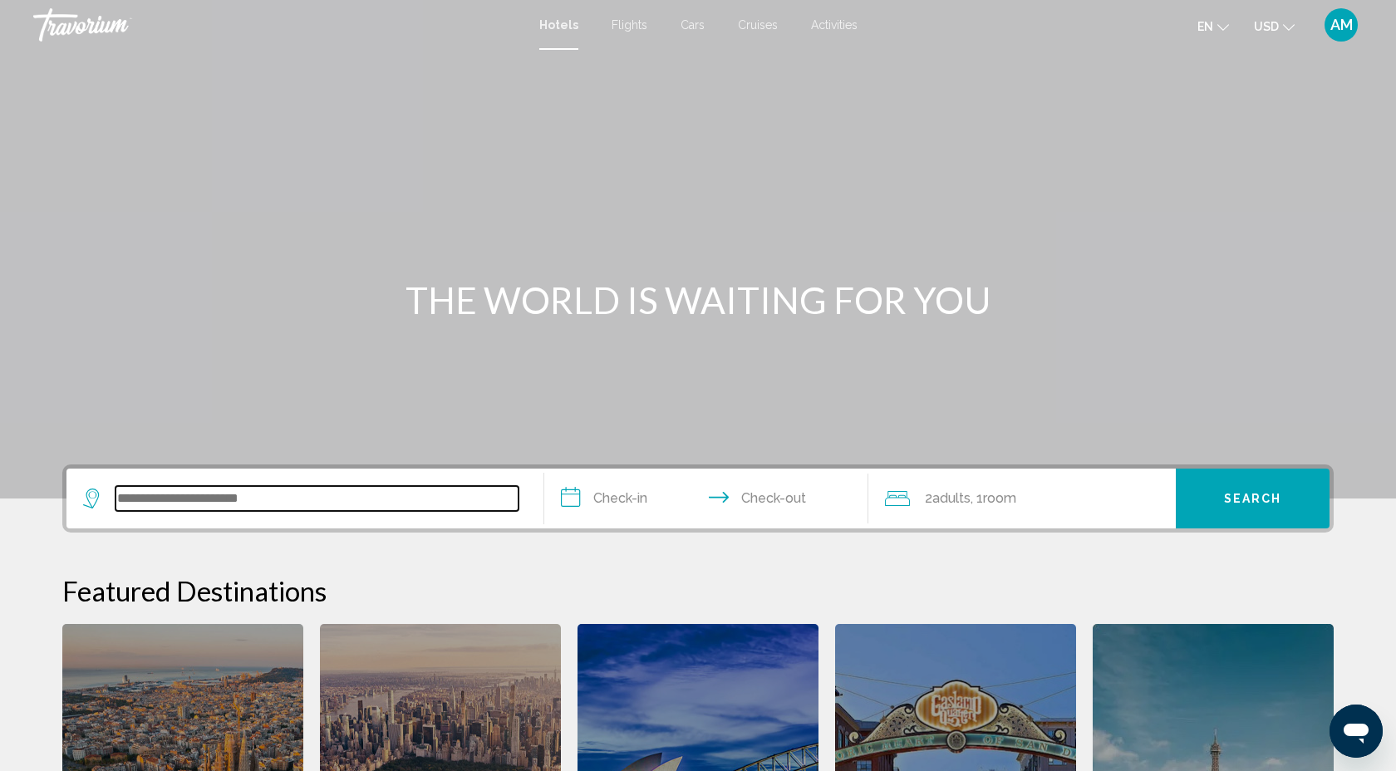
click at [127, 492] on input "Search widget" at bounding box center [316, 498] width 403 height 25
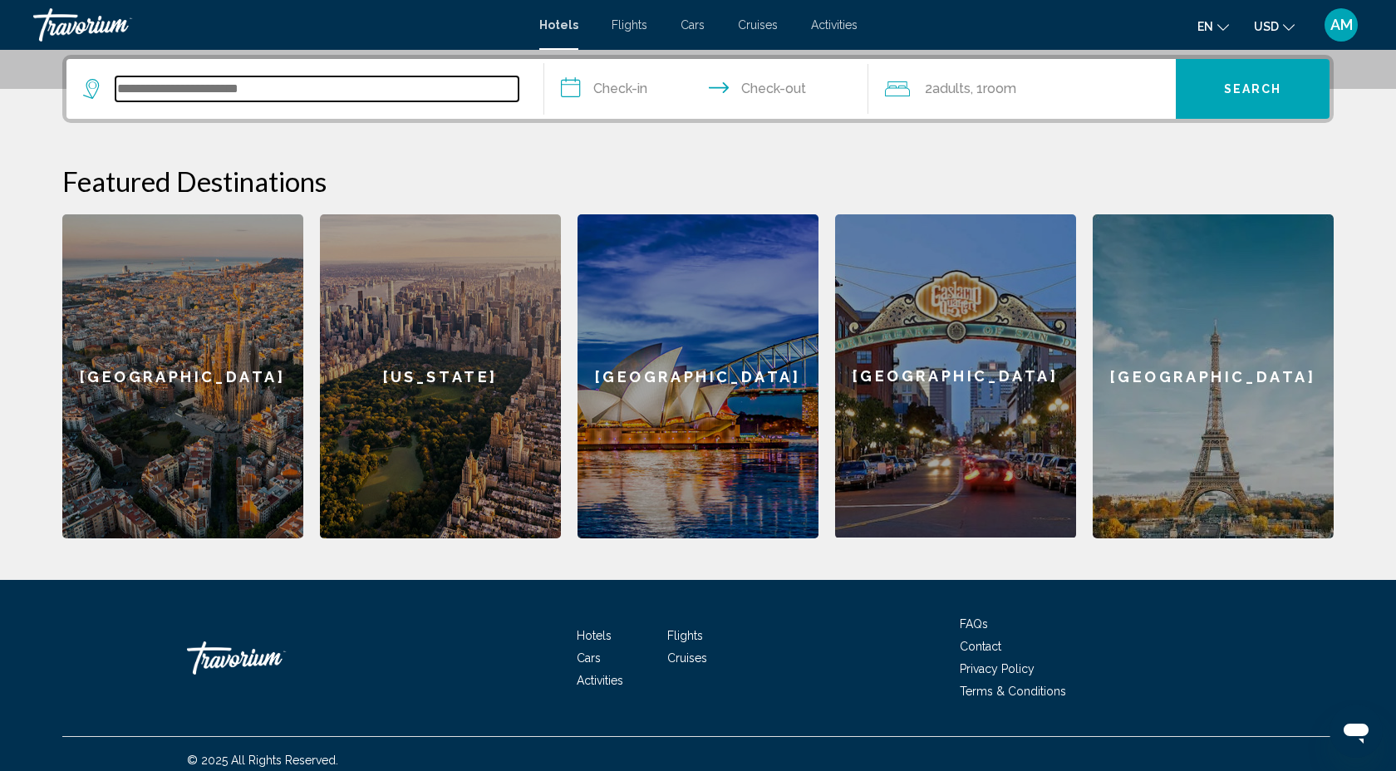
scroll to position [410, 0]
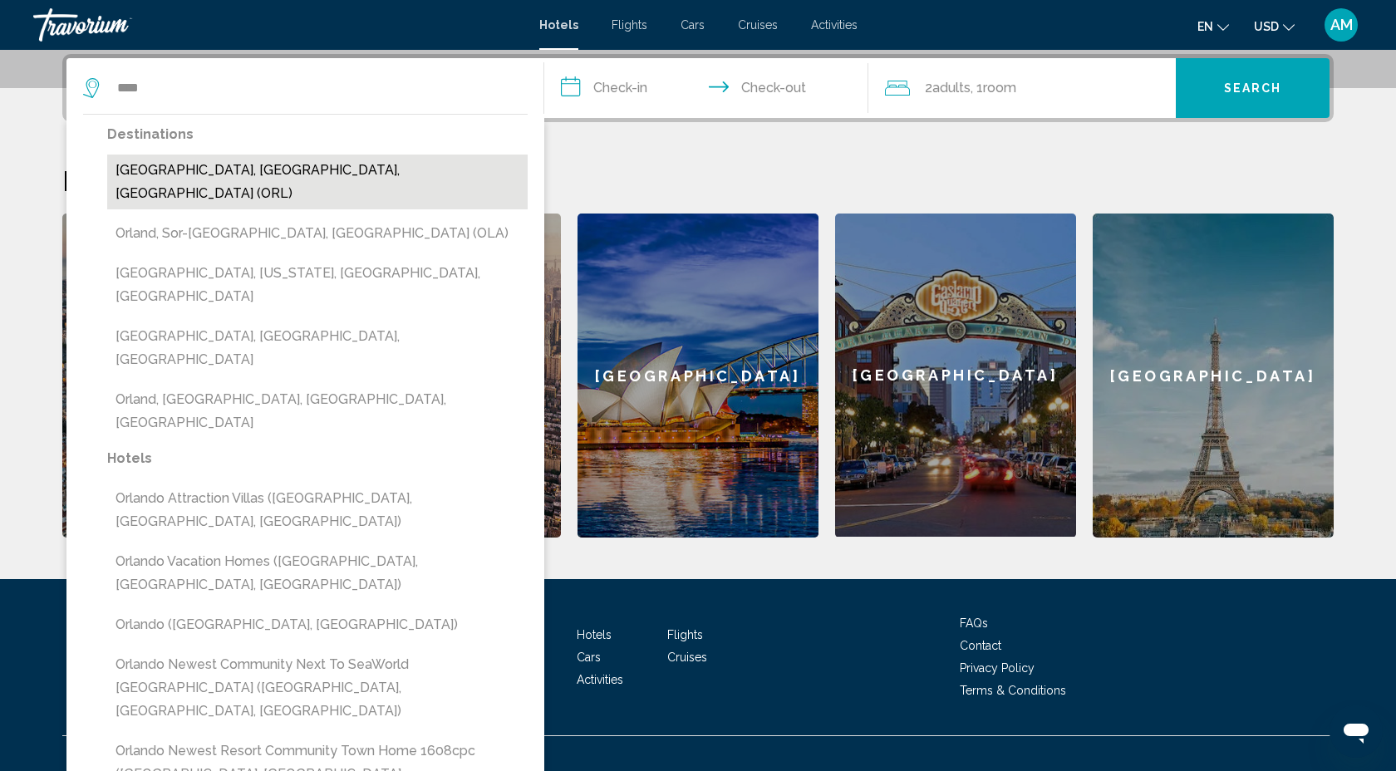
click at [208, 176] on button "[GEOGRAPHIC_DATA], [GEOGRAPHIC_DATA], [GEOGRAPHIC_DATA] (ORL)" at bounding box center [317, 182] width 420 height 55
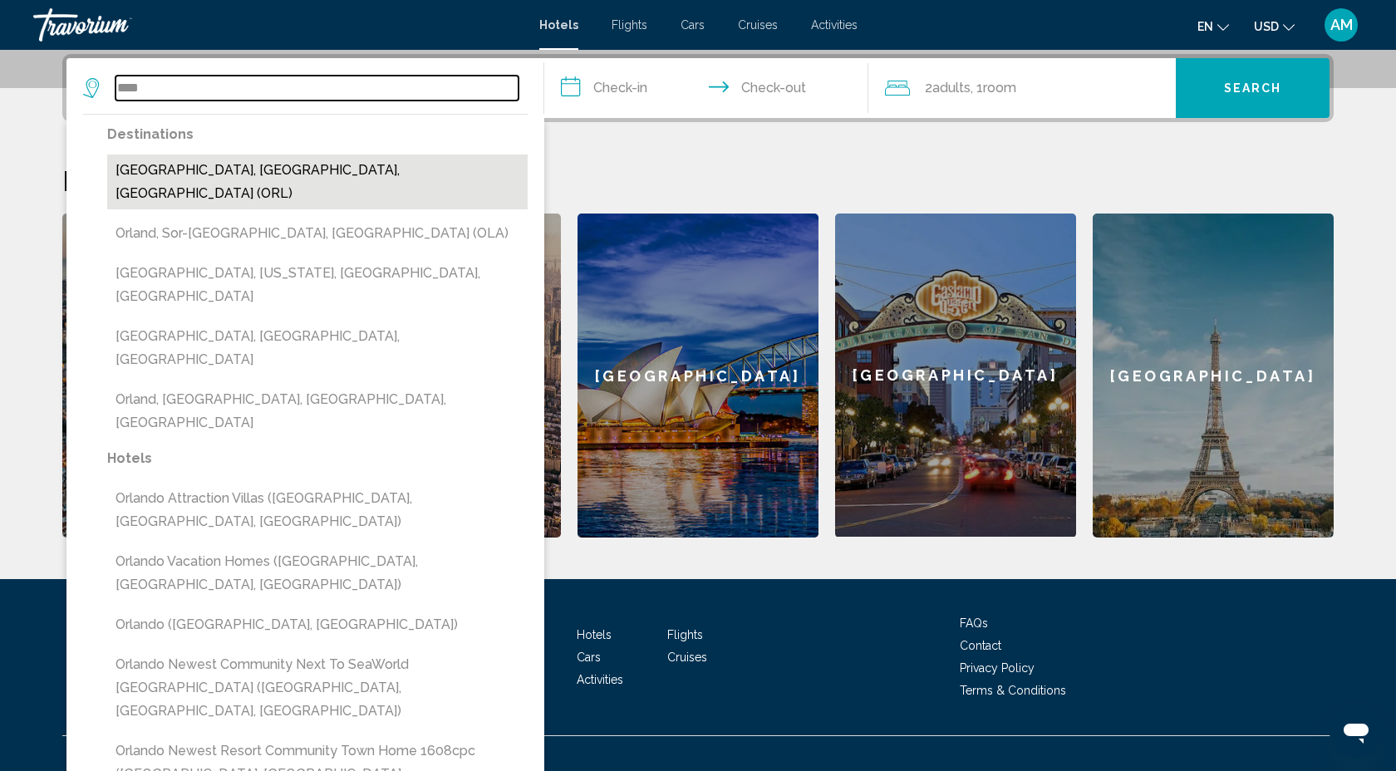
type input "**********"
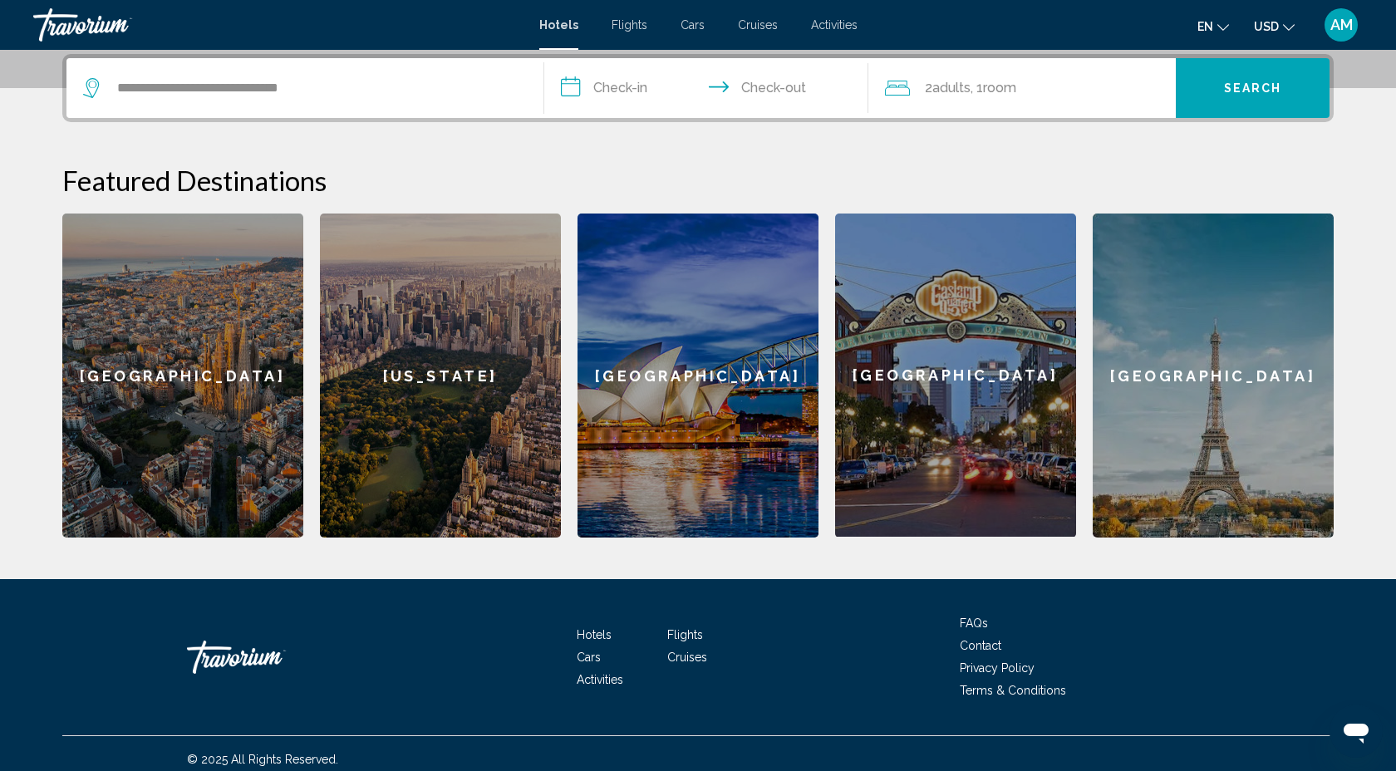
click at [575, 87] on input "**********" at bounding box center [709, 90] width 331 height 65
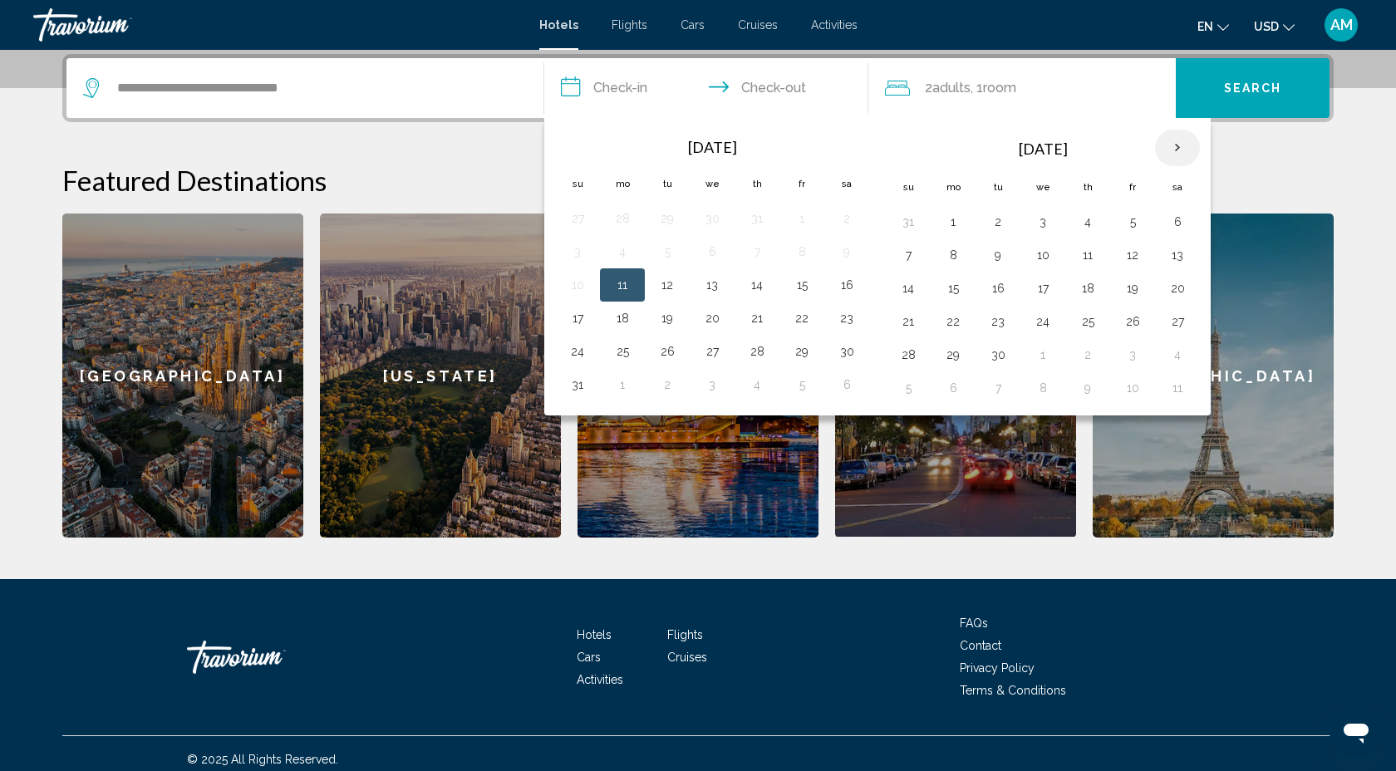
click at [1181, 150] on th "Next month" at bounding box center [1177, 148] width 45 height 37
click at [1002, 226] on button "2" at bounding box center [998, 221] width 27 height 23
click at [1040, 222] on button "3" at bounding box center [1042, 221] width 27 height 23
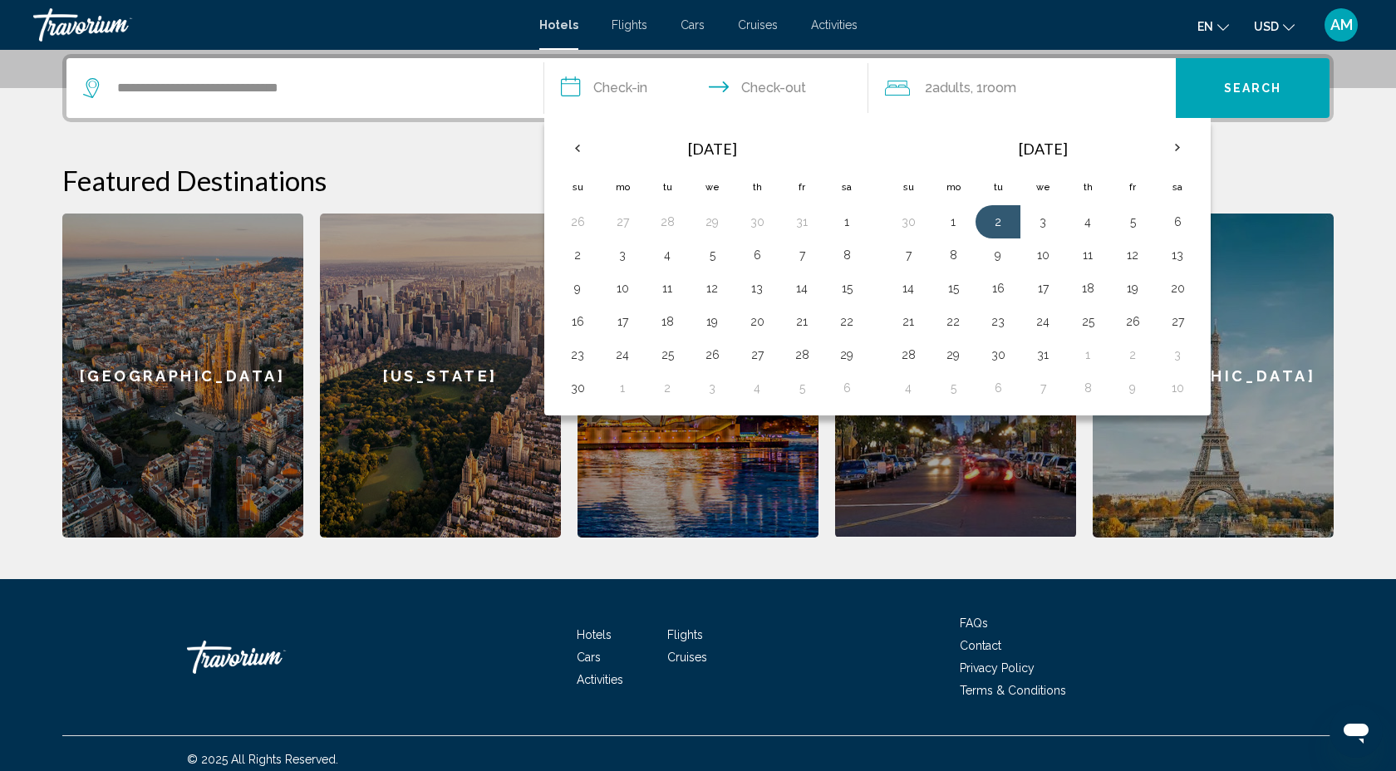
type input "**********"
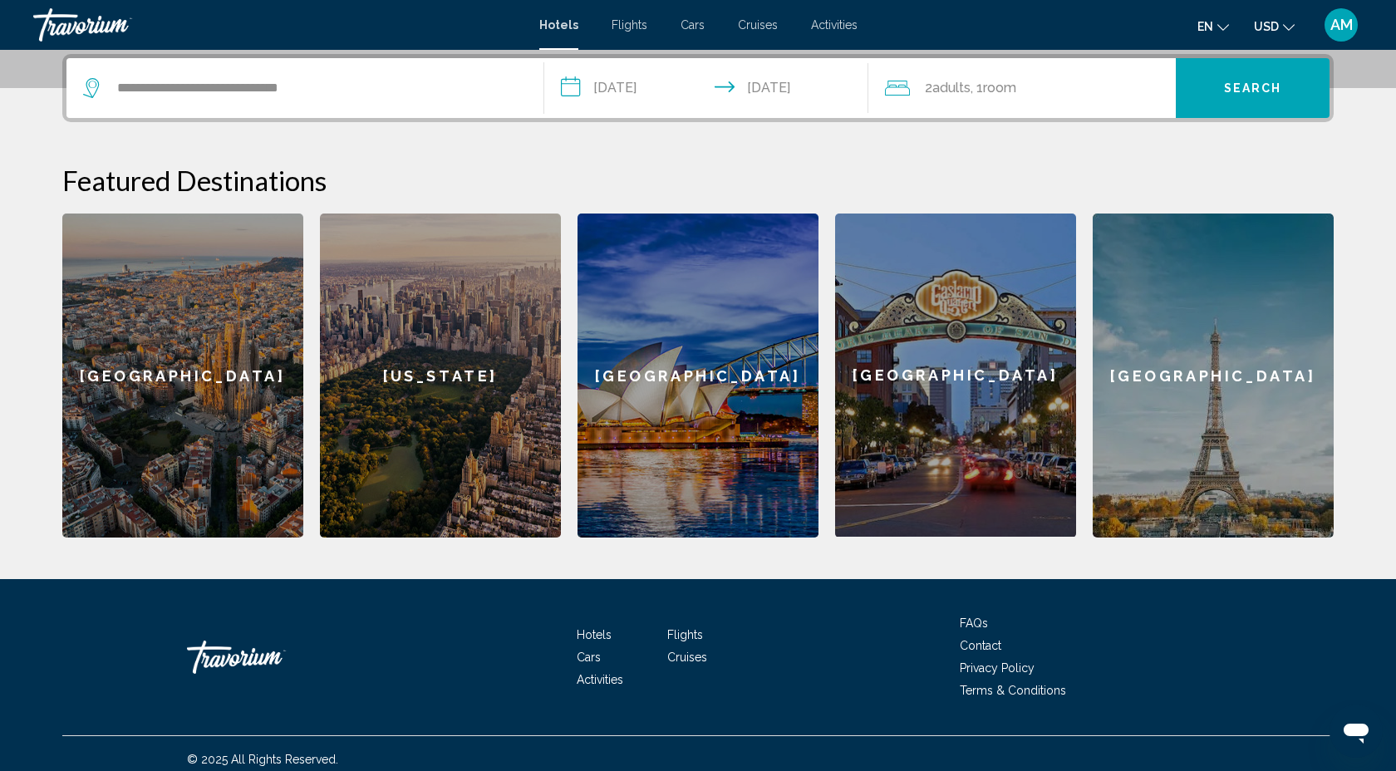
click at [1092, 85] on div "2 Adult Adults , 1 Room rooms" at bounding box center [1030, 87] width 291 height 23
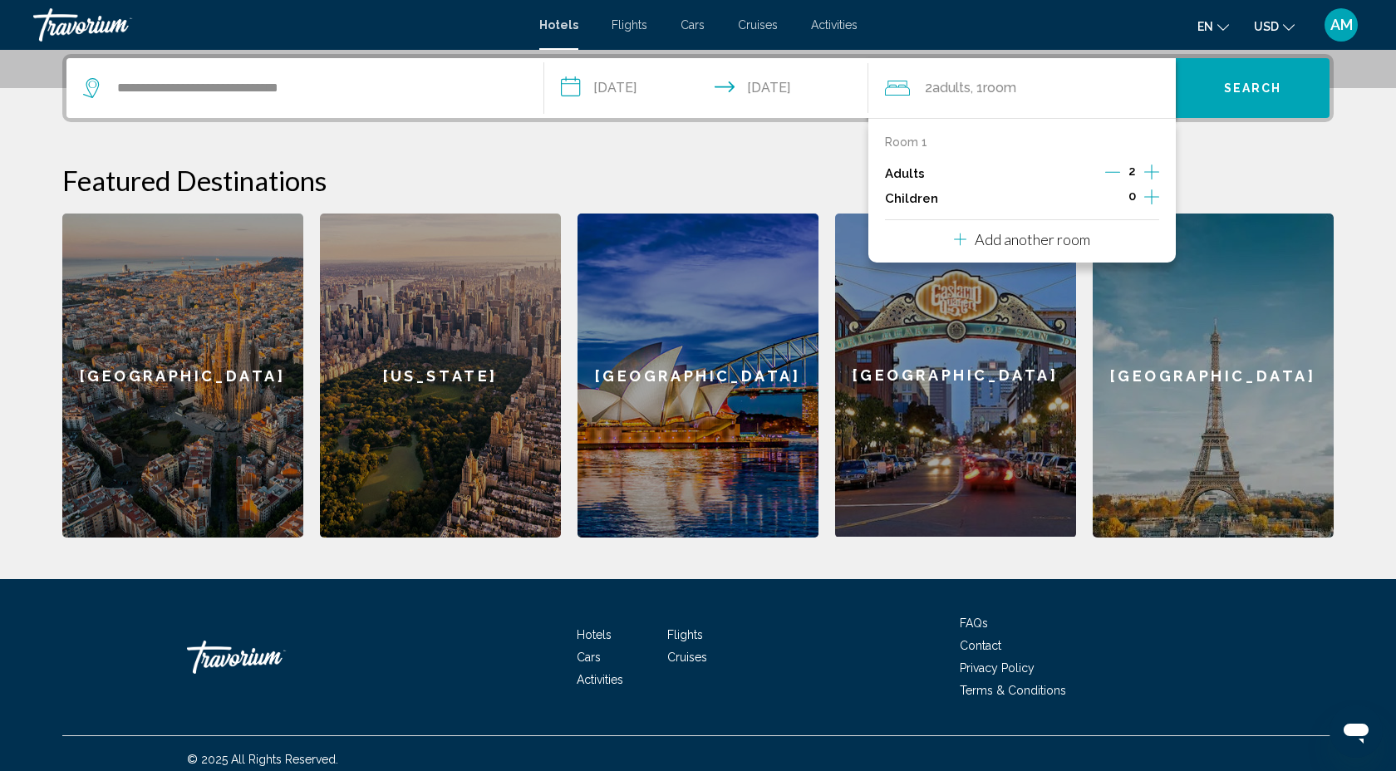
click at [1151, 171] on icon "Increment adults" at bounding box center [1151, 171] width 15 height 15
click at [1259, 98] on button "Search" at bounding box center [1253, 88] width 154 height 60
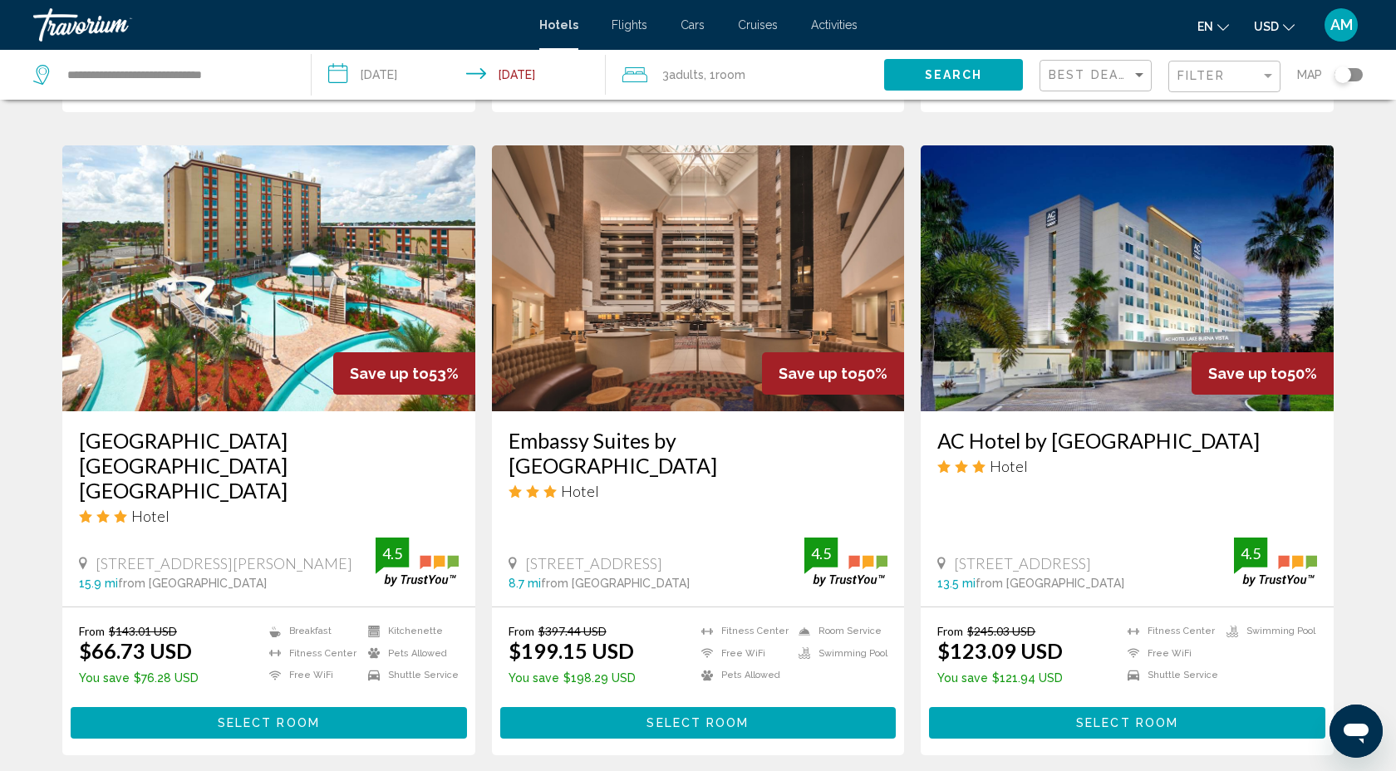
scroll to position [632, 0]
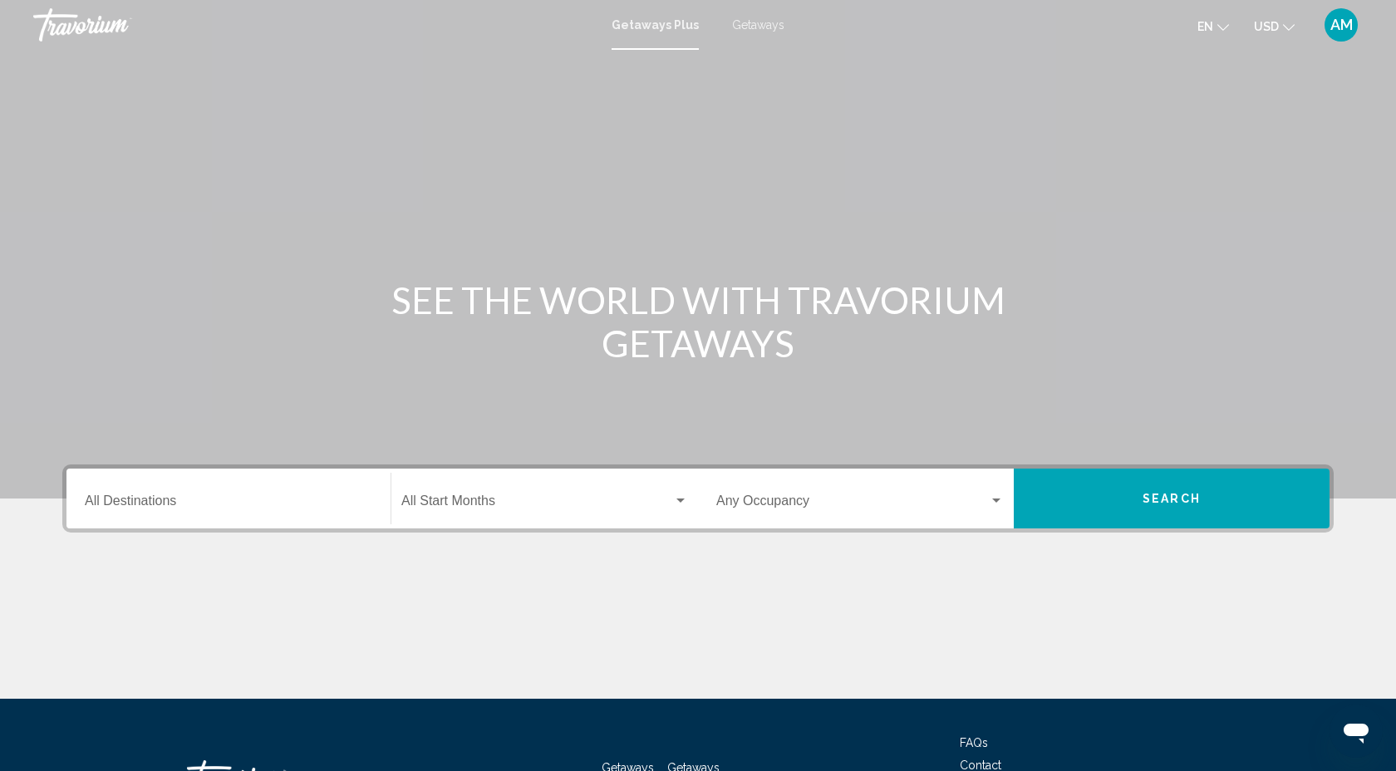
click at [750, 27] on span "Getaways" at bounding box center [758, 24] width 52 height 13
click at [130, 497] on input "Destination All Destinations" at bounding box center [228, 504] width 287 height 15
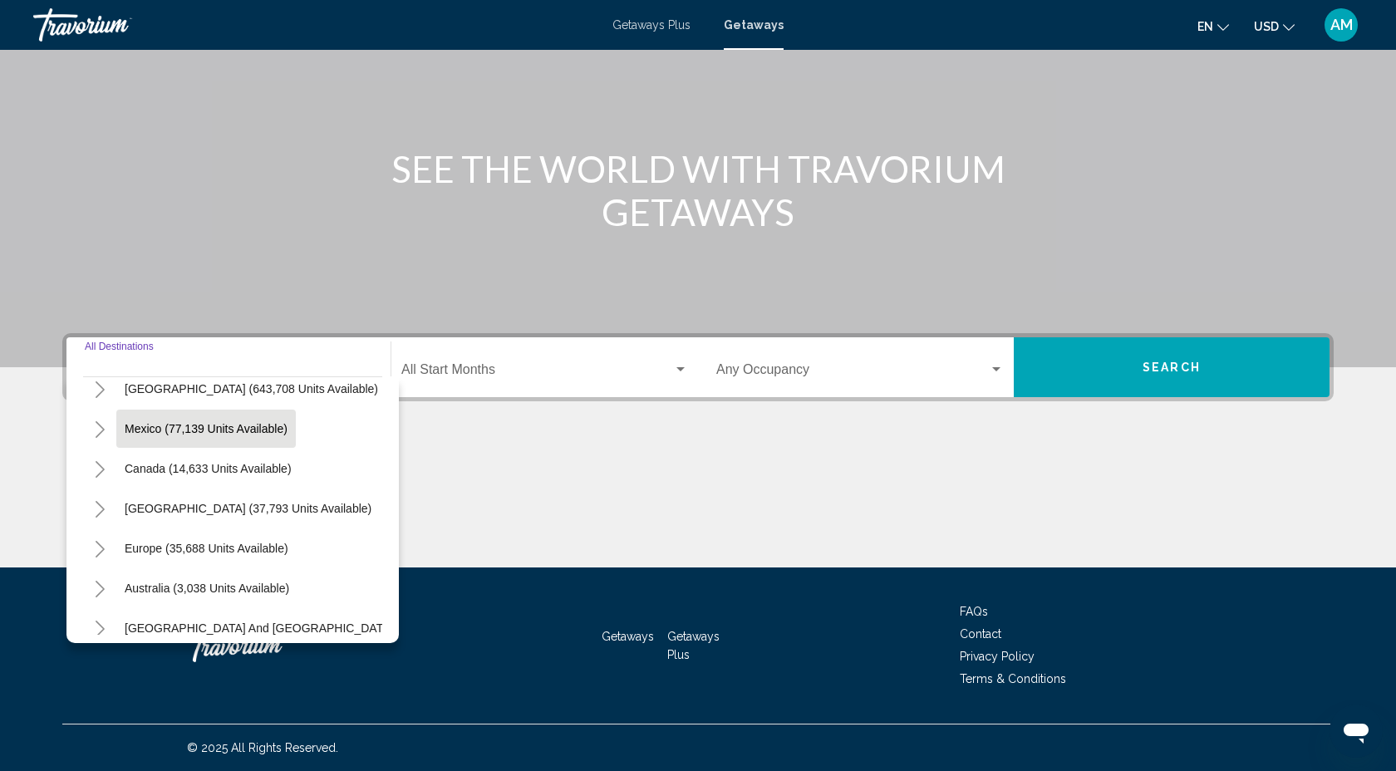
scroll to position [60, 0]
click at [105, 384] on icon "Toggle United States (643,708 units available)" at bounding box center [100, 386] width 12 height 17
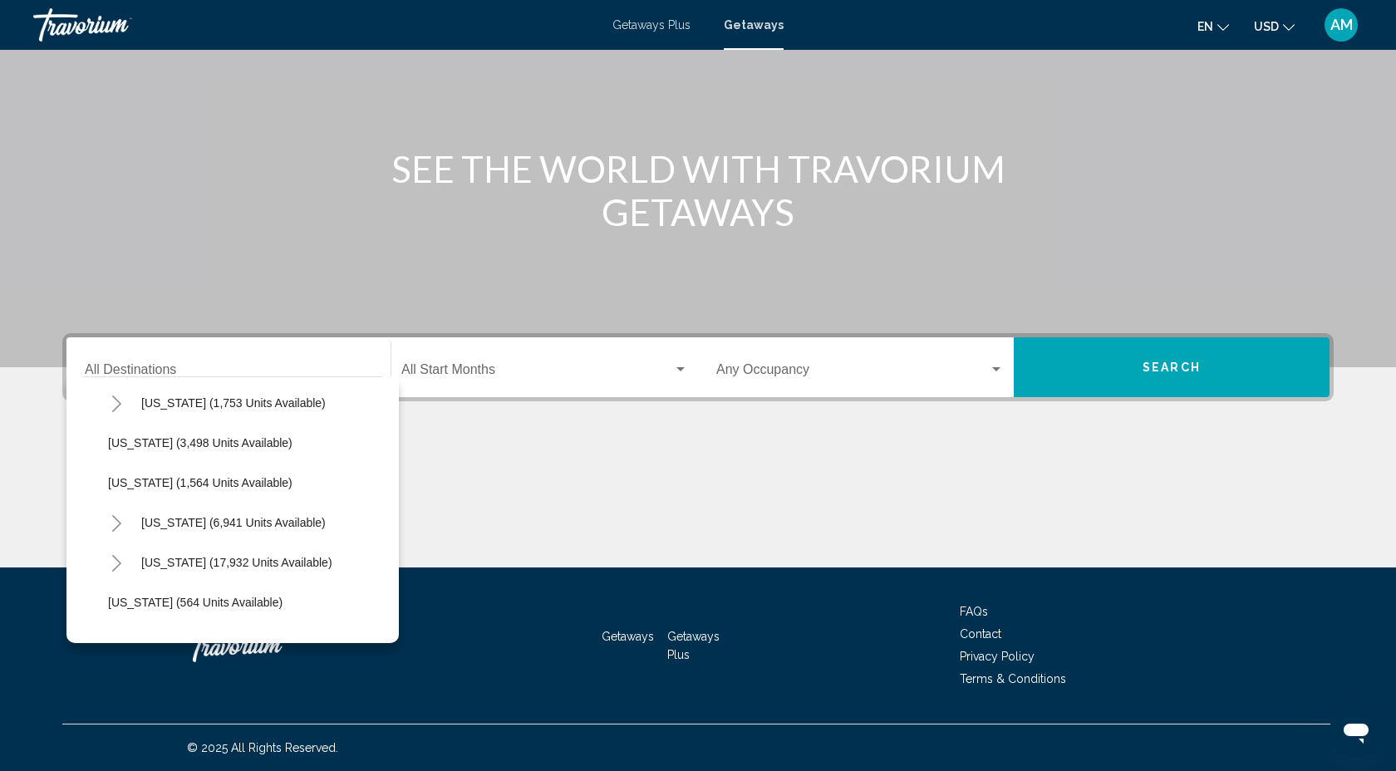
scroll to position [1082, 0]
click at [115, 517] on icon "Toggle New York (6,941 units available)" at bounding box center [116, 521] width 12 height 17
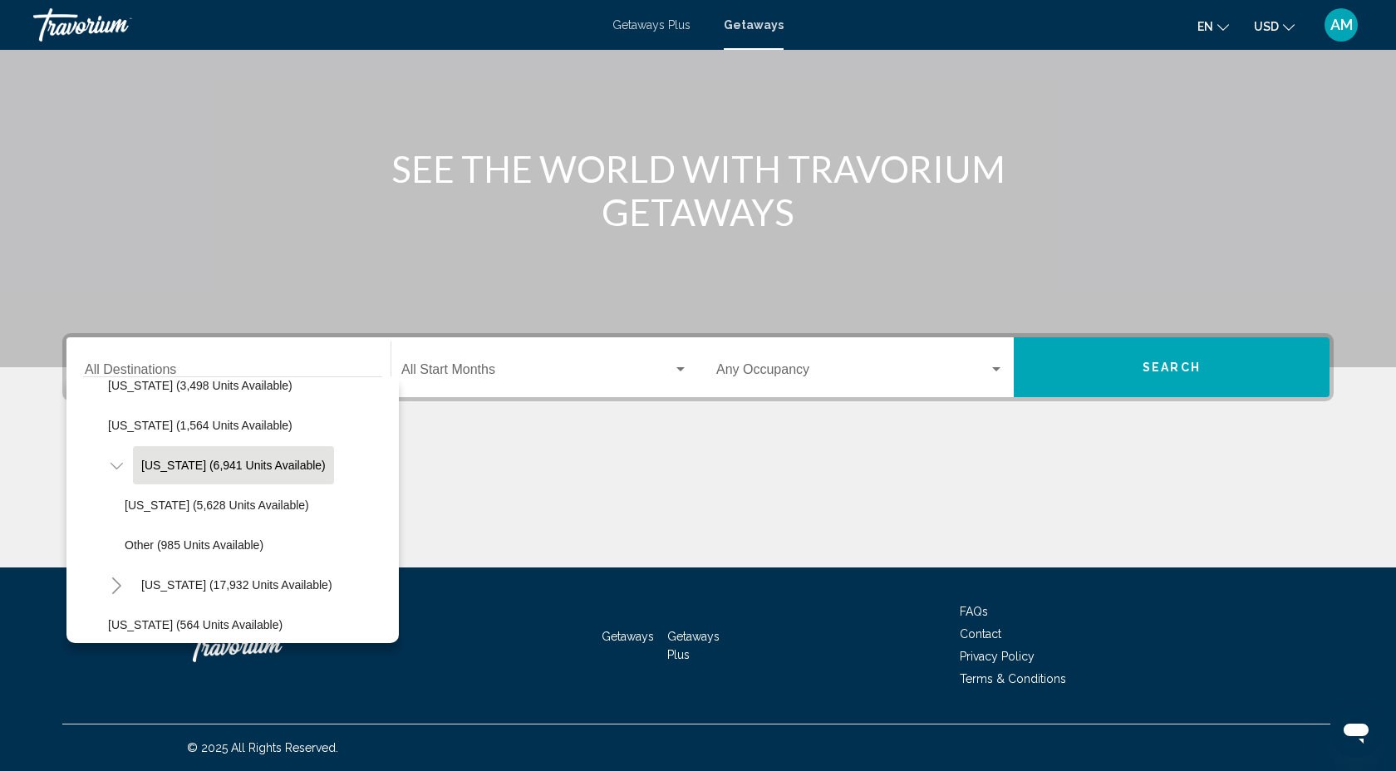
scroll to position [1141, 0]
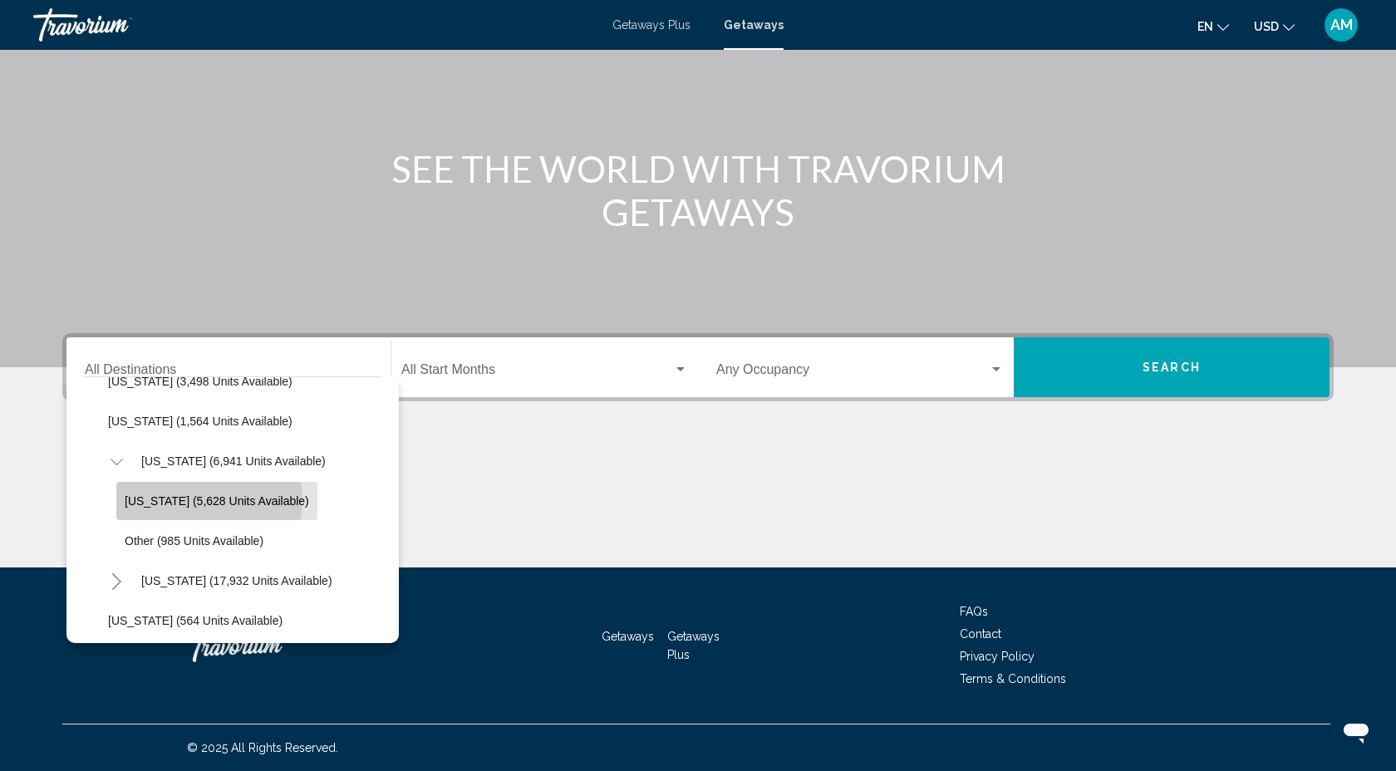
click at [202, 500] on span "New York (5,628 units available)" at bounding box center [217, 500] width 184 height 13
type input "**********"
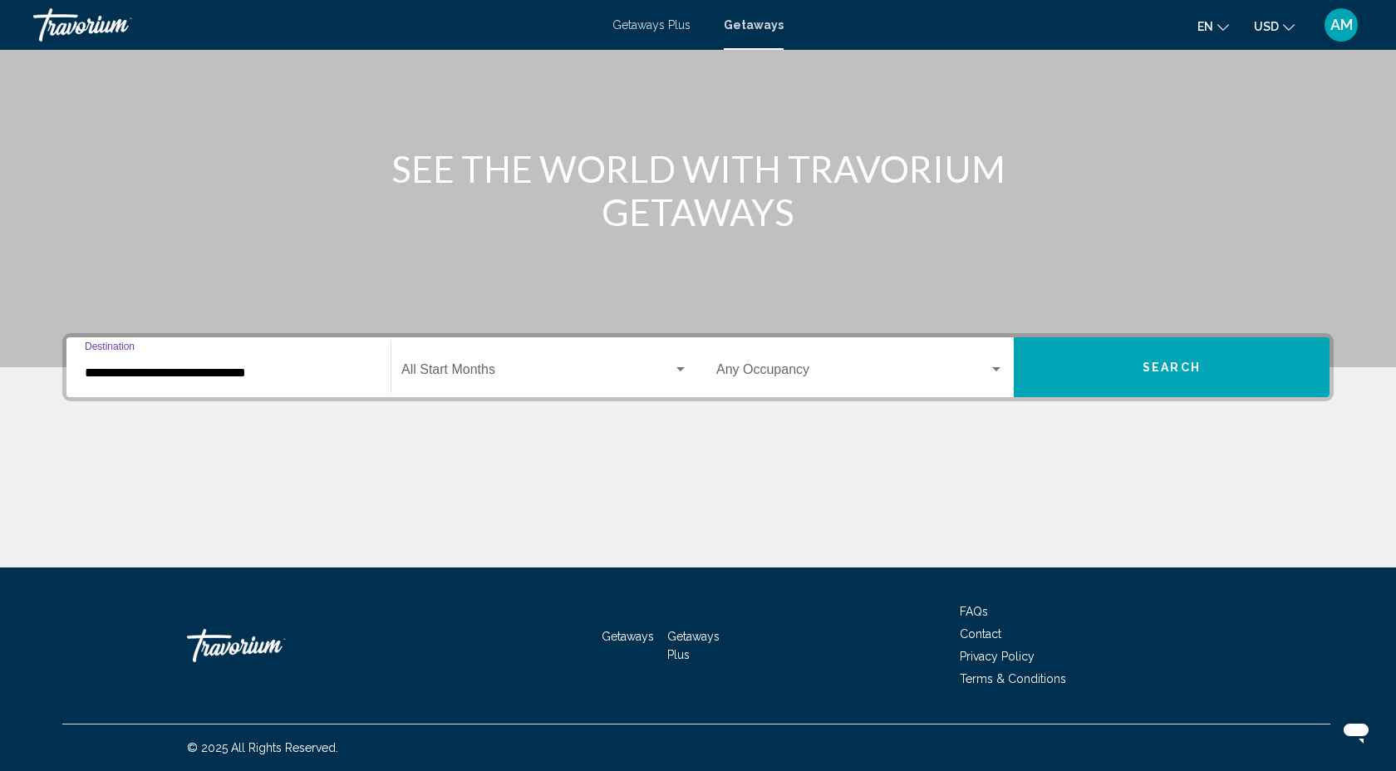
click at [508, 370] on span "Search widget" at bounding box center [537, 373] width 272 height 15
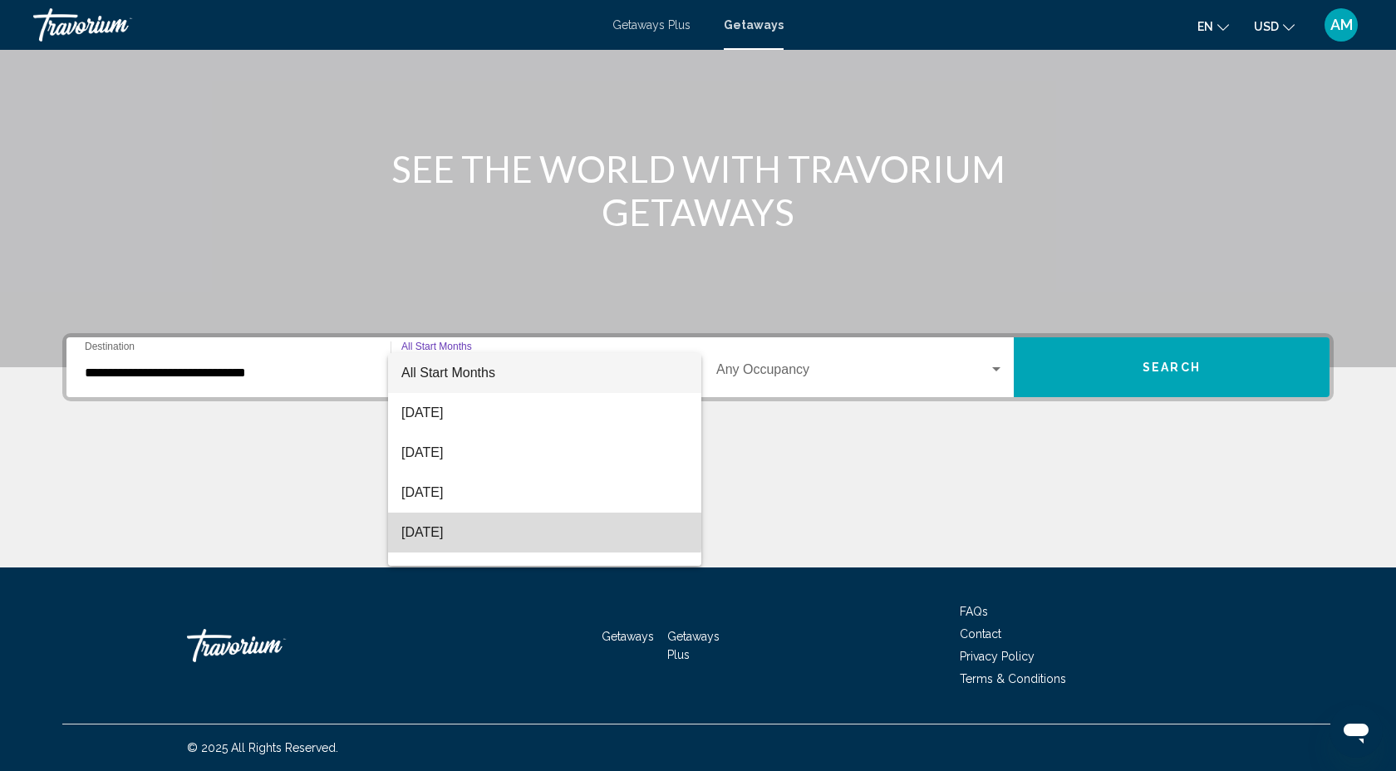
click at [462, 521] on span "November 2025" at bounding box center [544, 533] width 287 height 40
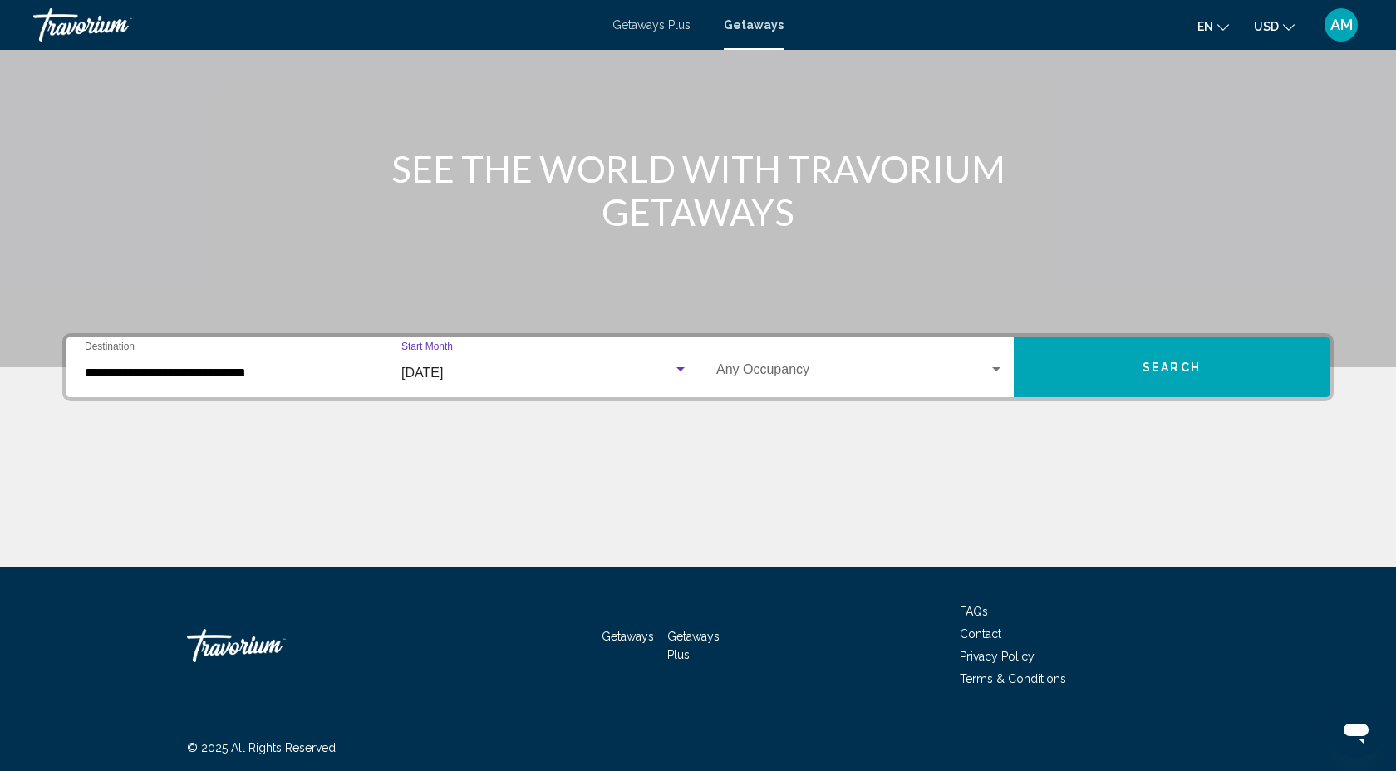
click at [886, 369] on span "Search widget" at bounding box center [852, 373] width 273 height 15
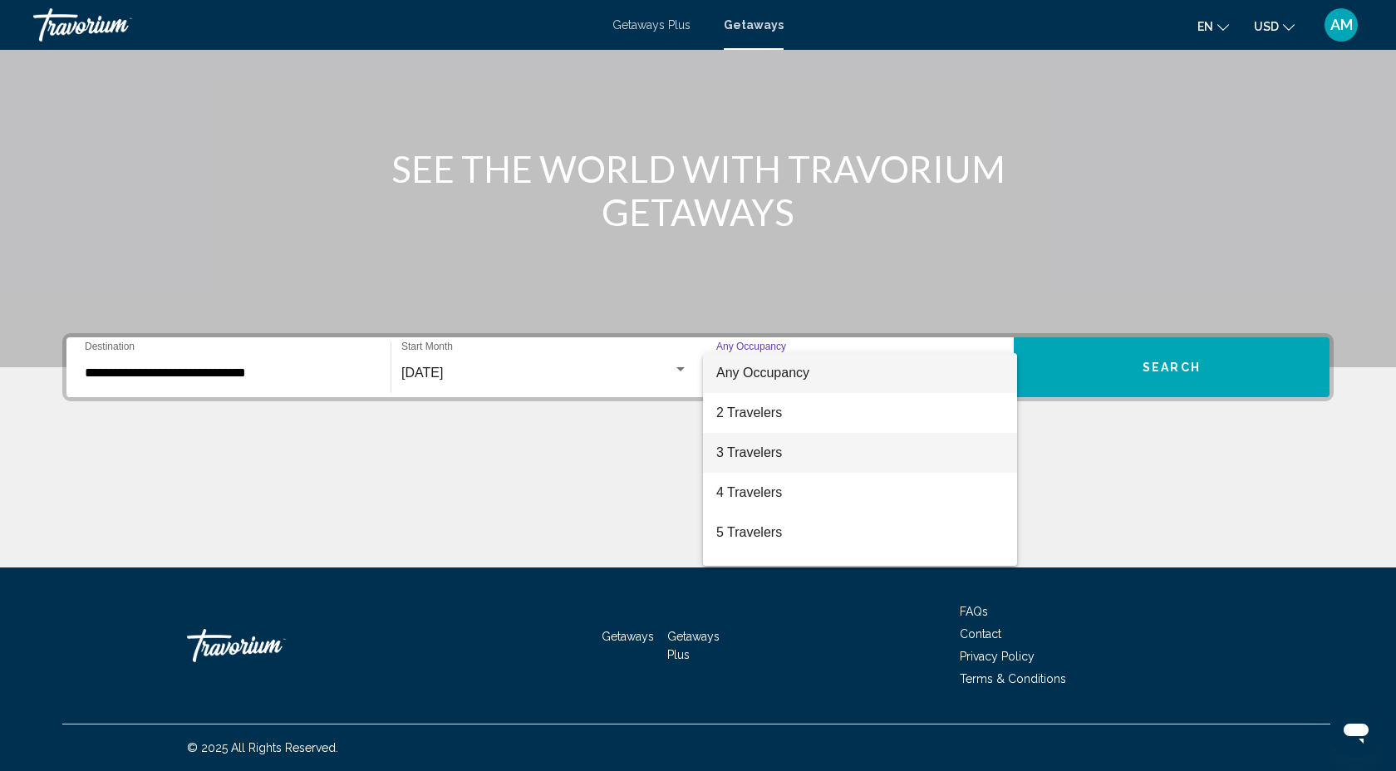
click at [818, 454] on span "3 Travelers" at bounding box center [859, 453] width 287 height 40
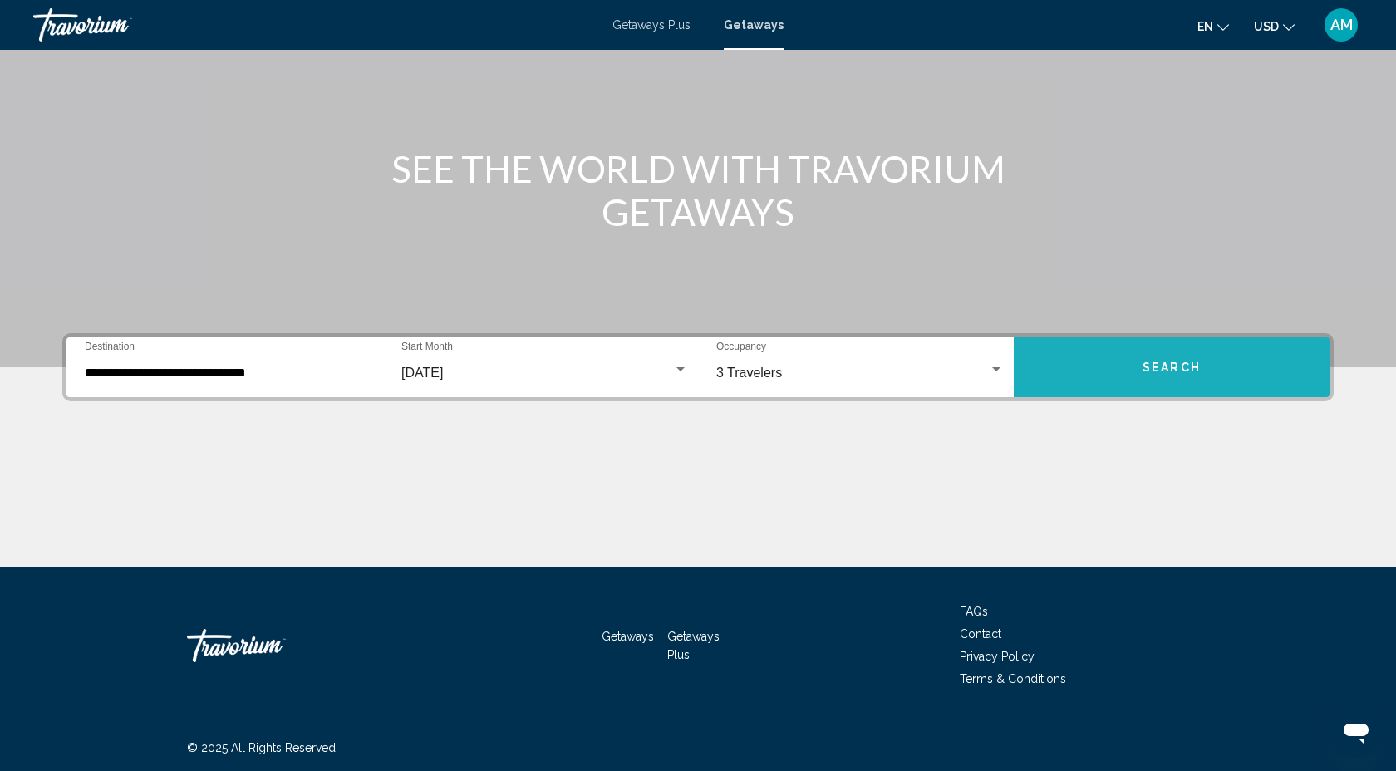
click at [1119, 367] on button "Search" at bounding box center [1172, 367] width 316 height 60
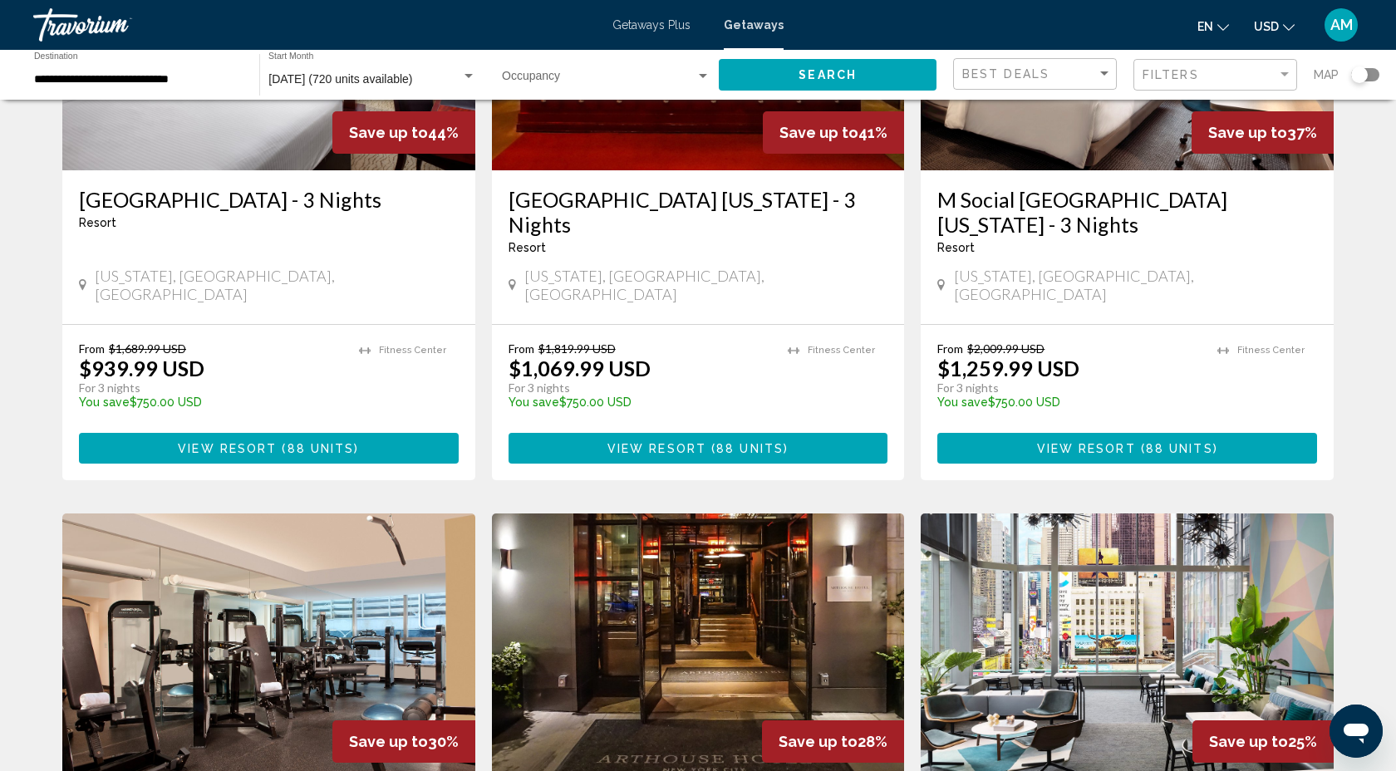
scroll to position [263, 0]
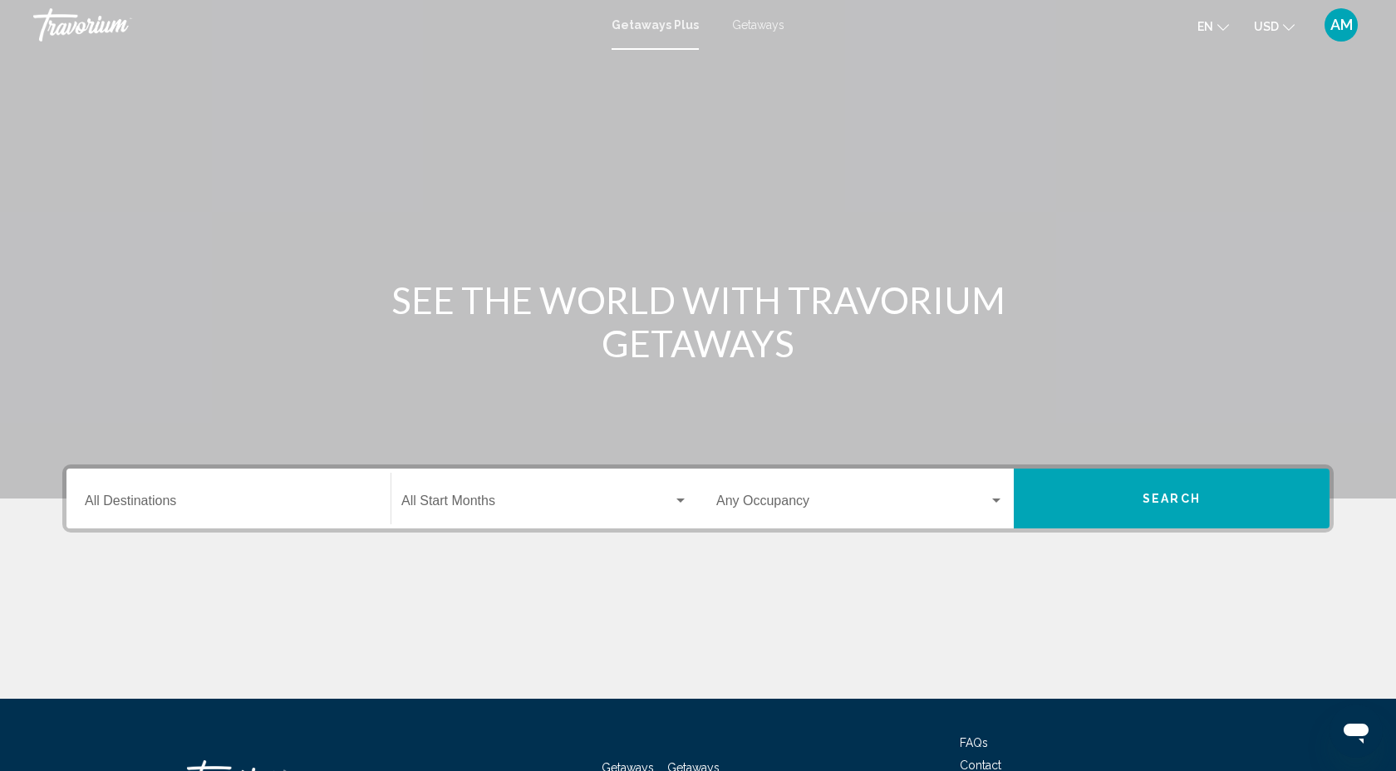
click at [768, 17] on div "Getaways Plus Getaways en English Español Français Italiano Português русский U…" at bounding box center [698, 24] width 1396 height 35
click at [759, 30] on span "Getaways" at bounding box center [758, 24] width 52 height 13
click at [157, 503] on input "Destination All Destinations" at bounding box center [228, 504] width 287 height 15
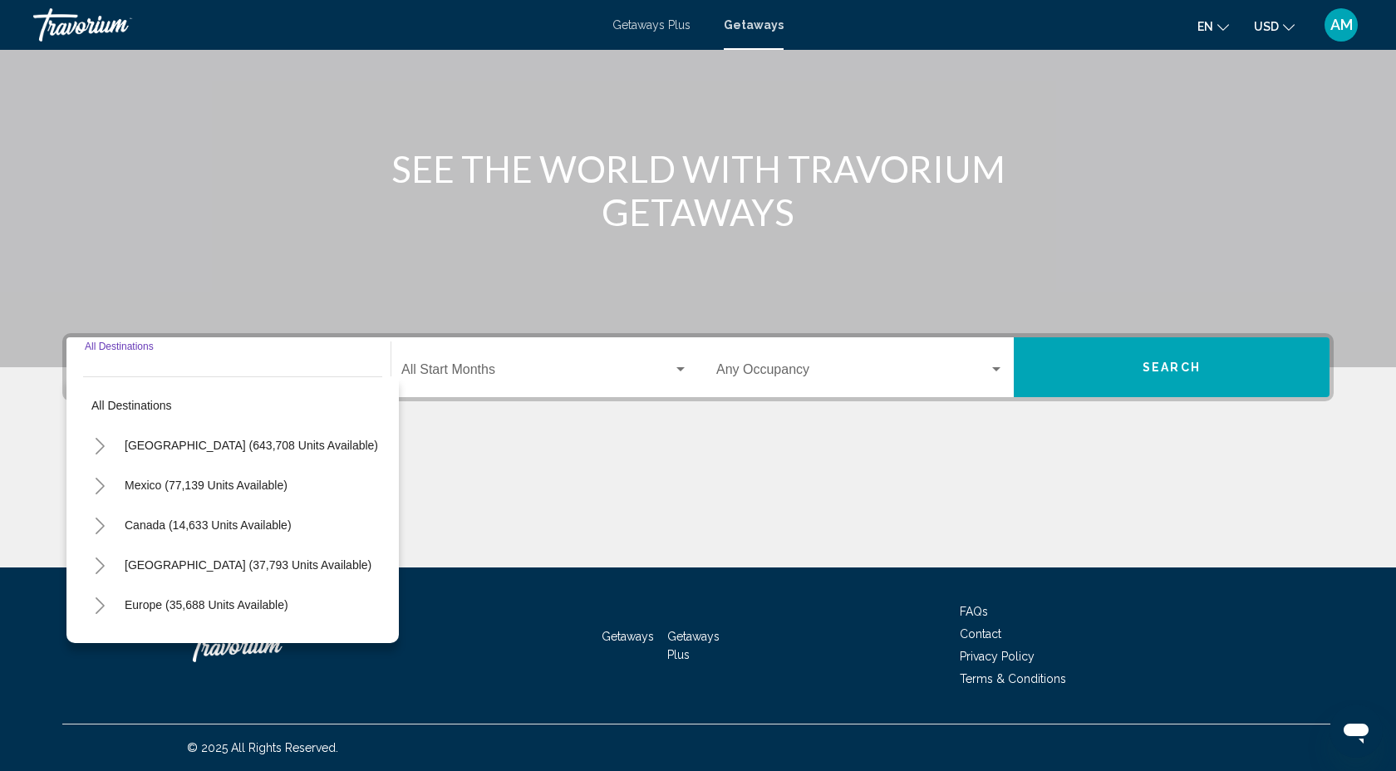
click at [104, 446] on icon "Toggle United States (643,708 units available)" at bounding box center [100, 446] width 12 height 17
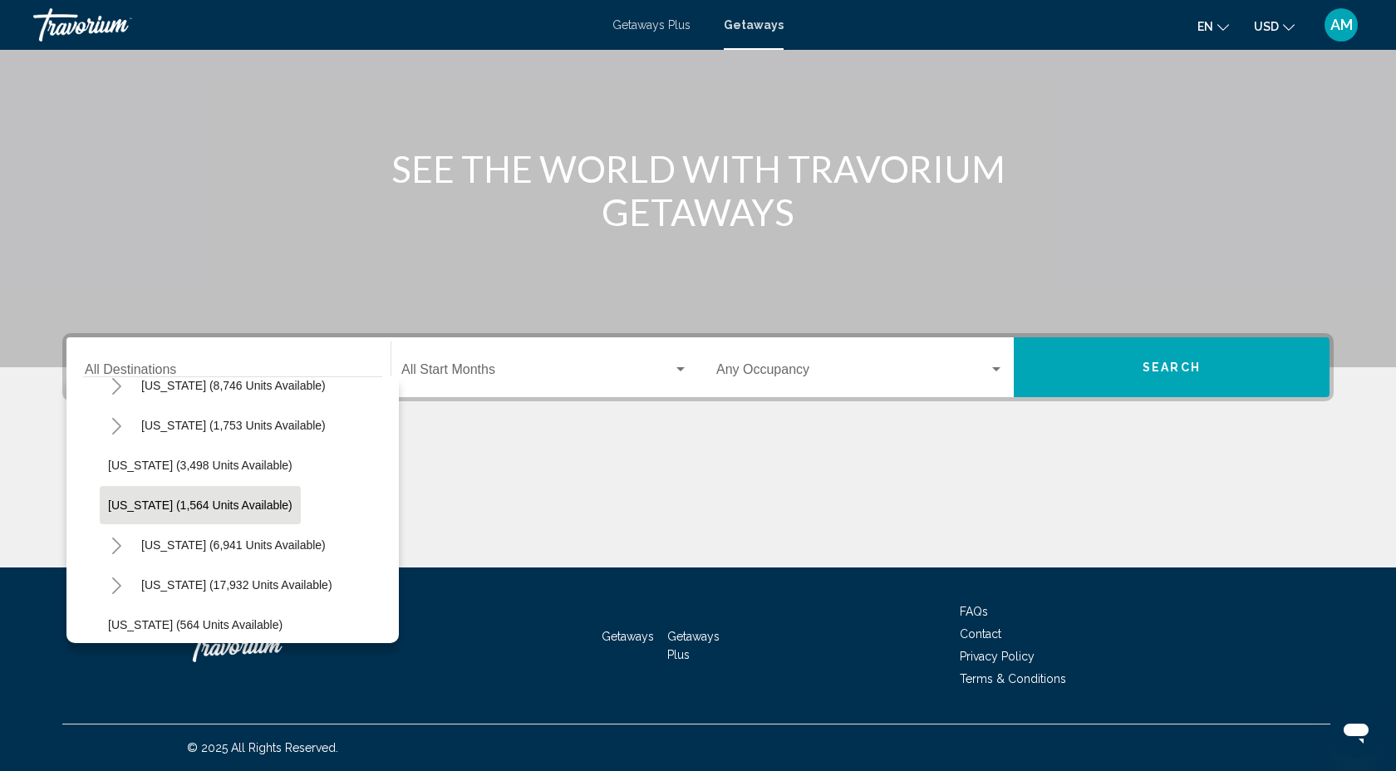
scroll to position [1063, 0]
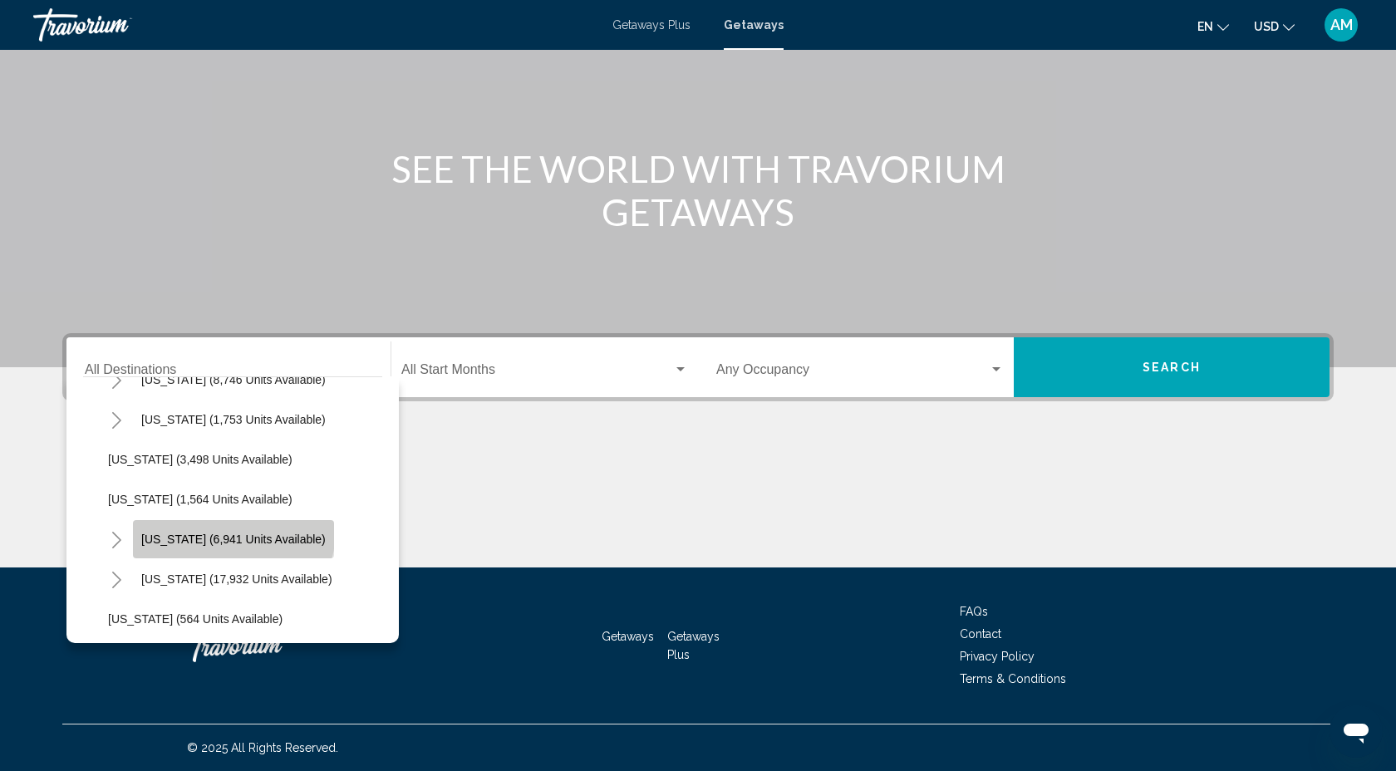
click at [233, 531] on button "New York (6,941 units available)" at bounding box center [233, 539] width 201 height 38
type input "**********"
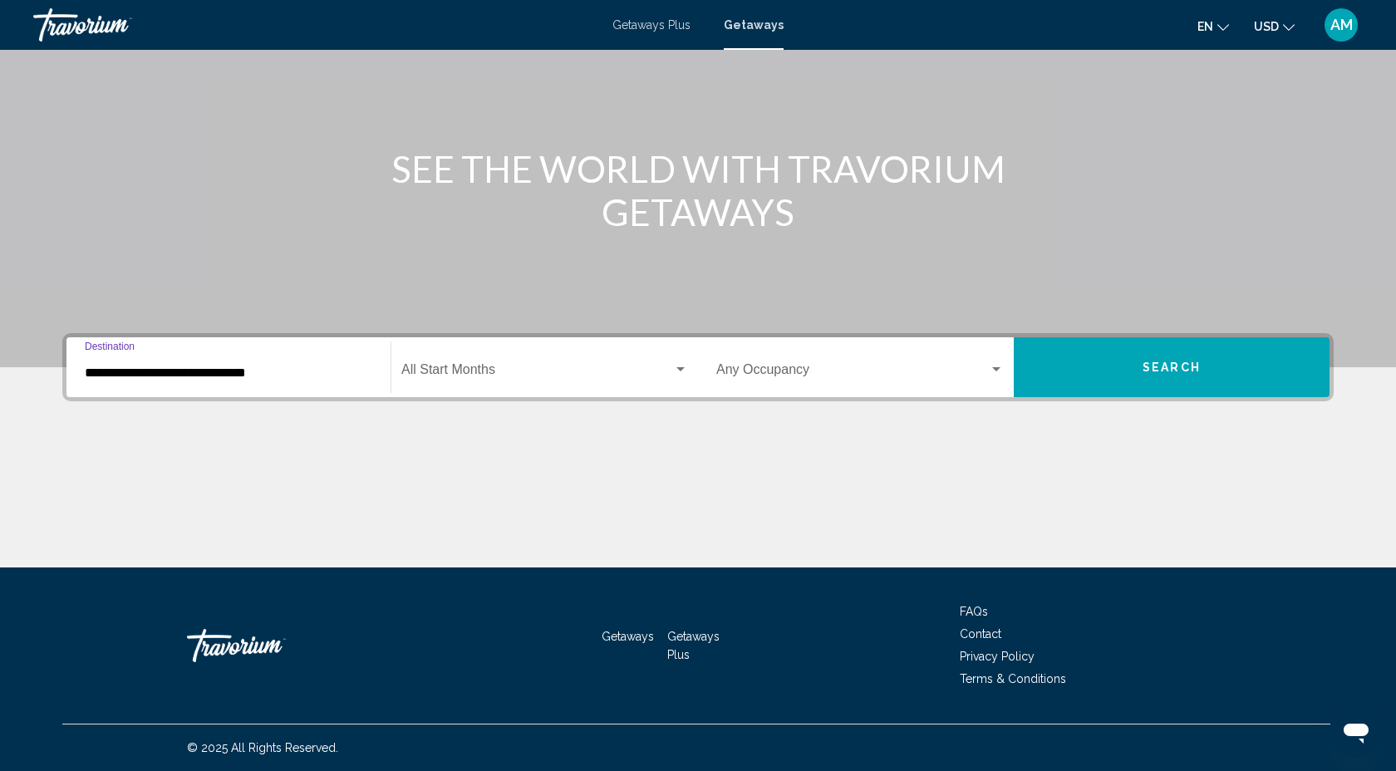
click at [539, 371] on span "Search widget" at bounding box center [537, 373] width 272 height 15
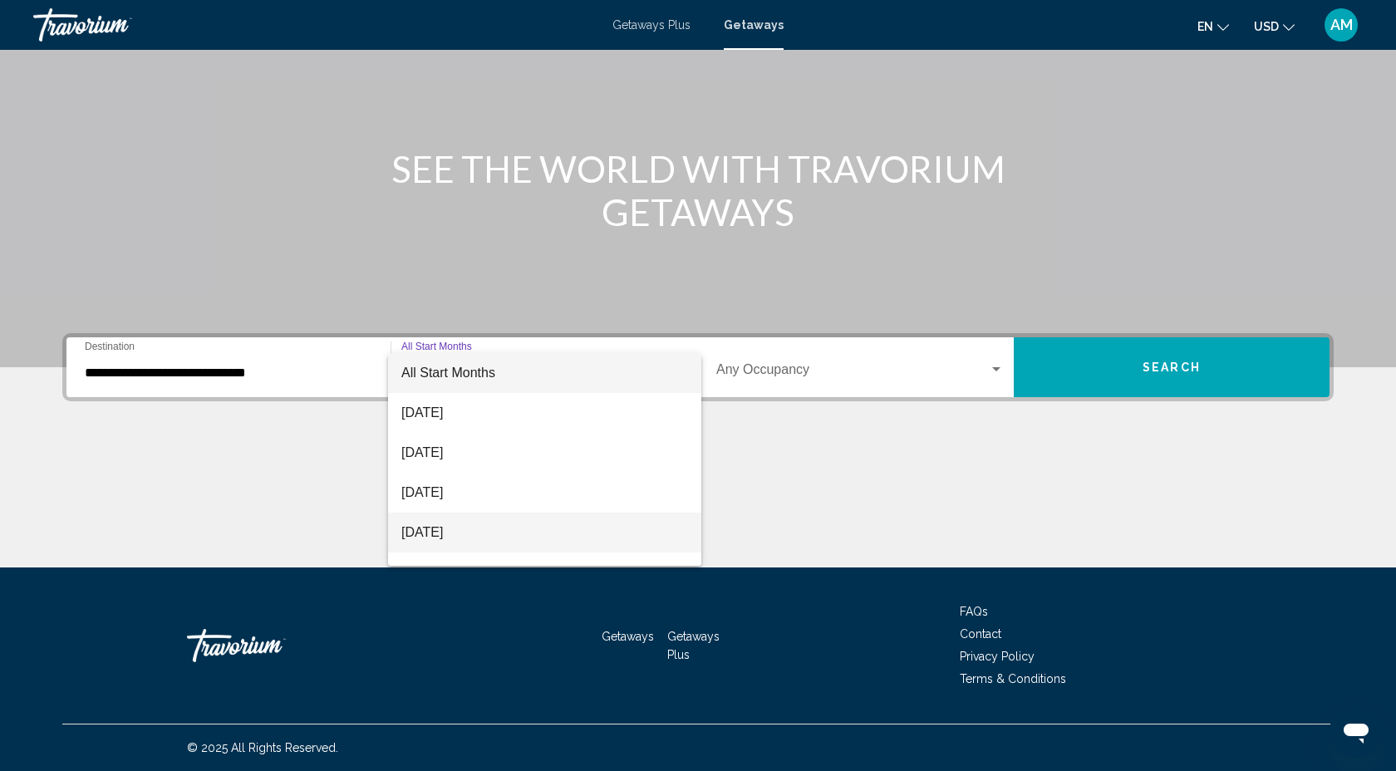
click at [452, 531] on span "November 2025" at bounding box center [544, 533] width 287 height 40
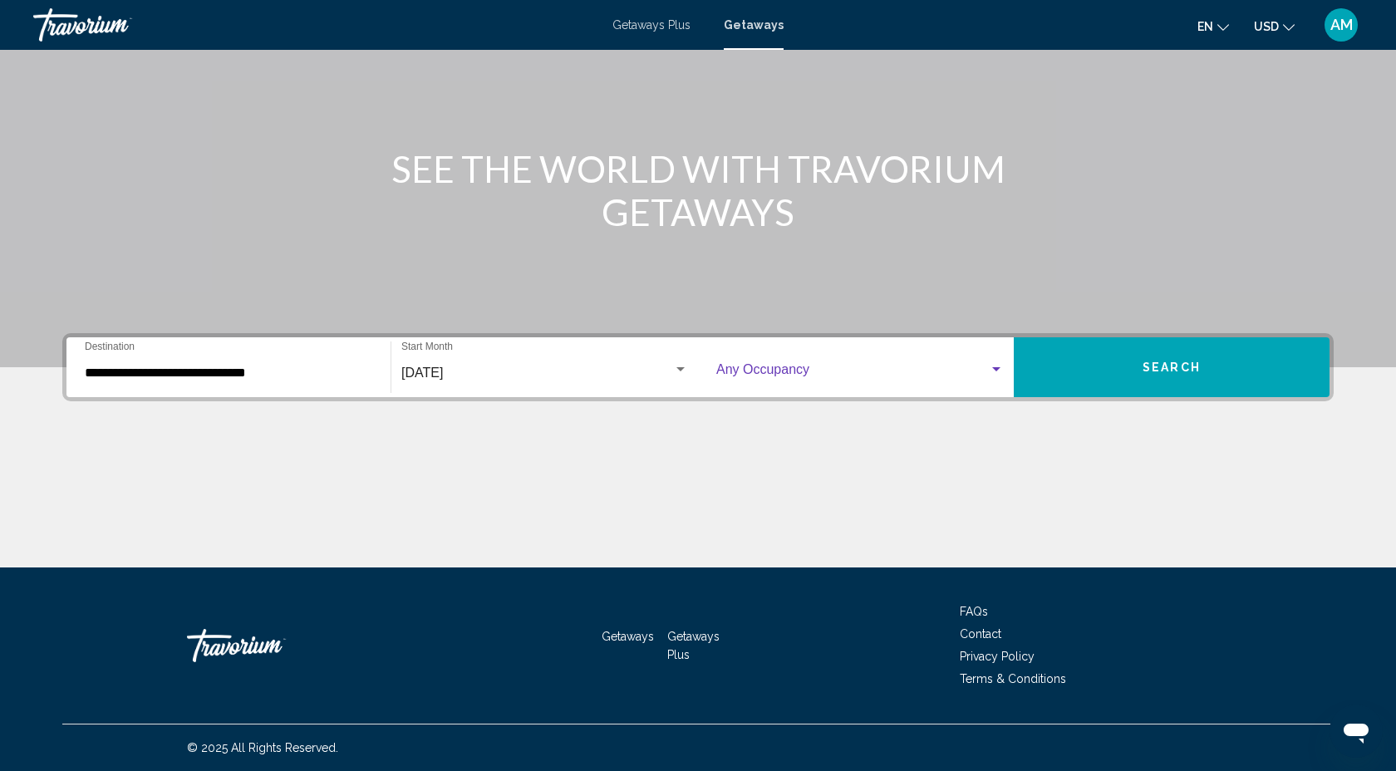
click at [882, 367] on span "Search widget" at bounding box center [852, 373] width 273 height 15
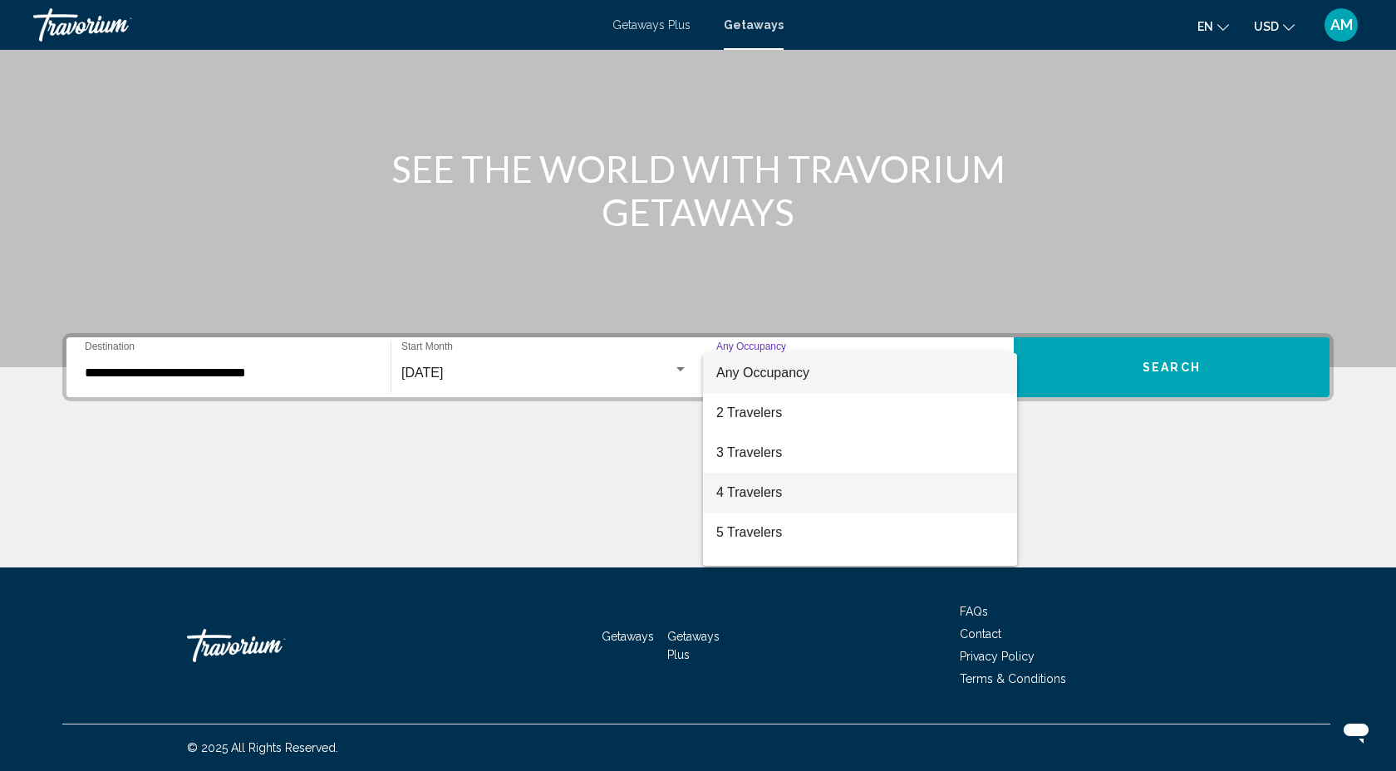
click at [805, 493] on span "4 Travelers" at bounding box center [859, 493] width 287 height 40
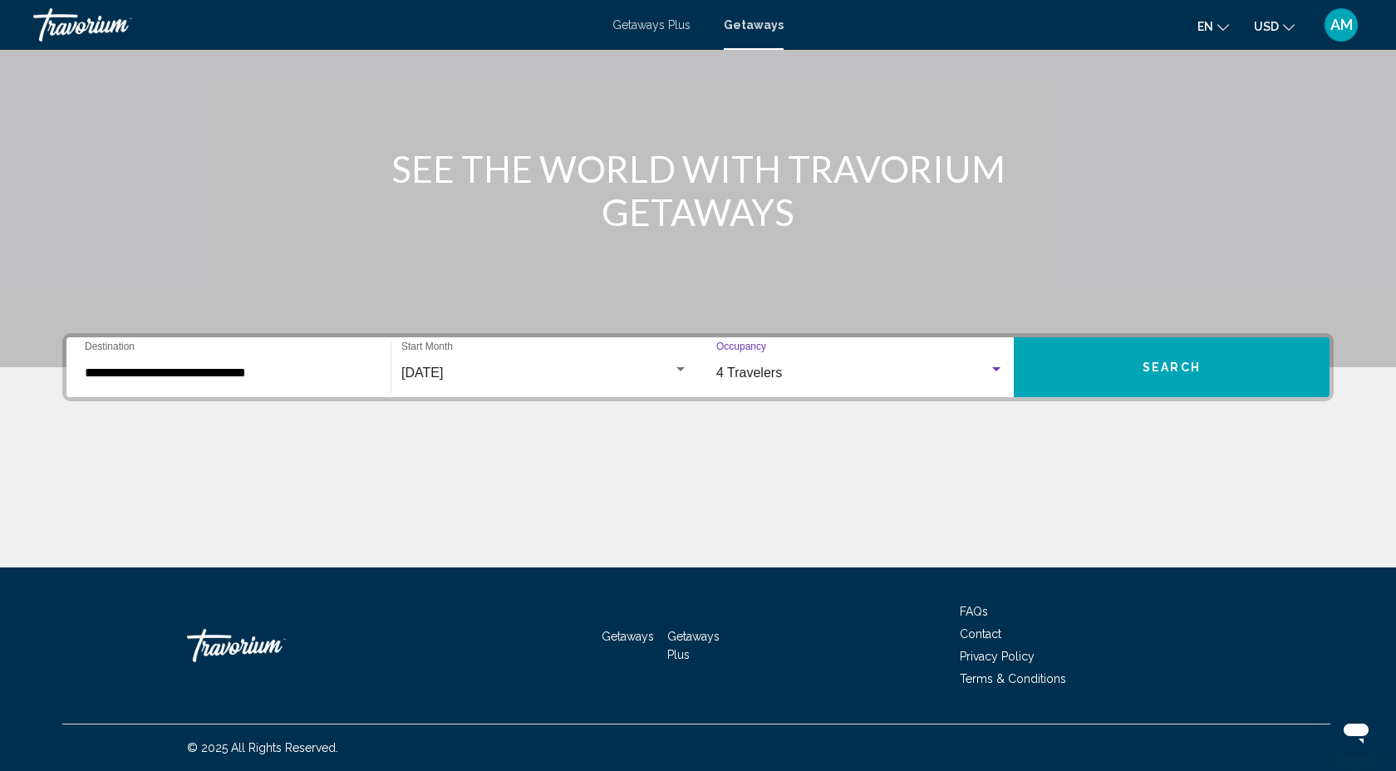
click at [1088, 371] on button "Search" at bounding box center [1172, 367] width 316 height 60
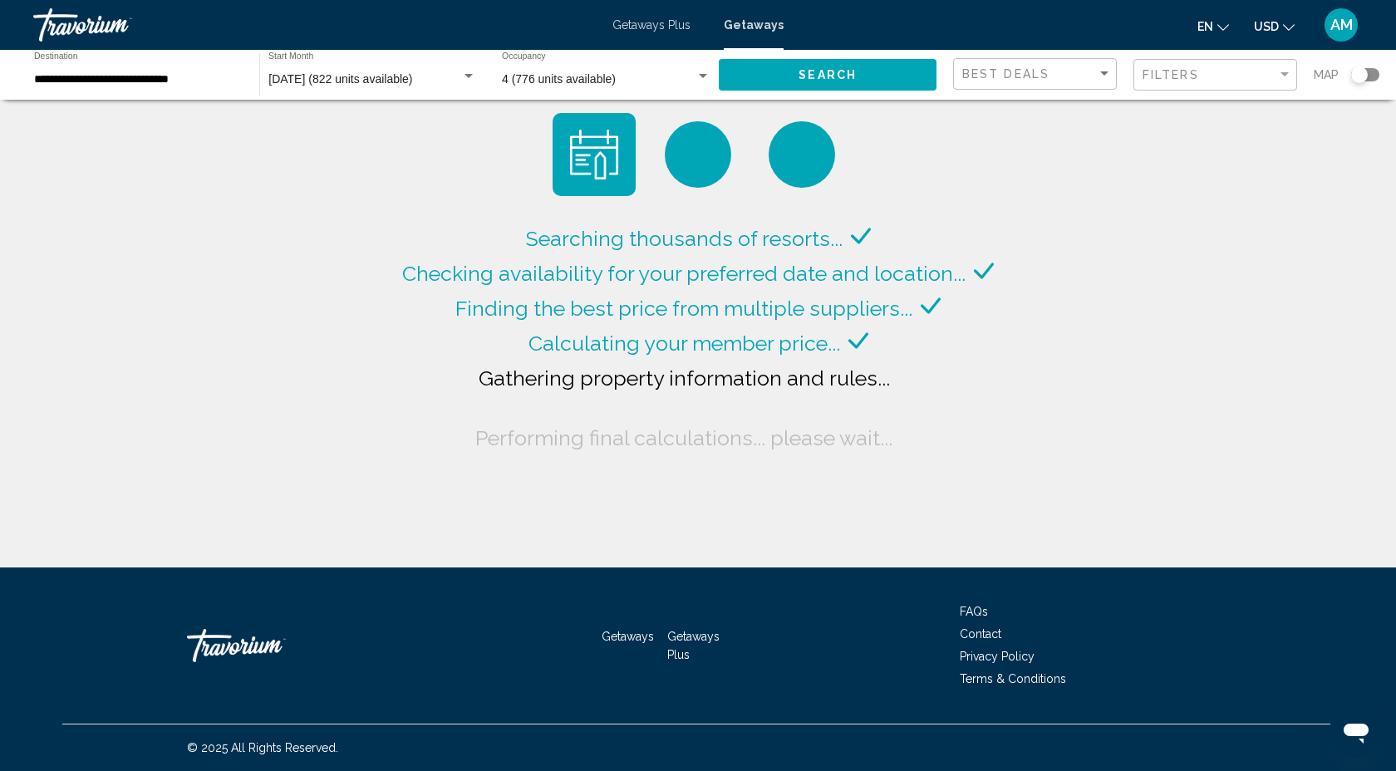
click at [671, 30] on span "Getaways Plus" at bounding box center [651, 24] width 78 height 13
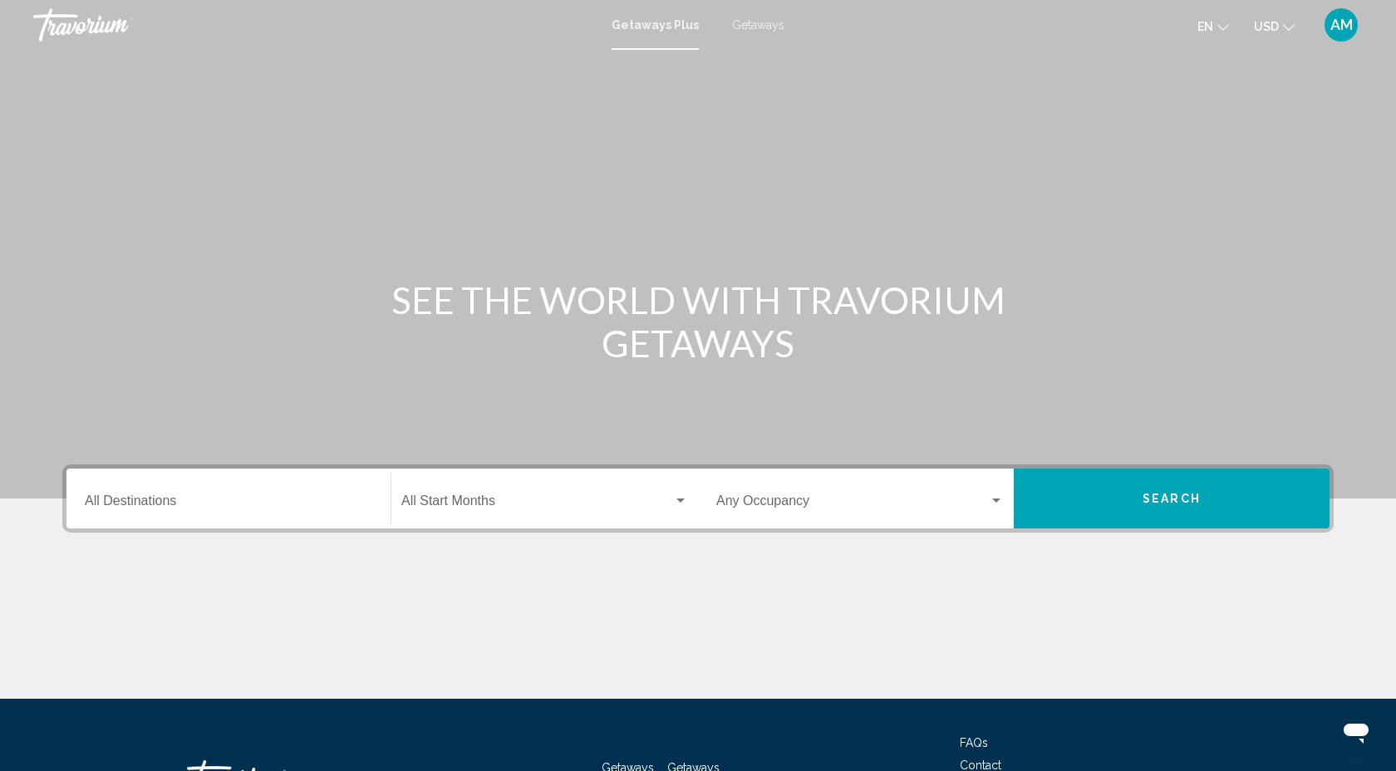
click at [759, 27] on span "Getaways" at bounding box center [758, 24] width 52 height 13
click at [95, 499] on input "Destination All Destinations" at bounding box center [228, 504] width 287 height 15
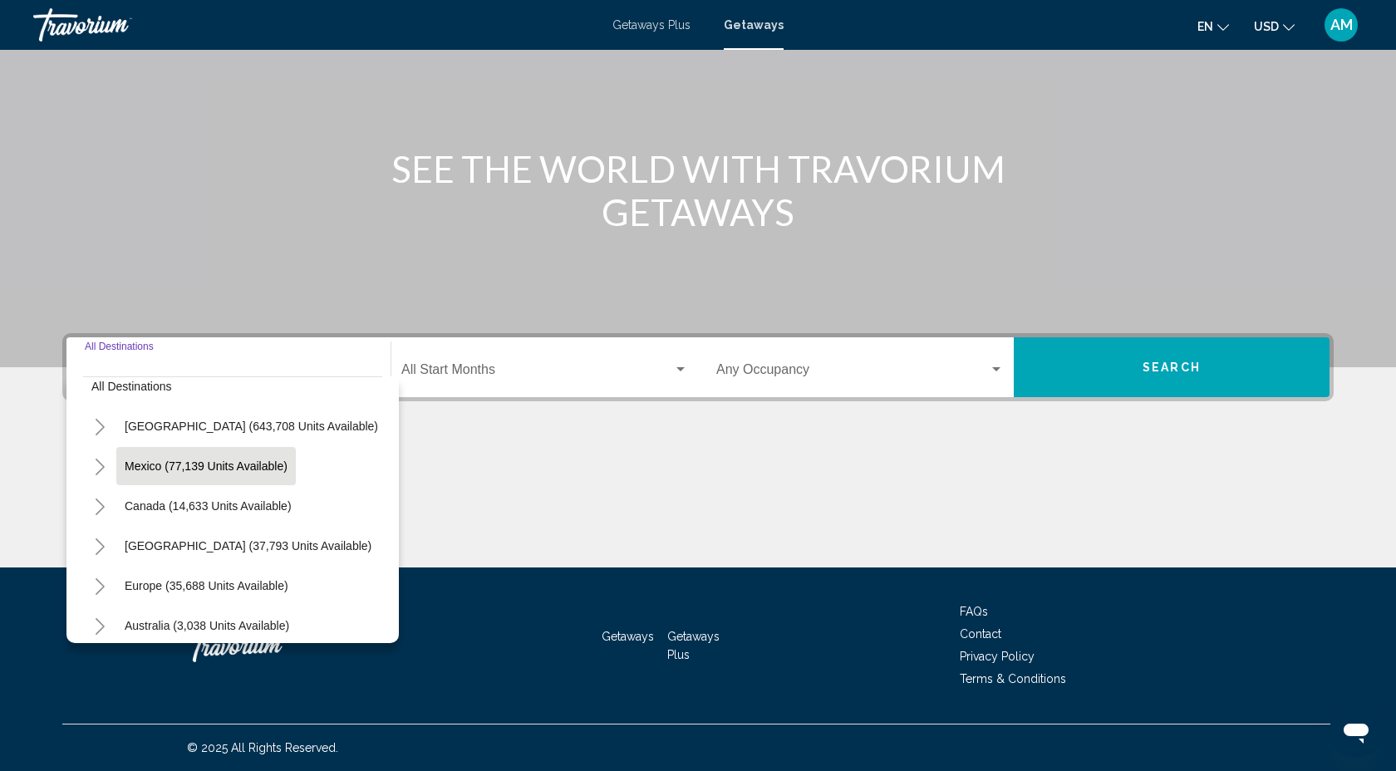
scroll to position [24, 0]
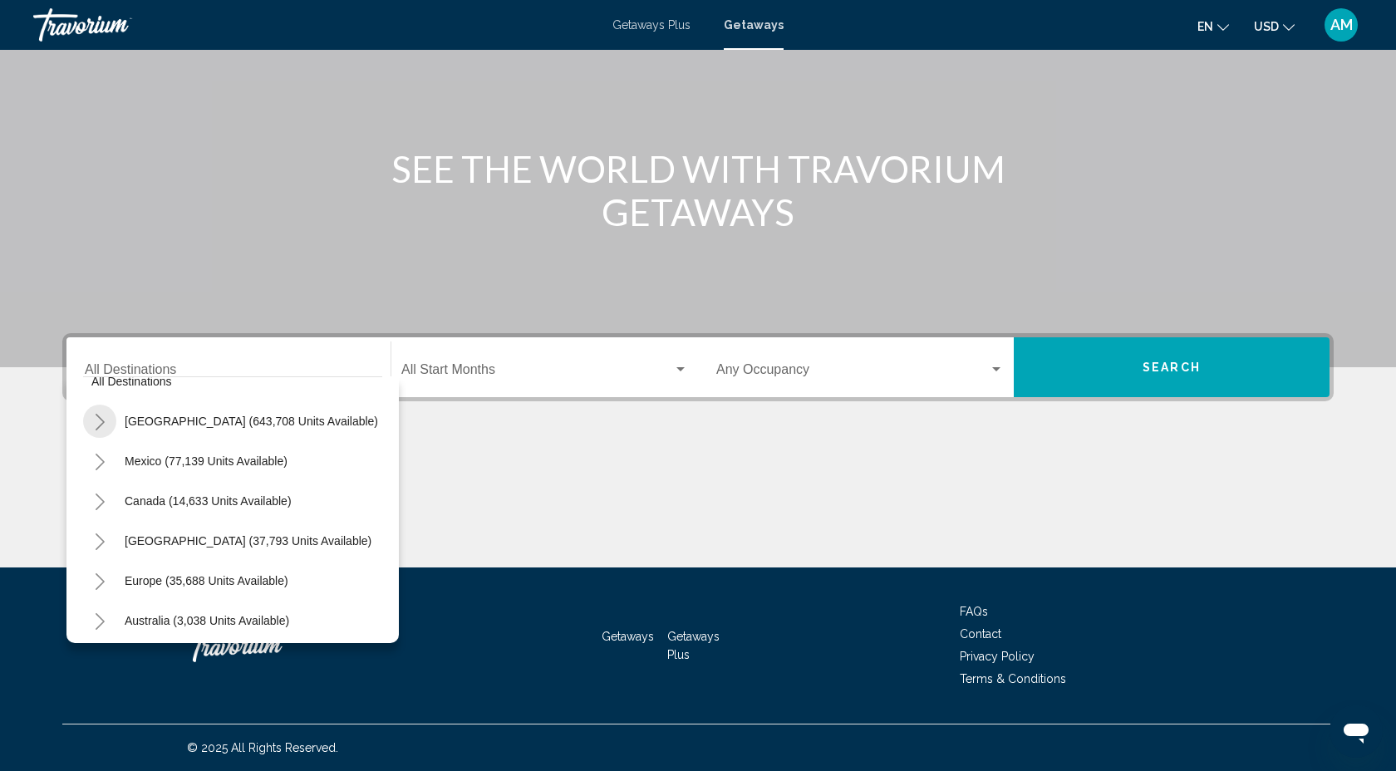
click at [99, 421] on icon "Toggle United States (643,708 units available)" at bounding box center [100, 422] width 12 height 17
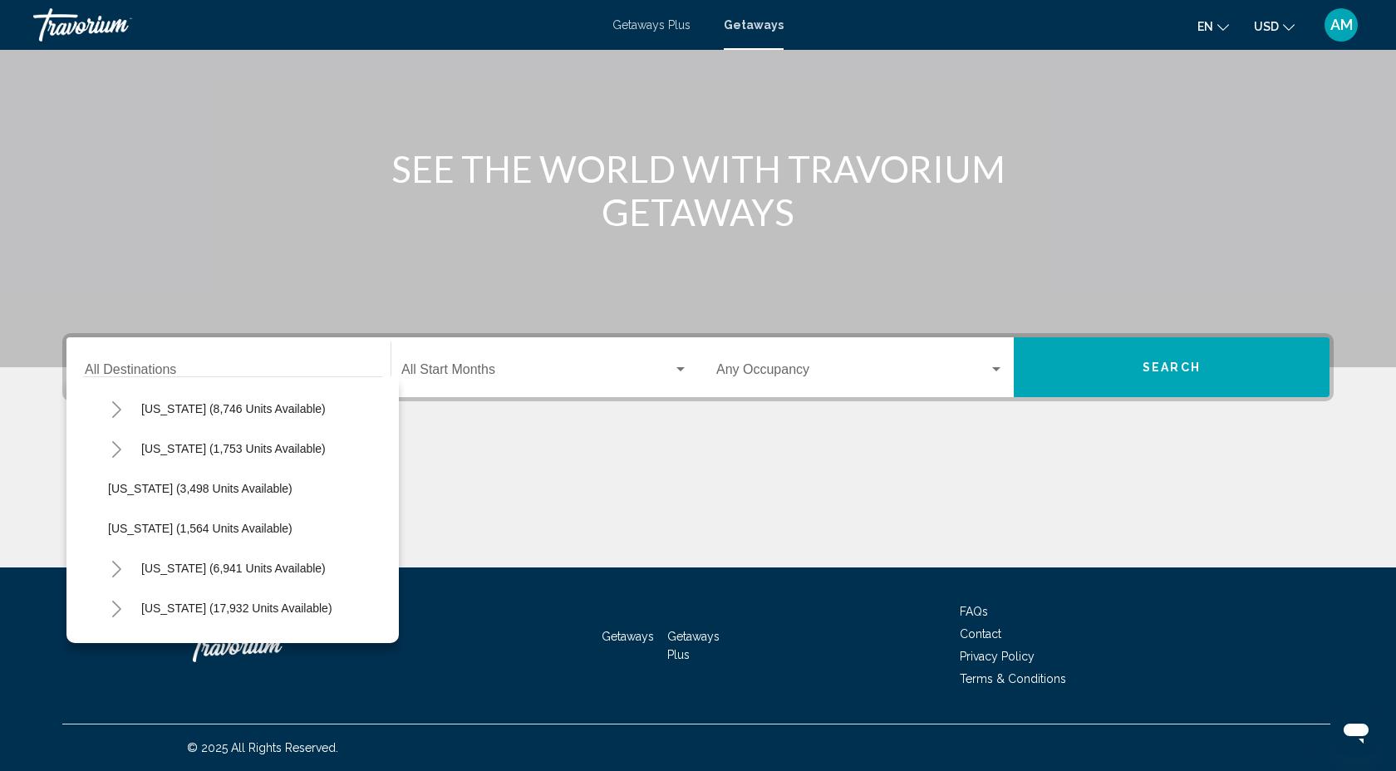
scroll to position [1041, 0]
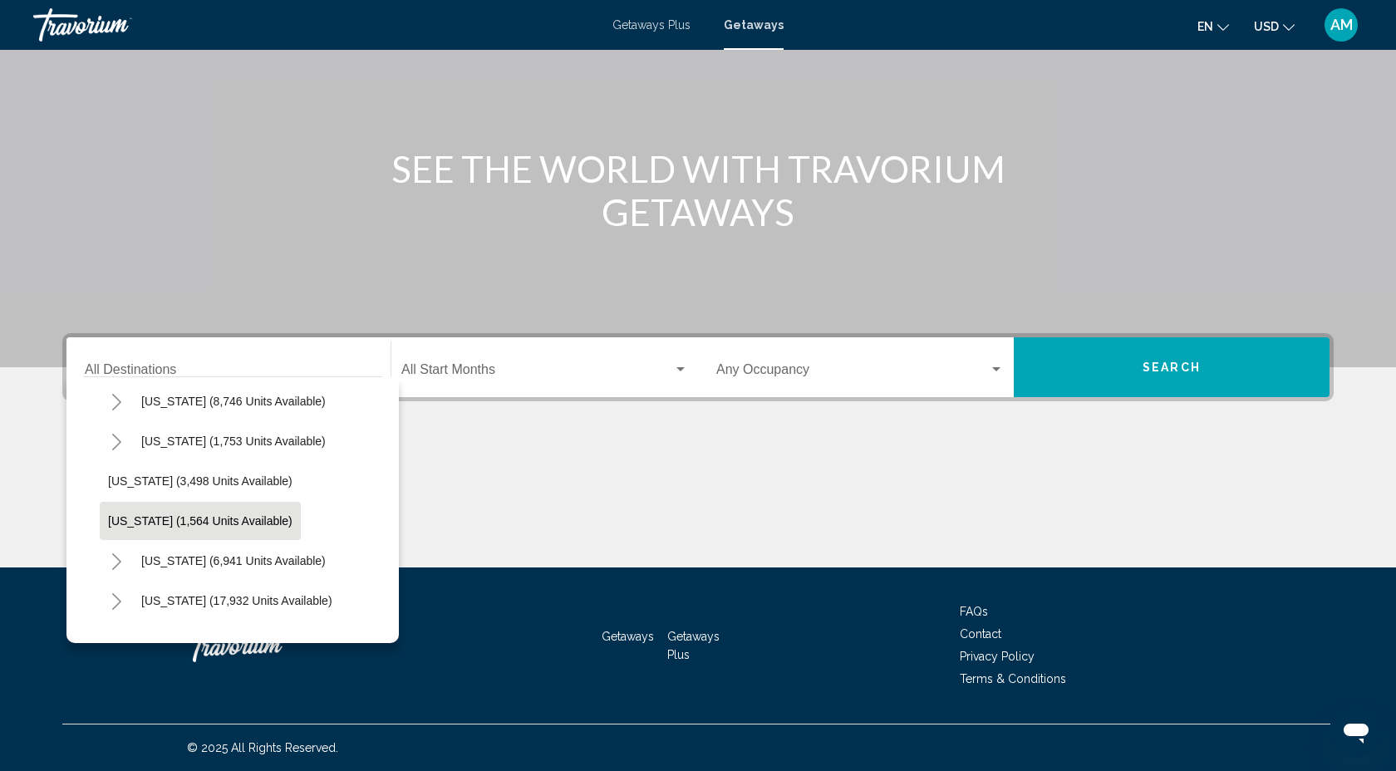
click at [162, 502] on button "New Mexico (1,564 units available)" at bounding box center [200, 521] width 201 height 38
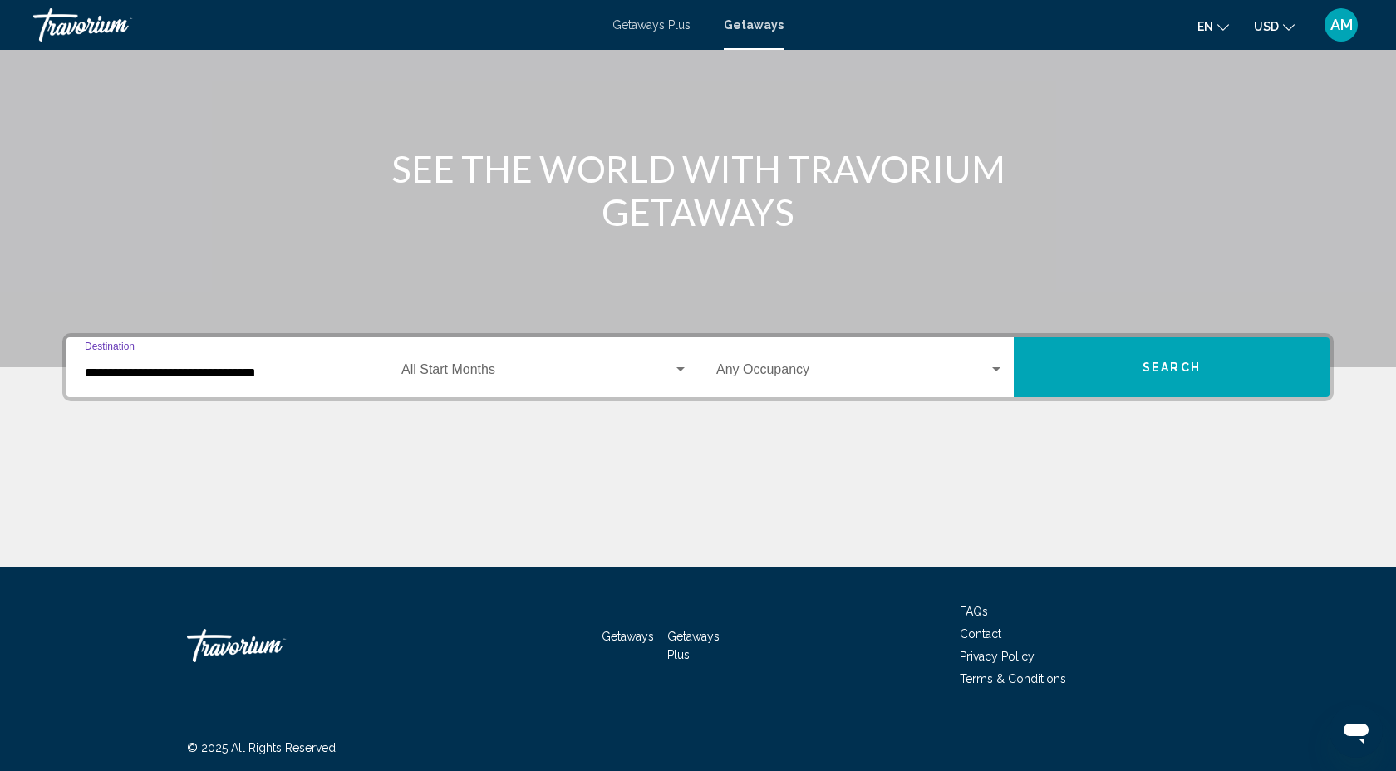
click at [137, 367] on input "**********" at bounding box center [228, 373] width 287 height 15
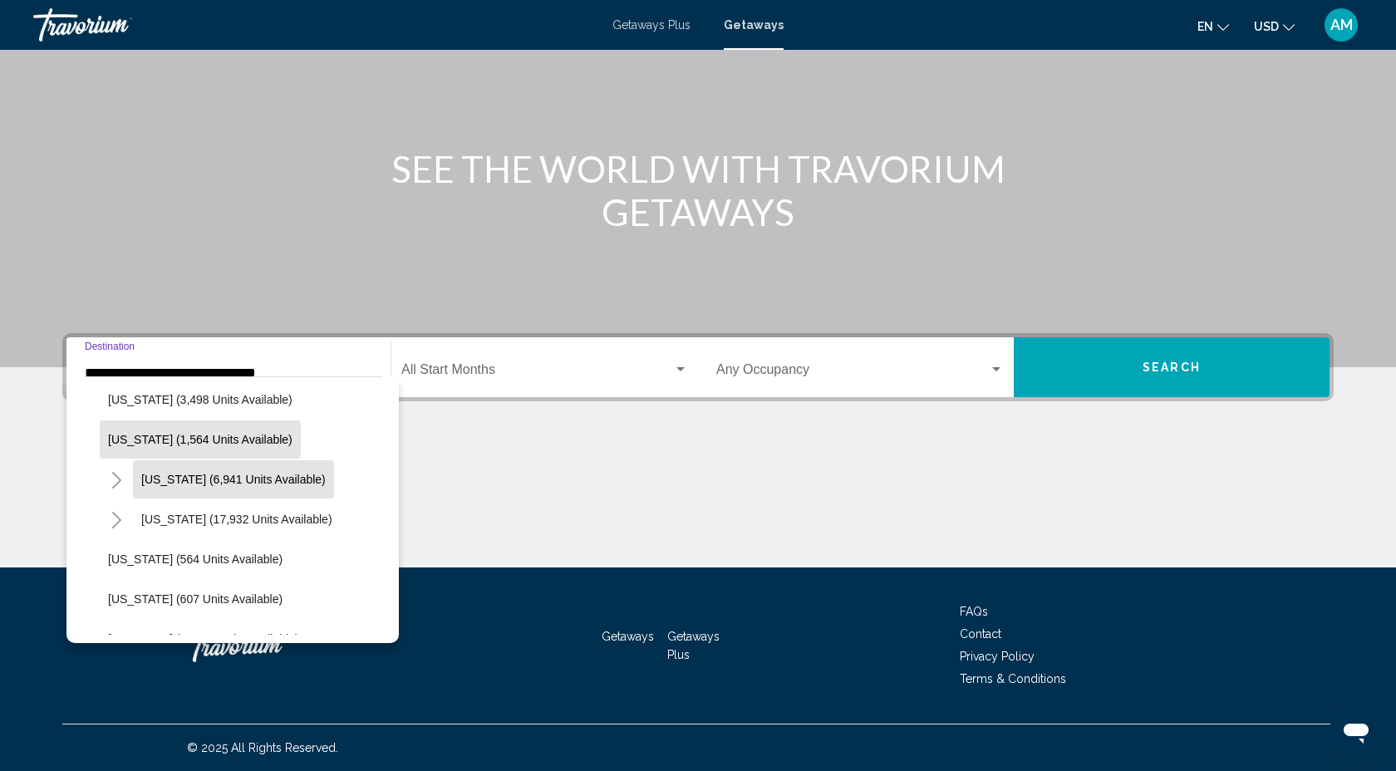
scroll to position [1133, 0]
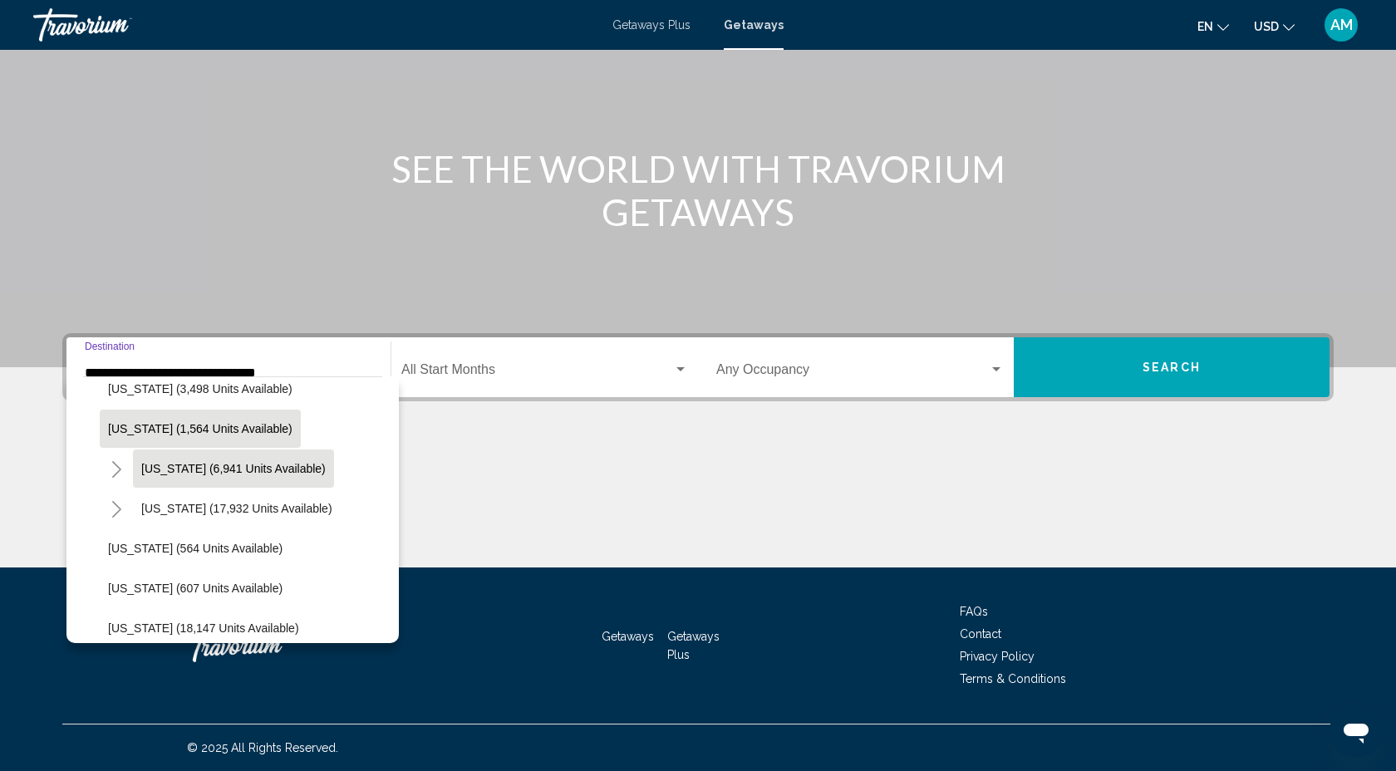
click at [182, 468] on span "New York (6,941 units available)" at bounding box center [233, 468] width 184 height 13
type input "**********"
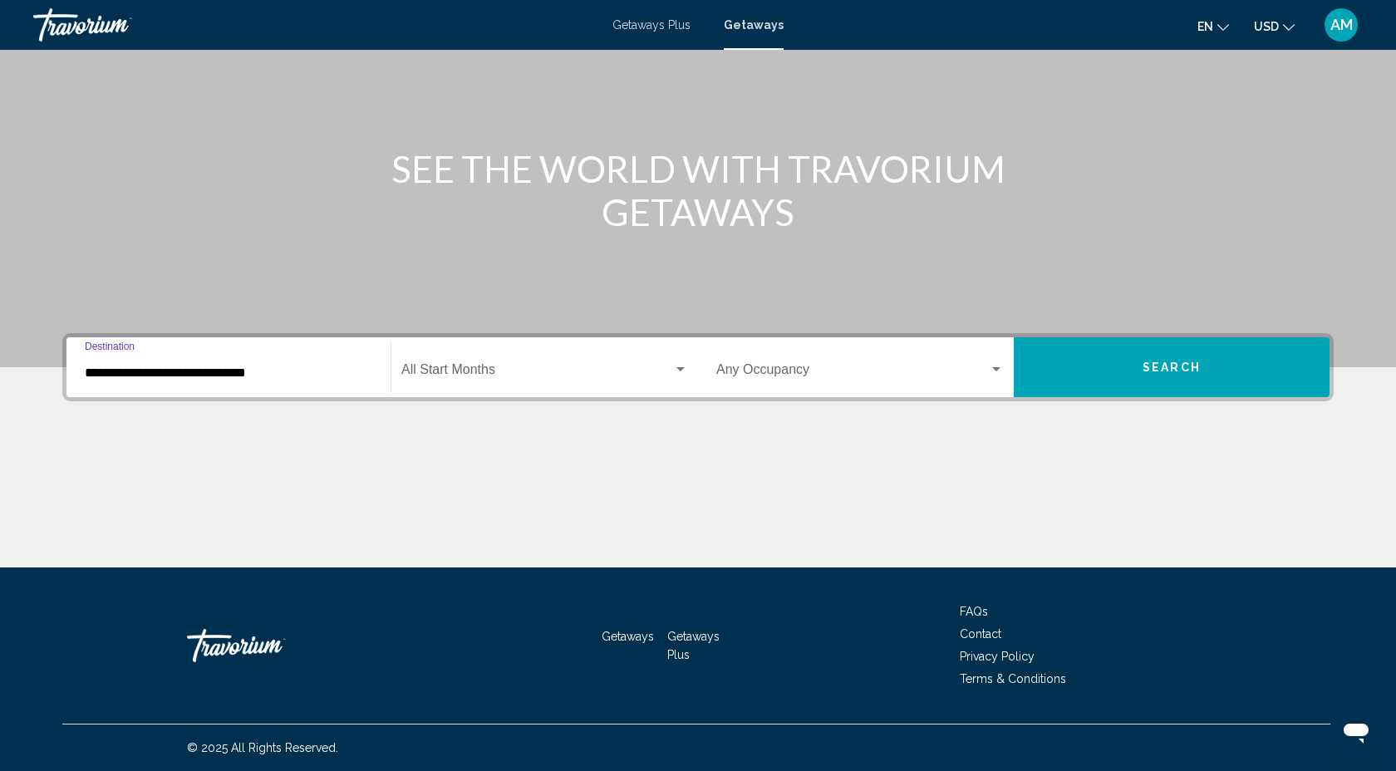
click at [480, 371] on span "Search widget" at bounding box center [537, 373] width 272 height 15
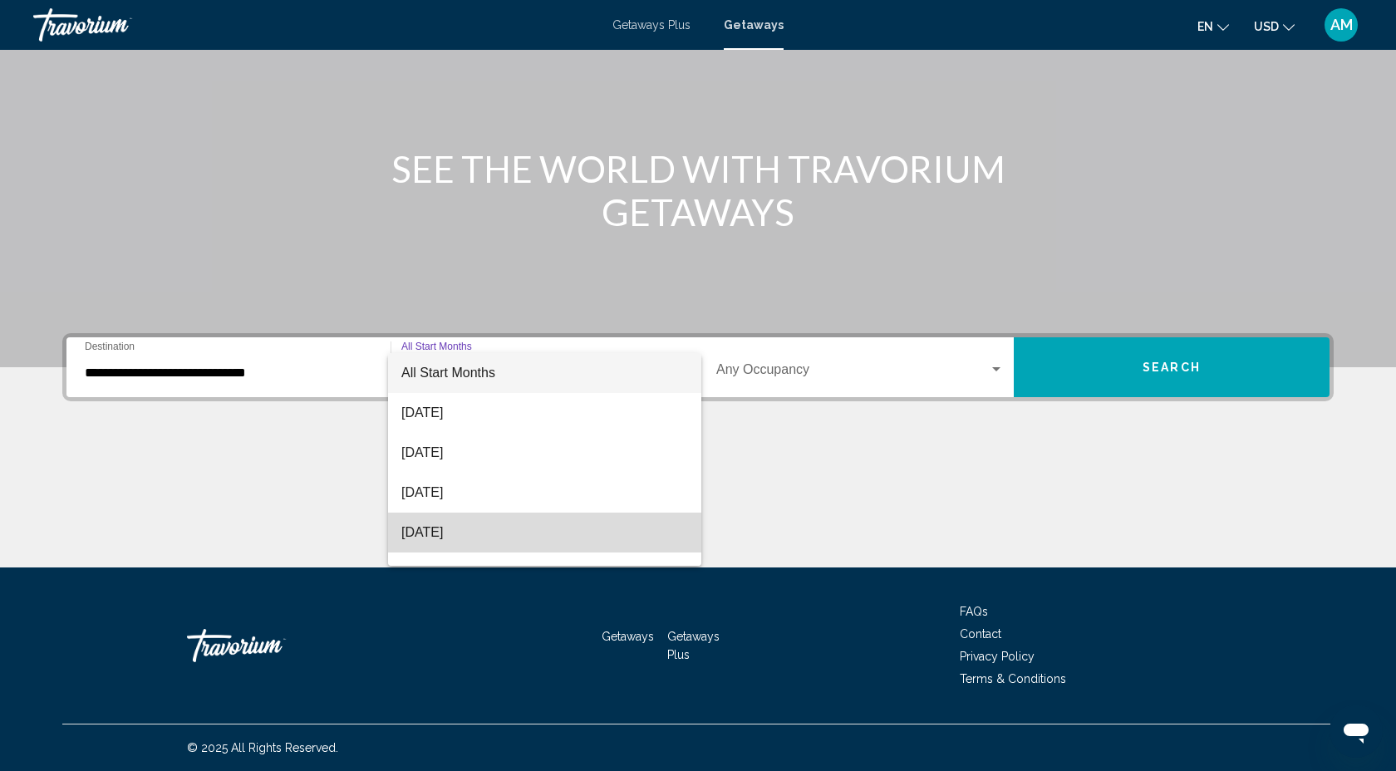
click at [474, 537] on span "November 2025" at bounding box center [544, 533] width 287 height 40
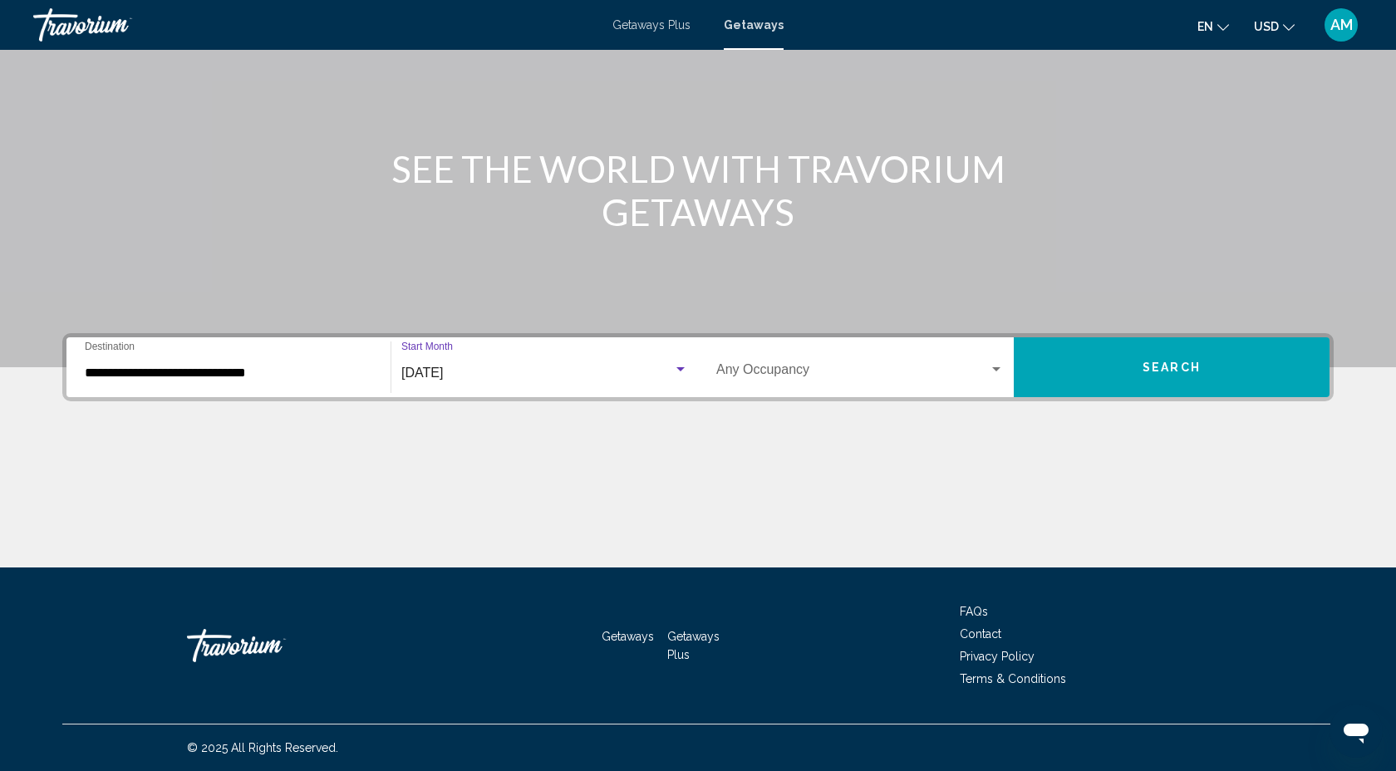
click at [821, 364] on div "Occupancy Any Occupancy" at bounding box center [859, 367] width 287 height 52
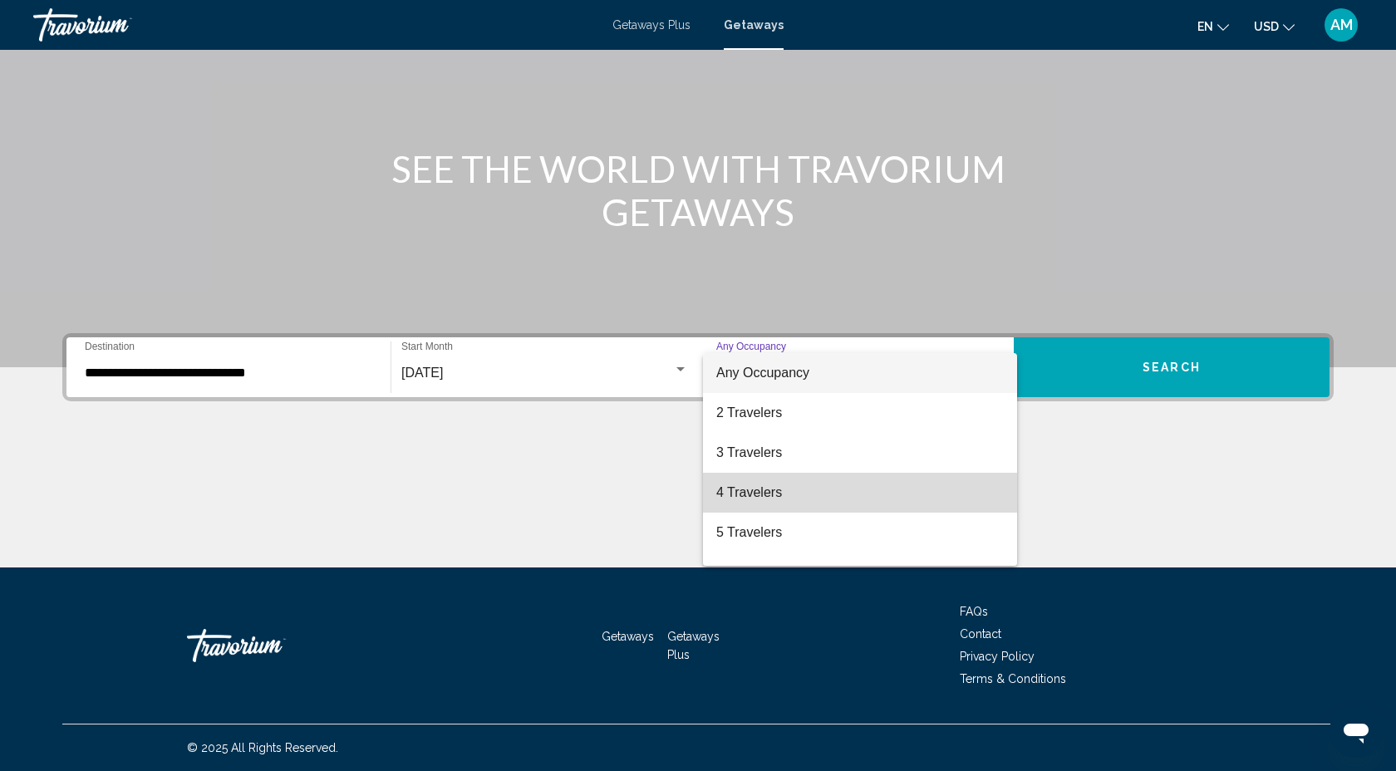
click at [761, 485] on span "4 Travelers" at bounding box center [859, 493] width 287 height 40
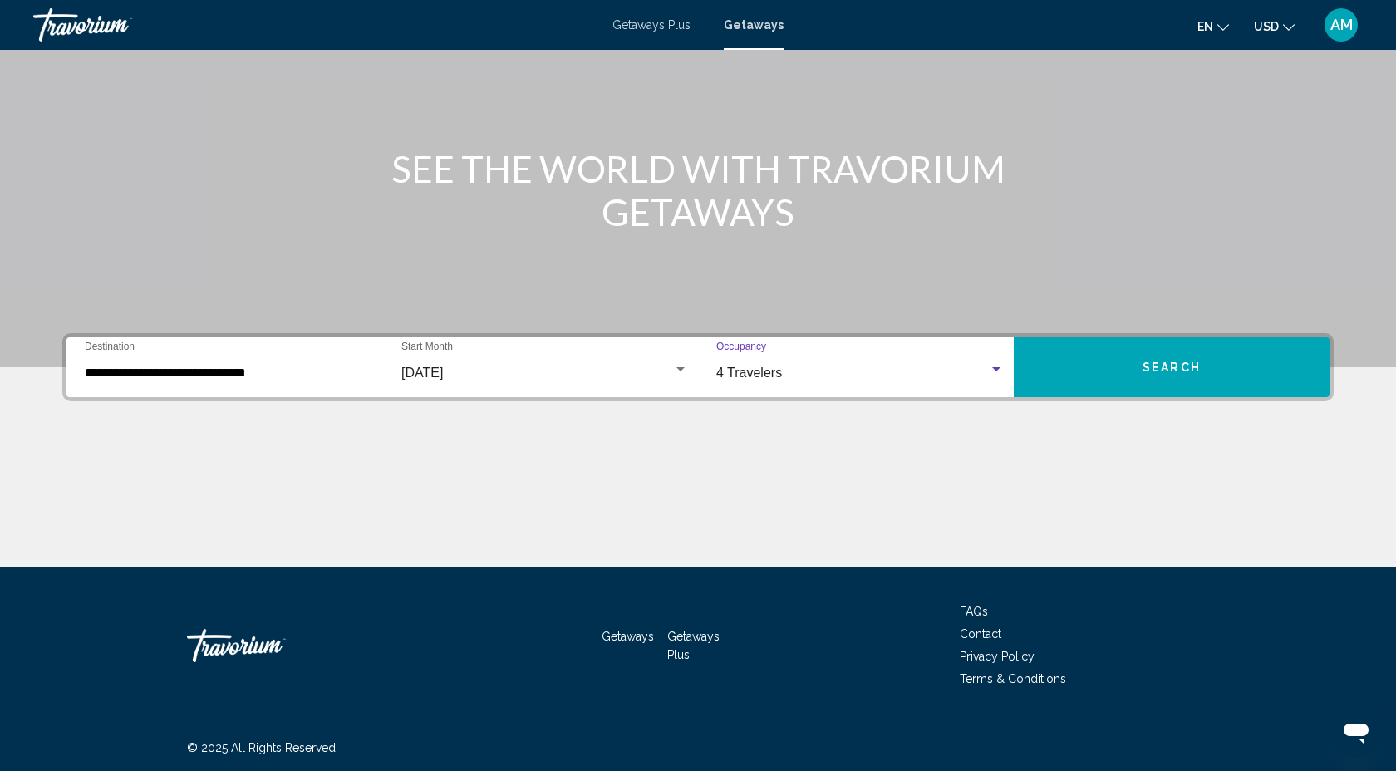
click at [1080, 371] on button "Search" at bounding box center [1172, 367] width 316 height 60
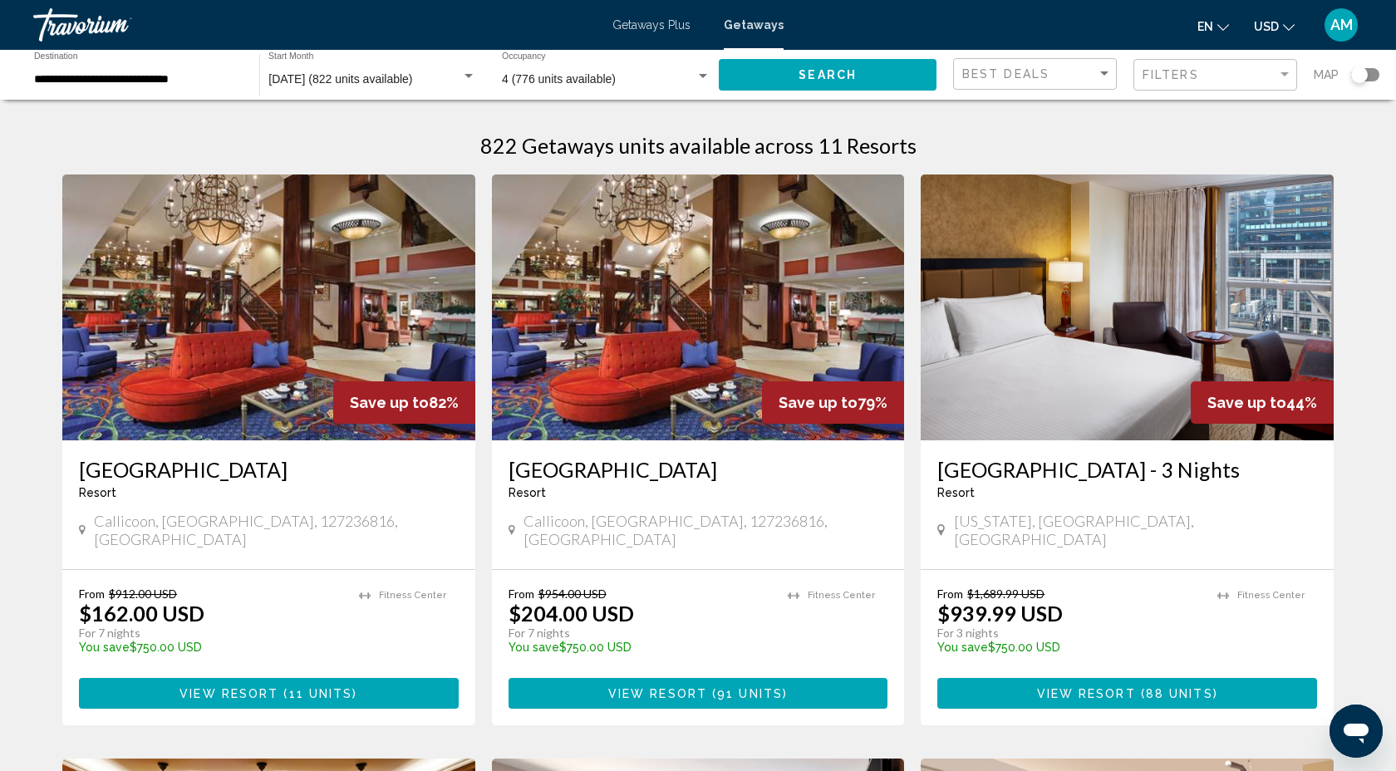
click at [665, 23] on span "Getaways Plus" at bounding box center [651, 24] width 78 height 13
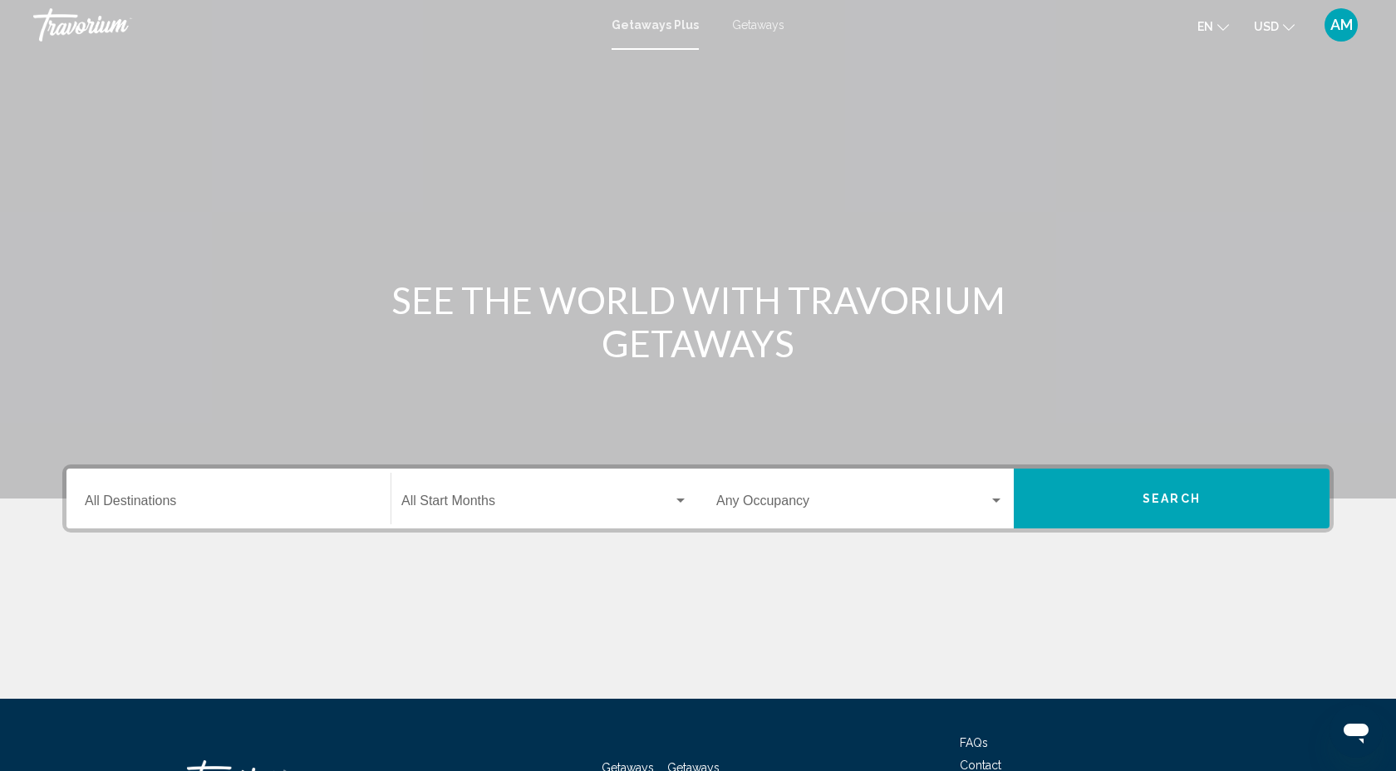
click at [109, 490] on div "Destination All Destinations" at bounding box center [228, 499] width 287 height 52
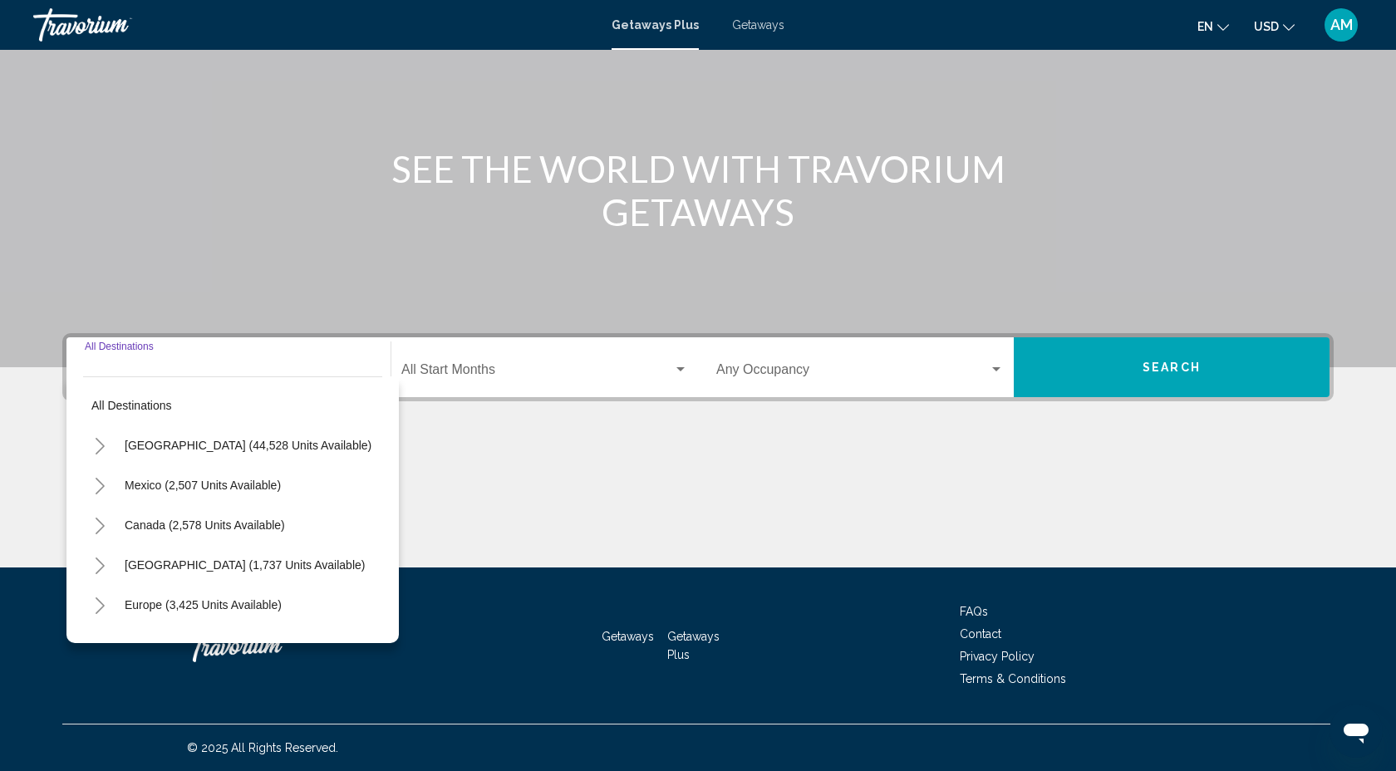
click at [97, 450] on icon "Toggle United States (44,528 units available)" at bounding box center [100, 446] width 12 height 17
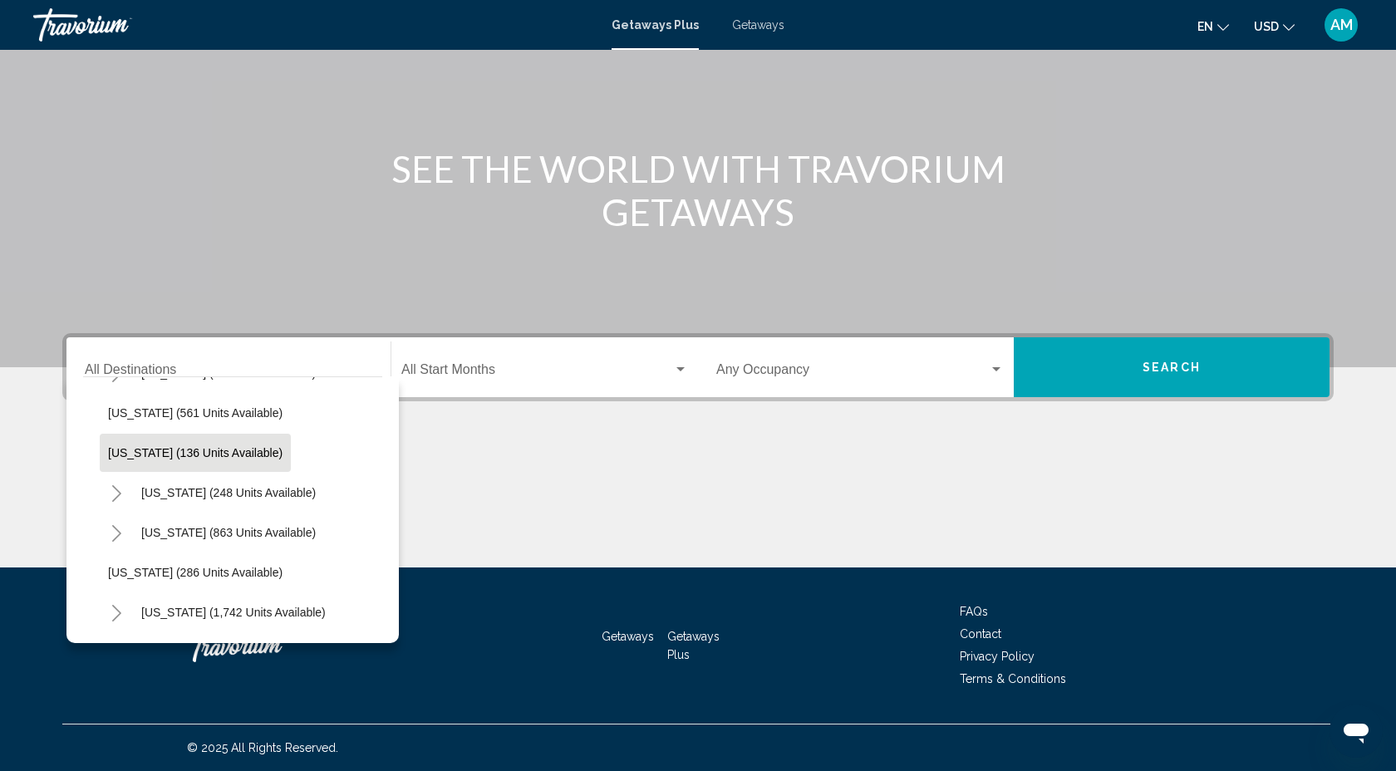
scroll to position [1073, 0]
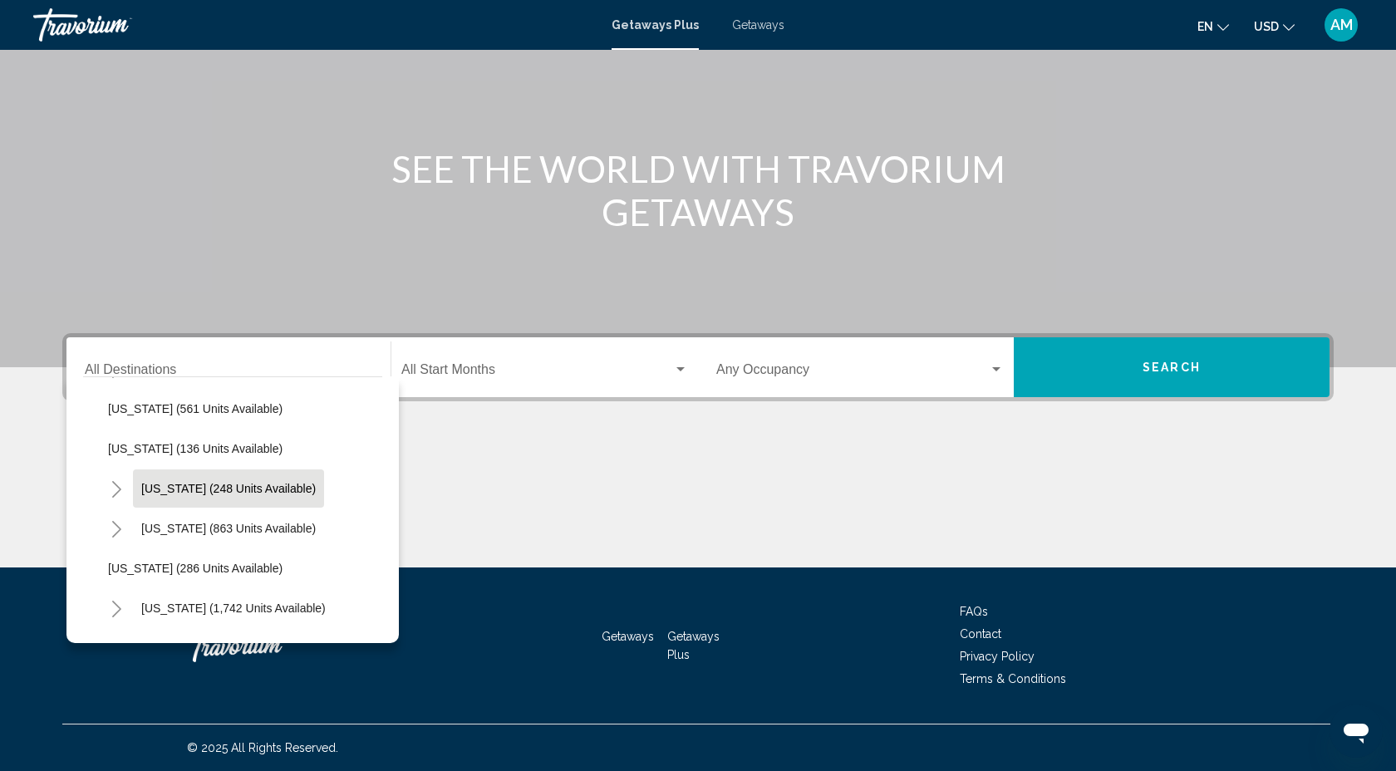
click at [189, 493] on span "New York (248 units available)" at bounding box center [228, 488] width 174 height 13
type input "**********"
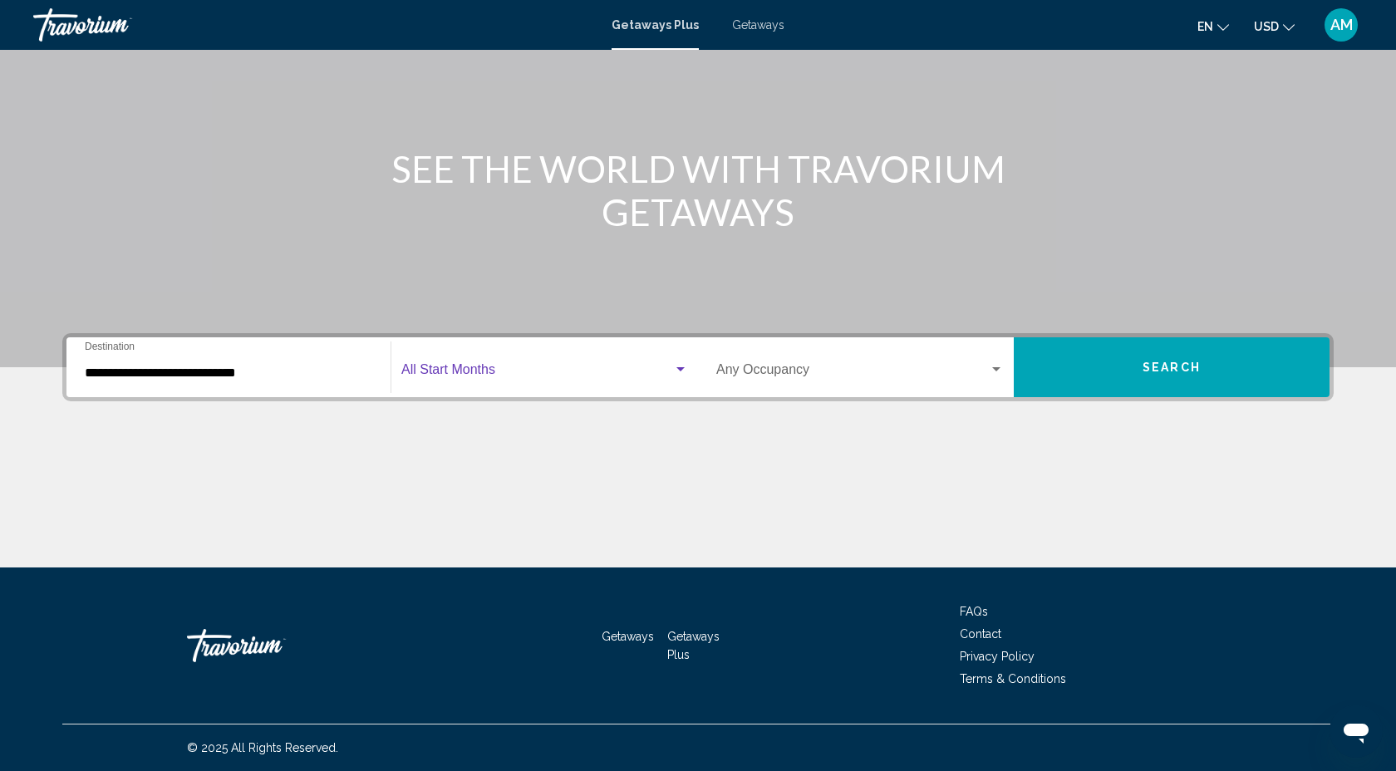
click at [493, 380] on span "Search widget" at bounding box center [537, 373] width 272 height 15
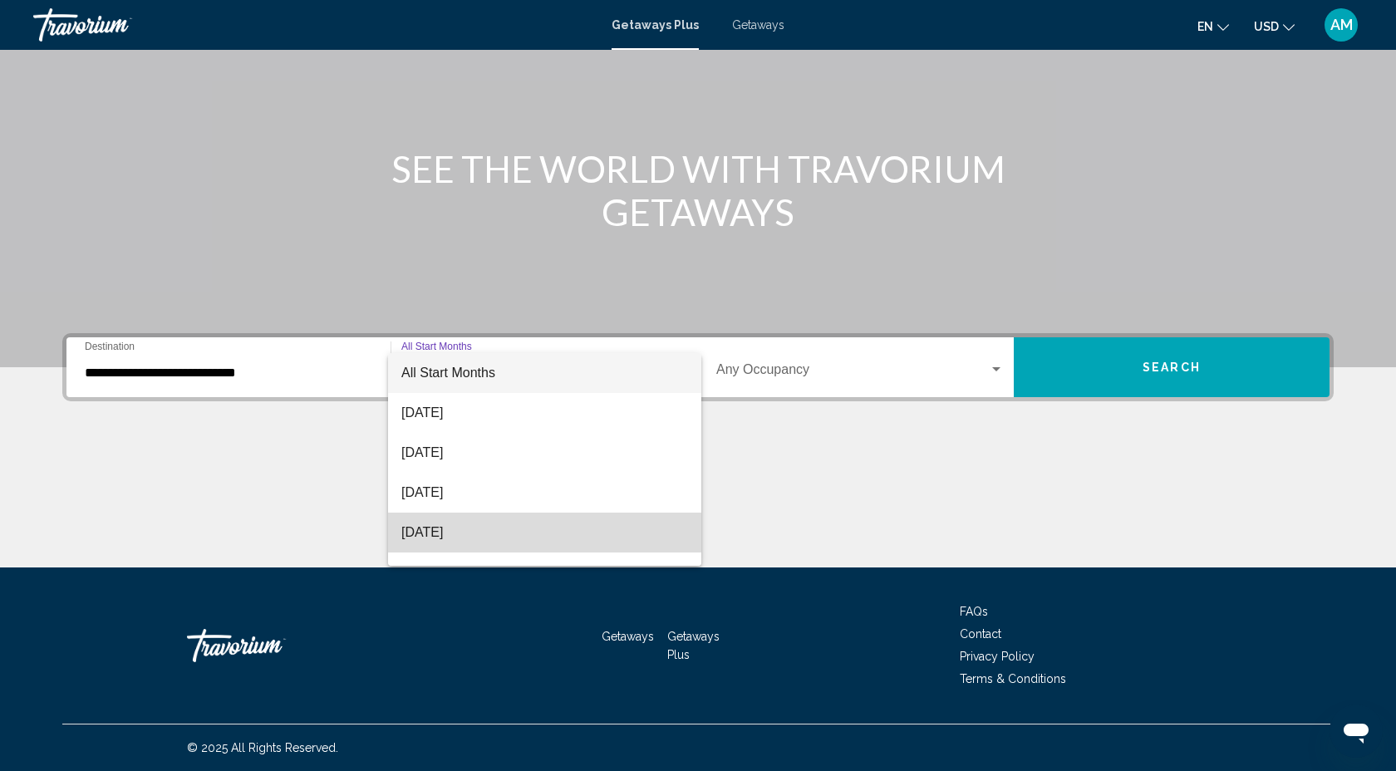
click at [460, 528] on span "November 2025" at bounding box center [544, 533] width 287 height 40
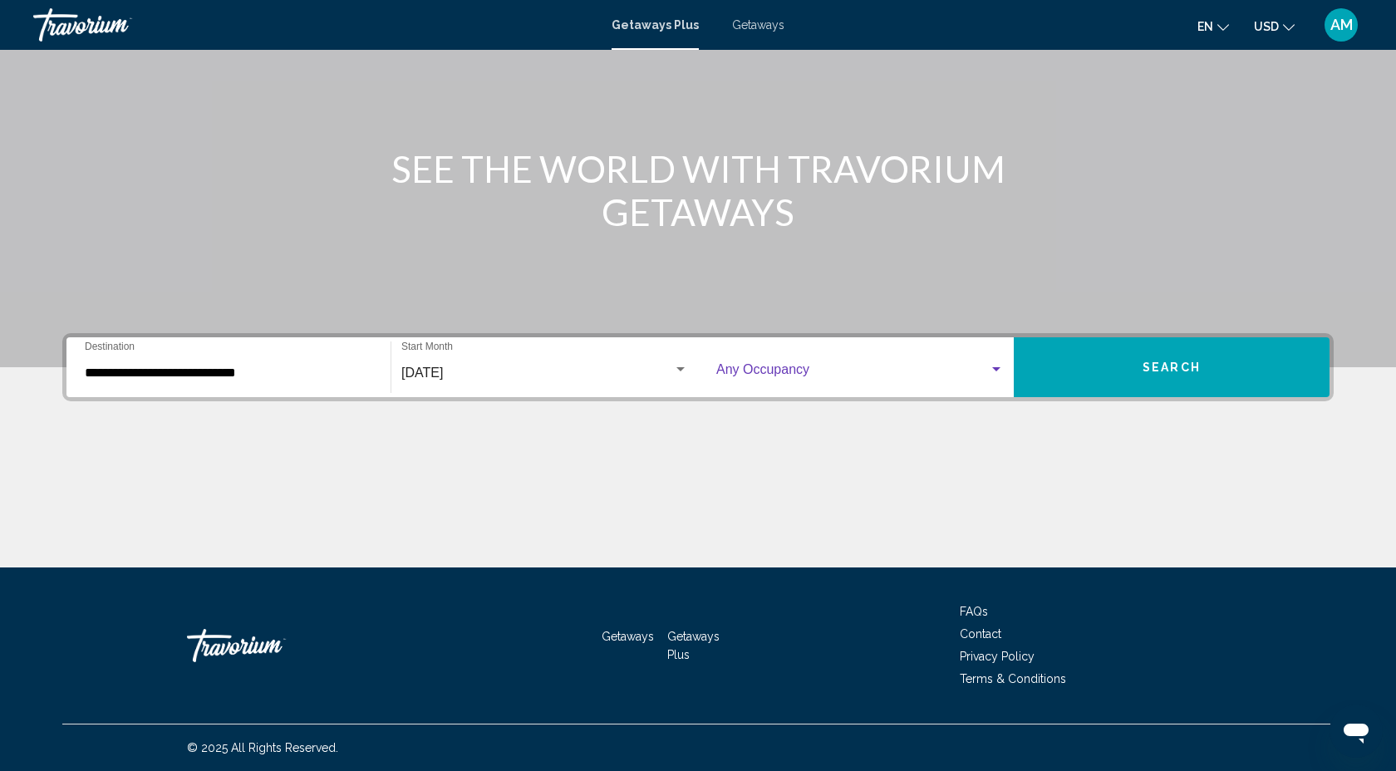
click at [1000, 371] on div "Search widget" at bounding box center [996, 369] width 15 height 13
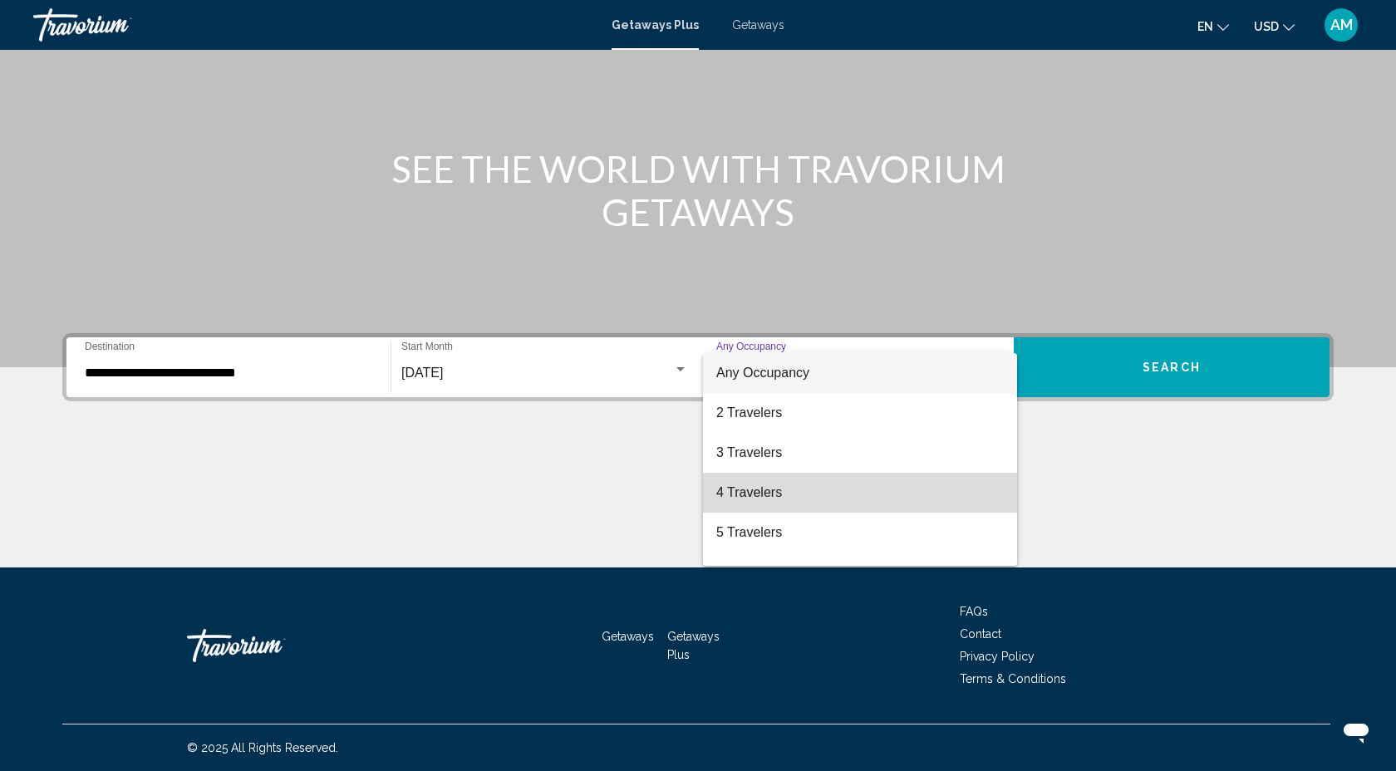
click at [888, 500] on span "4 Travelers" at bounding box center [859, 493] width 287 height 40
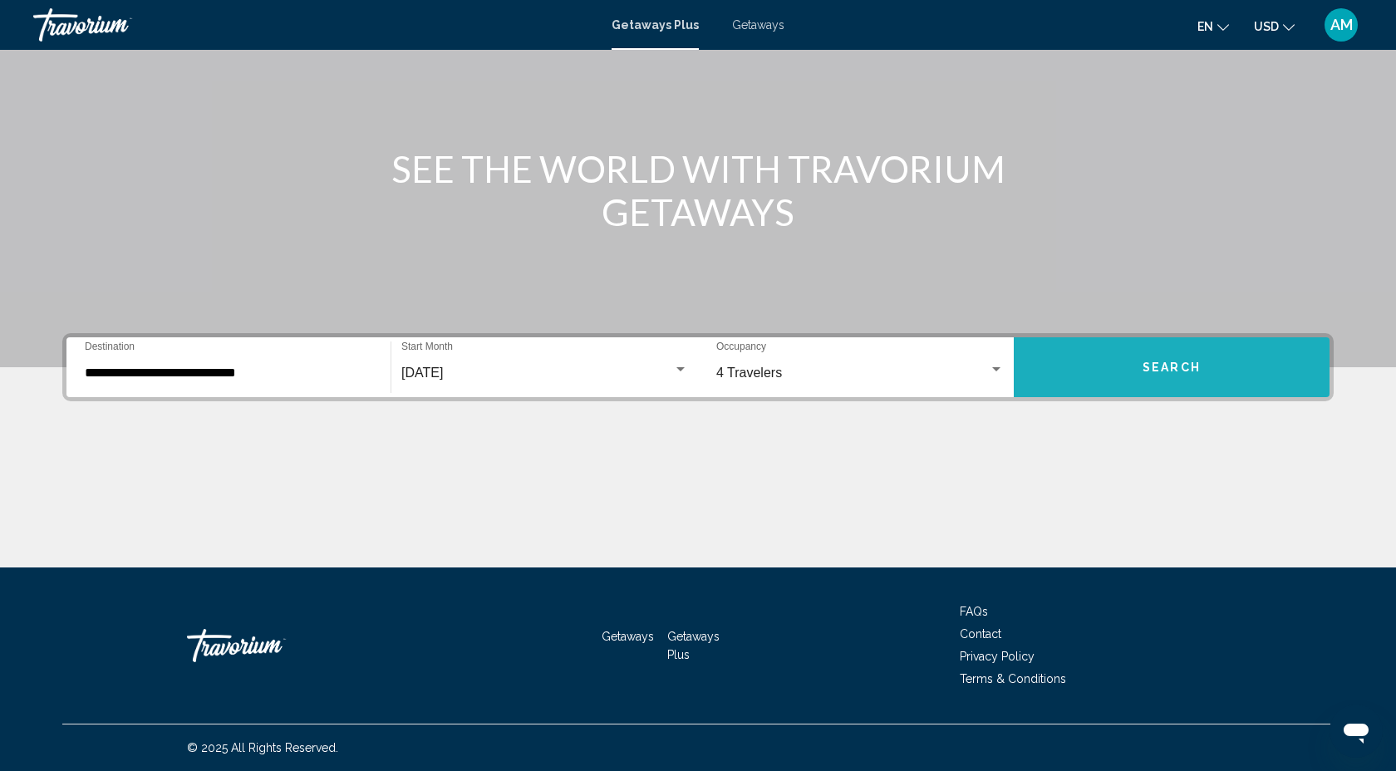
click at [1102, 369] on button "Search" at bounding box center [1172, 367] width 316 height 60
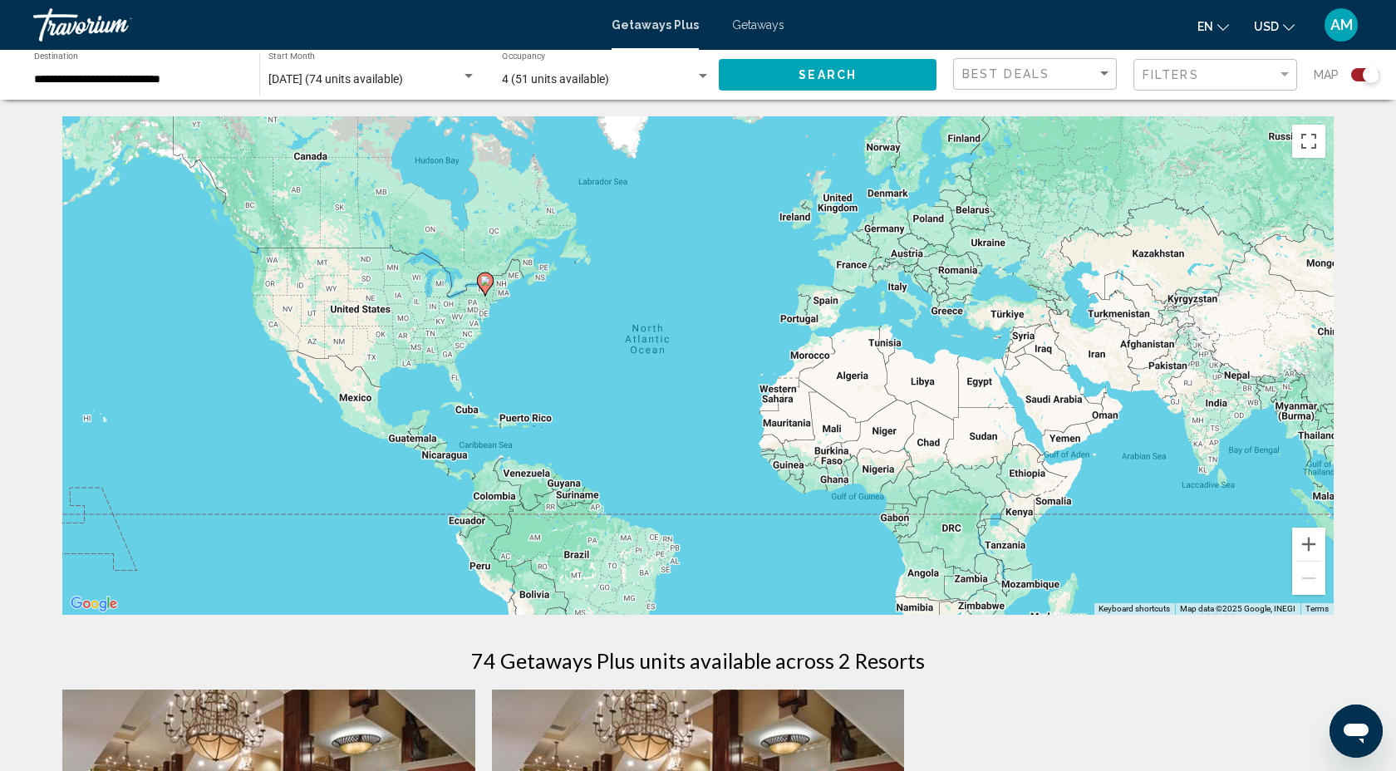
click at [759, 24] on span "Getaways" at bounding box center [758, 24] width 52 height 13
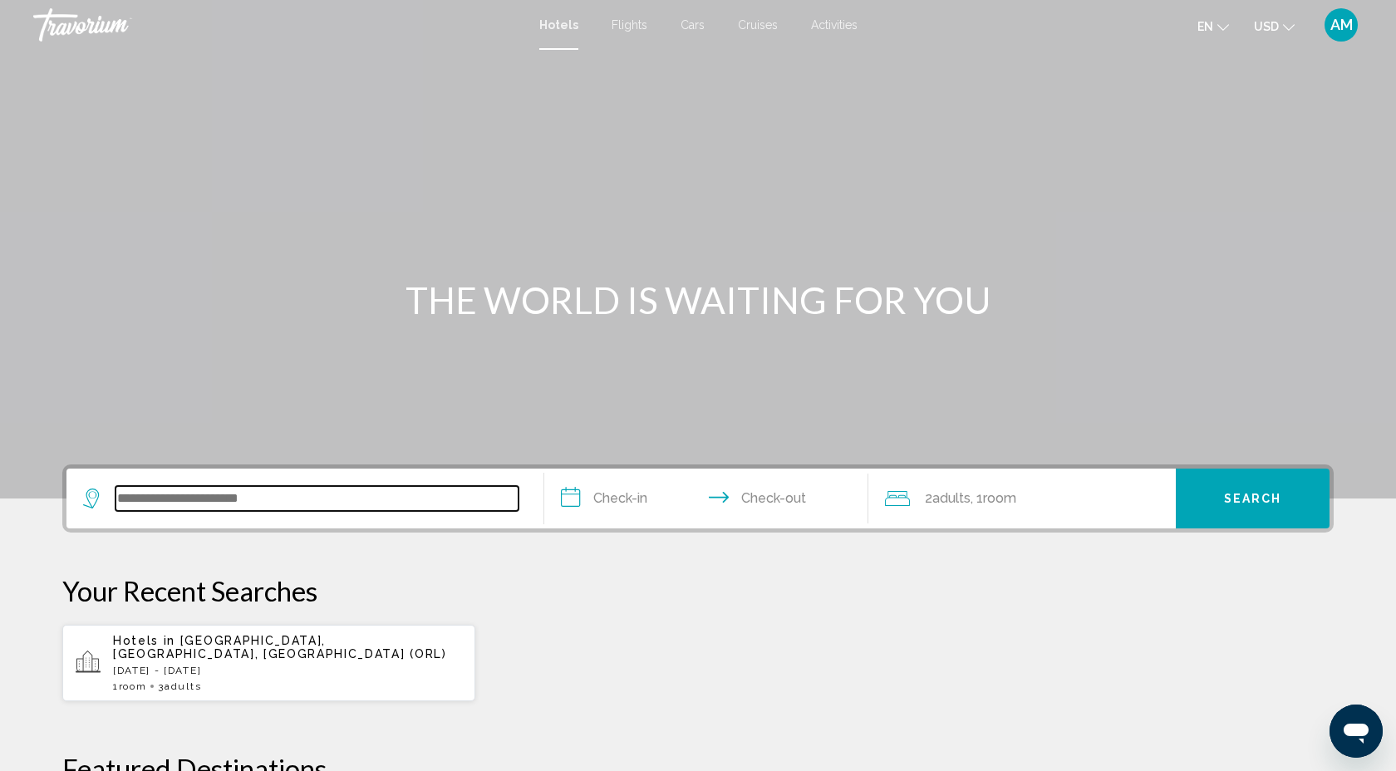
click at [193, 496] on input "Search widget" at bounding box center [316, 498] width 403 height 25
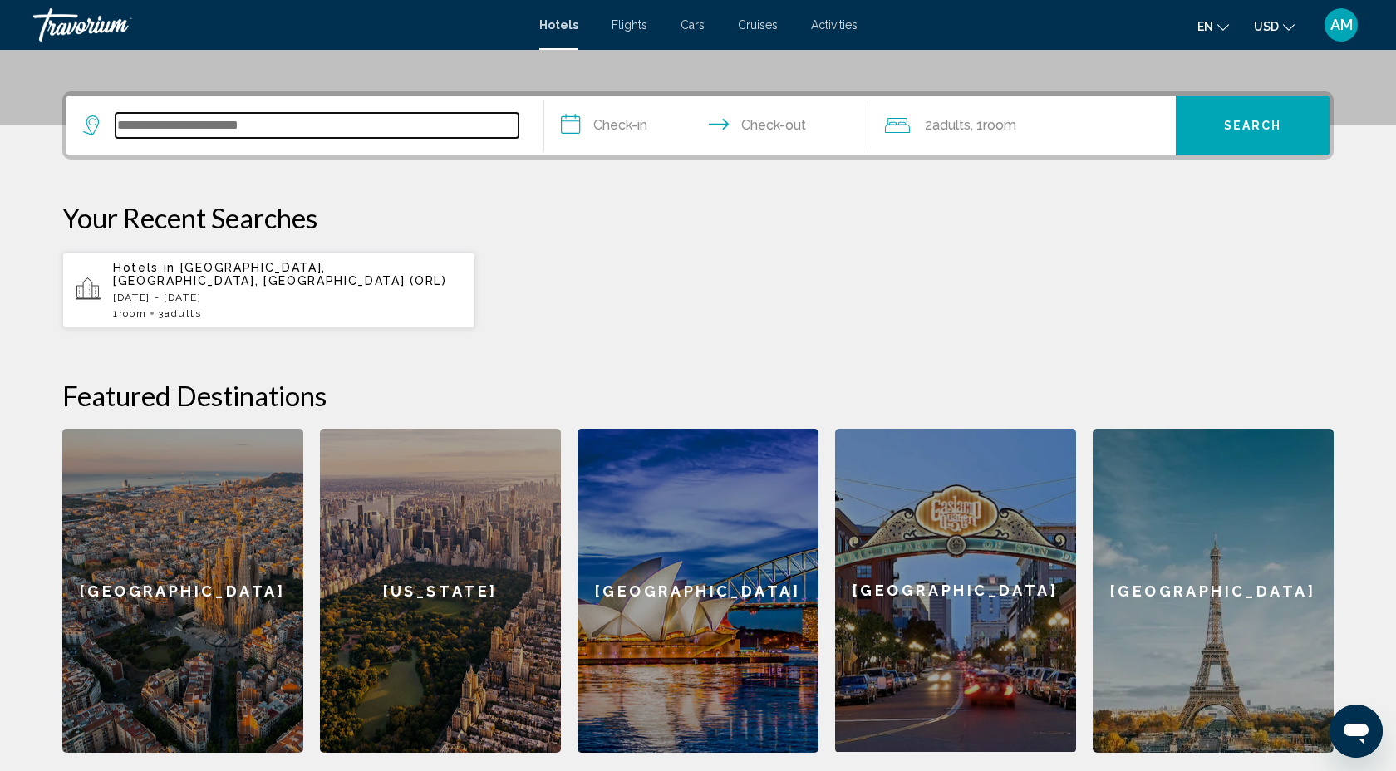
scroll to position [407, 0]
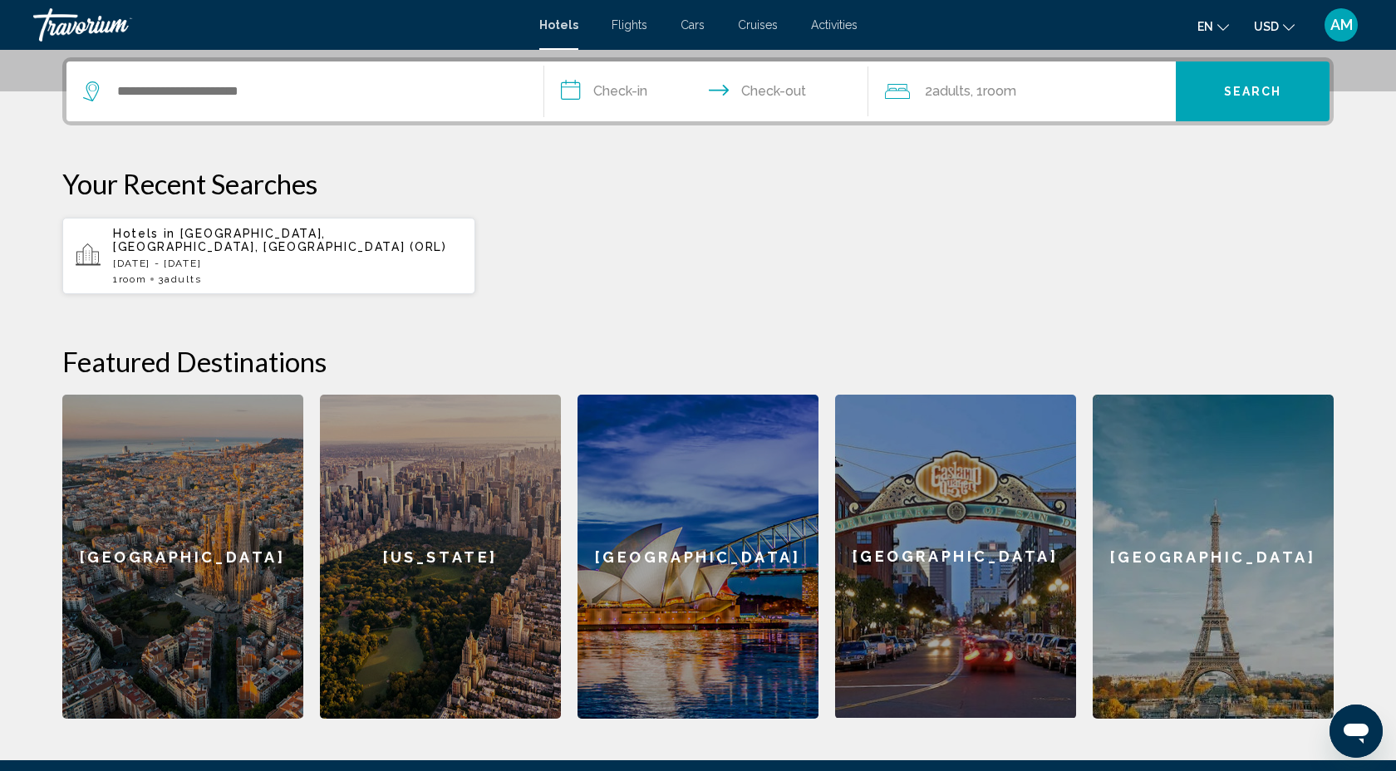
click at [193, 496] on div "[GEOGRAPHIC_DATA]" at bounding box center [182, 557] width 241 height 324
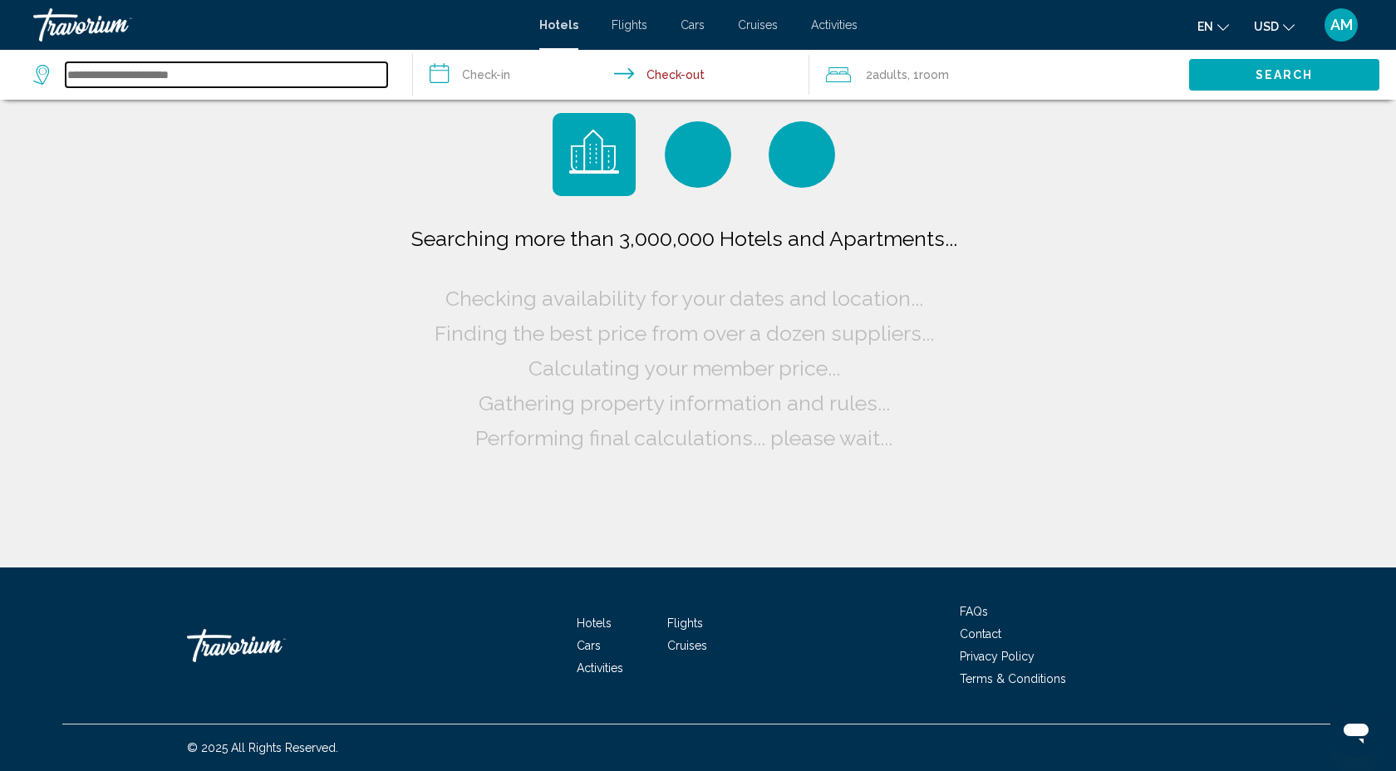
click at [106, 76] on input "Search widget" at bounding box center [227, 74] width 322 height 25
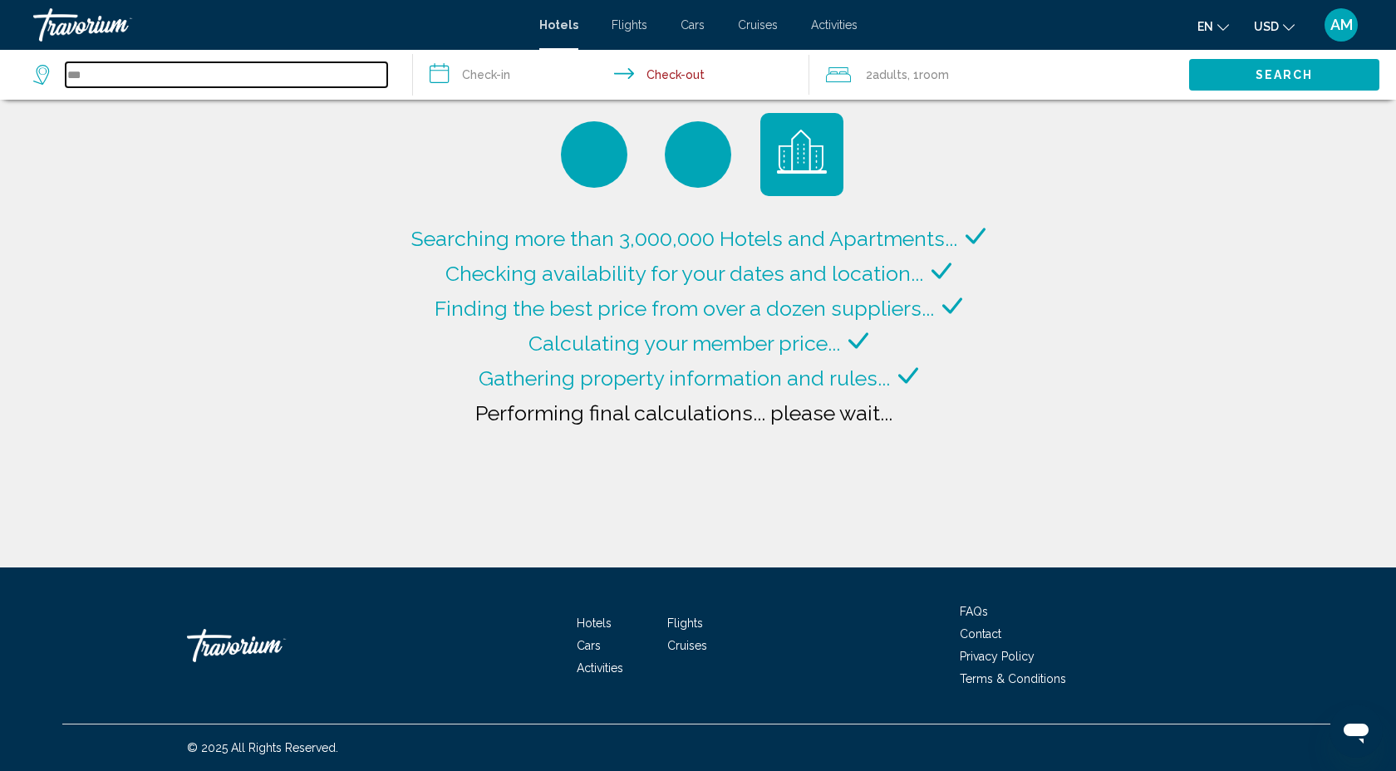
type input "**********"
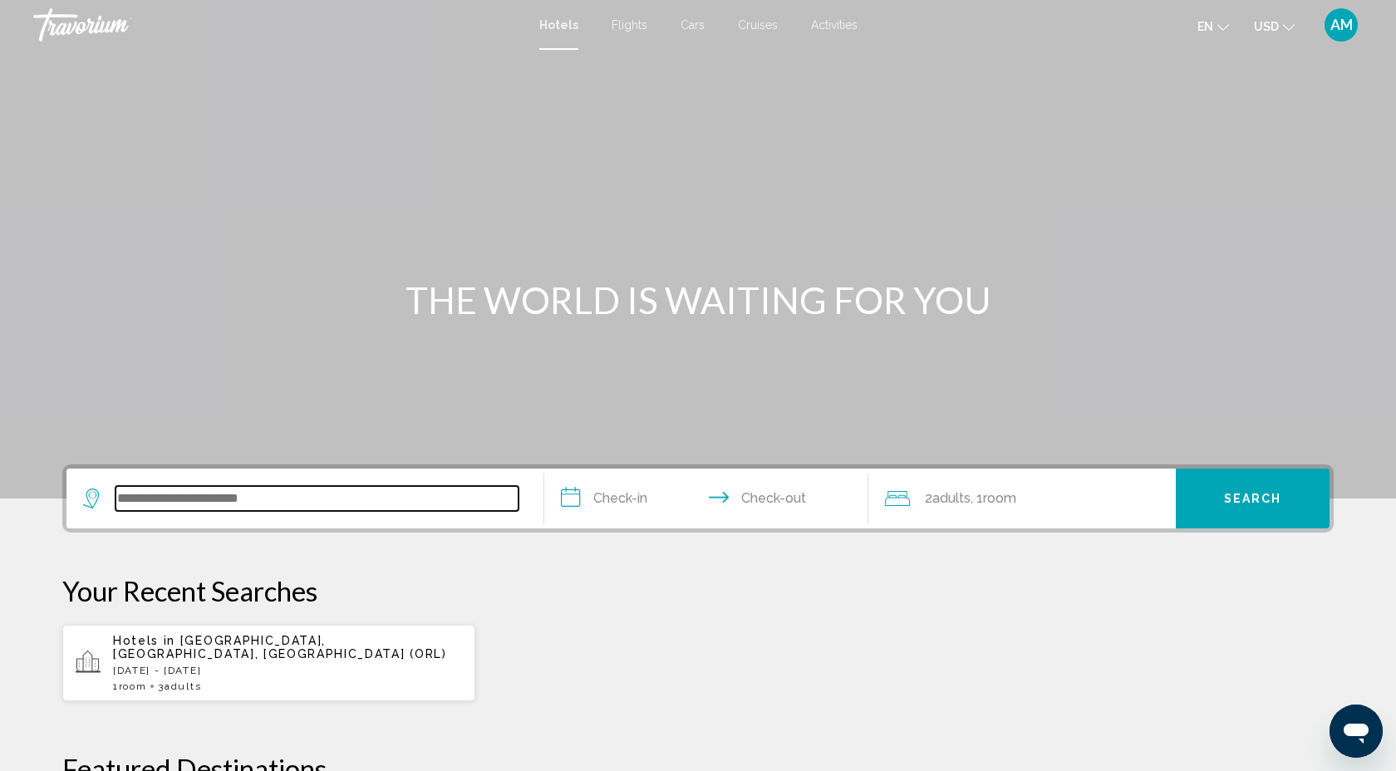
click at [190, 498] on input "Search widget" at bounding box center [316, 498] width 403 height 25
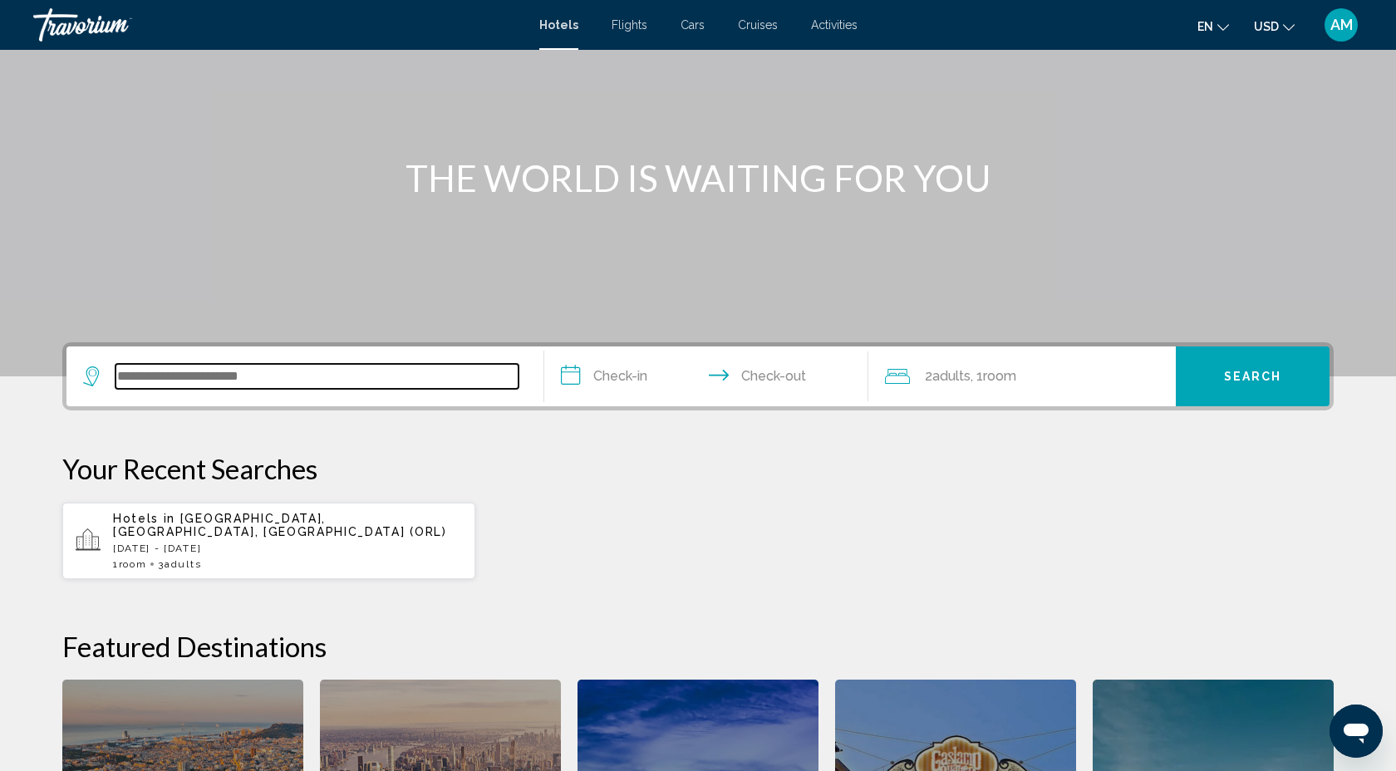
scroll to position [356, 0]
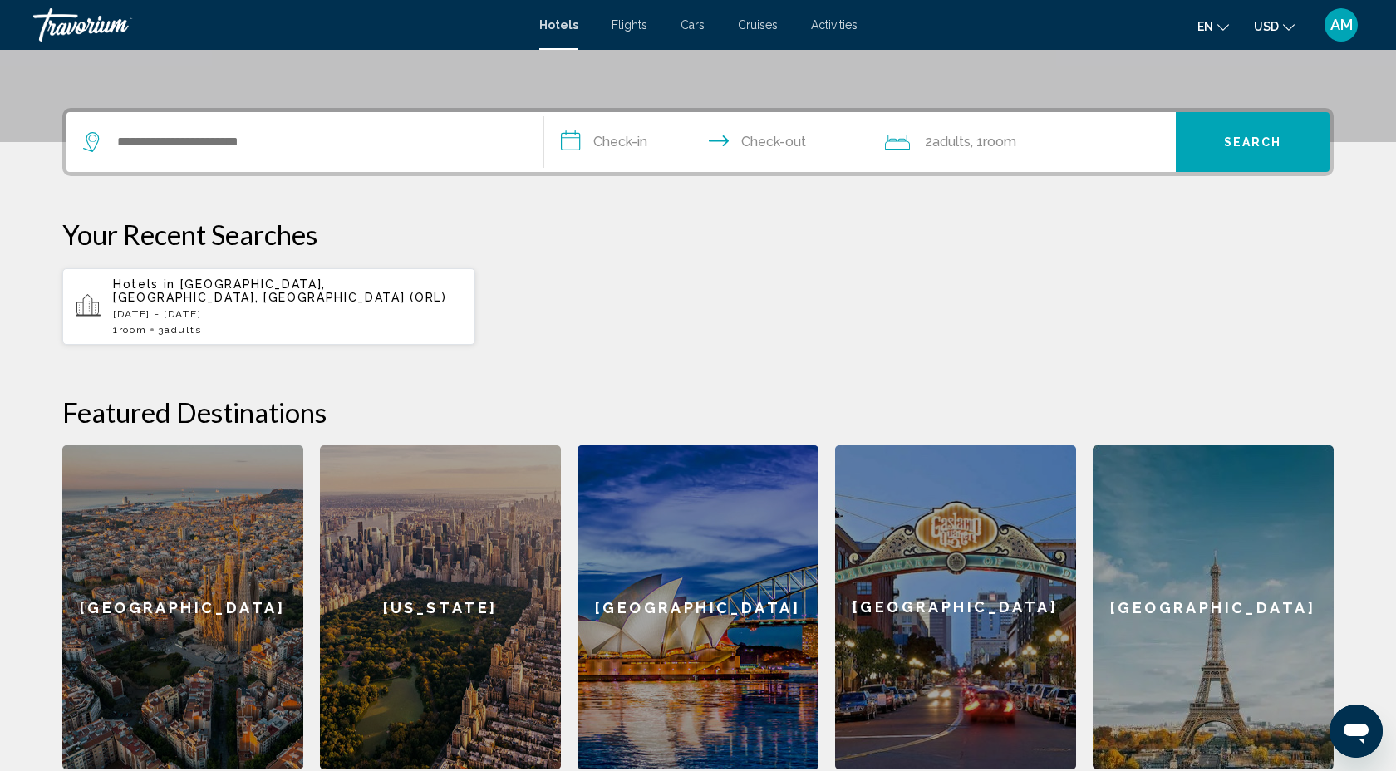
click at [190, 499] on div "[GEOGRAPHIC_DATA]" at bounding box center [182, 607] width 241 height 324
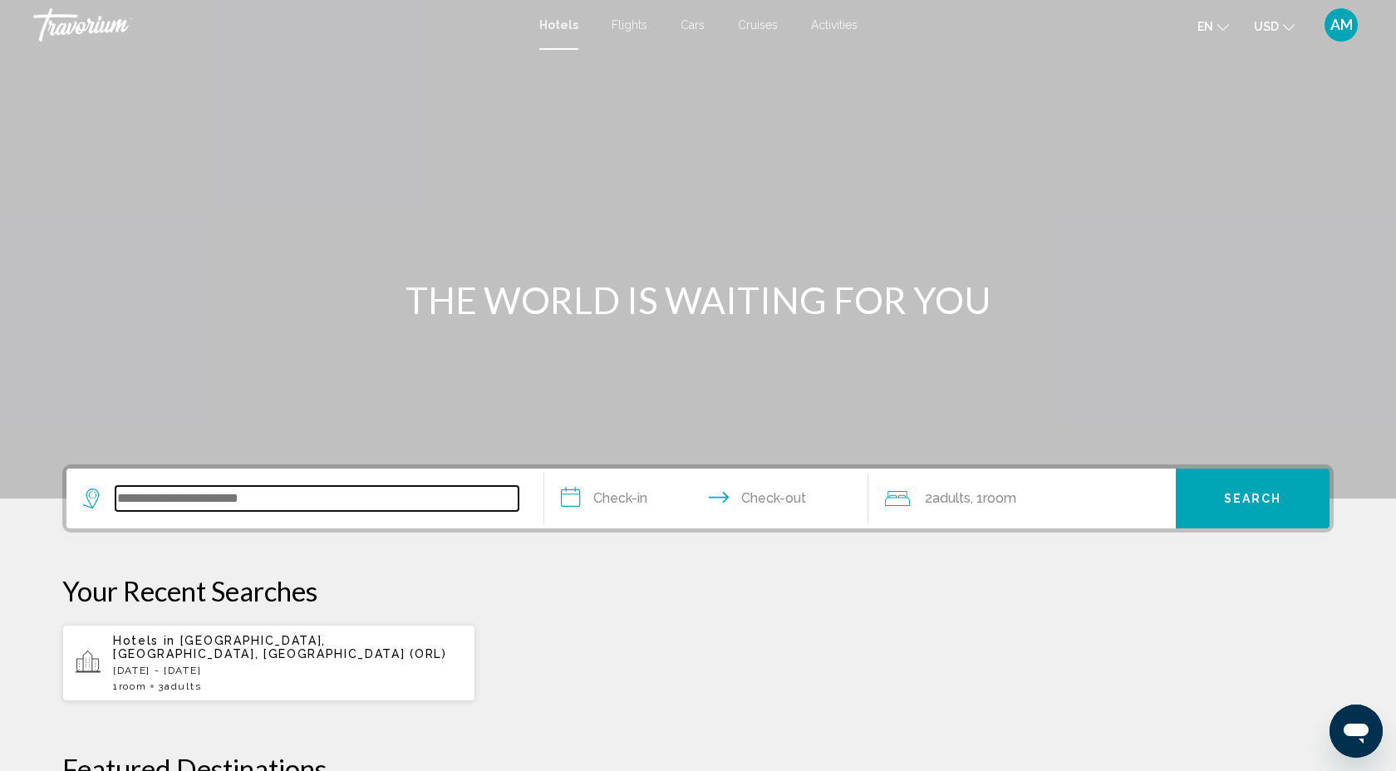
click at [136, 491] on input "Search widget" at bounding box center [316, 498] width 403 height 25
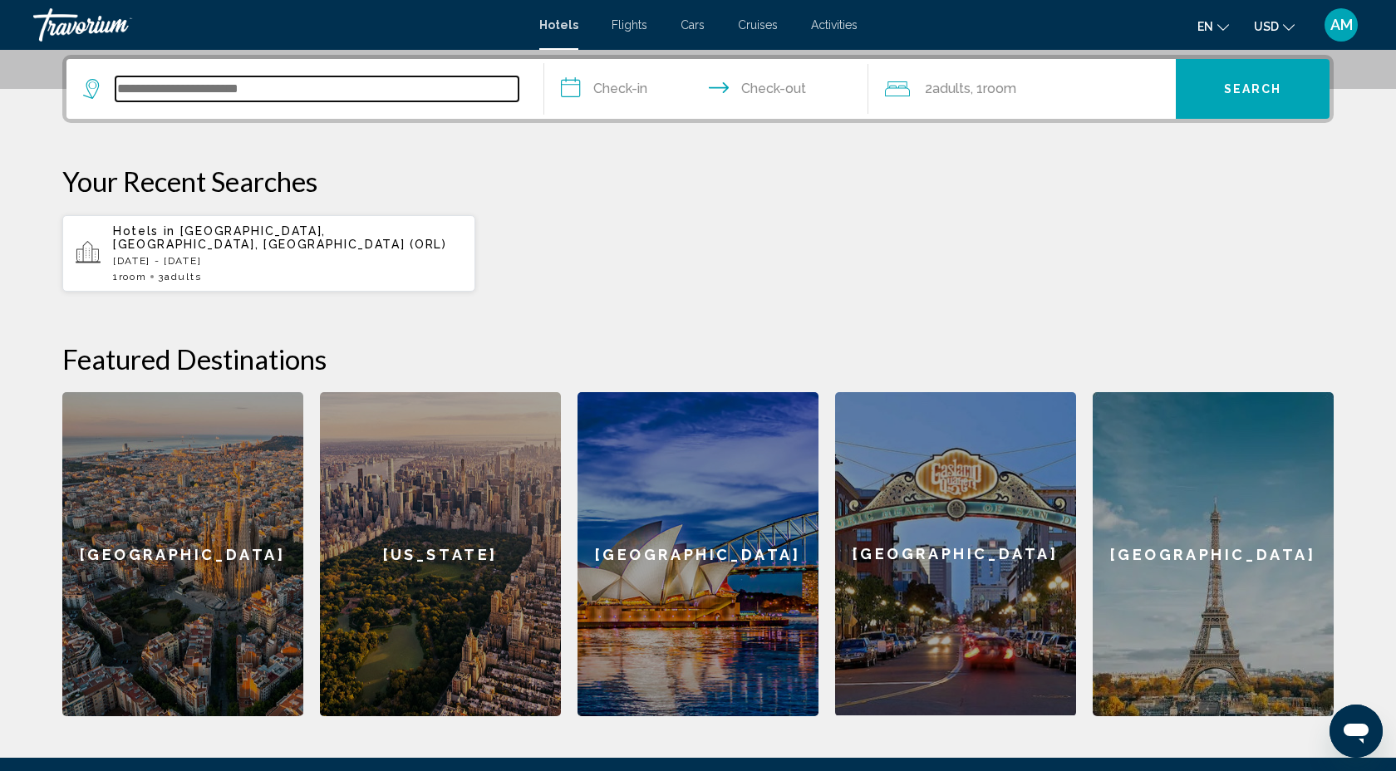
scroll to position [410, 0]
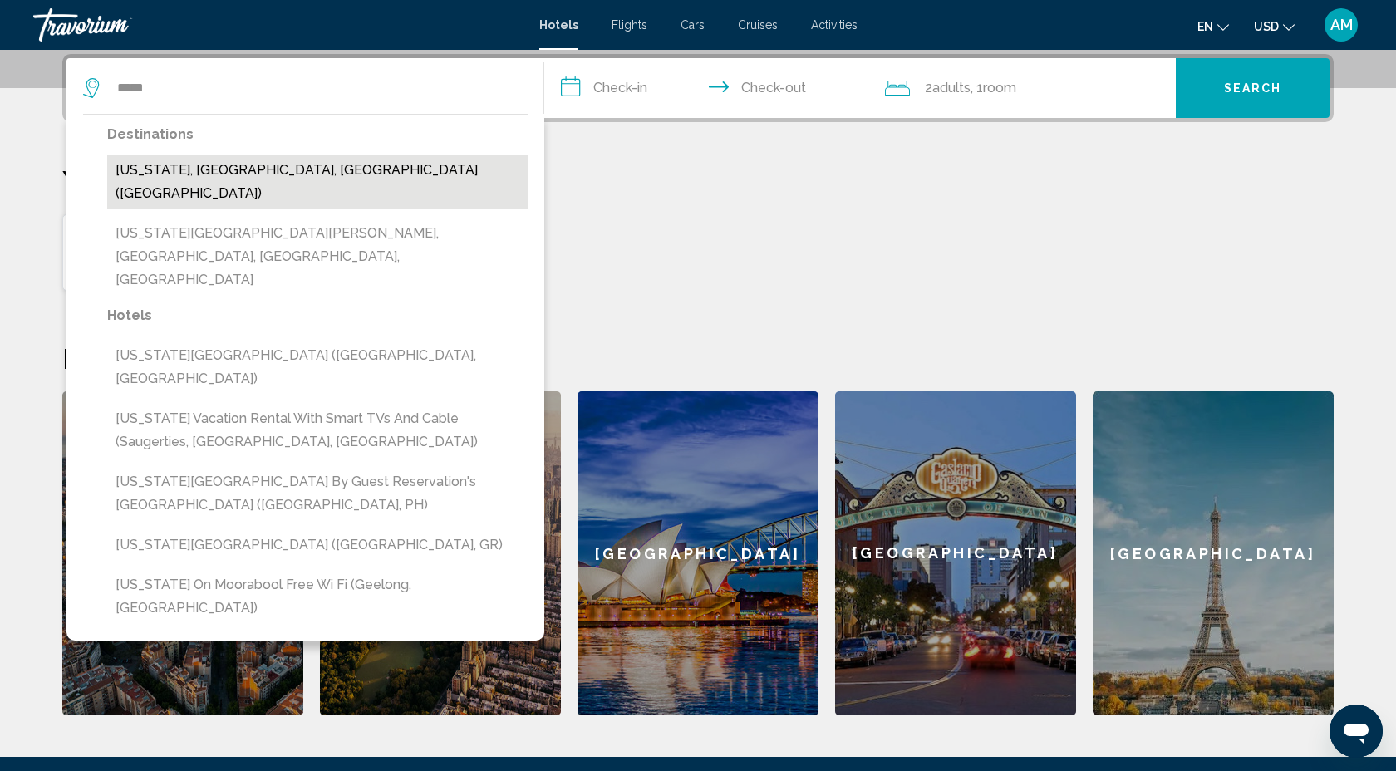
click at [150, 169] on button "[US_STATE], [GEOGRAPHIC_DATA], [GEOGRAPHIC_DATA] ([GEOGRAPHIC_DATA])" at bounding box center [317, 182] width 420 height 55
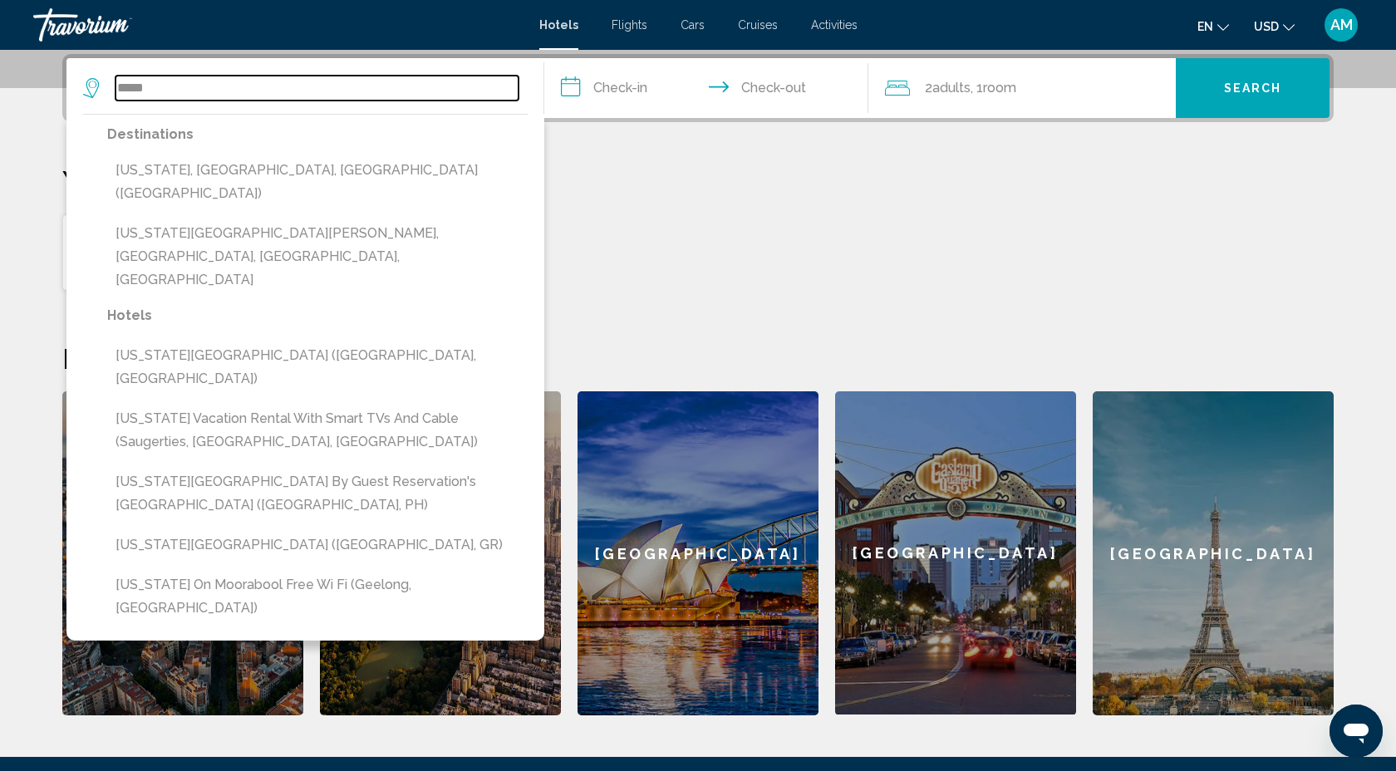
type input "**********"
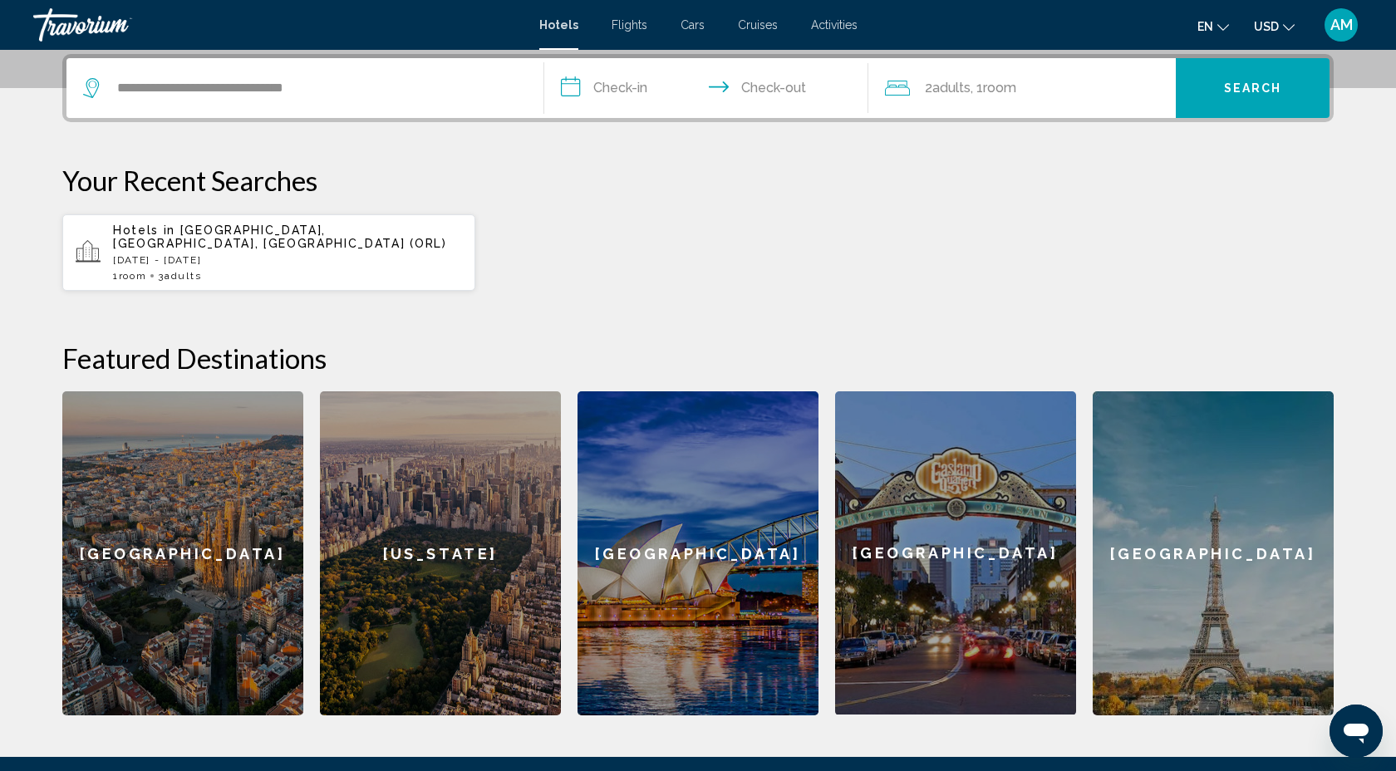
click at [572, 89] on input "**********" at bounding box center [709, 90] width 331 height 65
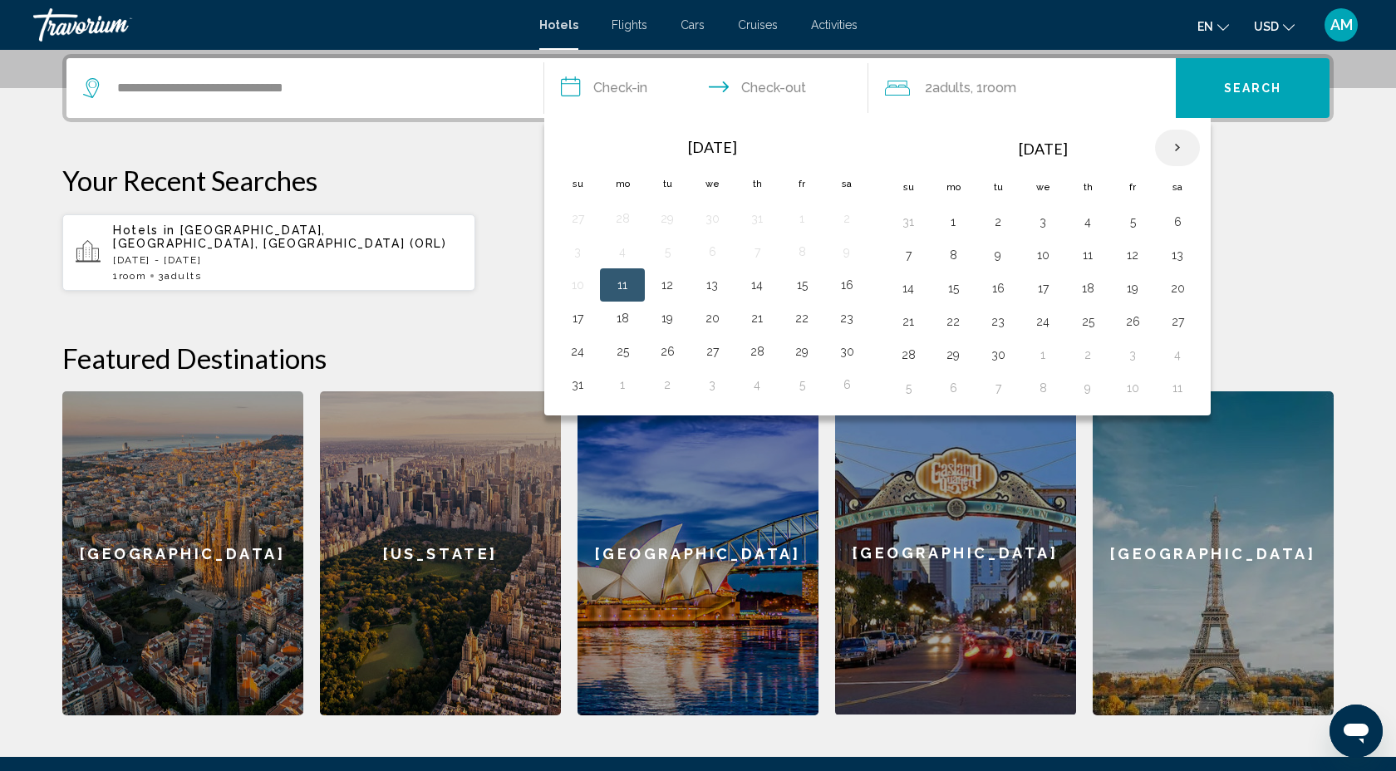
click at [1171, 140] on th "Next month" at bounding box center [1177, 148] width 45 height 37
click at [1171, 141] on th "Next month" at bounding box center [1177, 148] width 45 height 37
click at [798, 322] on button "21" at bounding box center [801, 321] width 27 height 23
click at [675, 351] on button "25" at bounding box center [667, 354] width 27 height 23
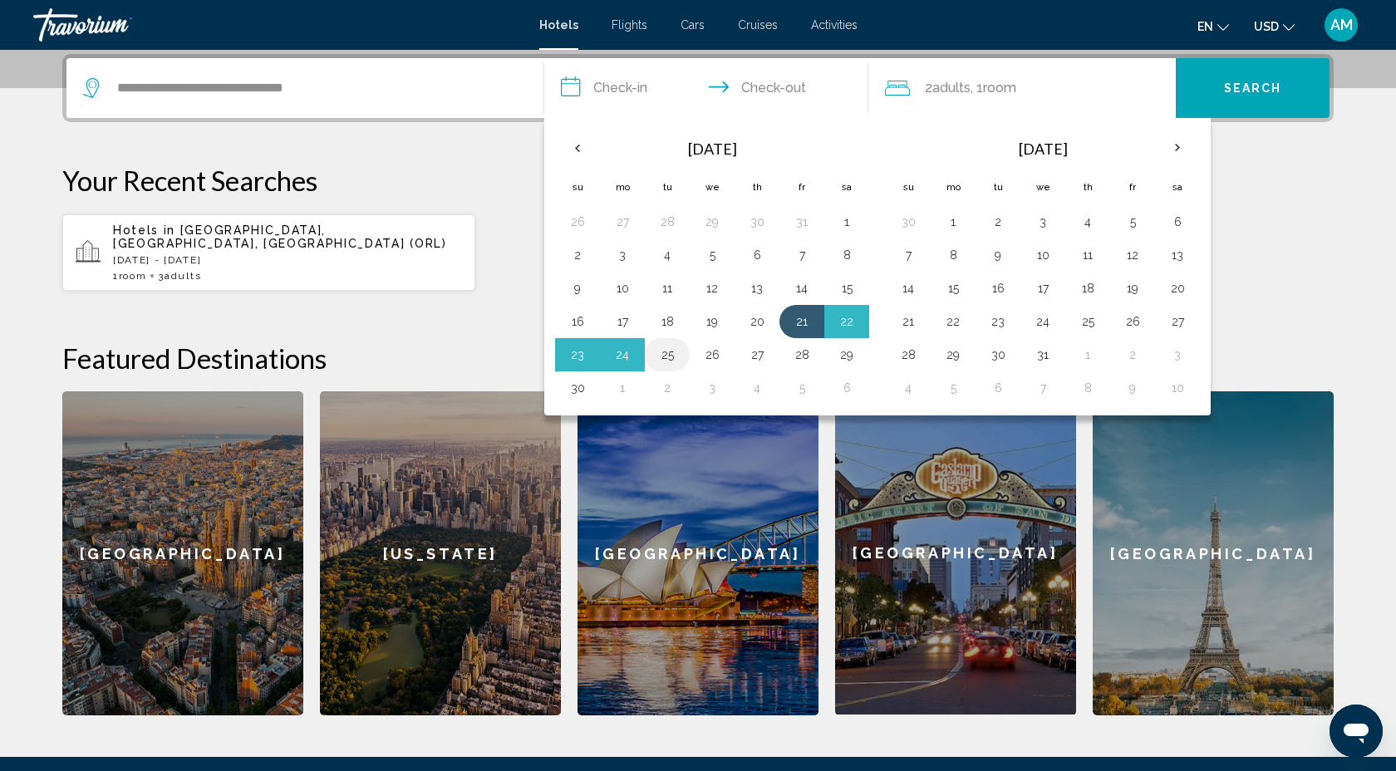
type input "**********"
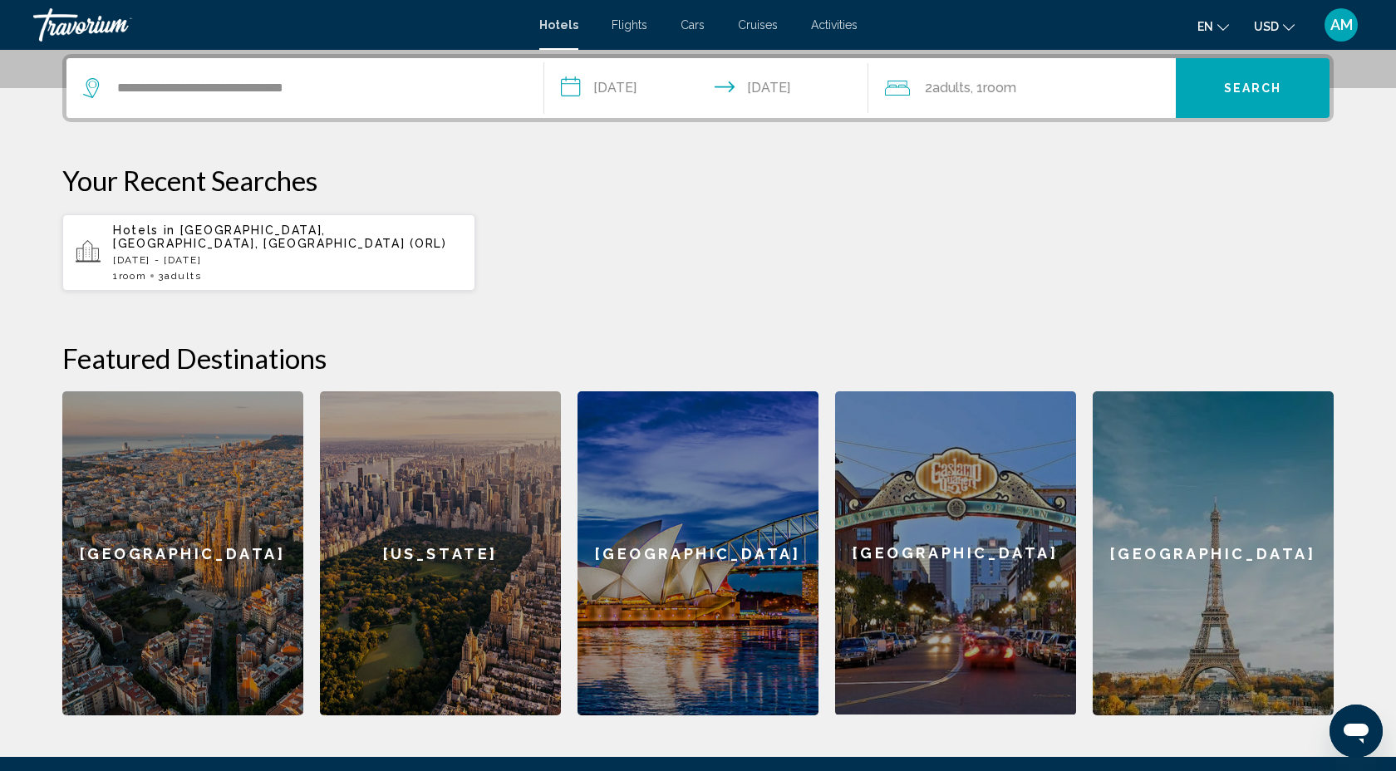
click at [964, 83] on span "Adults" at bounding box center [951, 88] width 38 height 16
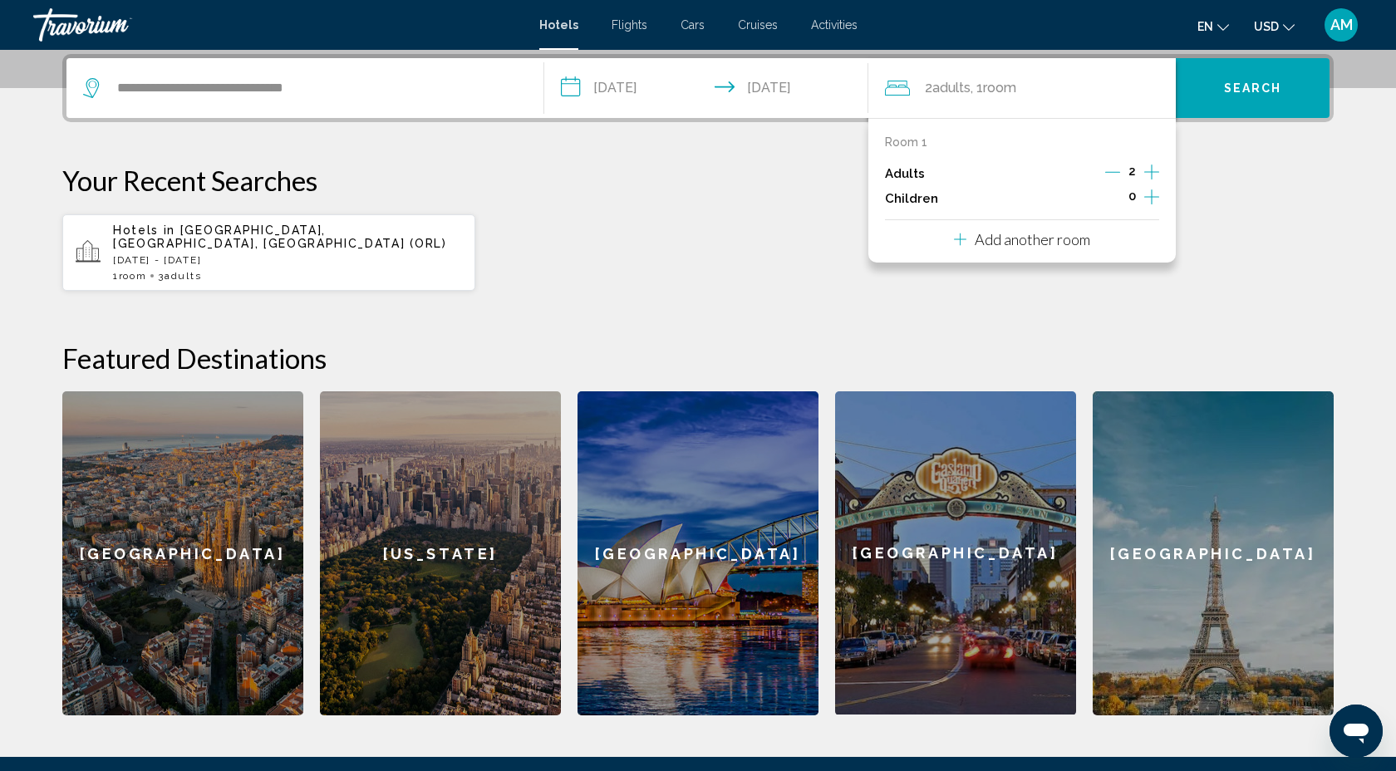
click at [1144, 169] on icon "Increment adults" at bounding box center [1151, 172] width 15 height 20
click at [1220, 99] on button "Search" at bounding box center [1253, 88] width 154 height 60
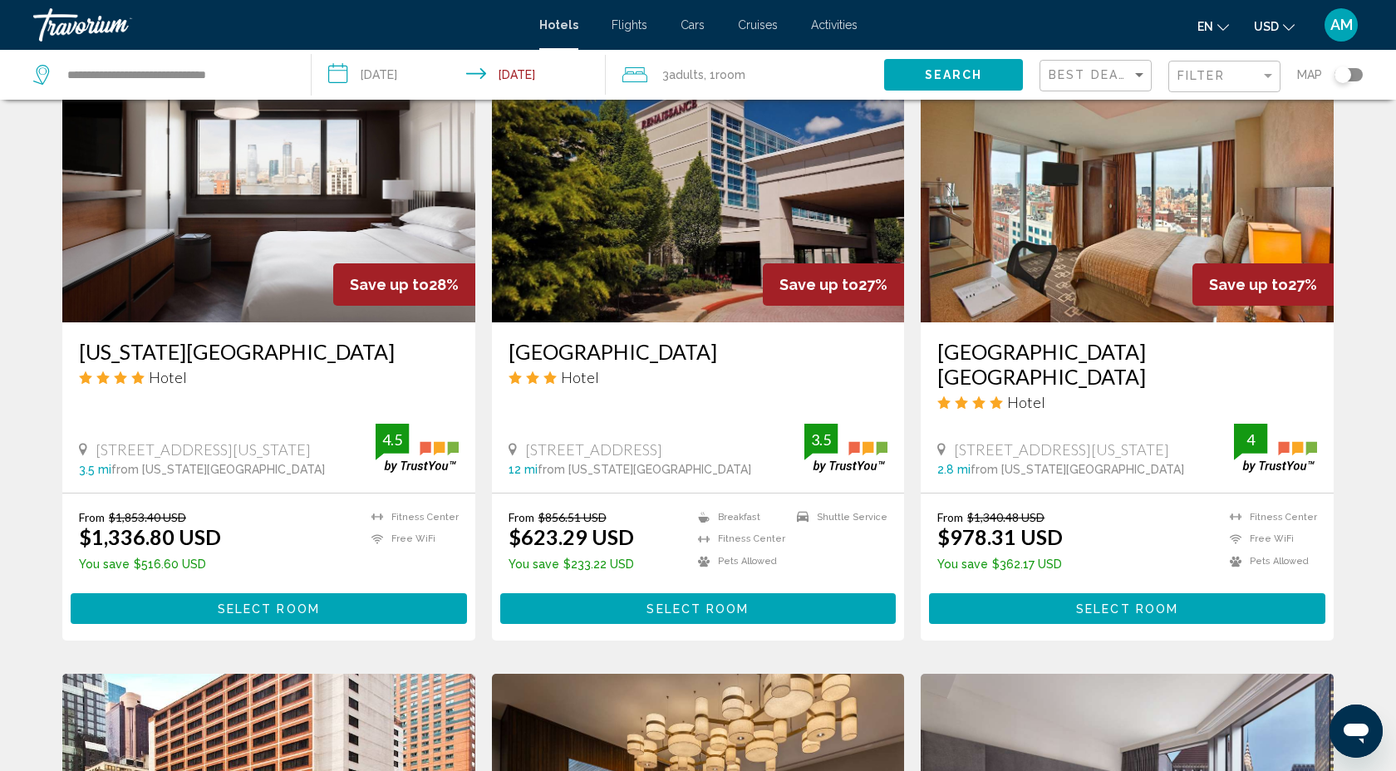
scroll to position [1294, 0]
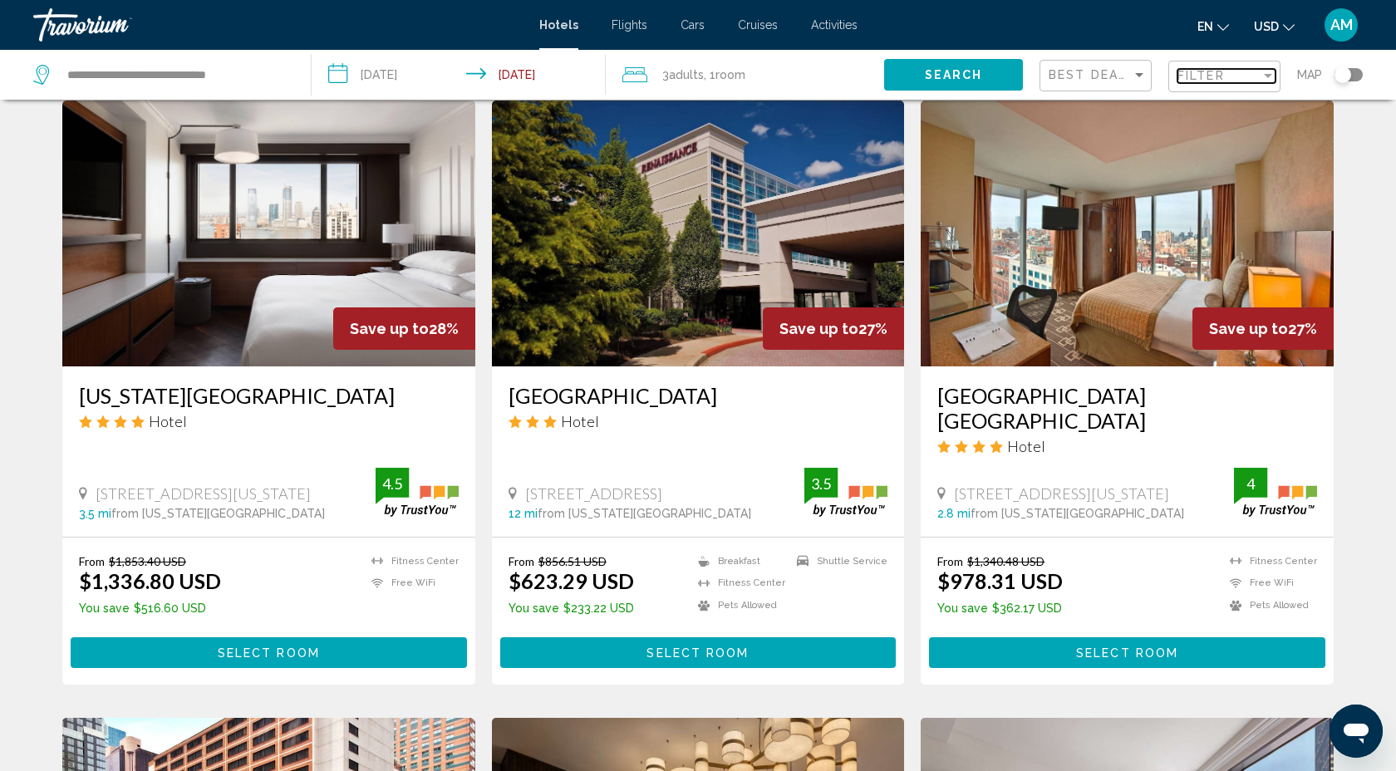
click at [1266, 76] on div "Filter" at bounding box center [1268, 76] width 8 height 4
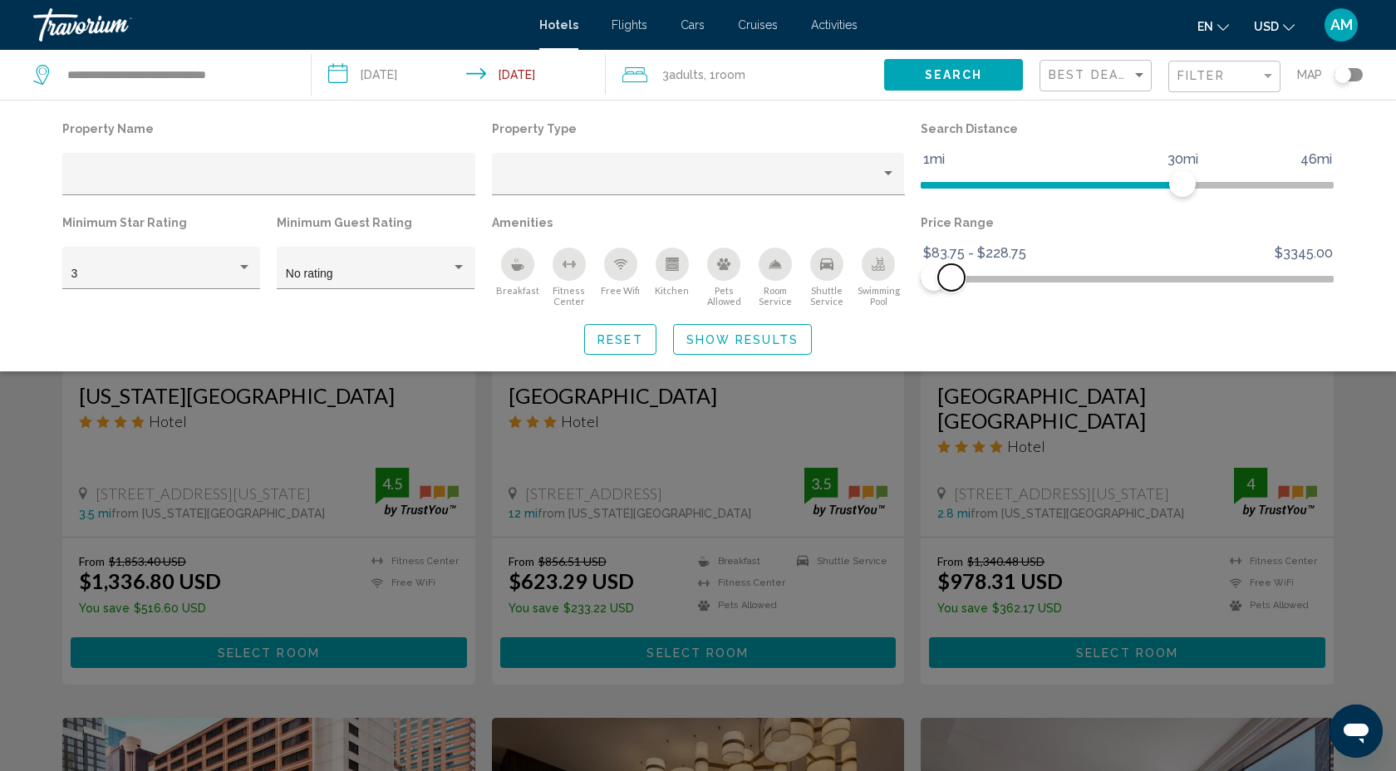
drag, startPoint x: 1314, startPoint y: 278, endPoint x: 951, endPoint y: 299, distance: 363.7
click at [951, 299] on div "Price Range $83.75 $3345.00 $83.75 $228.75 $83.75 - $228.75" at bounding box center [1127, 259] width 430 height 96
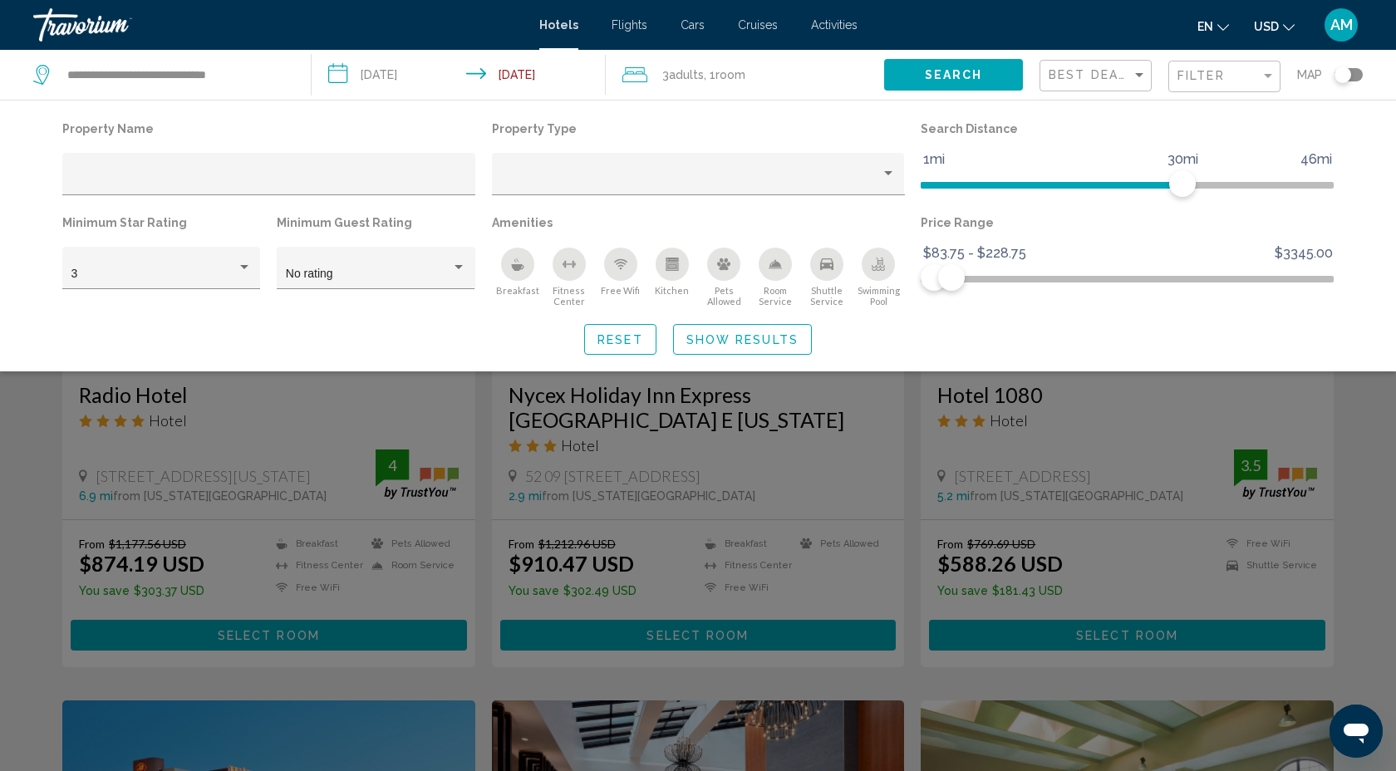
click at [846, 465] on div "Search widget" at bounding box center [698, 510] width 1396 height 522
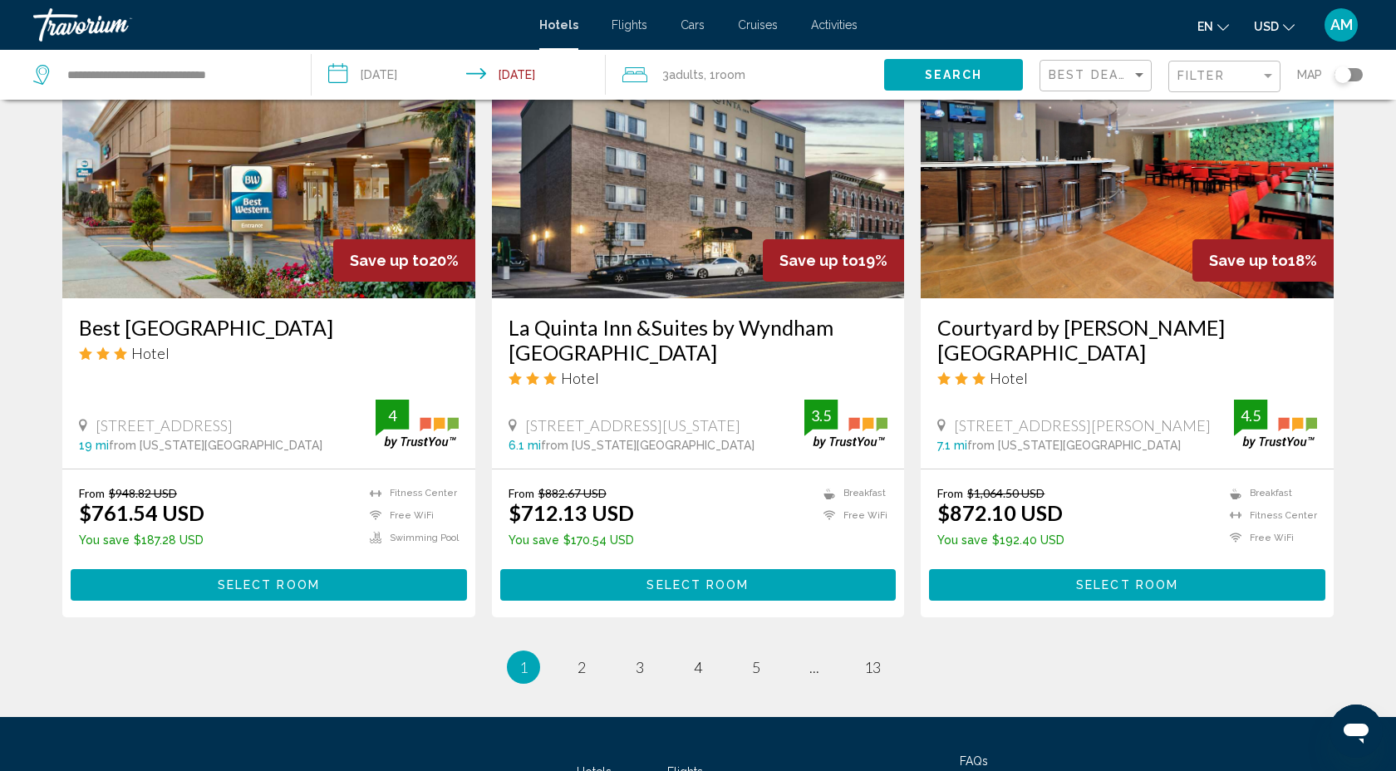
scroll to position [1916, 0]
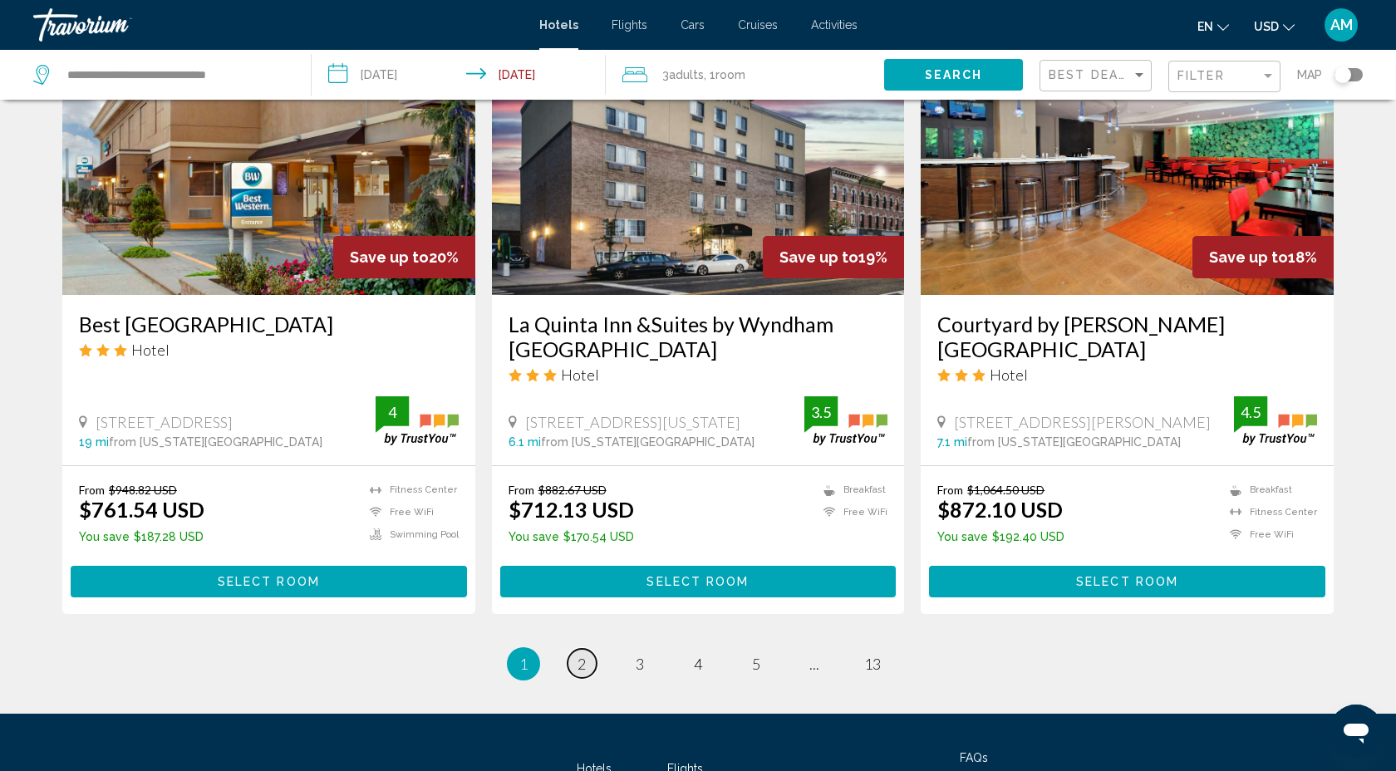
click at [581, 660] on span "2" at bounding box center [581, 664] width 8 height 18
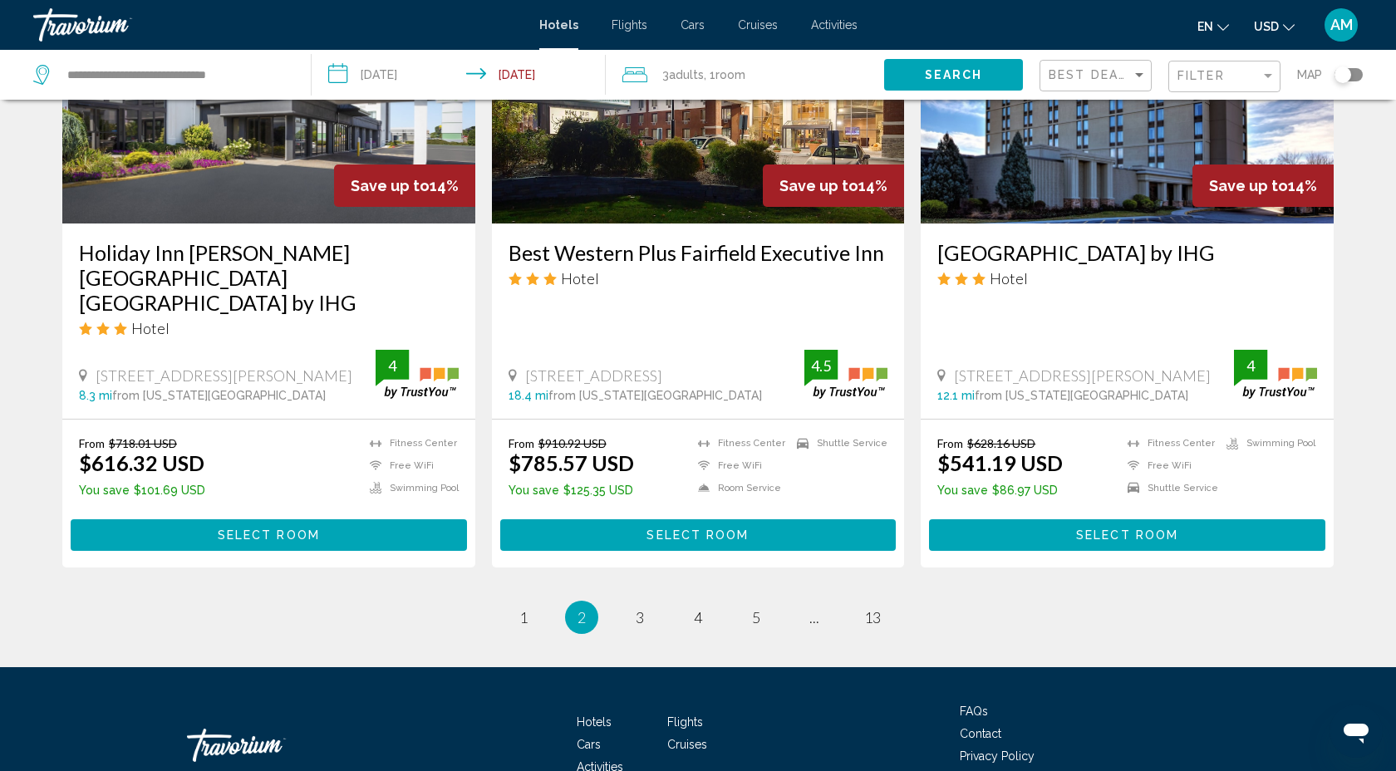
scroll to position [2102, 0]
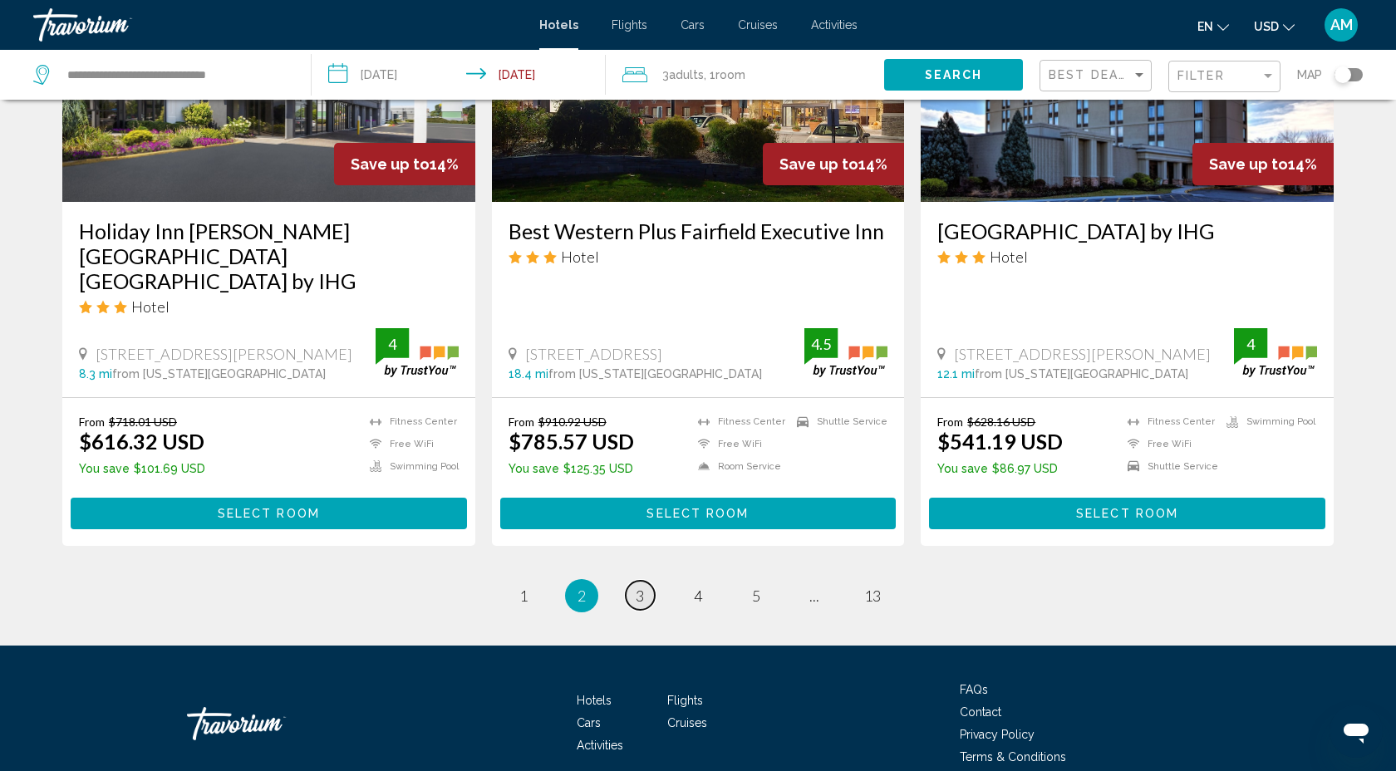
click at [641, 587] on span "3" at bounding box center [640, 596] width 8 height 18
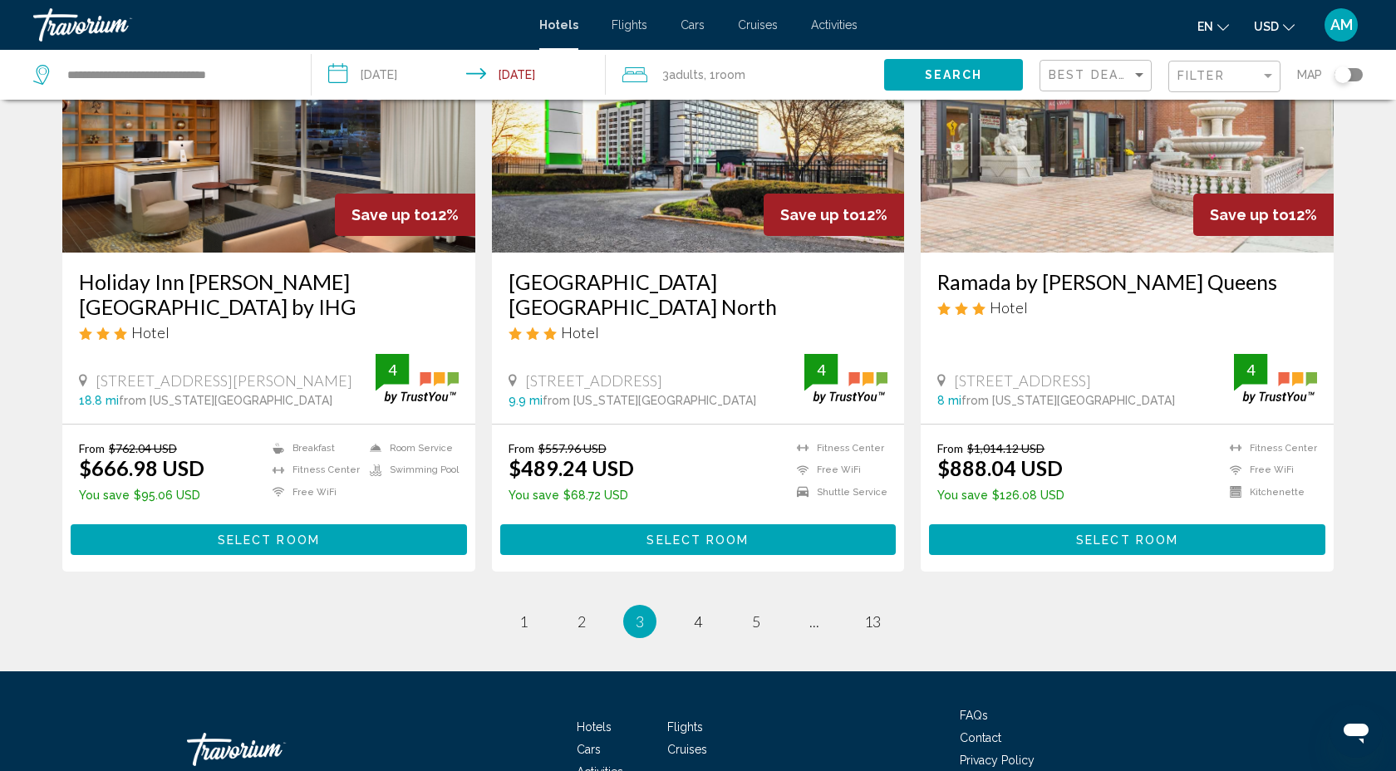
scroll to position [2001, 0]
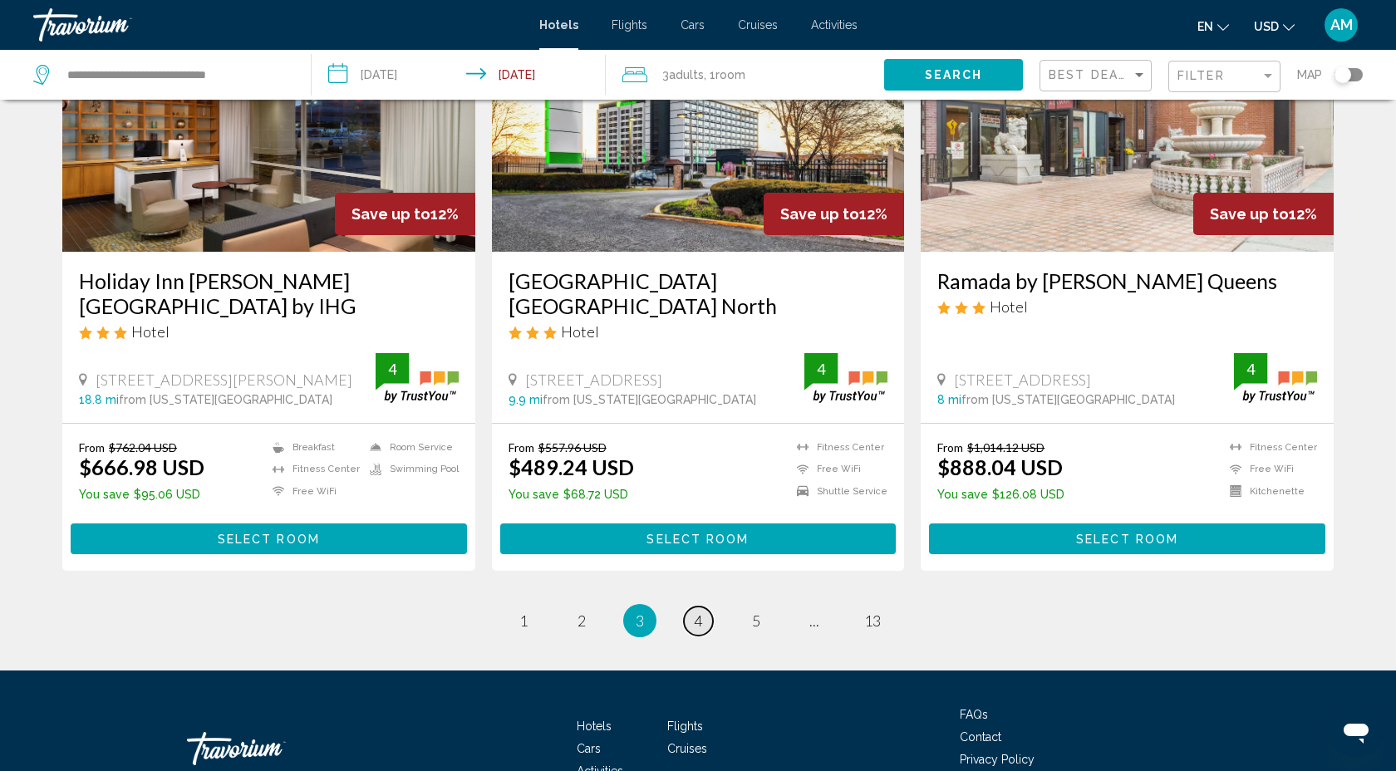
click at [701, 621] on span "4" at bounding box center [698, 620] width 8 height 18
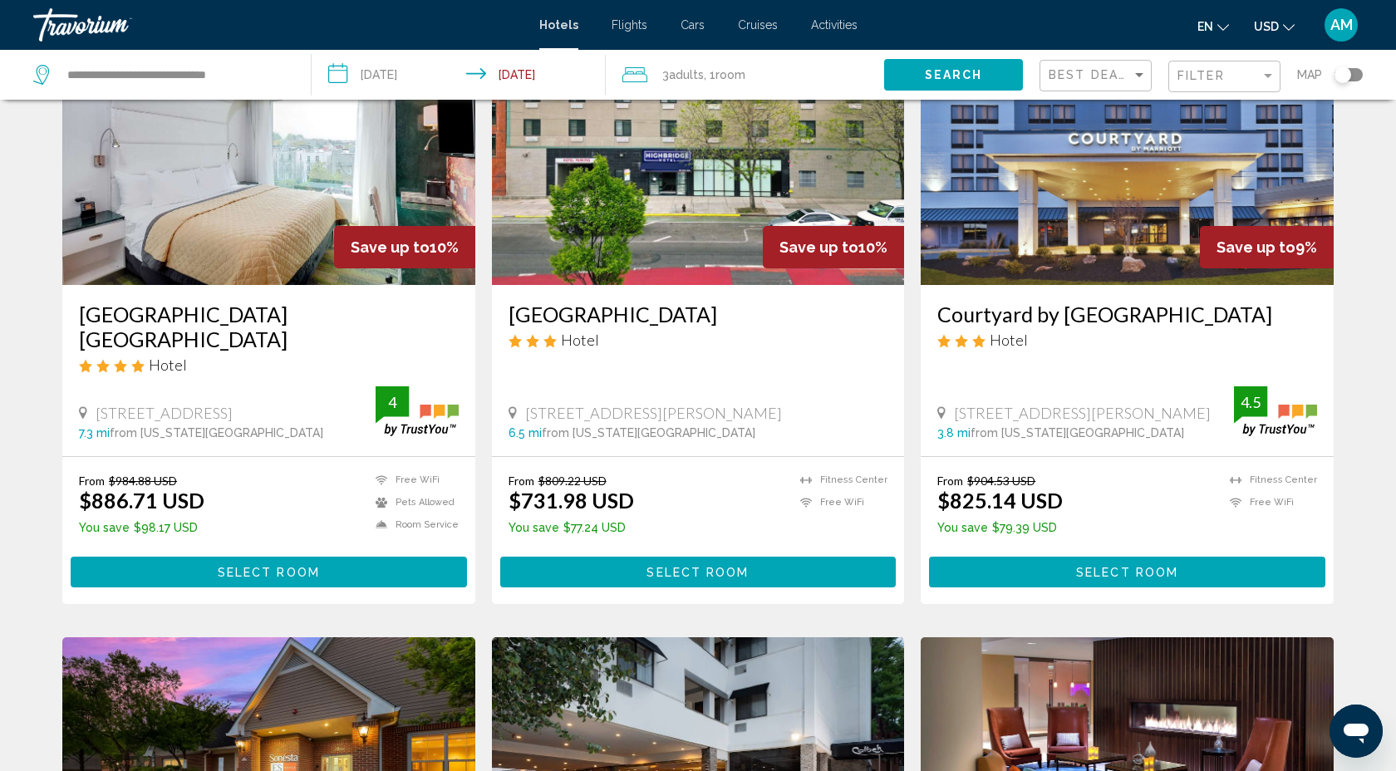
scroll to position [1403, 0]
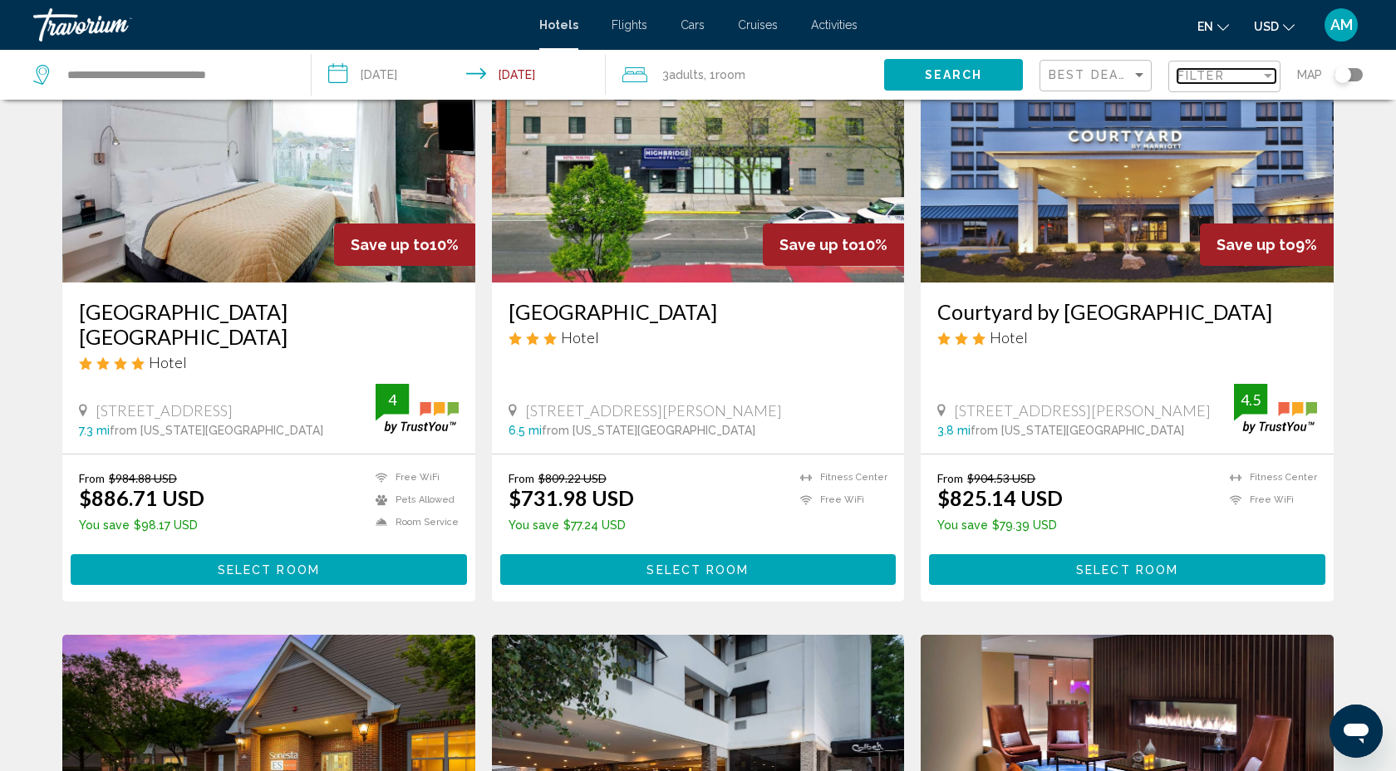
click at [1265, 75] on div "Filter" at bounding box center [1268, 76] width 8 height 4
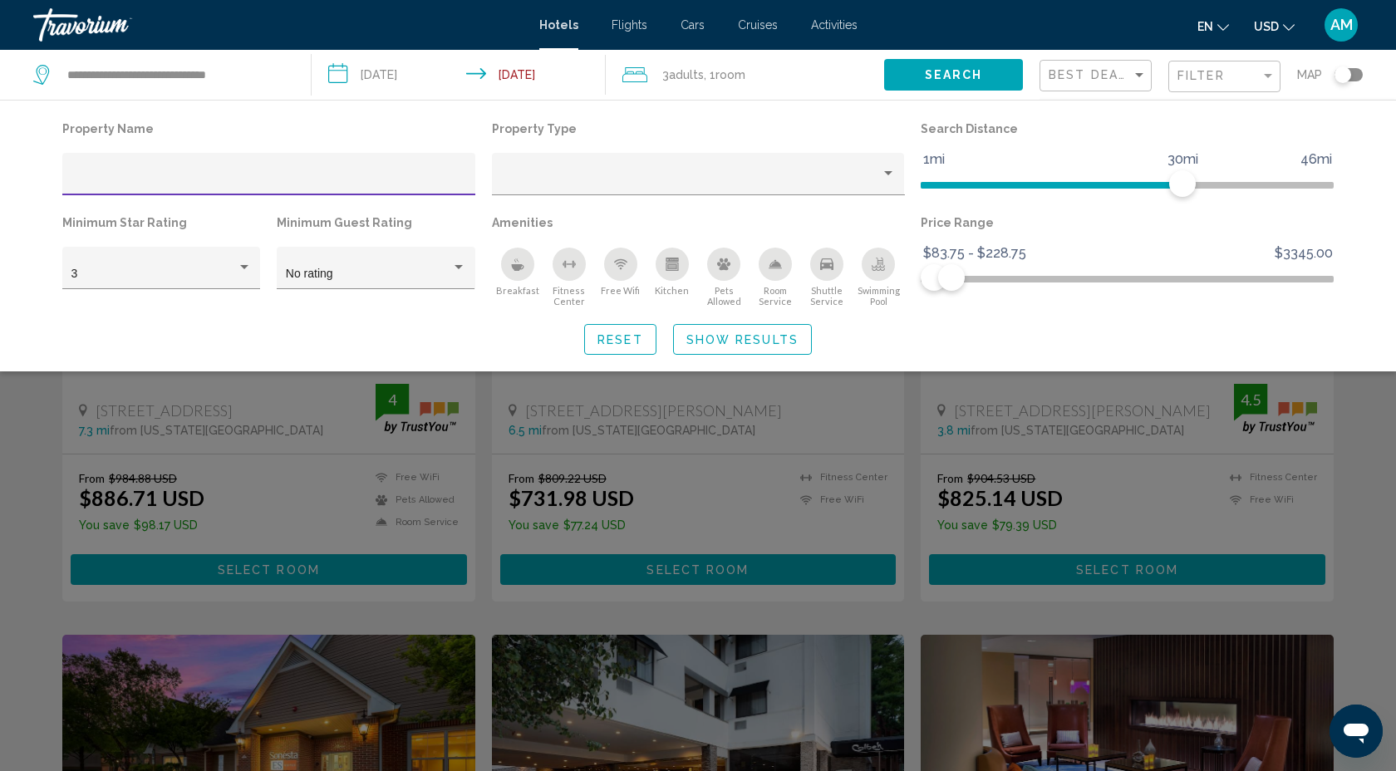
click at [886, 420] on div "Search widget" at bounding box center [698, 510] width 1396 height 522
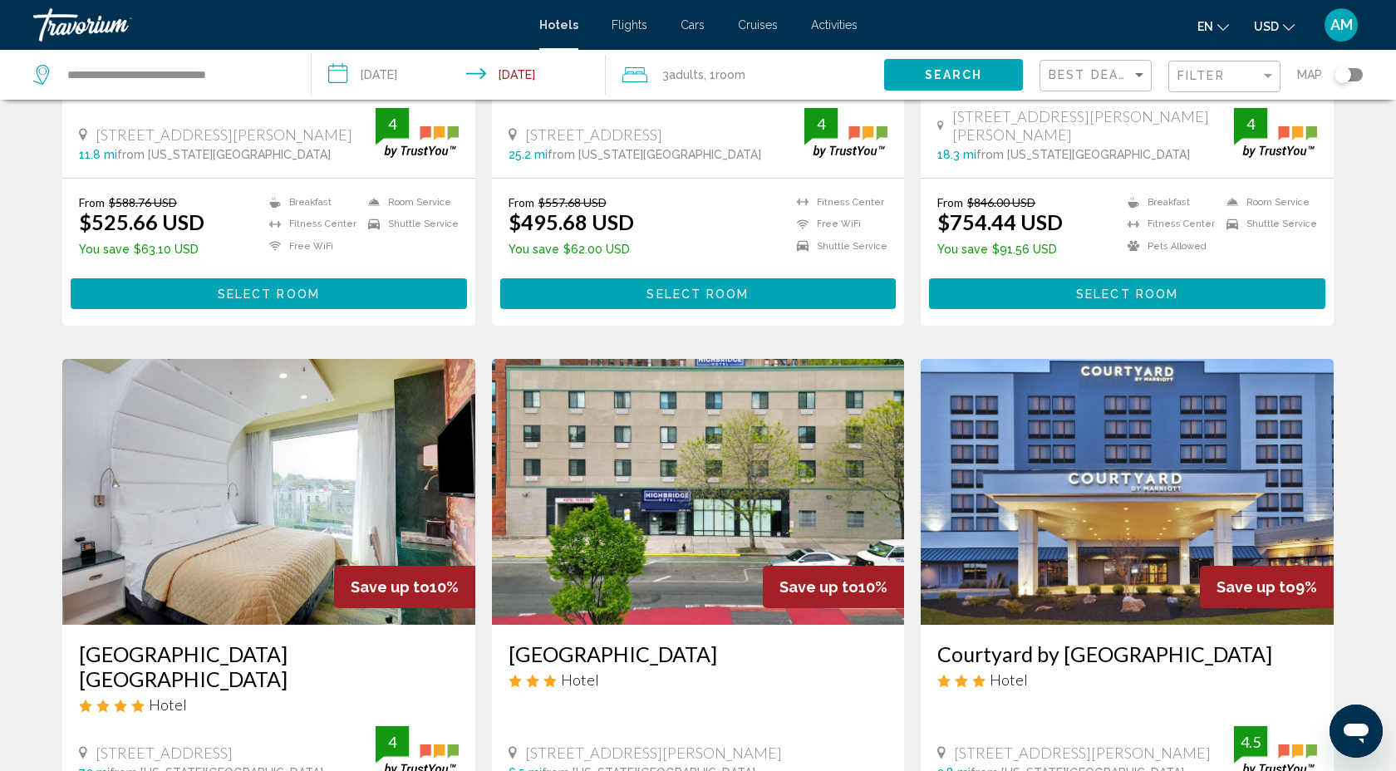
scroll to position [1060, 0]
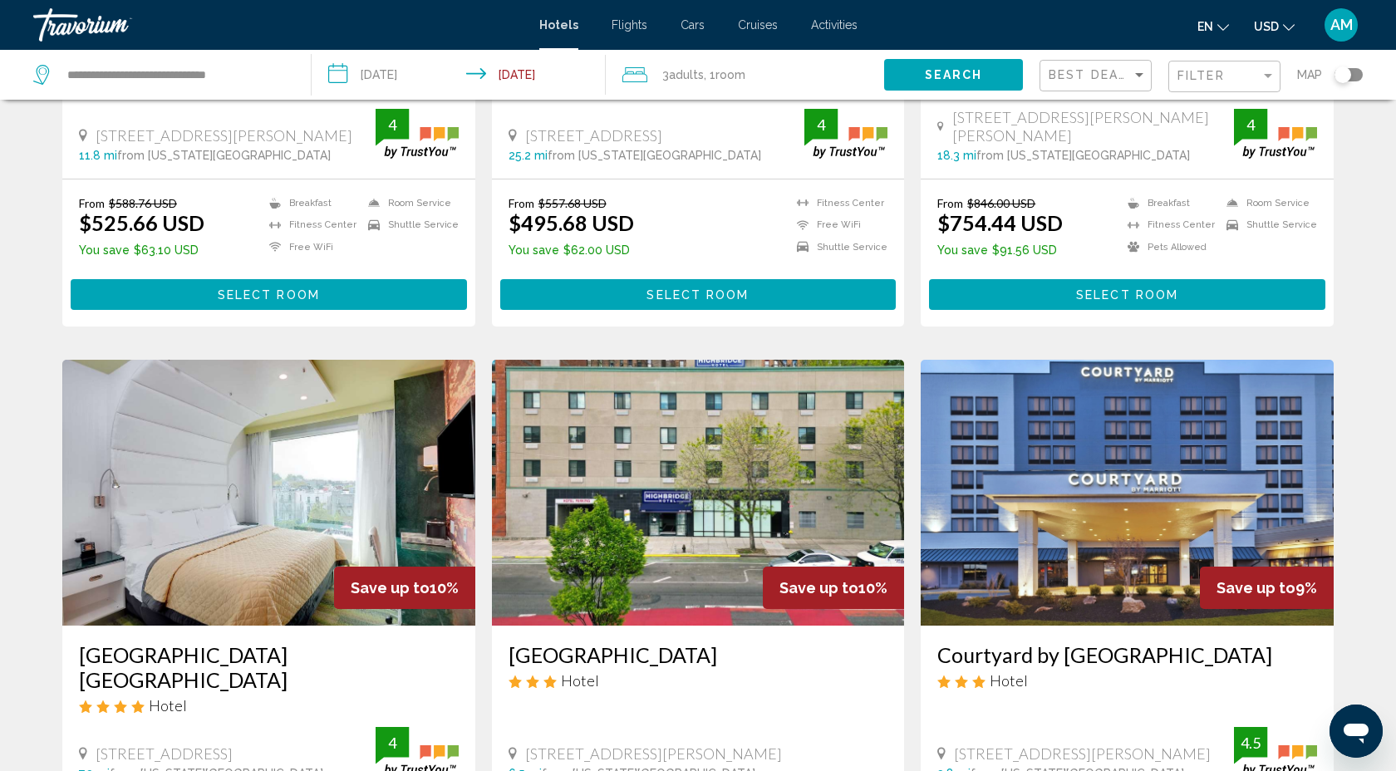
click at [1354, 72] on div "Toggle map" at bounding box center [1348, 74] width 28 height 13
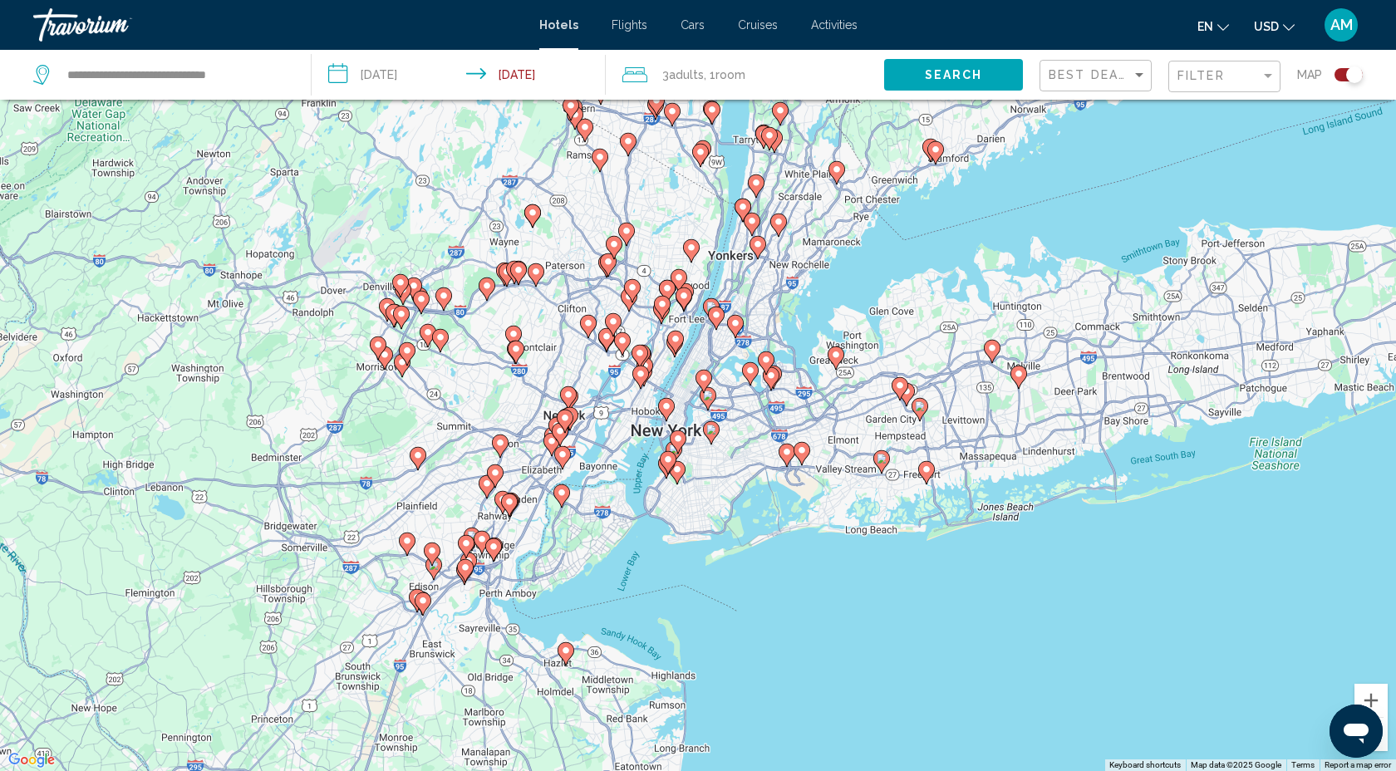
click at [1383, 748] on button "Zoom out" at bounding box center [1370, 734] width 33 height 33
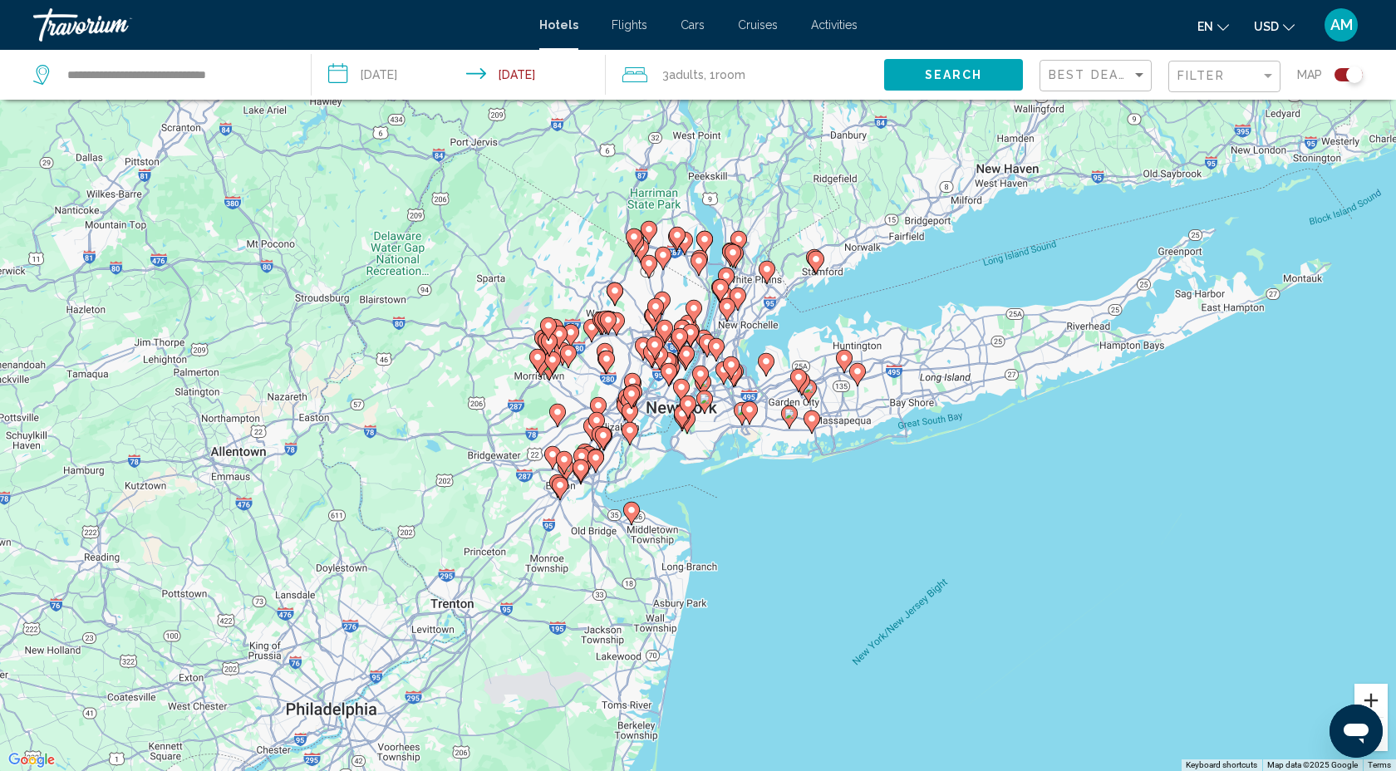
click at [1374, 694] on button "Zoom in" at bounding box center [1370, 700] width 33 height 33
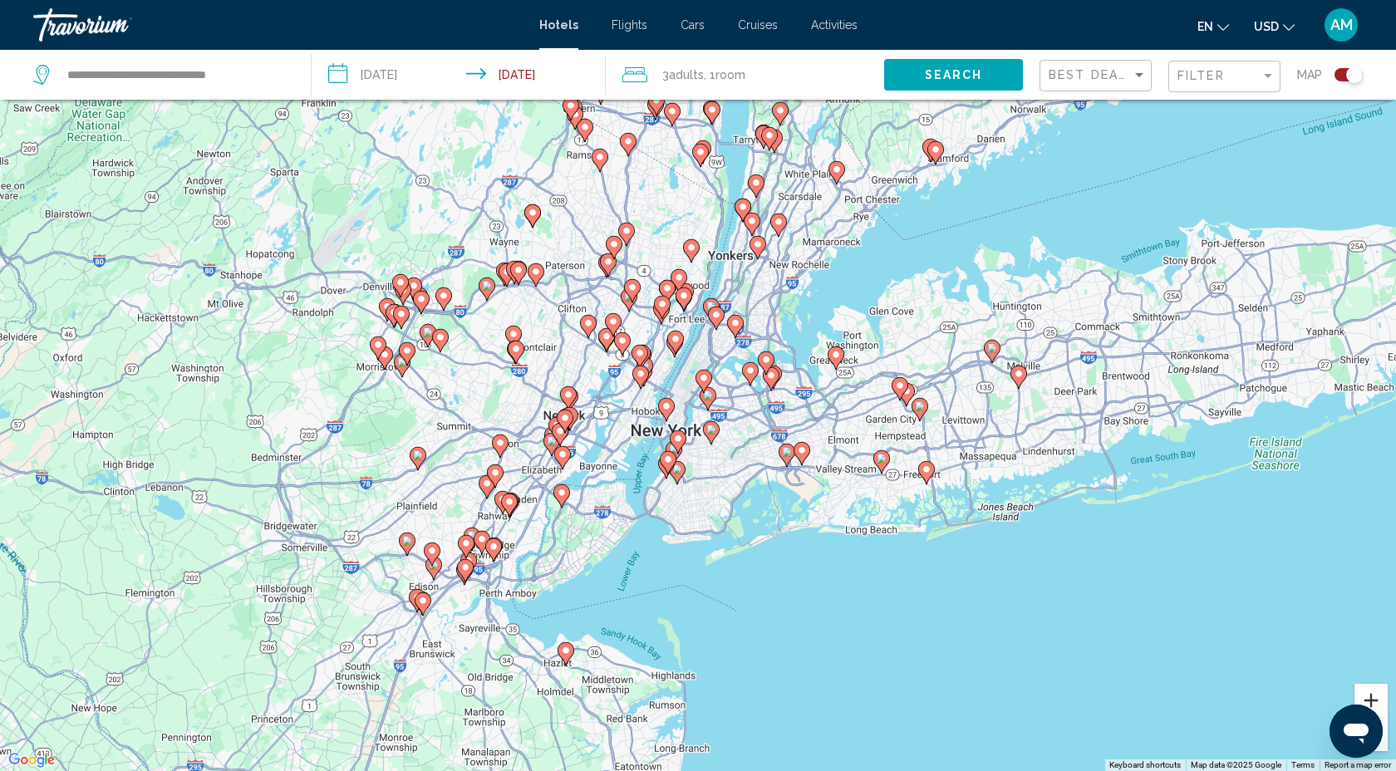
click at [1374, 694] on button "Zoom in" at bounding box center [1370, 700] width 33 height 33
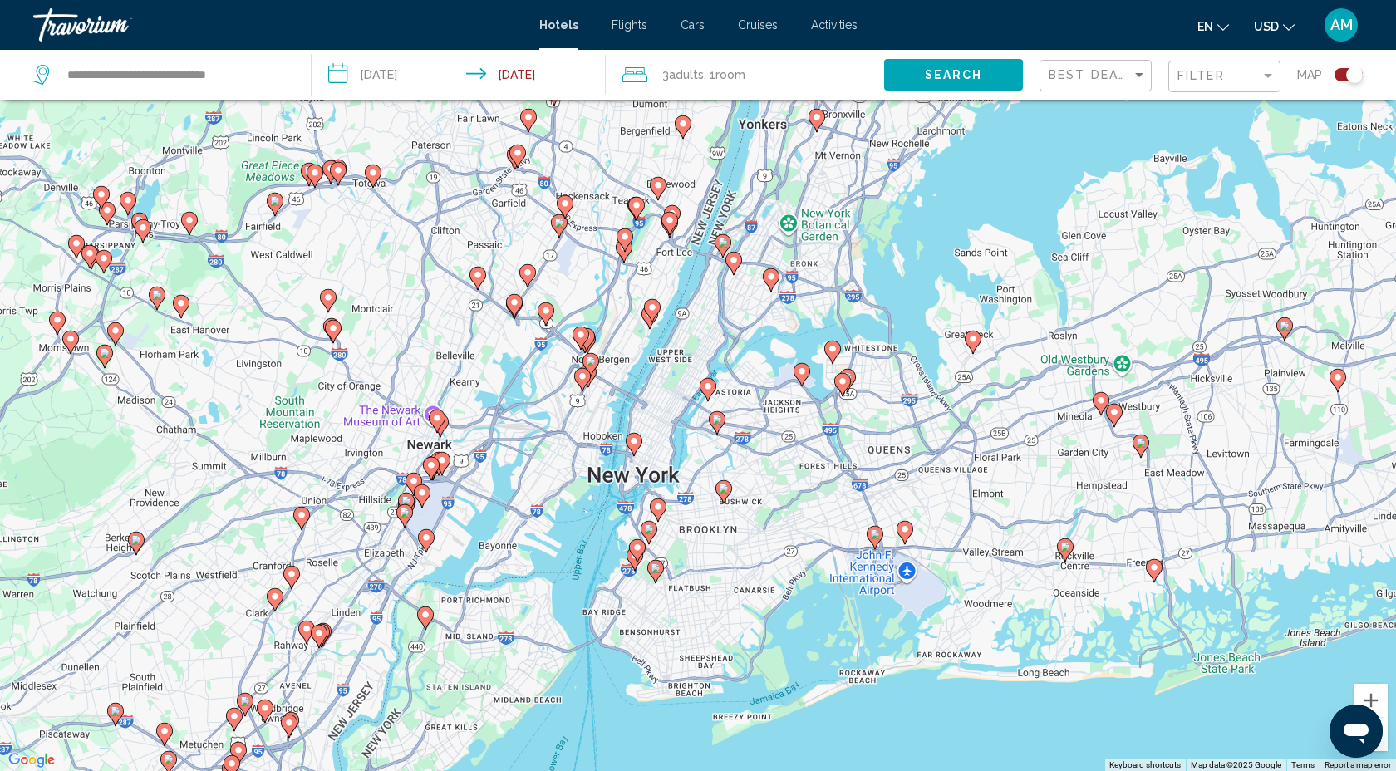
click at [635, 439] on image "Main content" at bounding box center [634, 441] width 10 height 10
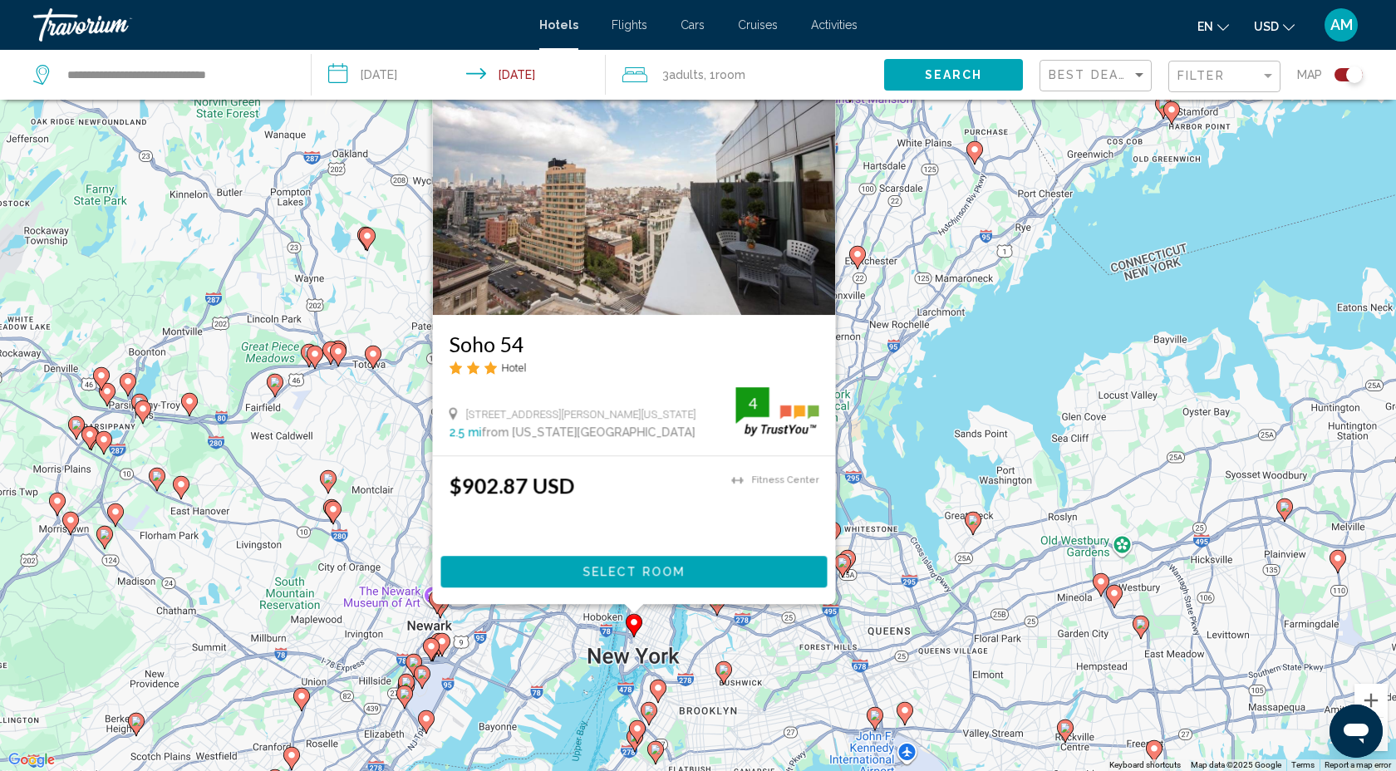
click at [903, 463] on div "To activate drag with keyboard, press Alt + Enter. Once in keyboard drag state,…" at bounding box center [698, 385] width 1396 height 771
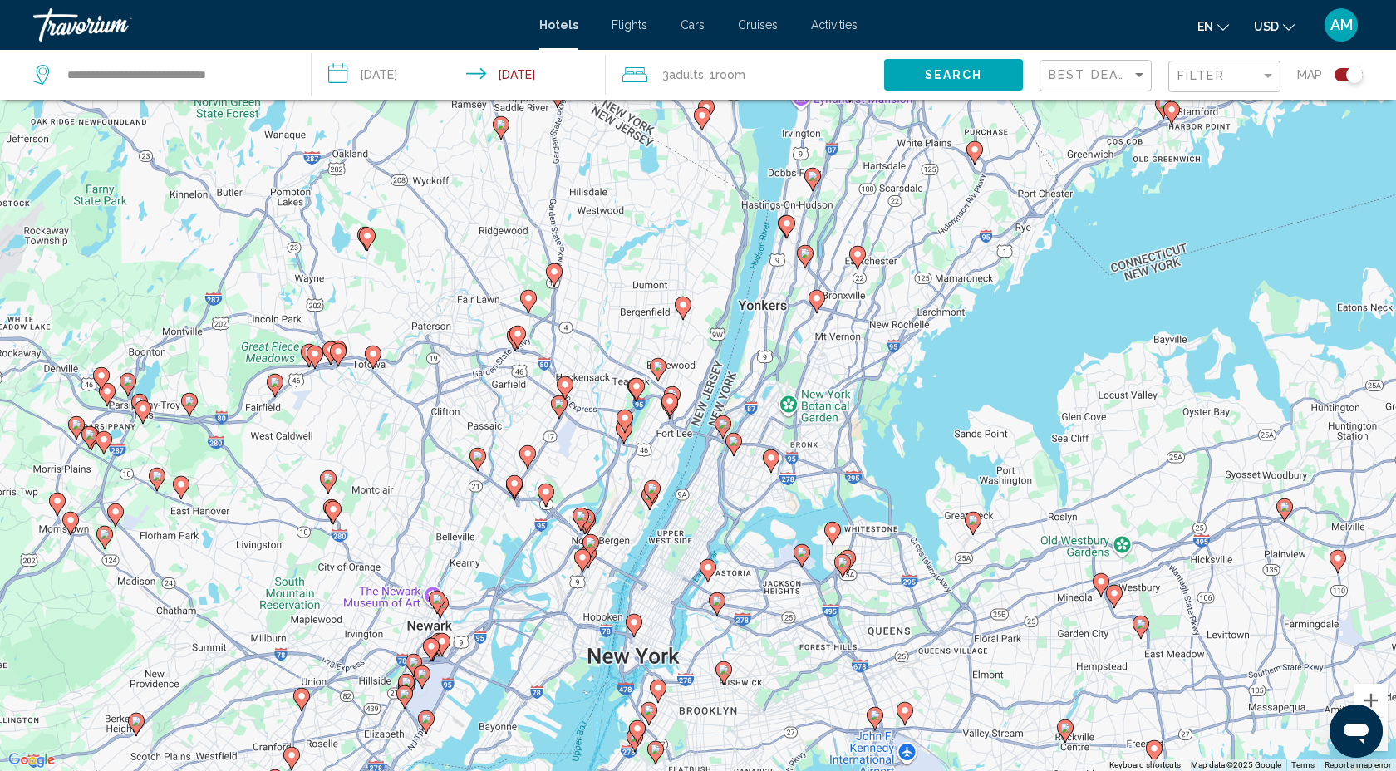
click at [582, 563] on icon "Main content" at bounding box center [582, 561] width 15 height 22
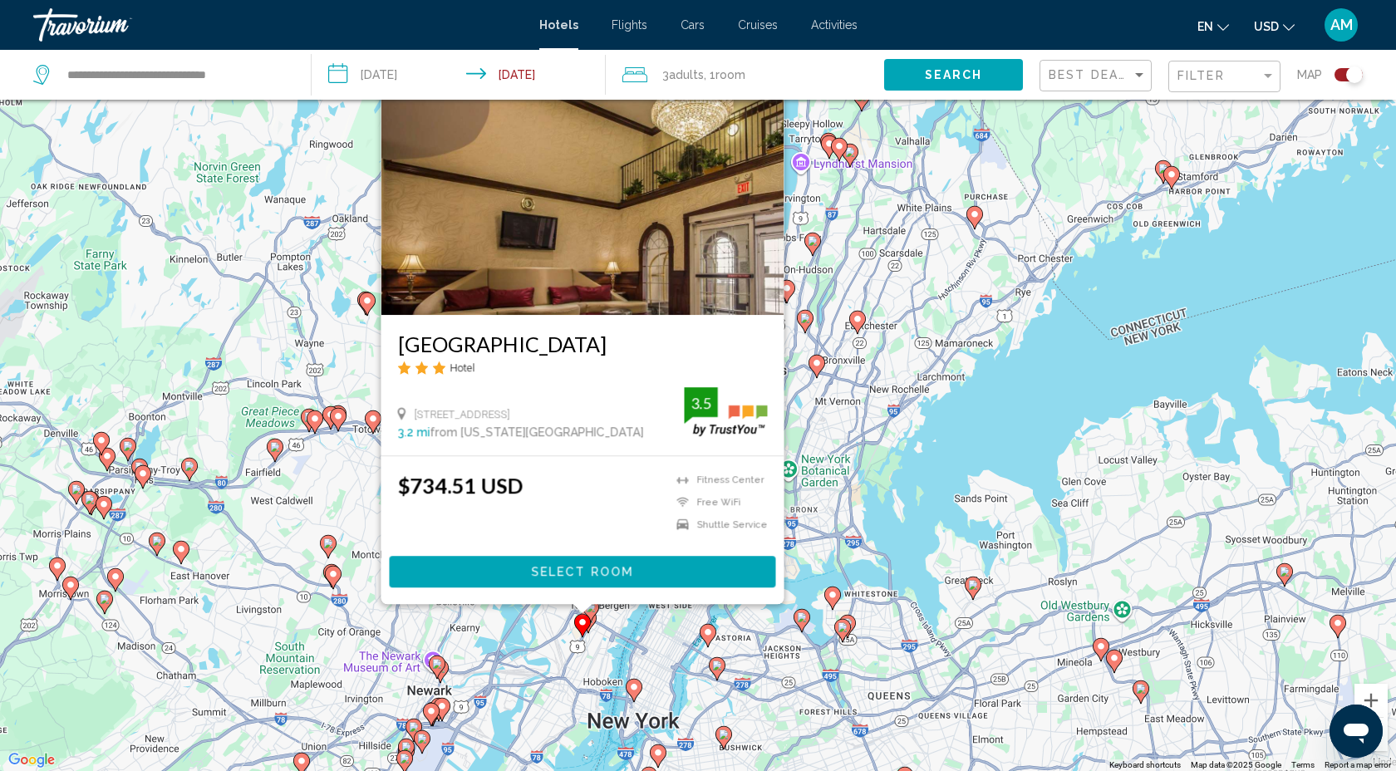
click at [874, 496] on div "To activate drag with keyboard, press Alt + Enter. Once in keyboard drag state,…" at bounding box center [698, 385] width 1396 height 771
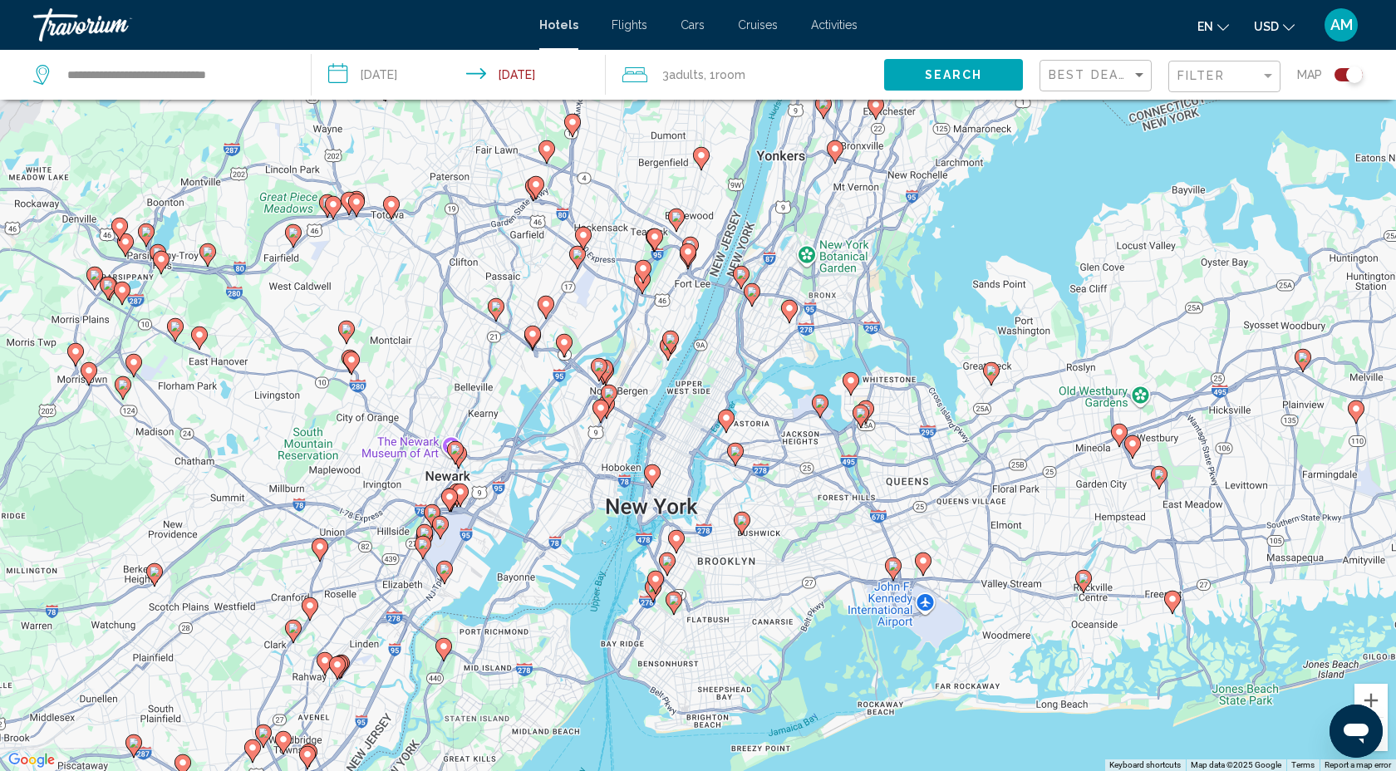
drag, startPoint x: 881, startPoint y: 435, endPoint x: 899, endPoint y: 219, distance: 217.6
click at [899, 219] on div "To activate drag with keyboard, press Alt + Enter. Once in keyboard drag state,…" at bounding box center [698, 385] width 1396 height 771
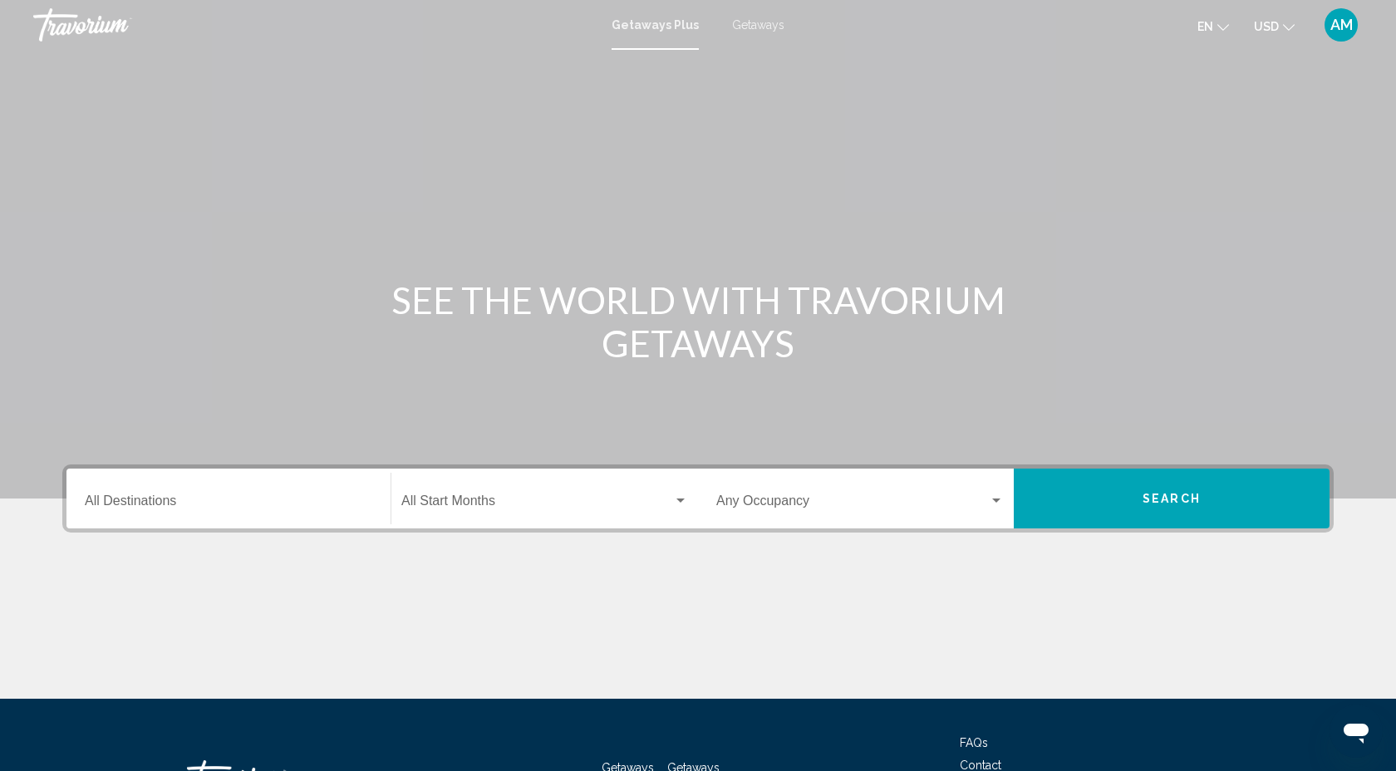
click at [759, 29] on span "Getaways" at bounding box center [758, 24] width 52 height 13
click at [106, 491] on div "Destination All Destinations" at bounding box center [228, 499] width 287 height 52
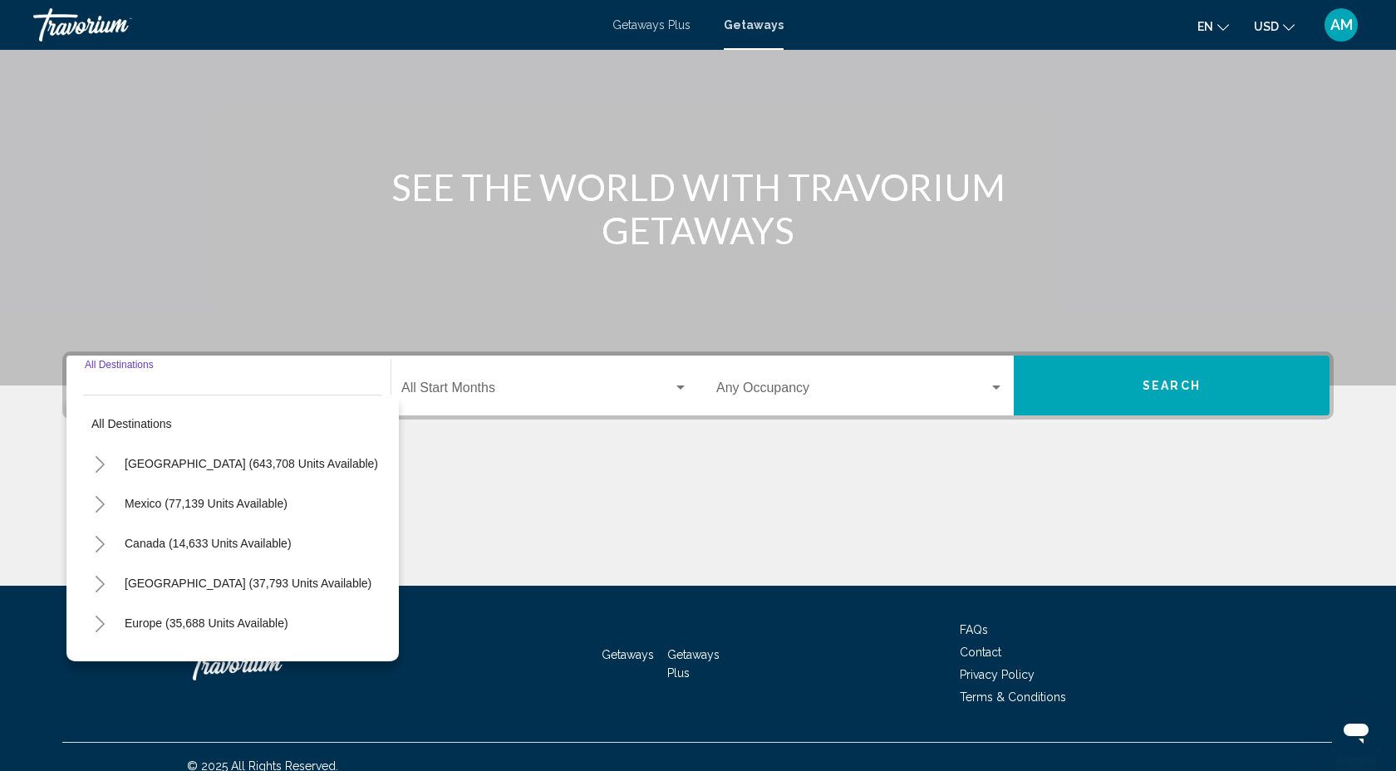
scroll to position [131, 0]
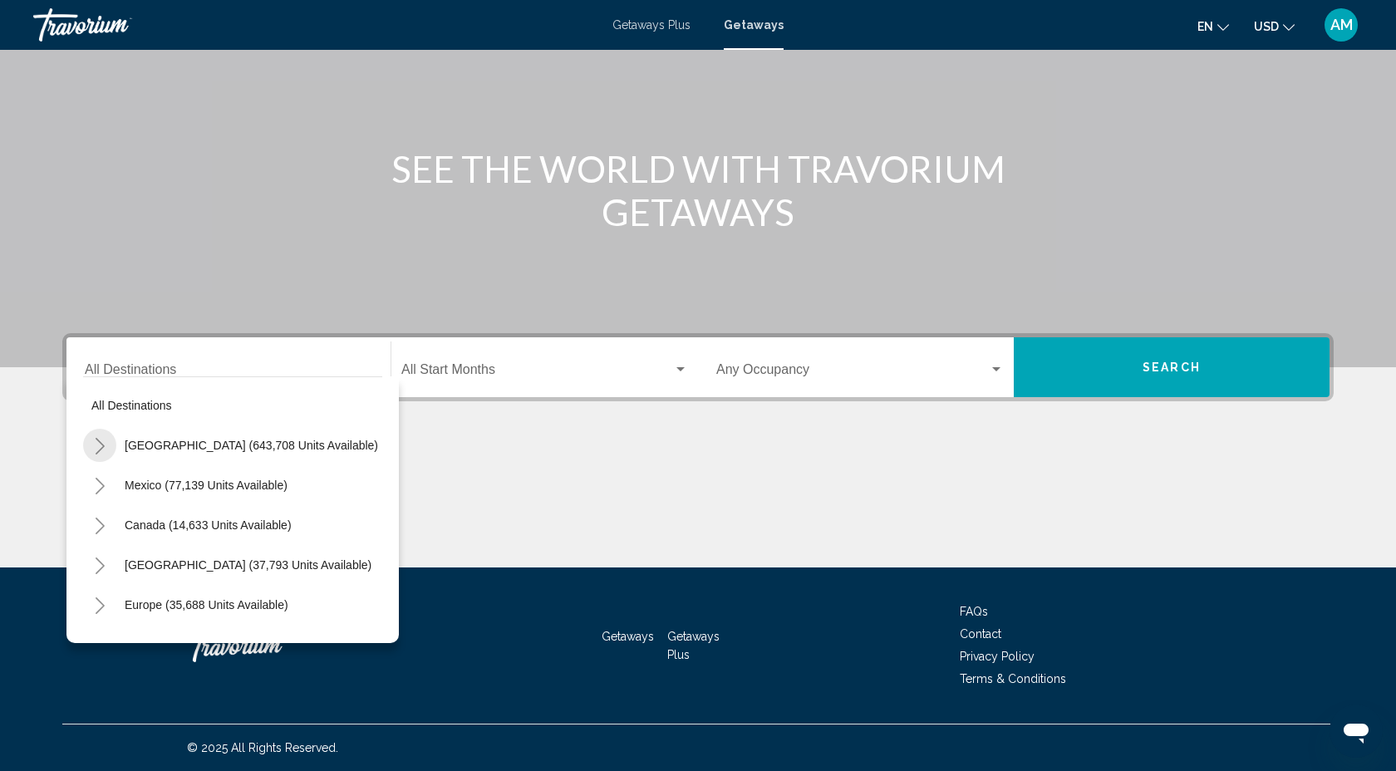
click at [106, 442] on button "Toggle United States (643,708 units available)" at bounding box center [99, 445] width 33 height 33
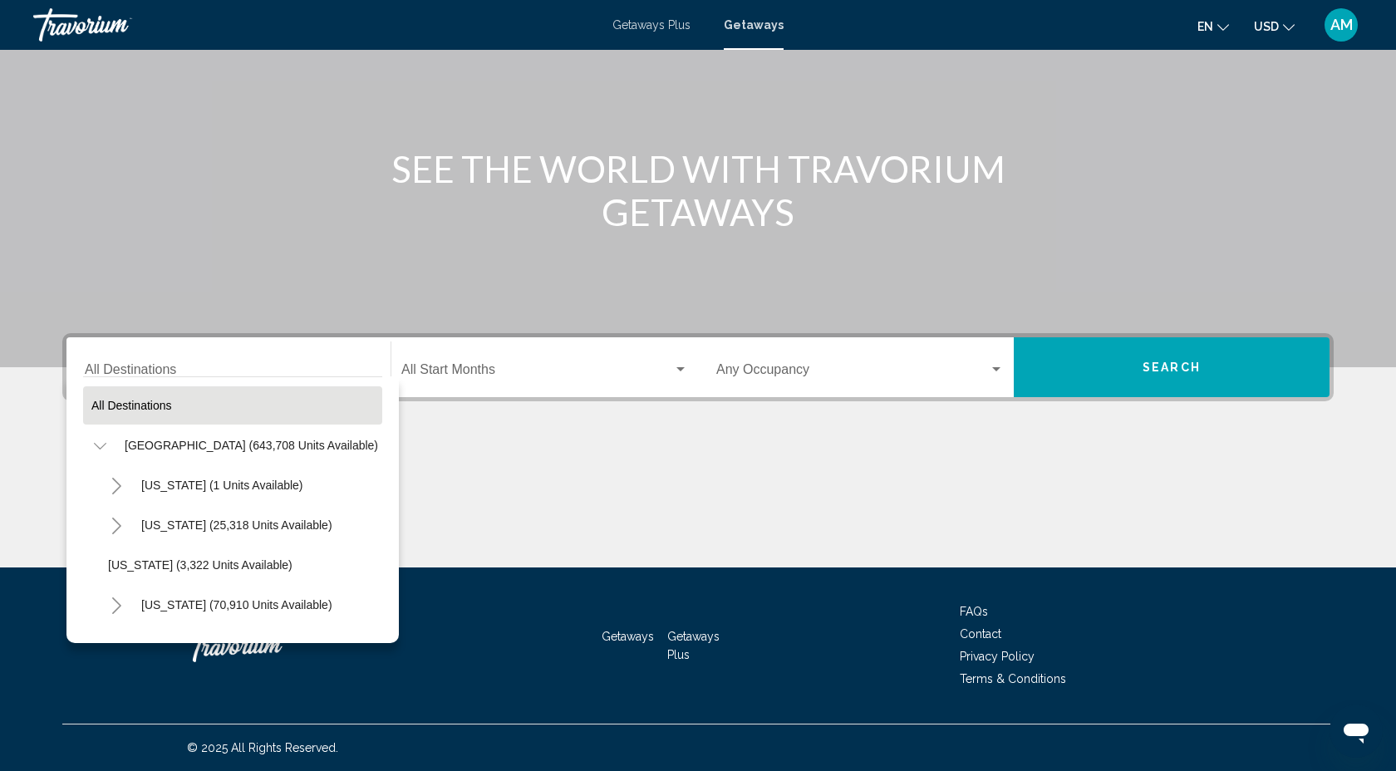
click at [124, 407] on span "All destinations" at bounding box center [131, 405] width 81 height 13
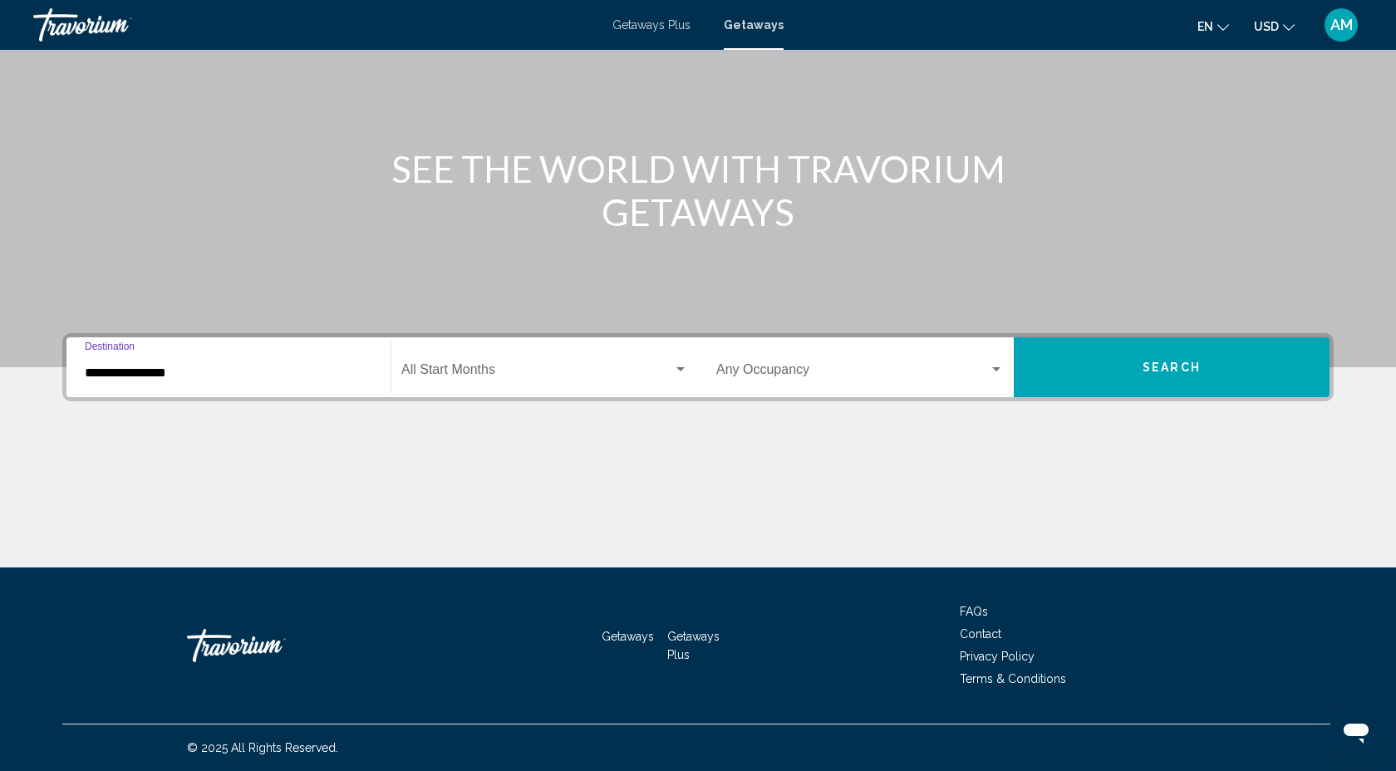
click at [192, 371] on input "**********" at bounding box center [228, 373] width 287 height 15
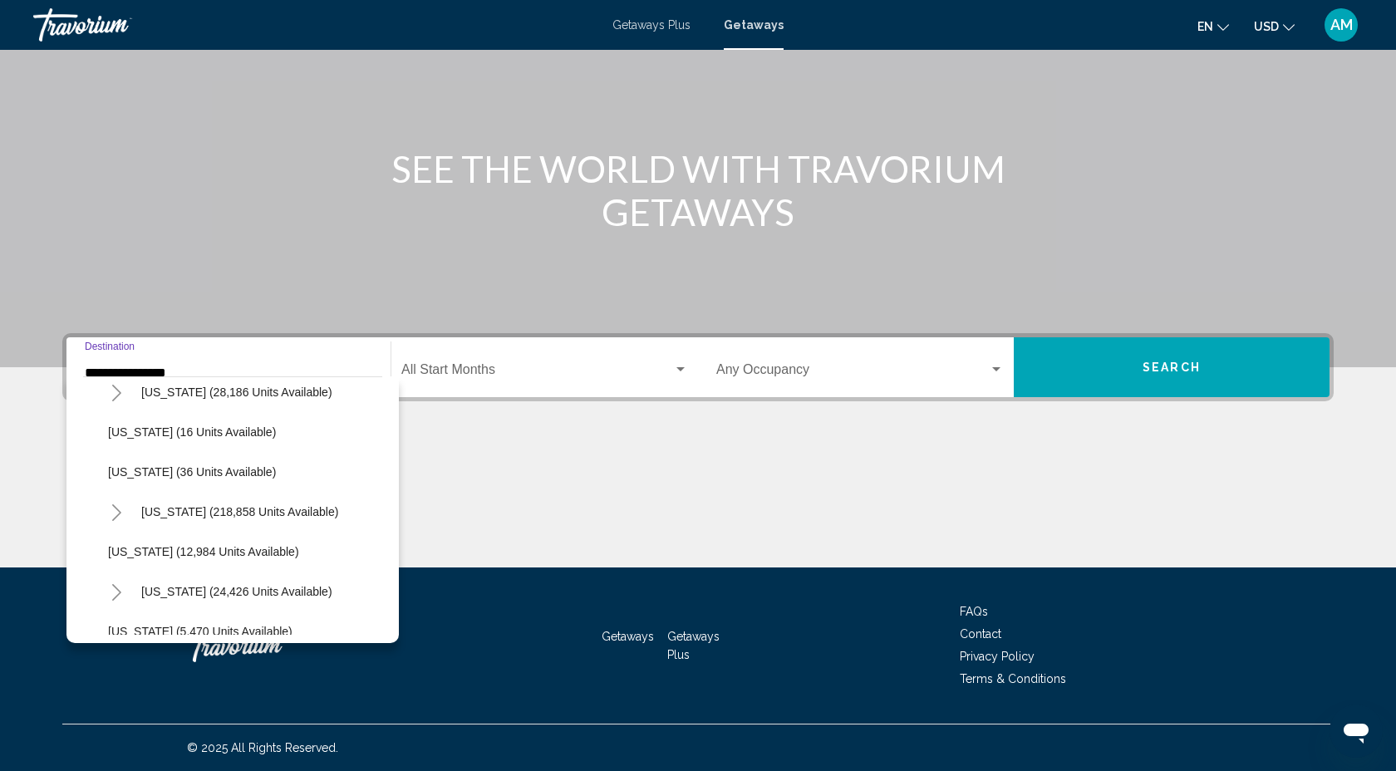
scroll to position [278, 0]
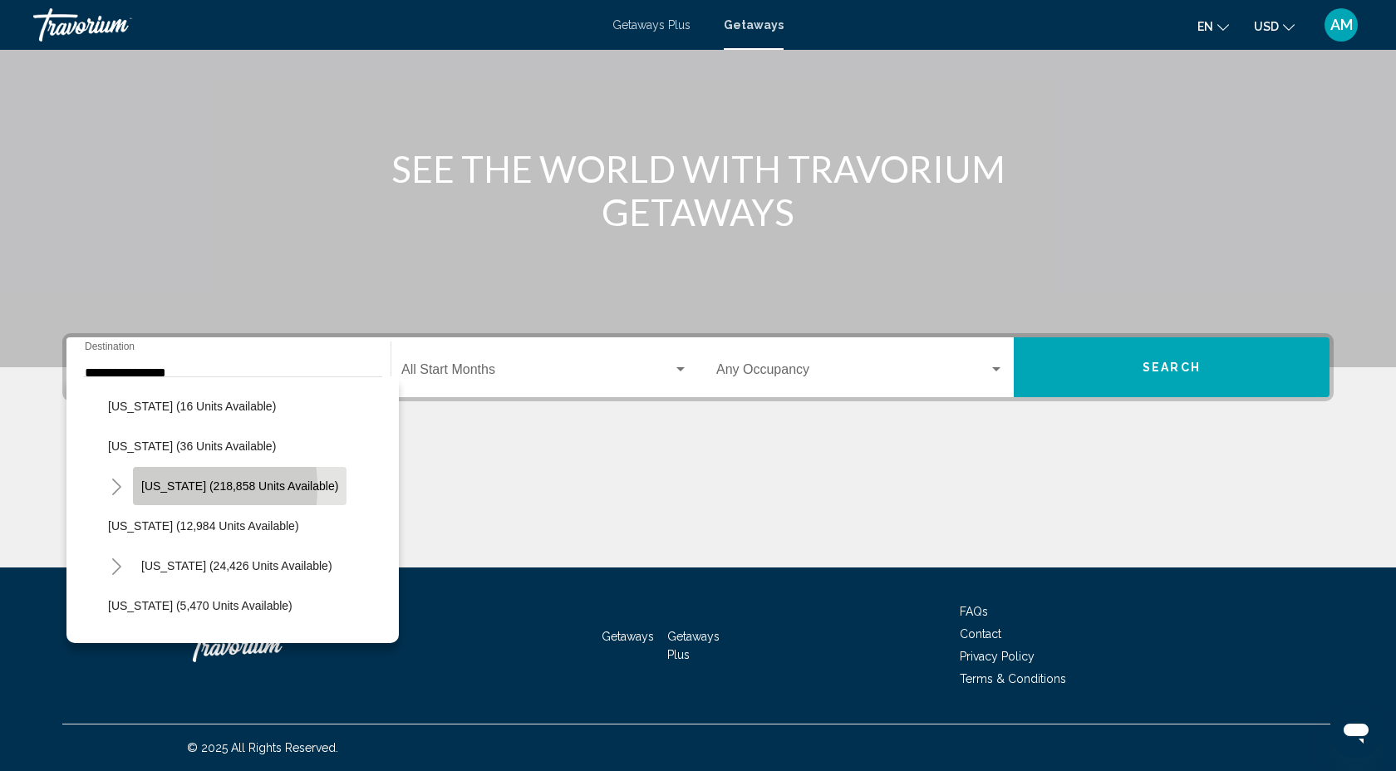
click at [146, 488] on span "Florida (218,858 units available)" at bounding box center [239, 485] width 197 height 13
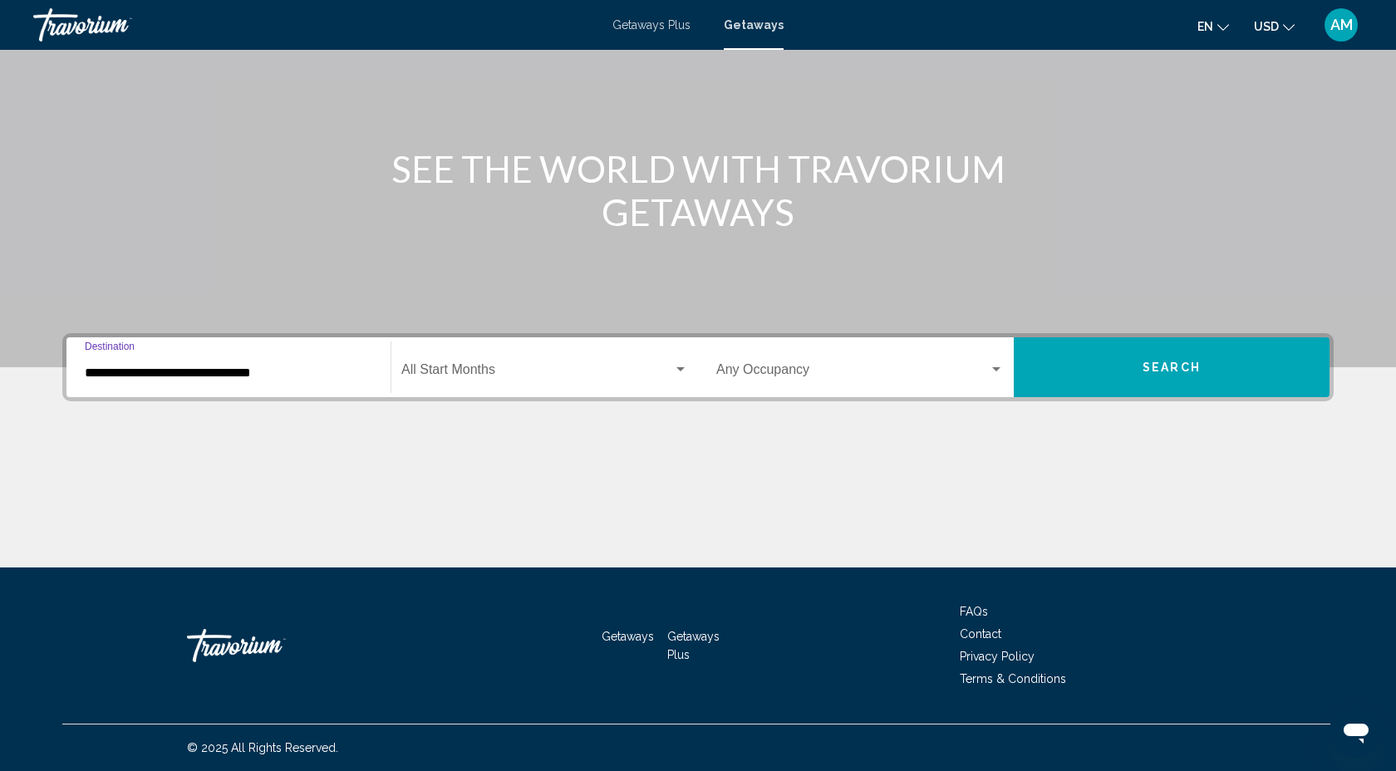
click at [130, 371] on input "**********" at bounding box center [228, 373] width 287 height 15
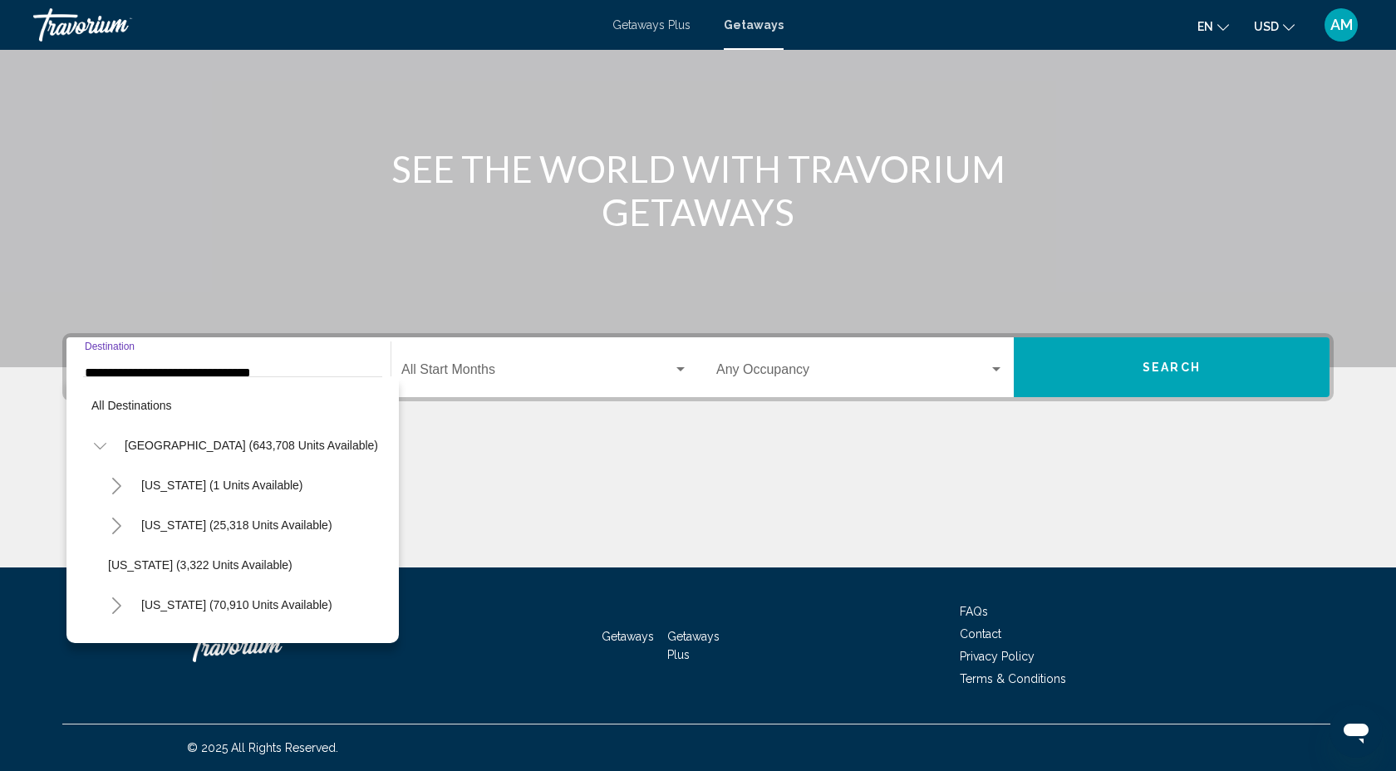
scroll to position [258, 0]
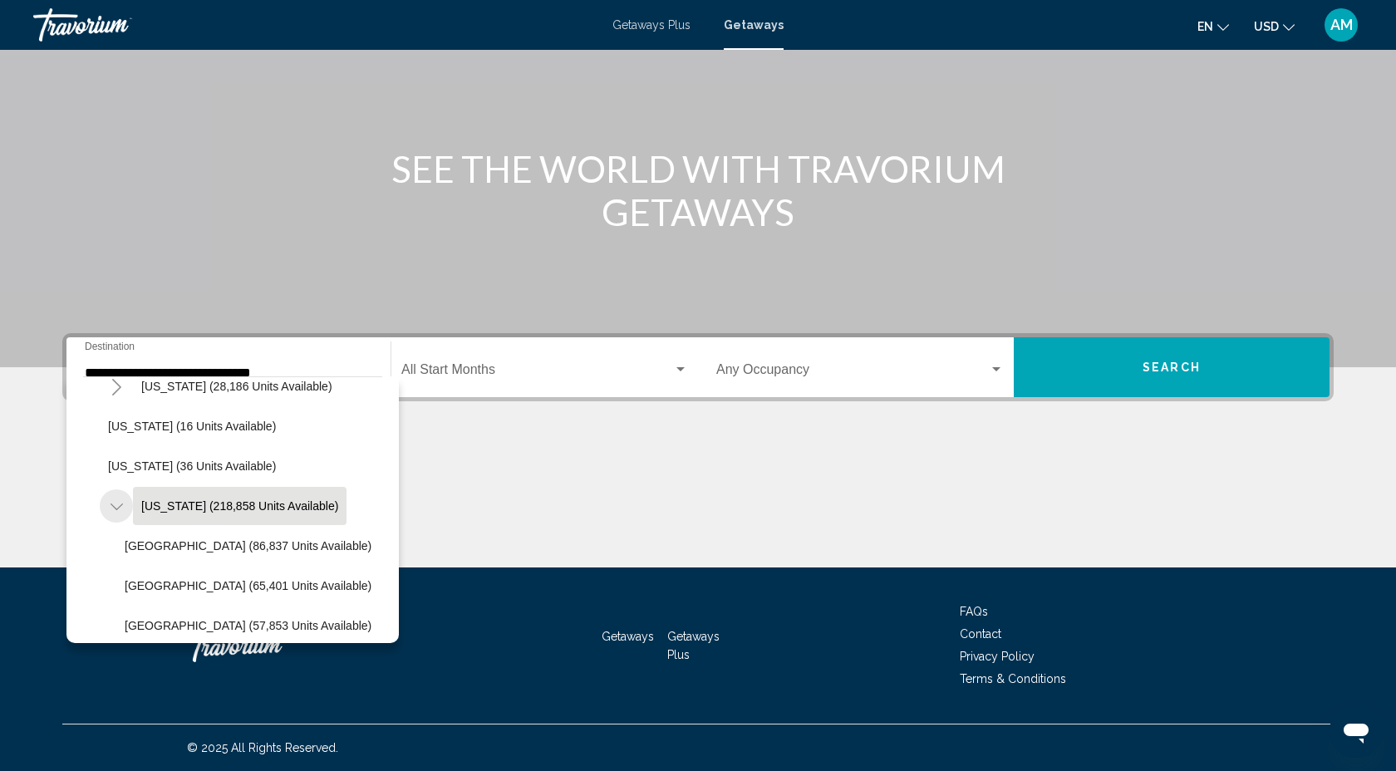
click at [115, 502] on icon "Toggle Florida (218,858 units available)" at bounding box center [116, 506] width 12 height 17
click at [115, 503] on icon "Toggle Florida (218,858 units available)" at bounding box center [116, 506] width 9 height 17
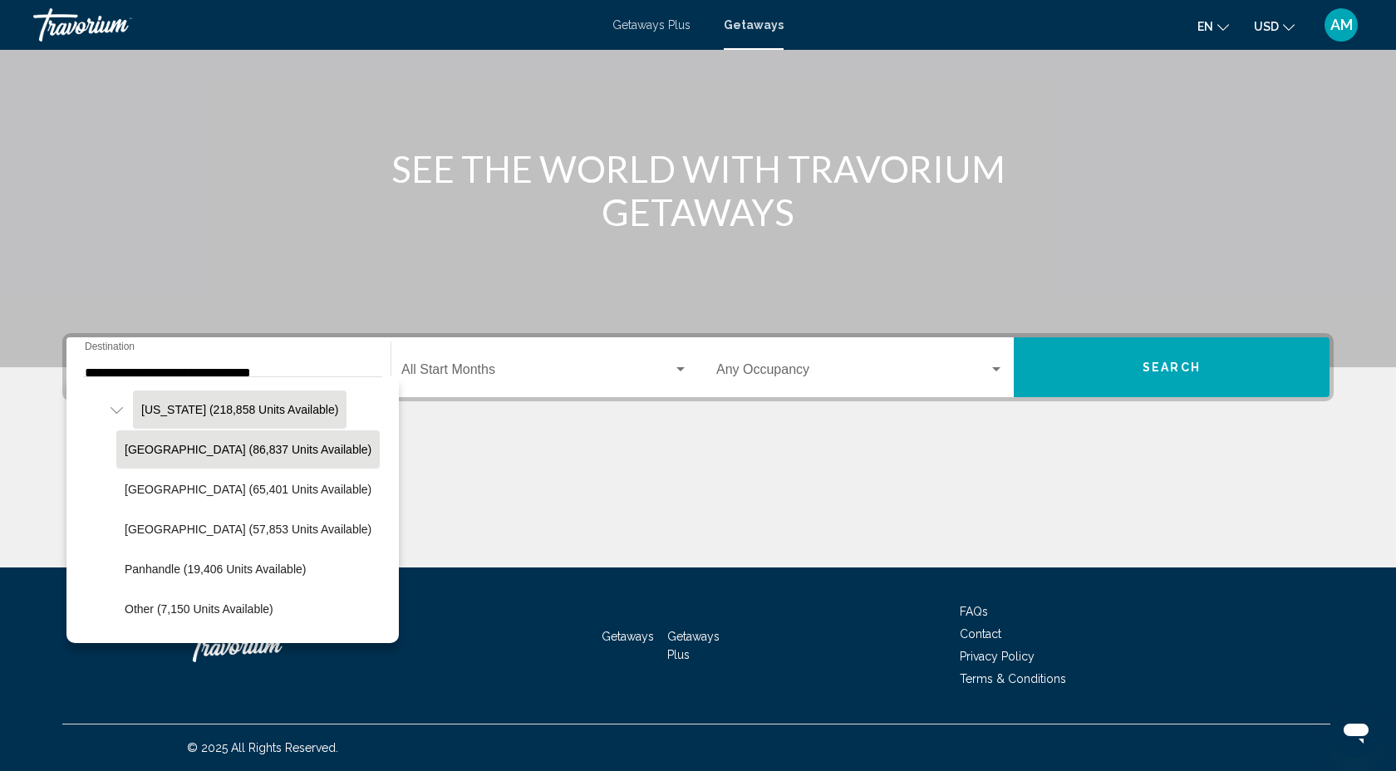
scroll to position [354, 0]
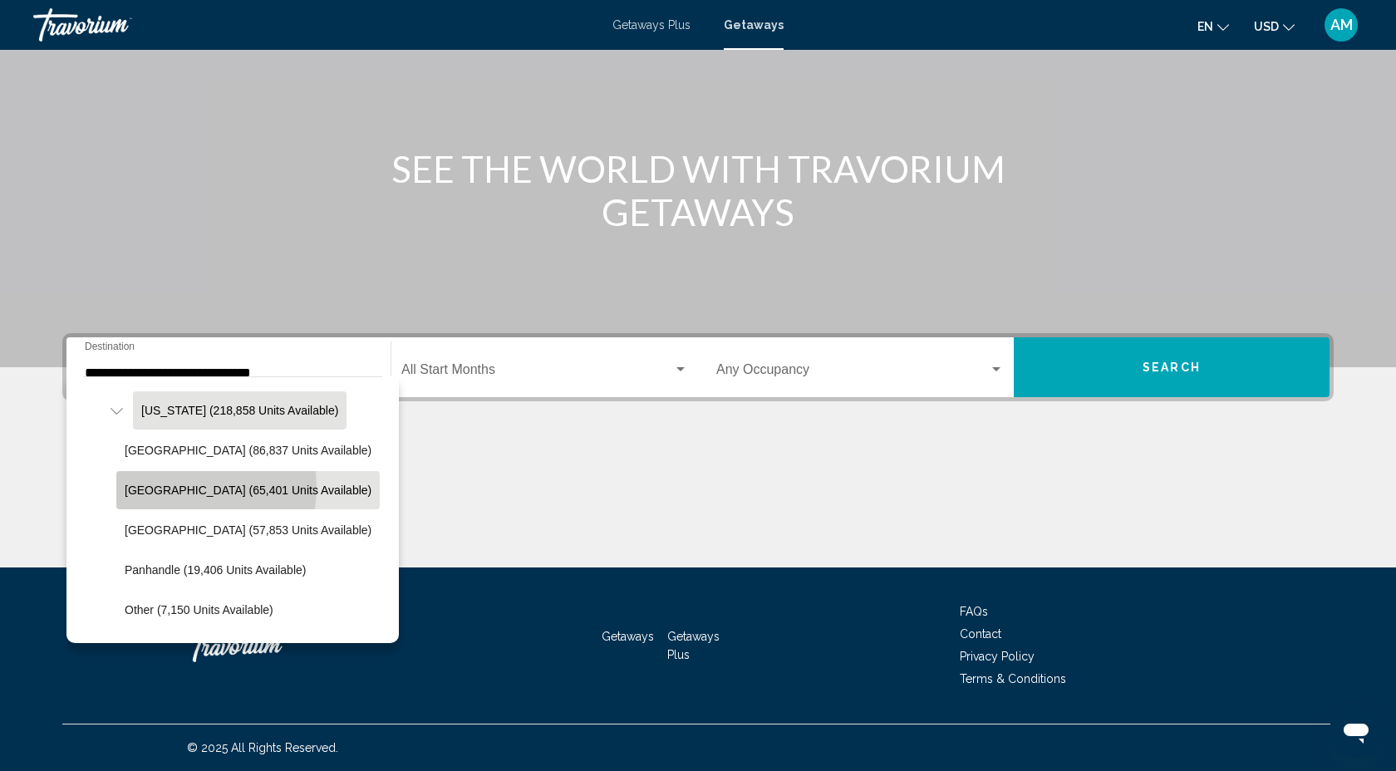
click at [181, 488] on span "East Coast (65,401 units available)" at bounding box center [248, 490] width 247 height 13
type input "**********"
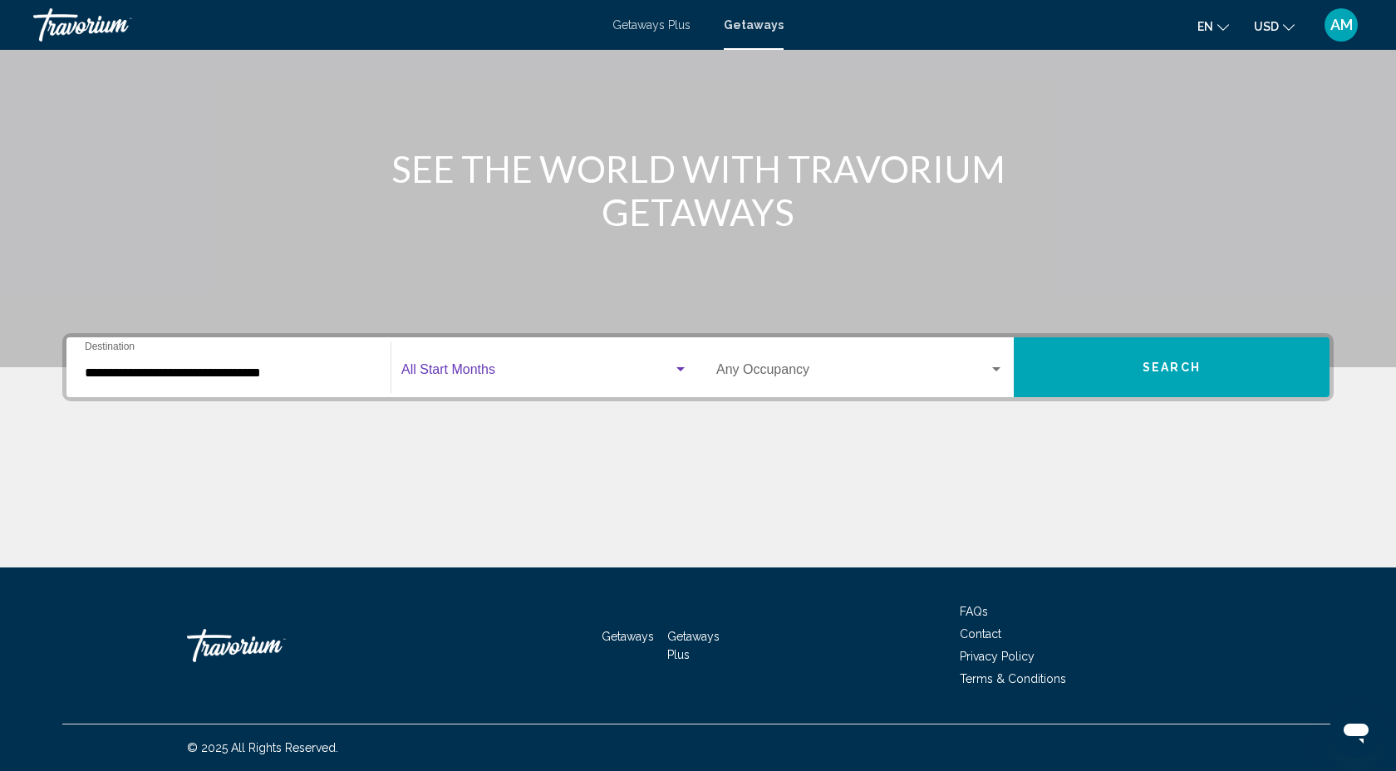
click at [480, 371] on span "Search widget" at bounding box center [537, 373] width 272 height 15
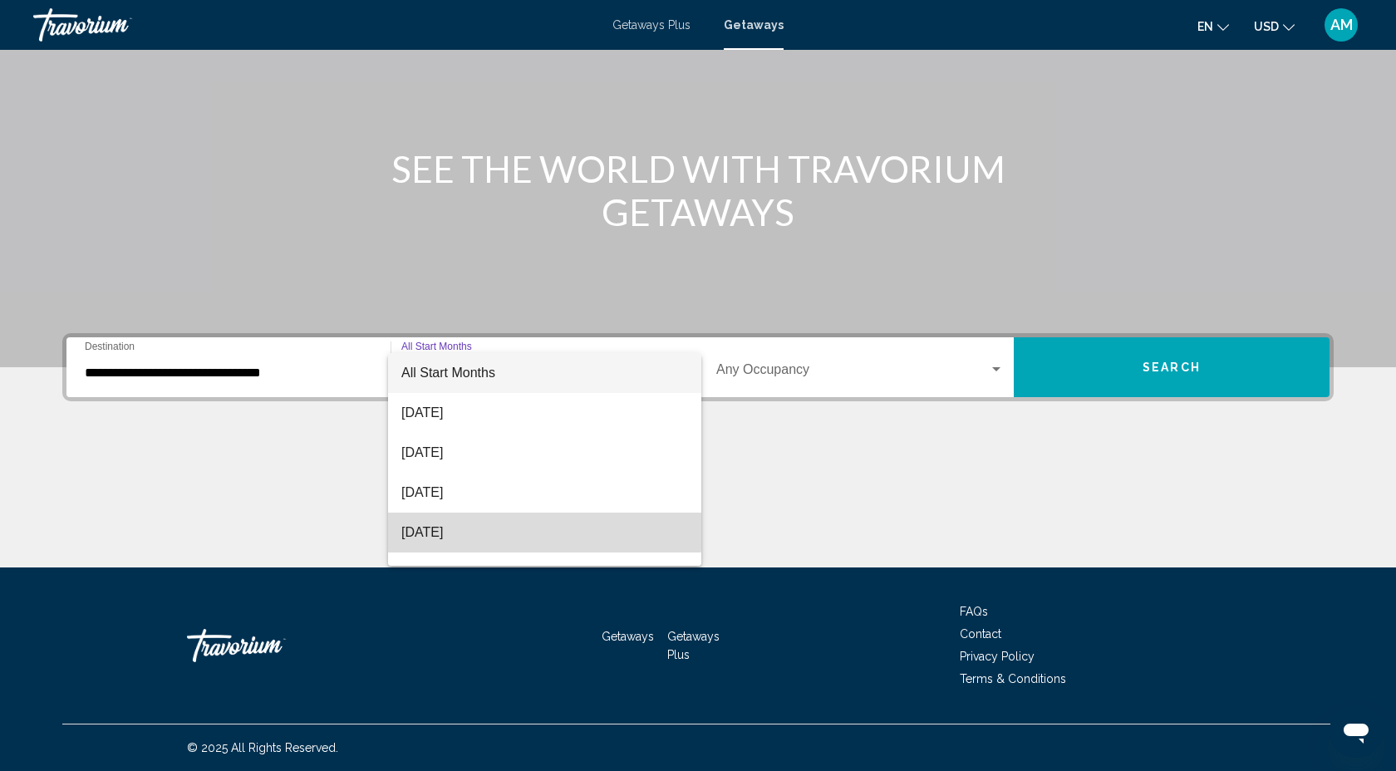
click at [499, 531] on span "November 2025" at bounding box center [544, 533] width 287 height 40
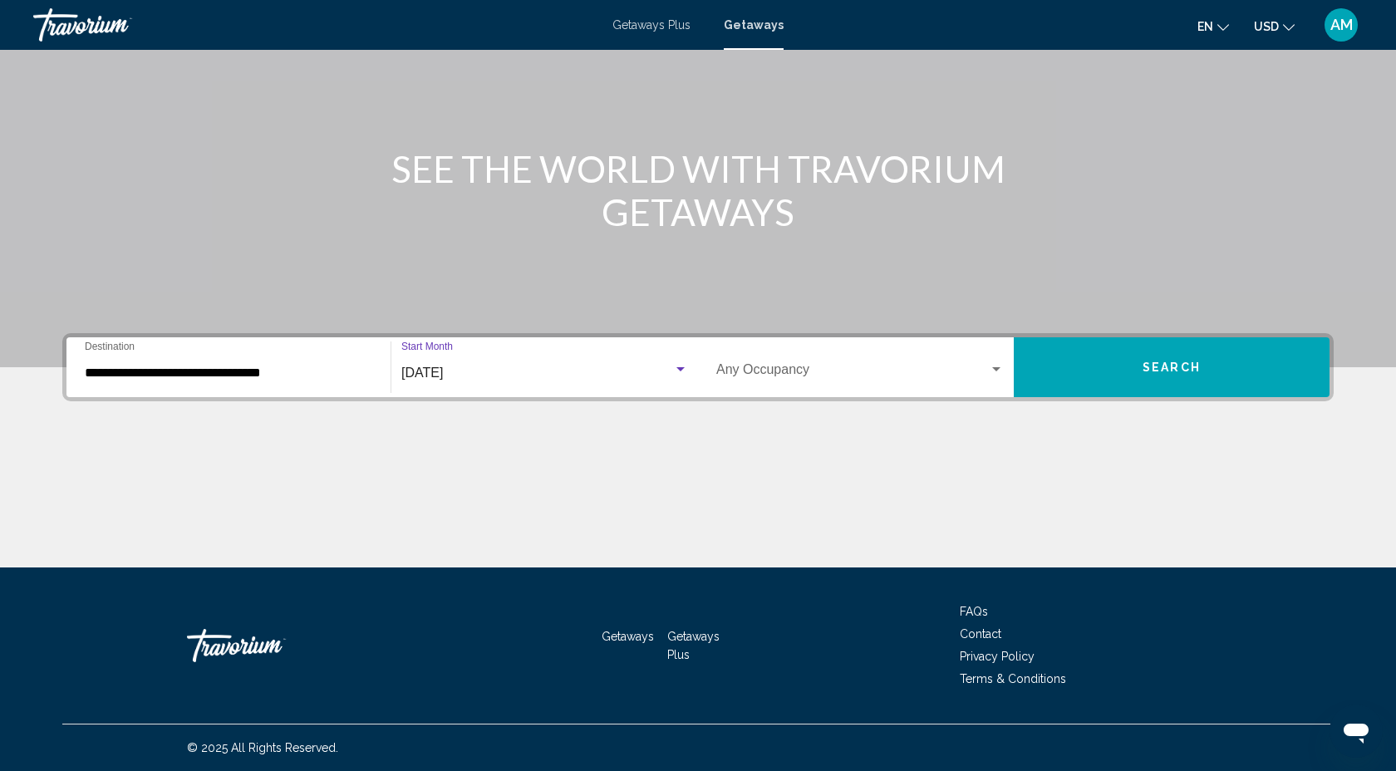
click at [989, 369] on div "Search widget" at bounding box center [996, 369] width 15 height 13
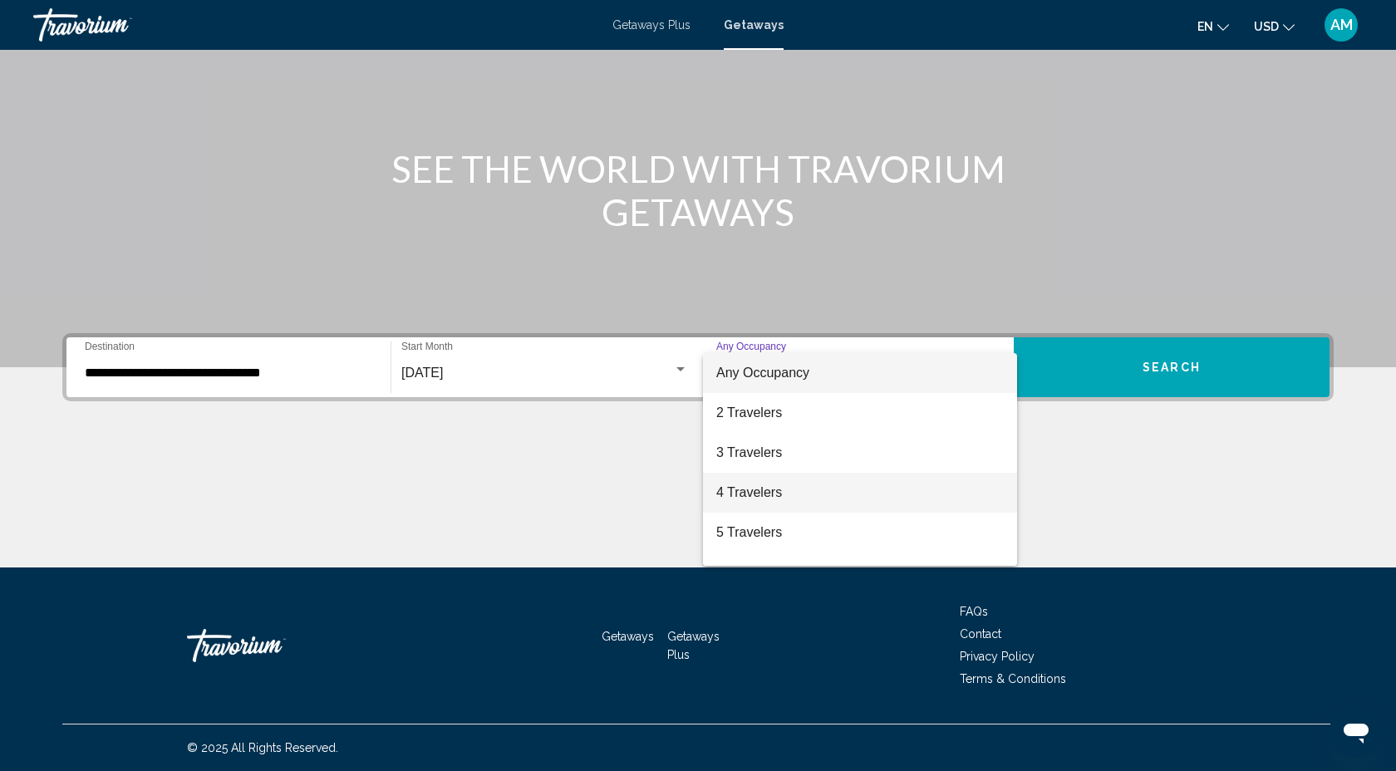
click at [872, 493] on span "4 Travelers" at bounding box center [859, 493] width 287 height 40
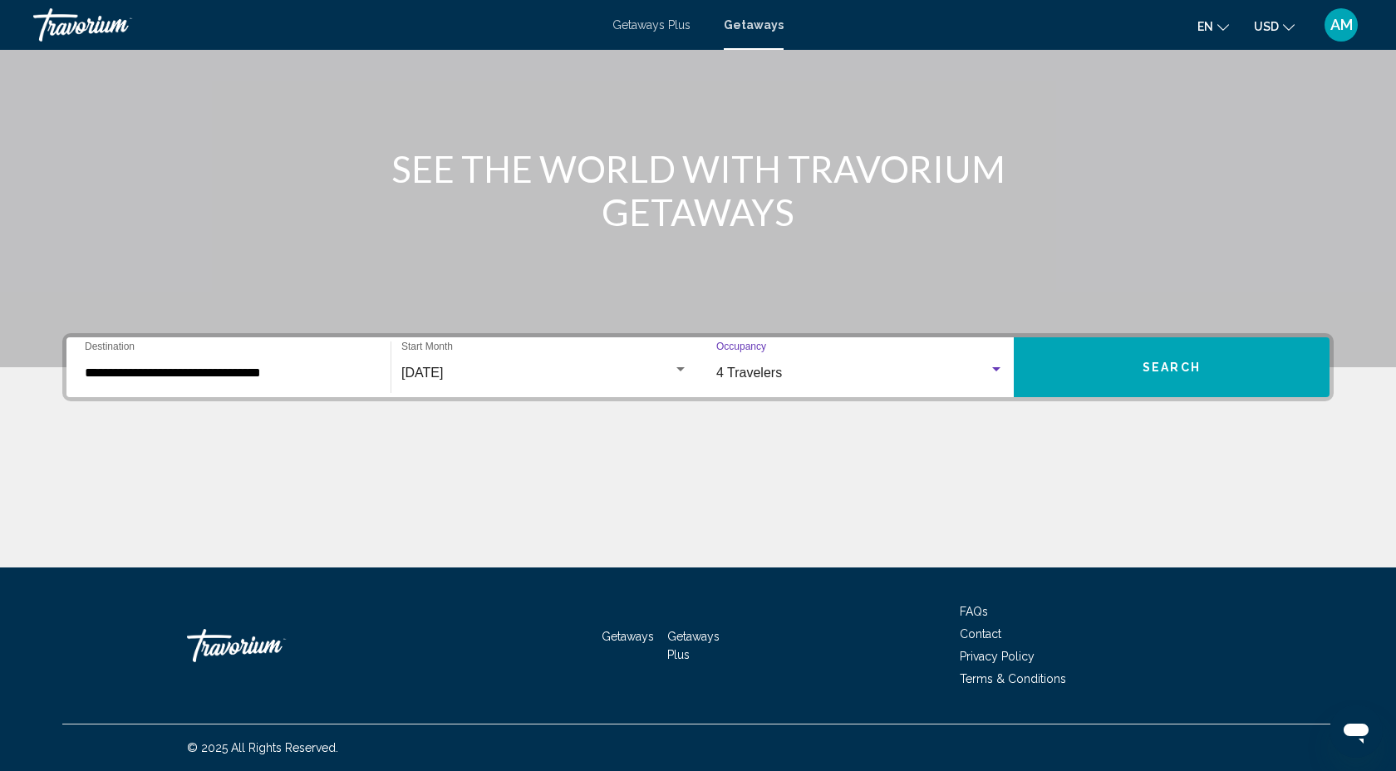
click at [1075, 369] on button "Search" at bounding box center [1172, 367] width 316 height 60
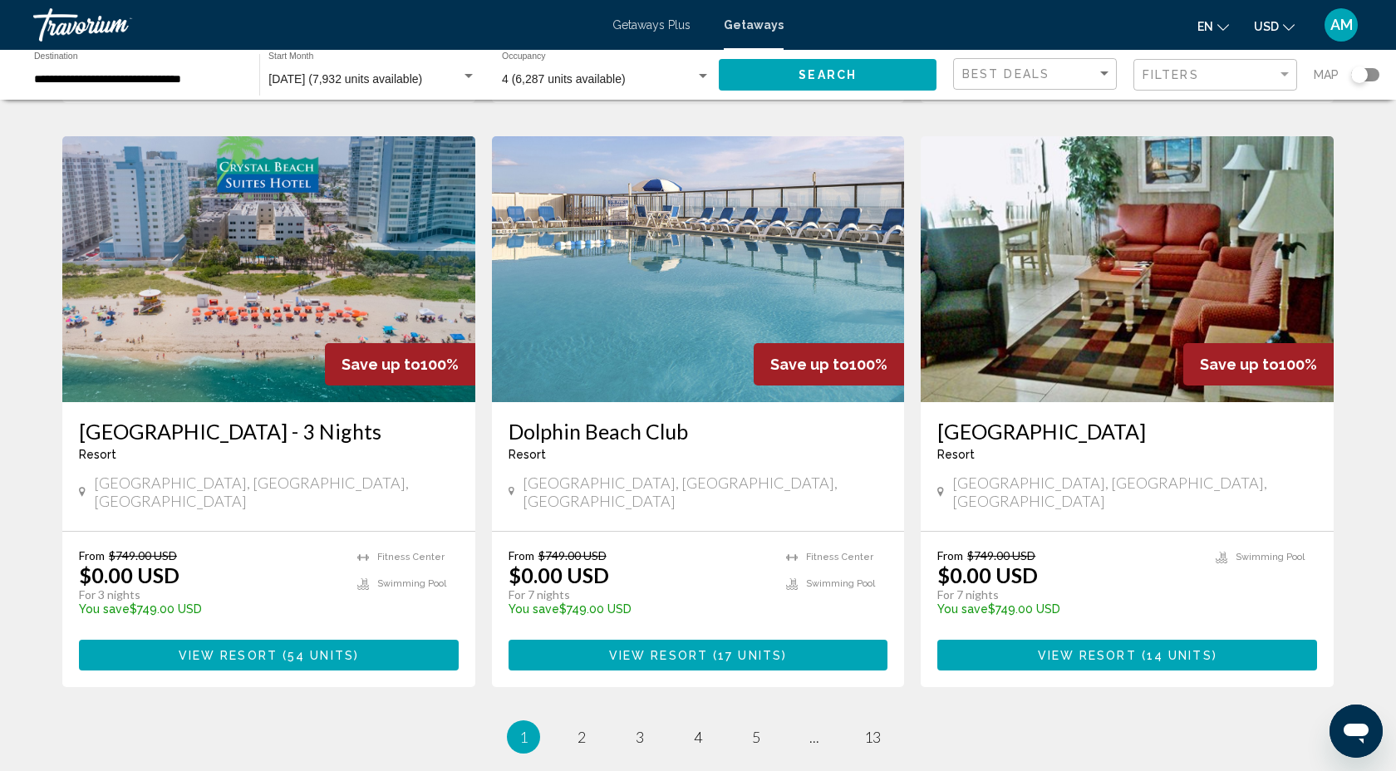
scroll to position [1868, 0]
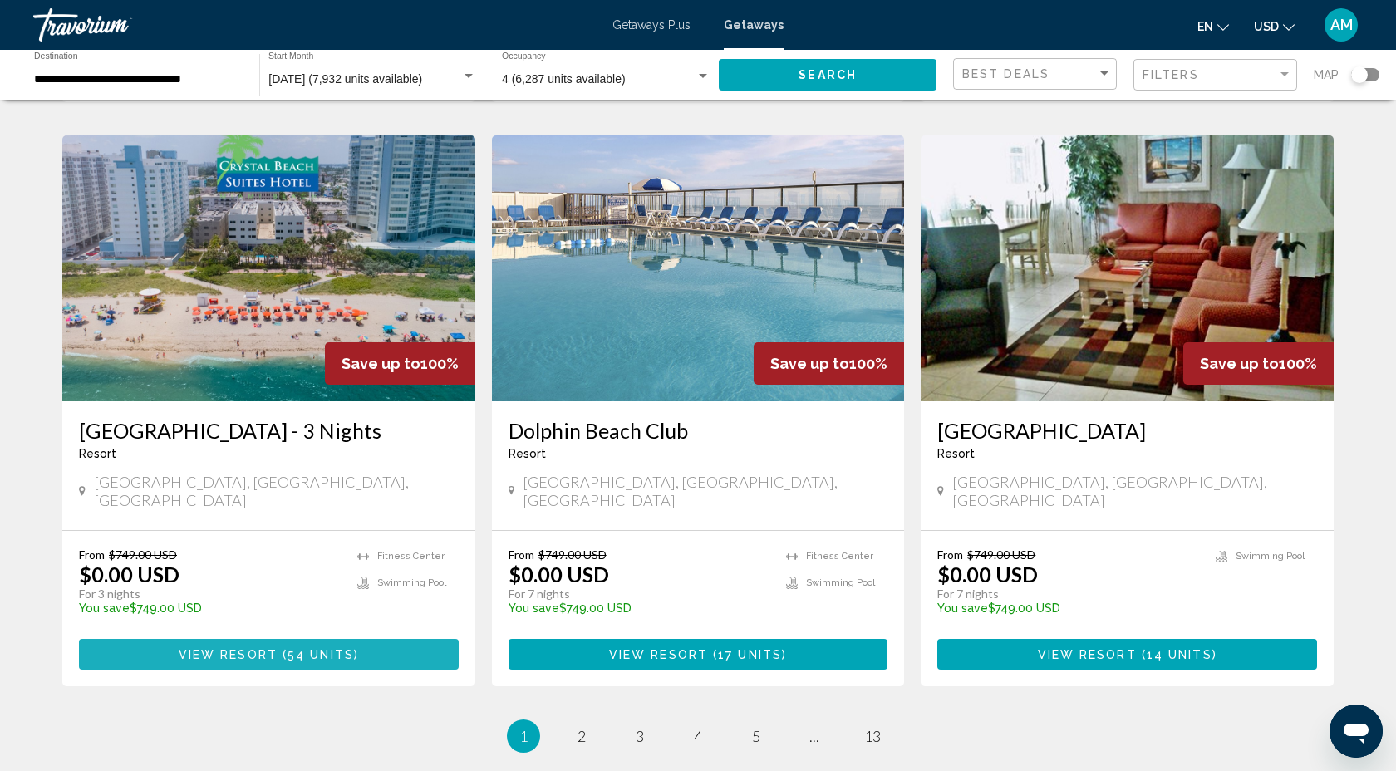
click at [250, 648] on span "View Resort" at bounding box center [228, 654] width 99 height 13
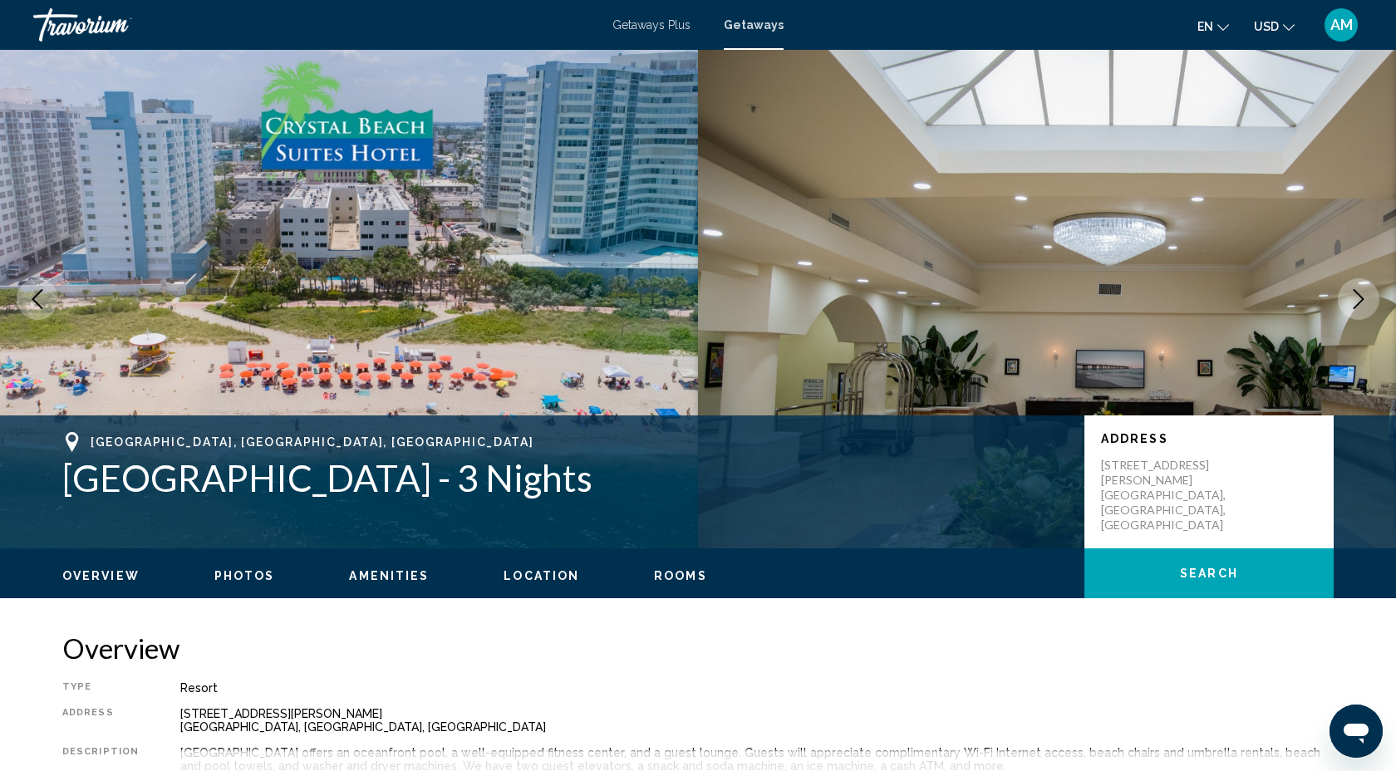
click at [1358, 302] on icon "Next image" at bounding box center [1358, 299] width 20 height 20
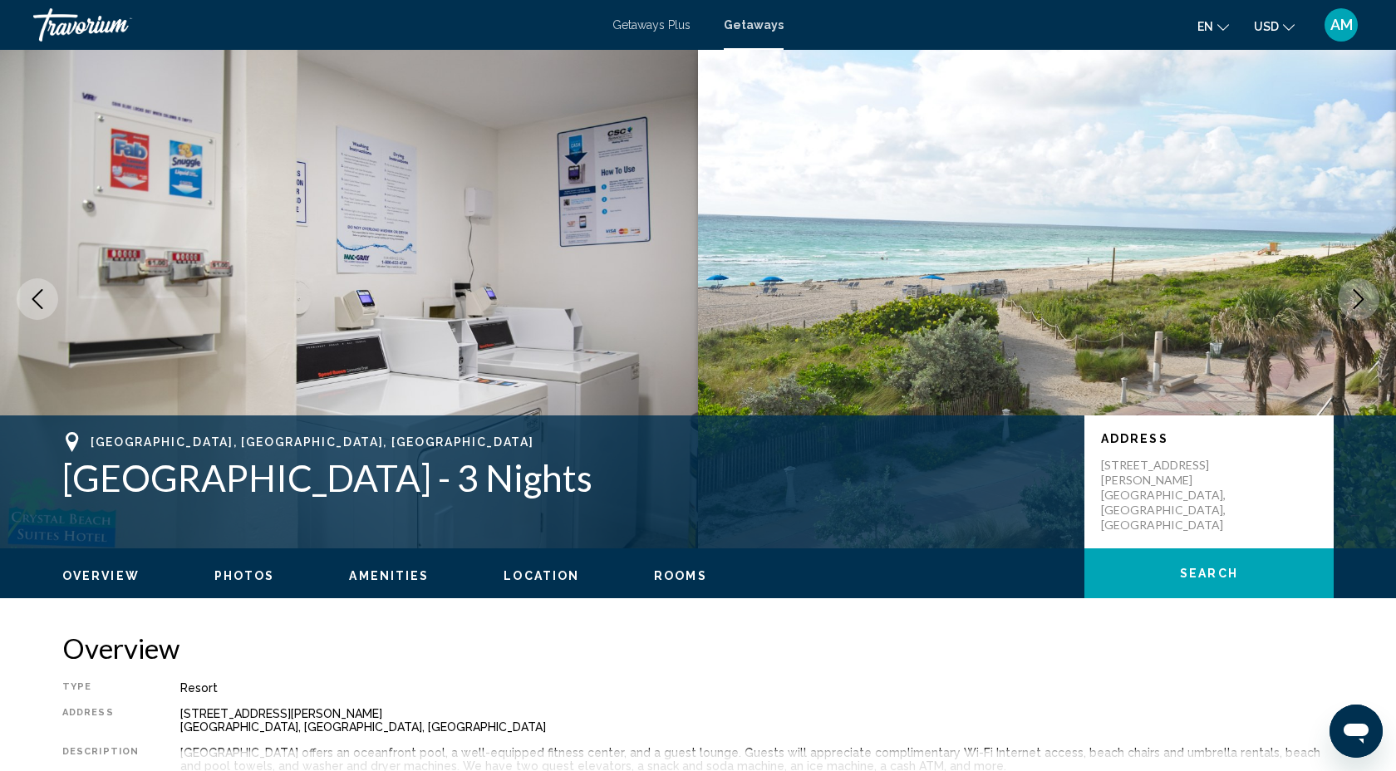
click at [1358, 302] on icon "Next image" at bounding box center [1358, 299] width 20 height 20
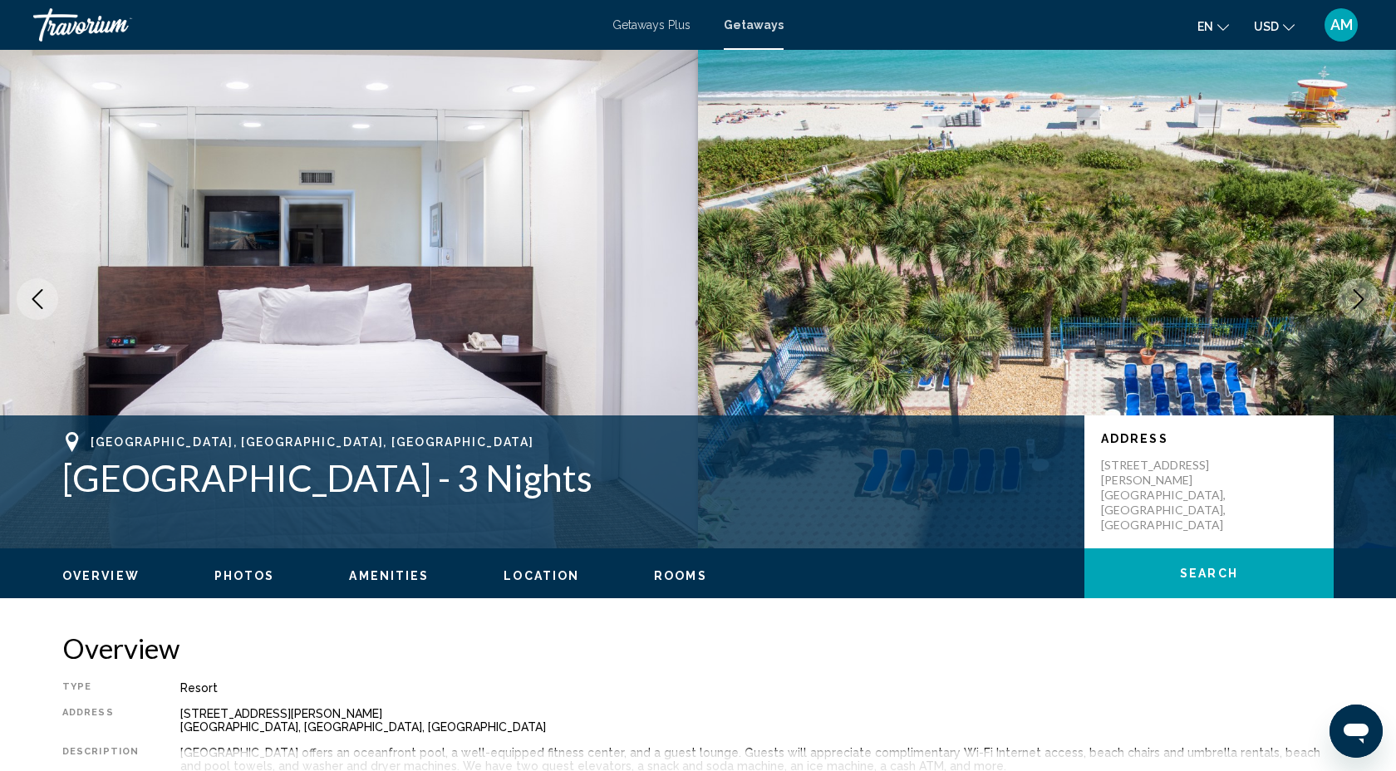
click at [1358, 302] on icon "Next image" at bounding box center [1358, 299] width 20 height 20
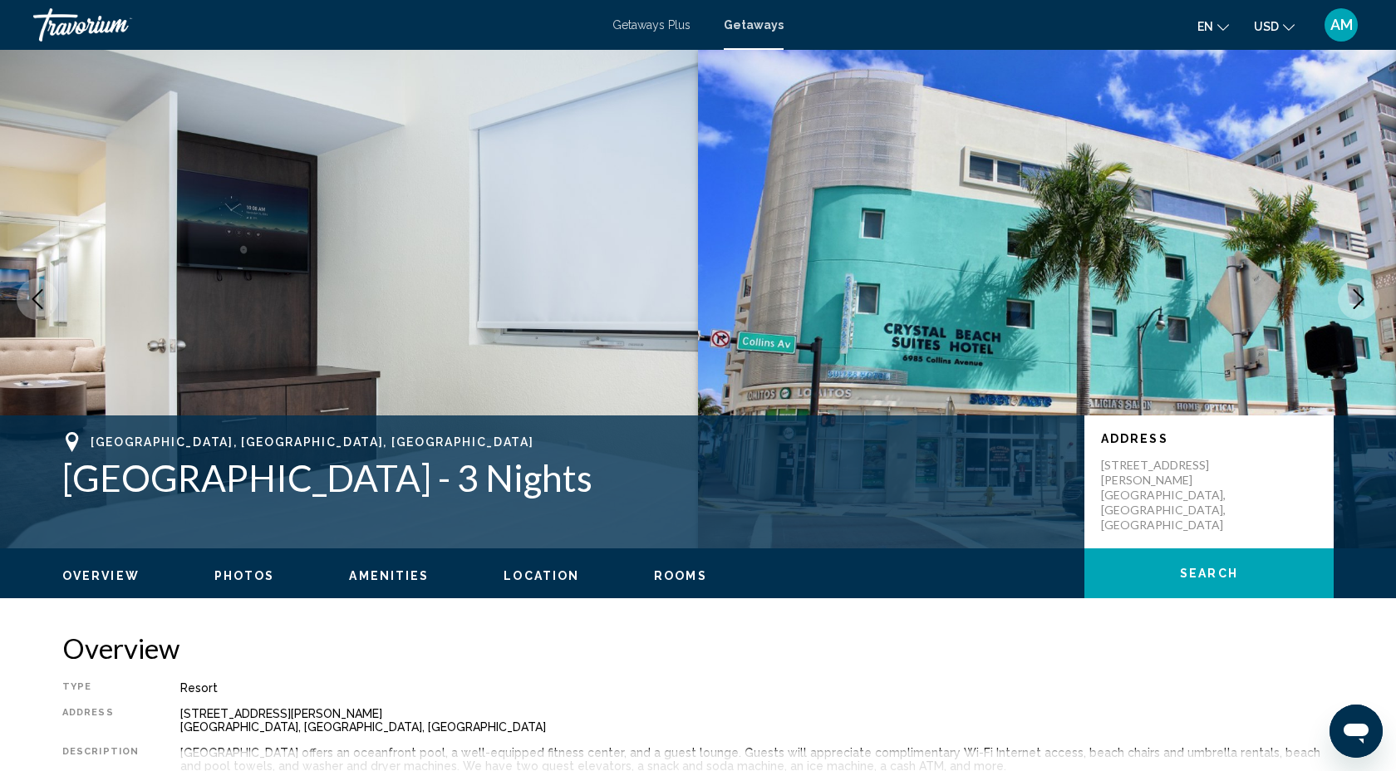
click at [1348, 296] on icon "Next image" at bounding box center [1358, 299] width 20 height 20
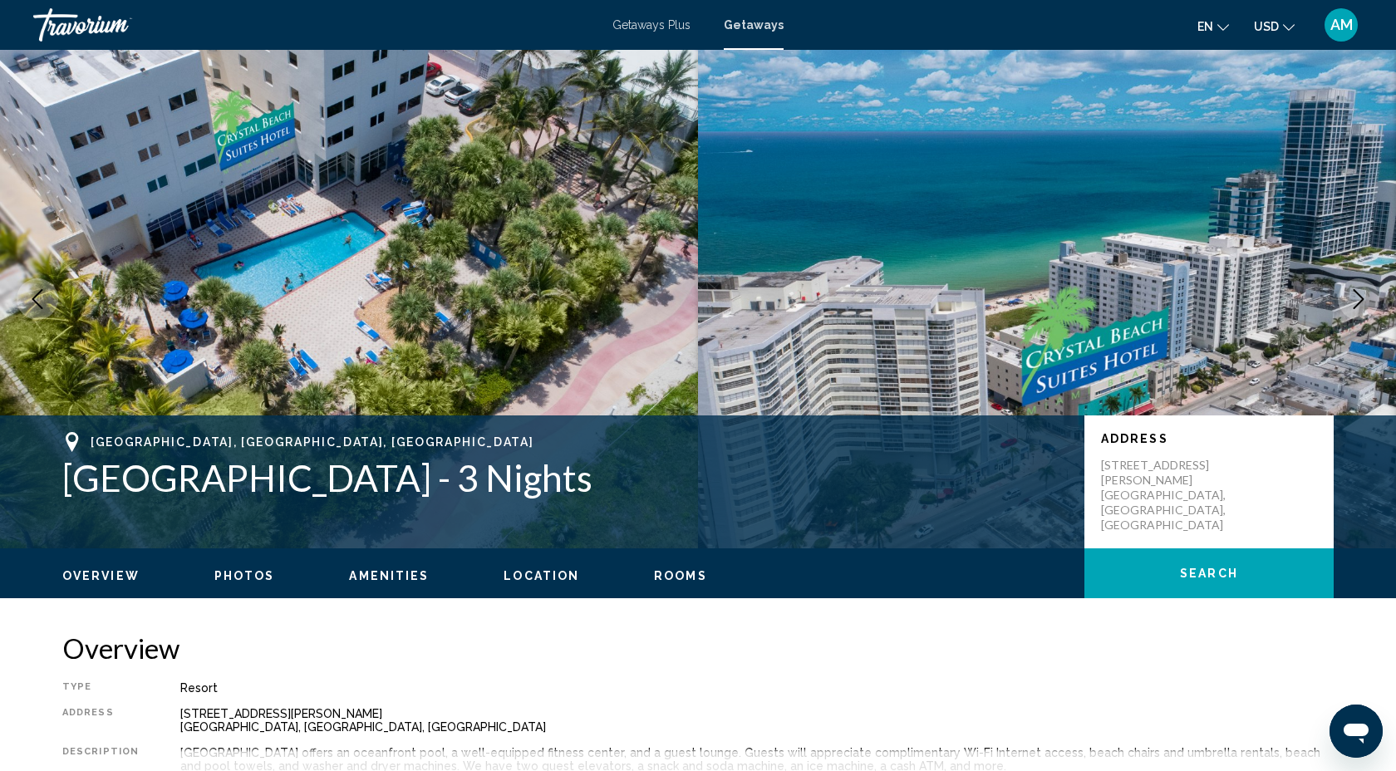
click at [1349, 295] on icon "Next image" at bounding box center [1358, 299] width 20 height 20
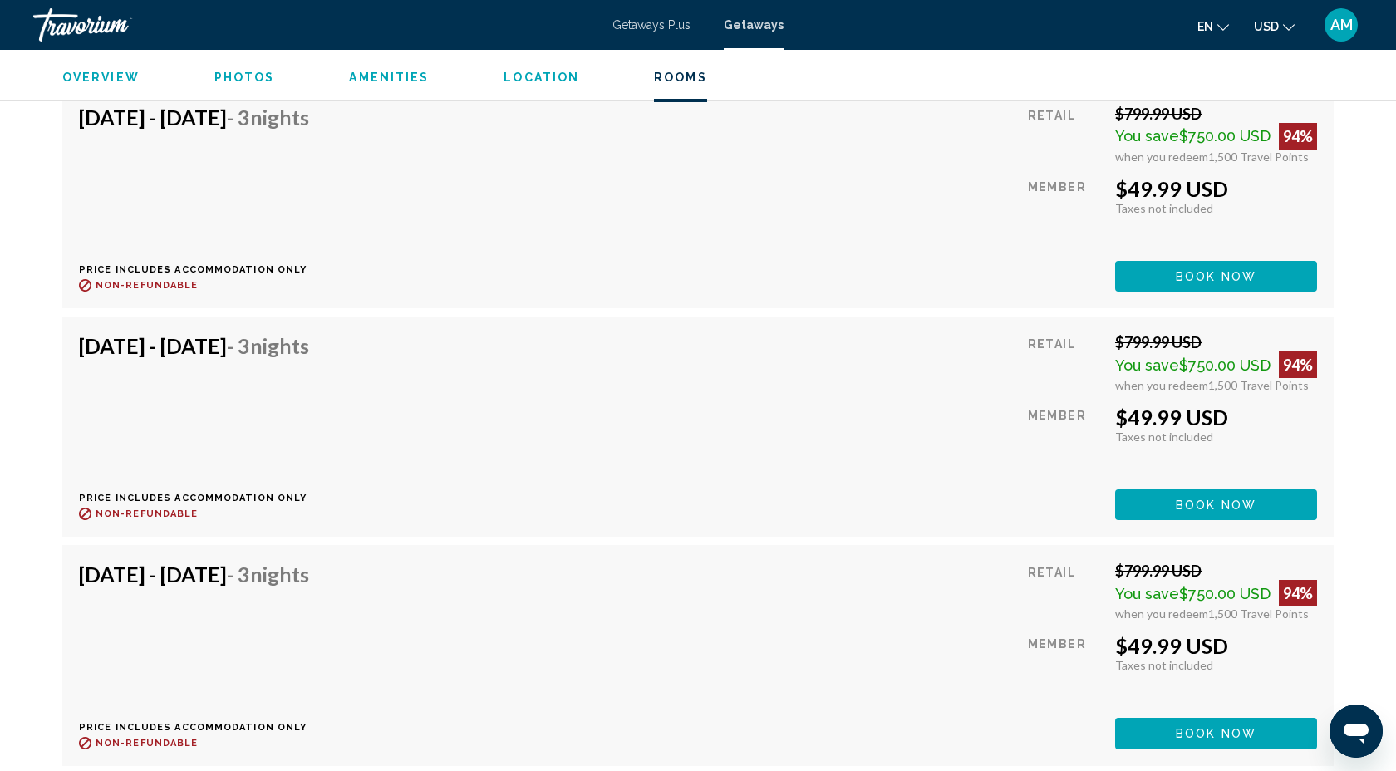
scroll to position [3514, 0]
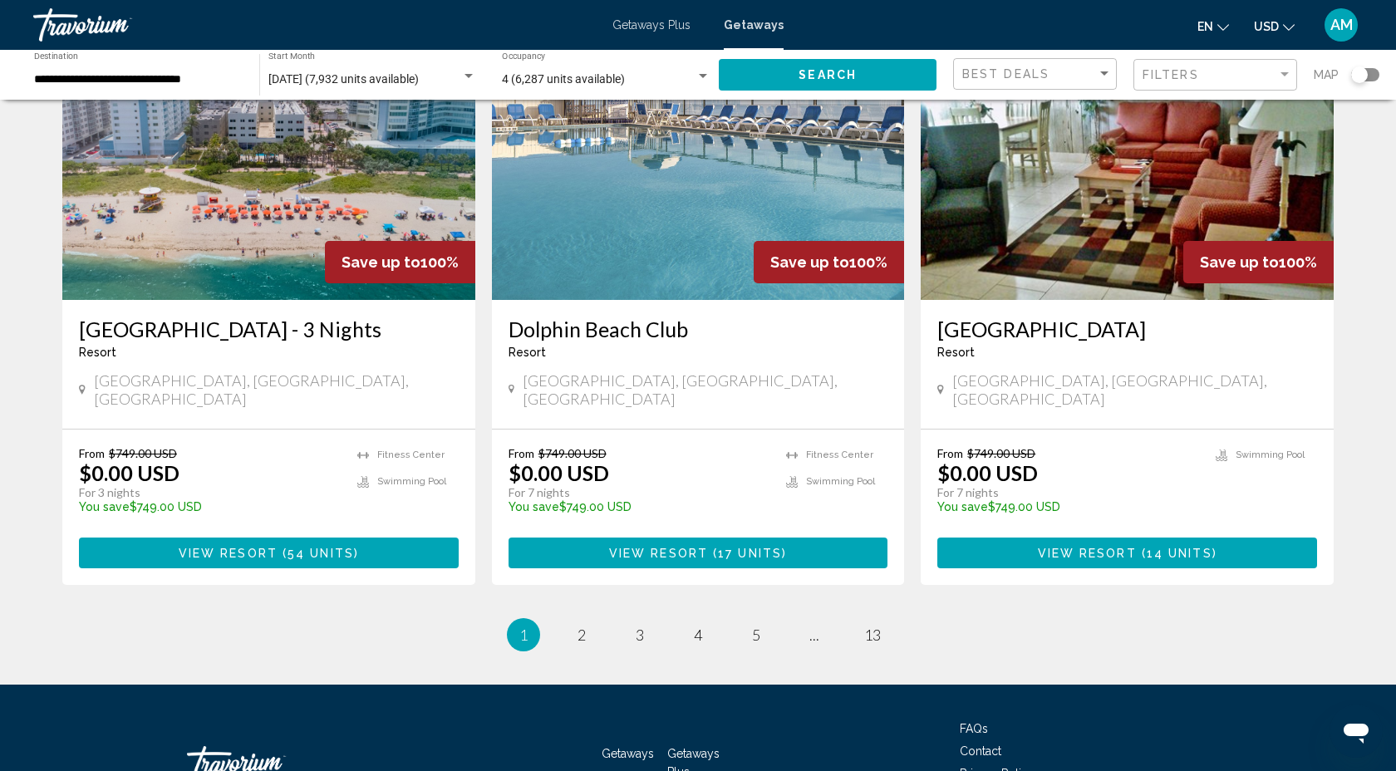
scroll to position [2012, 0]
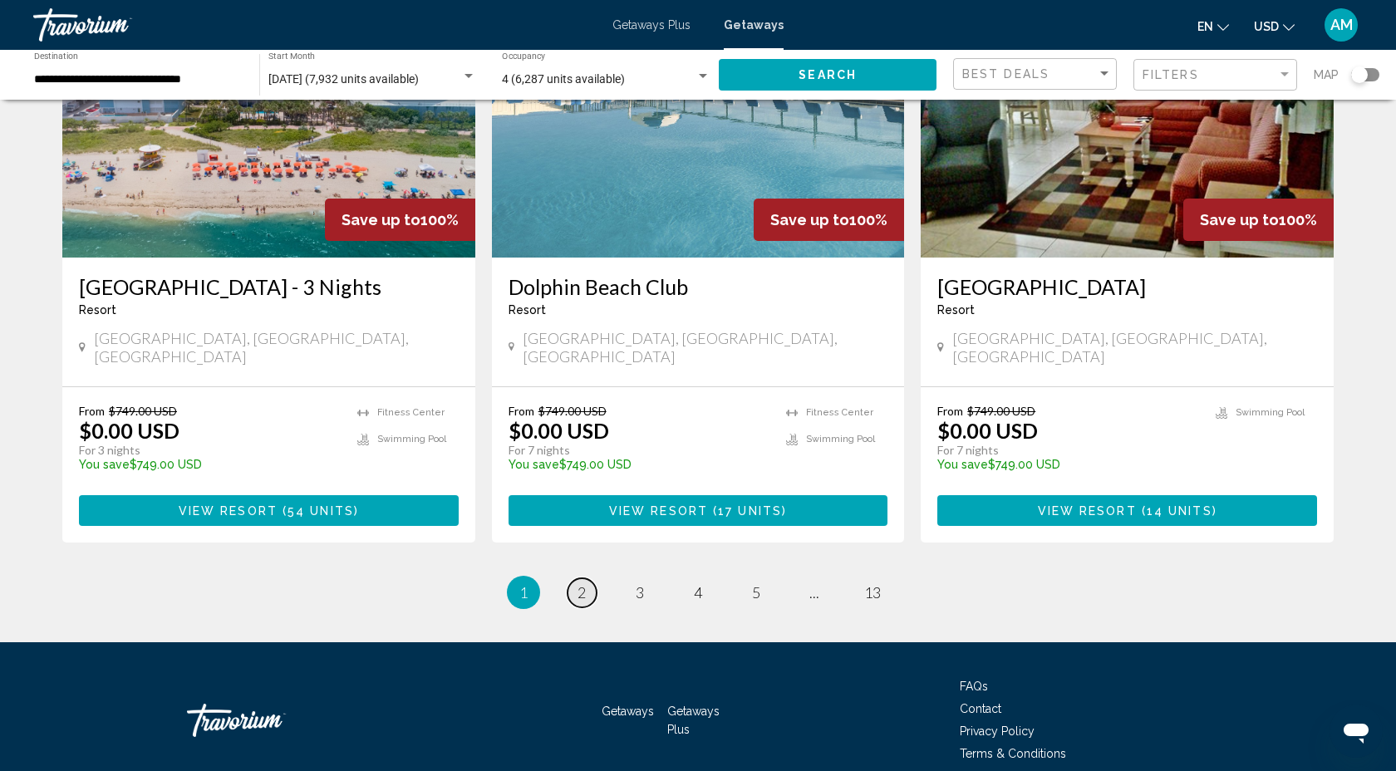
click at [576, 578] on link "page 2" at bounding box center [581, 592] width 29 height 29
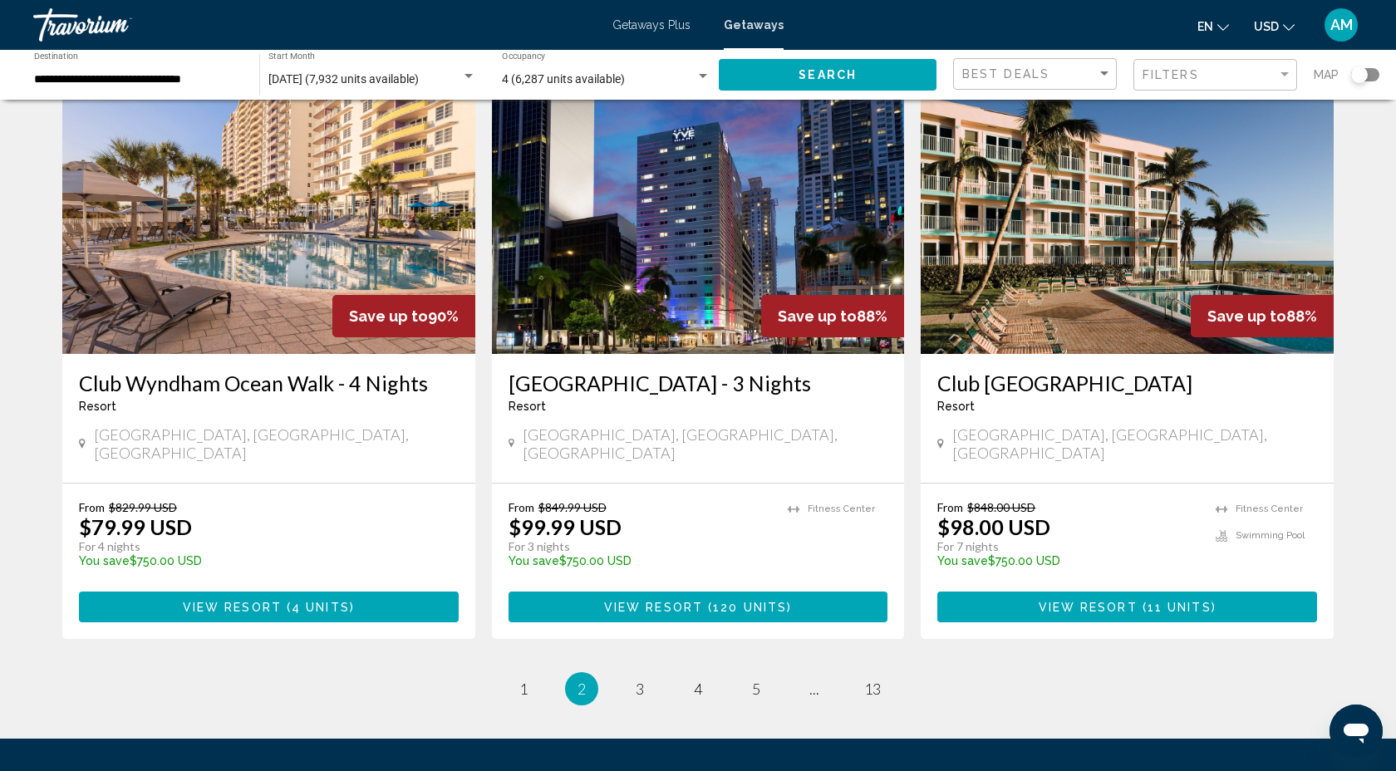
scroll to position [1952, 0]
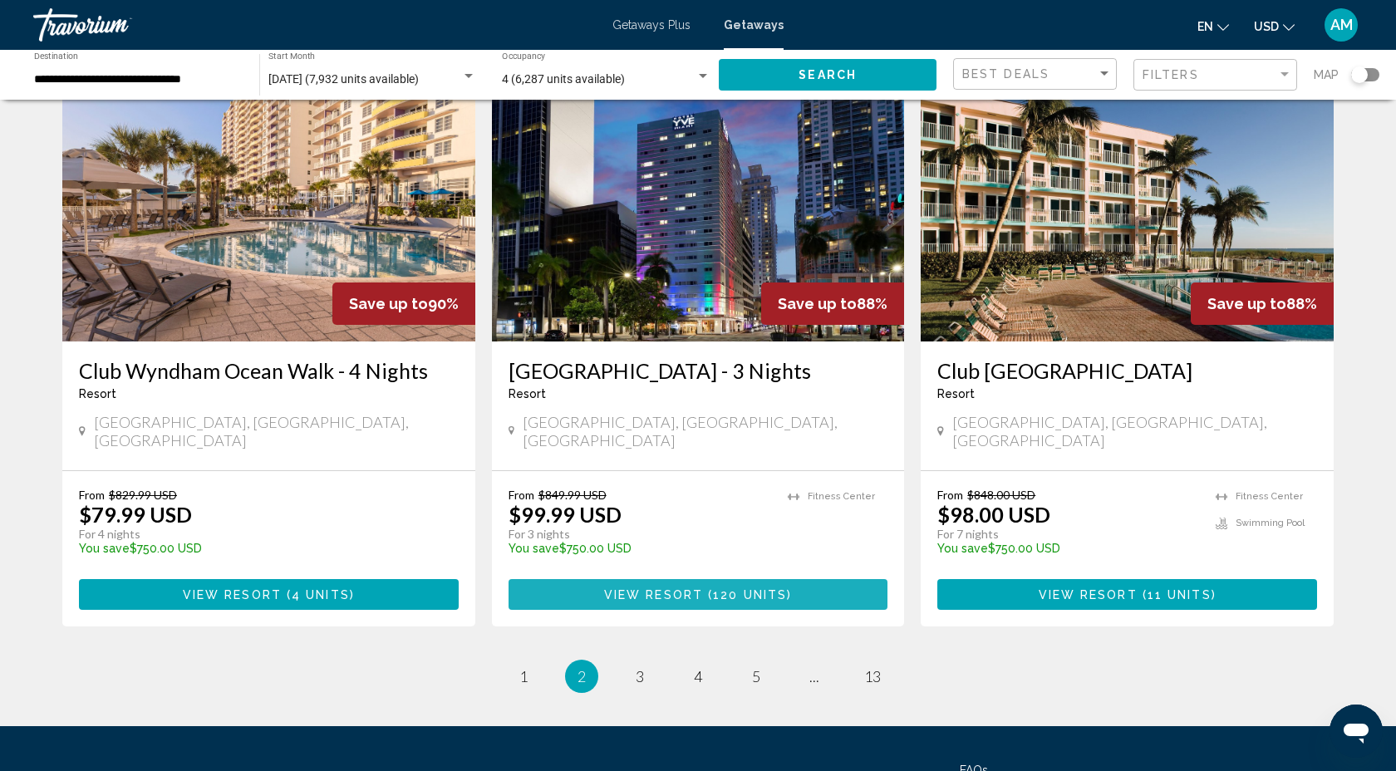
click at [674, 588] on span "View Resort" at bounding box center [653, 594] width 99 height 13
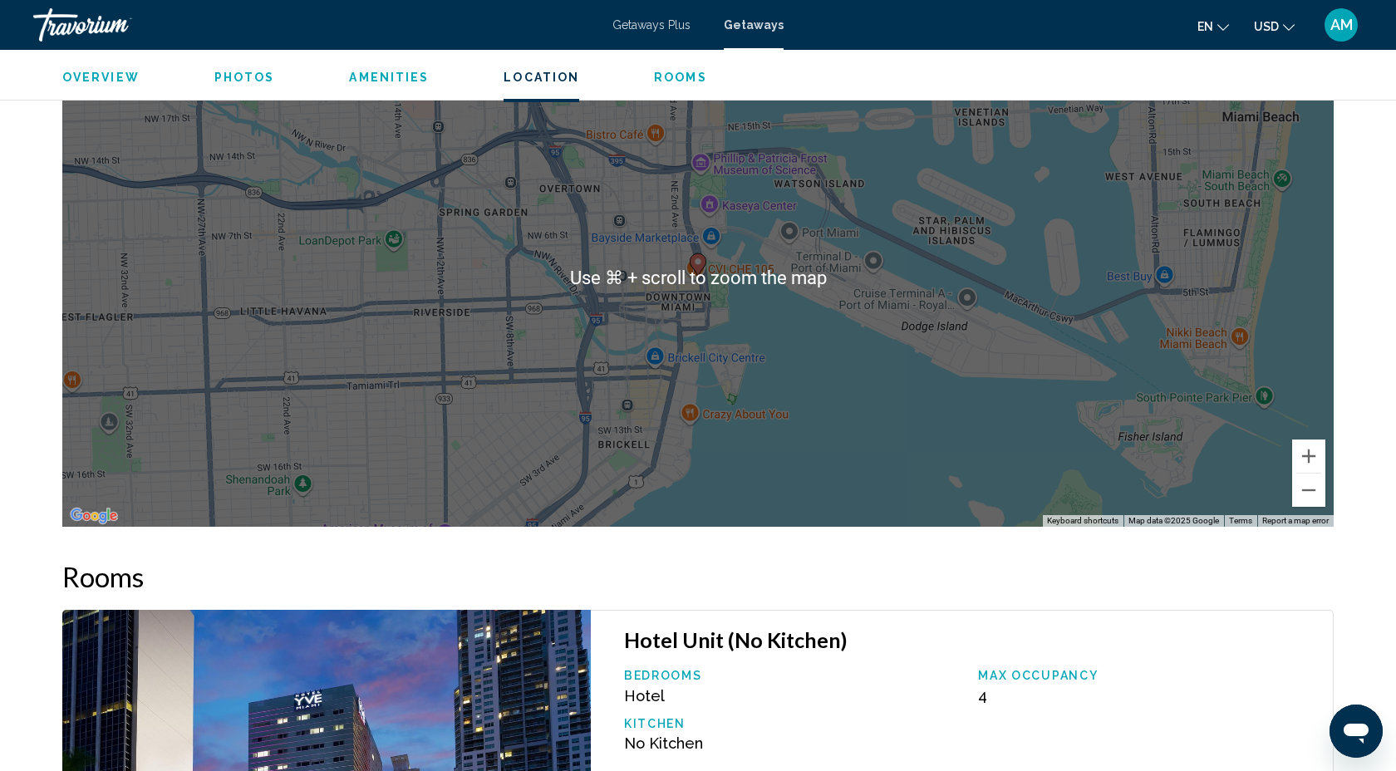
scroll to position [1834, 0]
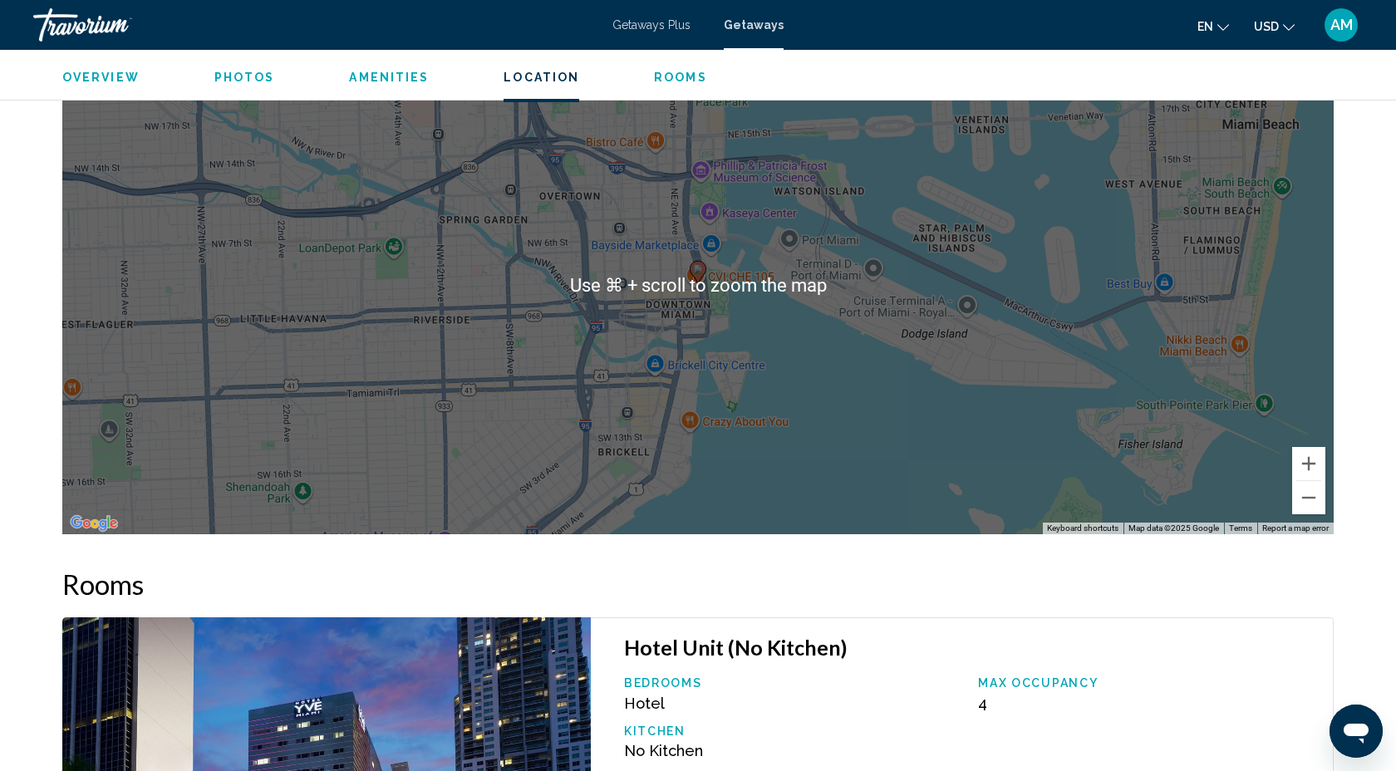
click at [983, 403] on div "To activate drag with keyboard, press Alt + Enter. Once in keyboard drag state,…" at bounding box center [697, 285] width 1271 height 498
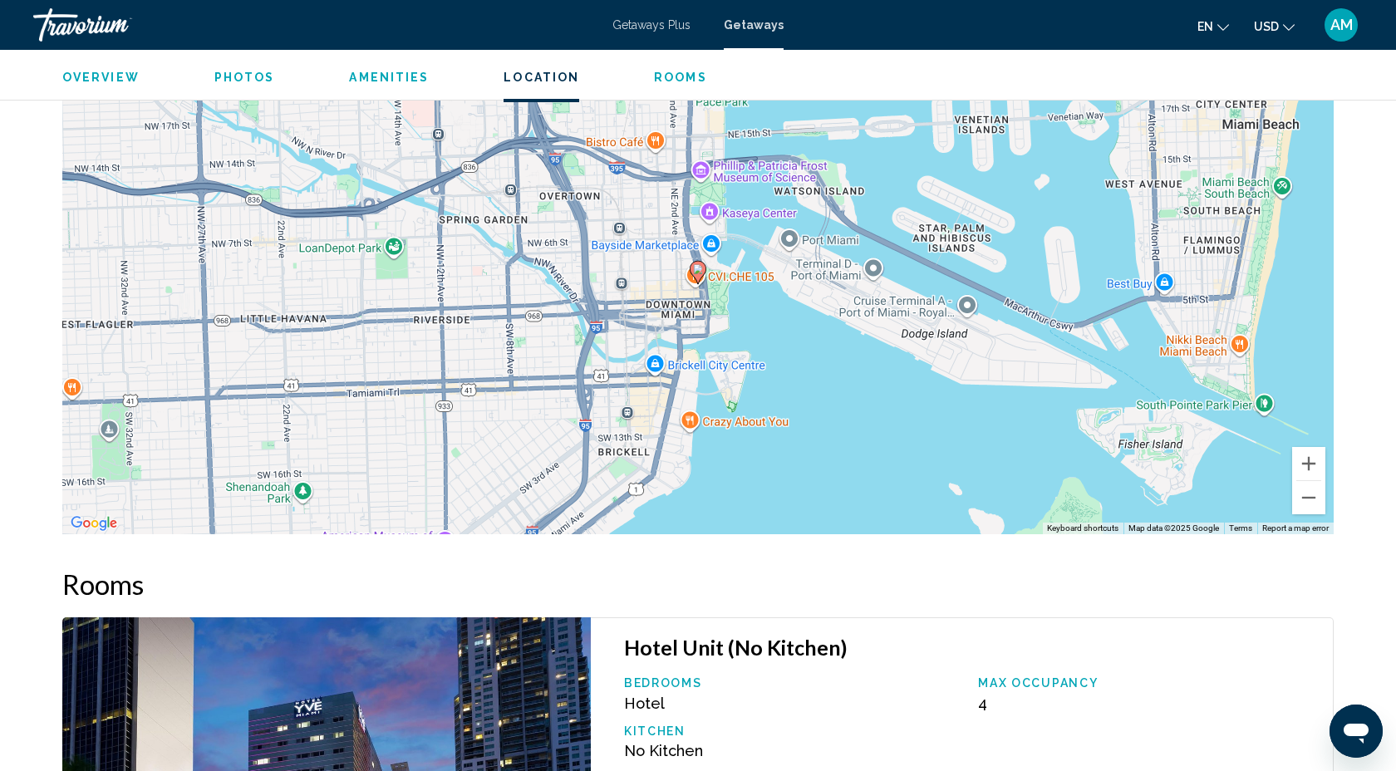
click at [700, 271] on image "Main content" at bounding box center [698, 269] width 10 height 10
click at [700, 270] on image "Main content" at bounding box center [698, 269] width 10 height 10
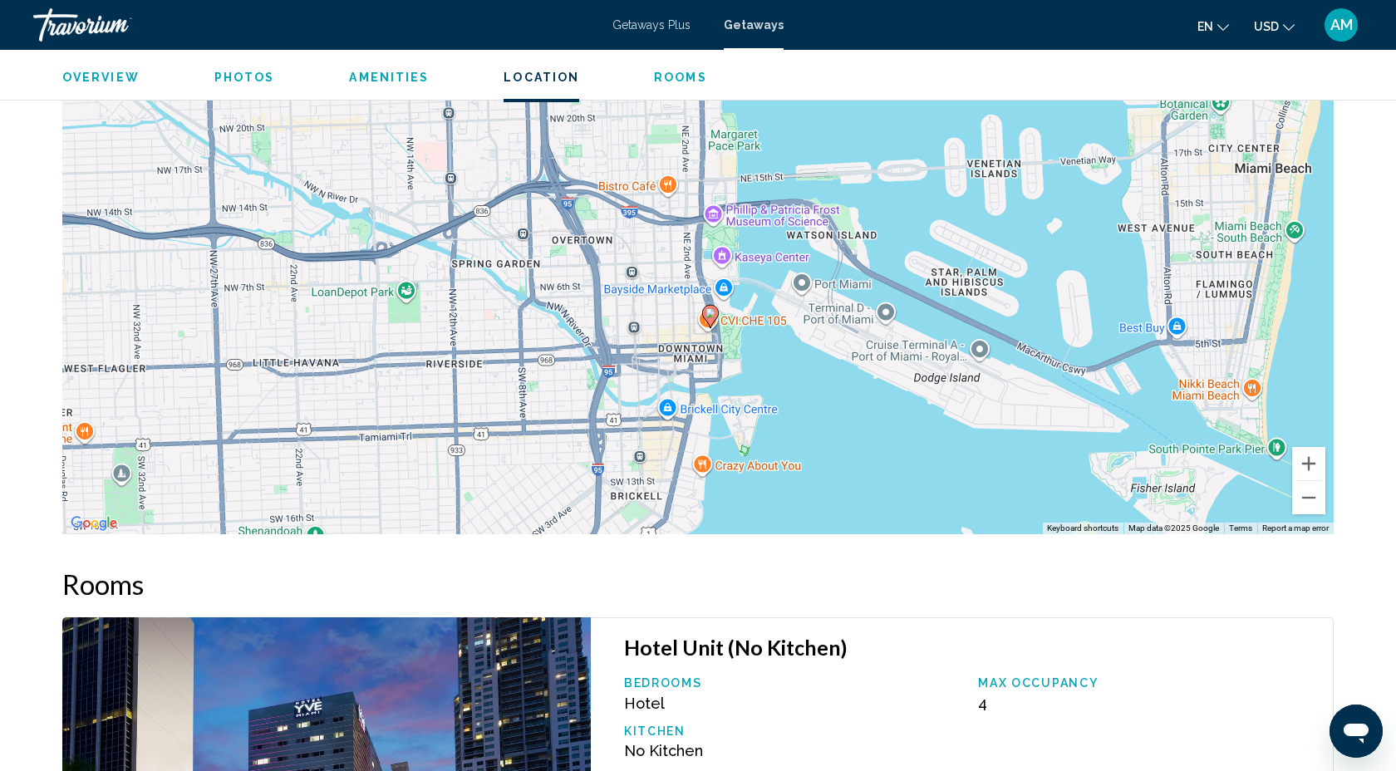
drag, startPoint x: 743, startPoint y: 303, endPoint x: 754, endPoint y: 341, distance: 39.7
click at [756, 347] on div "To activate drag with keyboard, press Alt + Enter. Once in keyboard drag state,…" at bounding box center [697, 285] width 1271 height 498
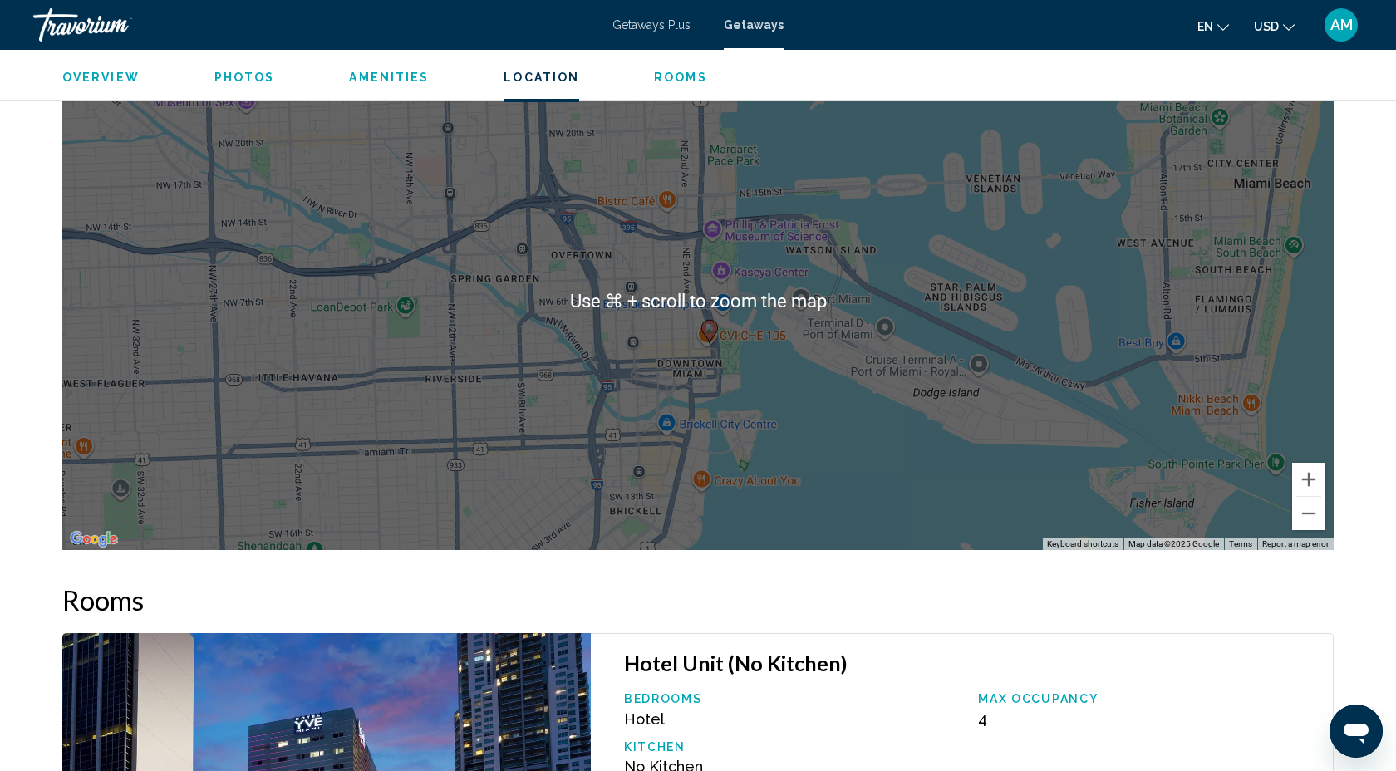
scroll to position [1808, 0]
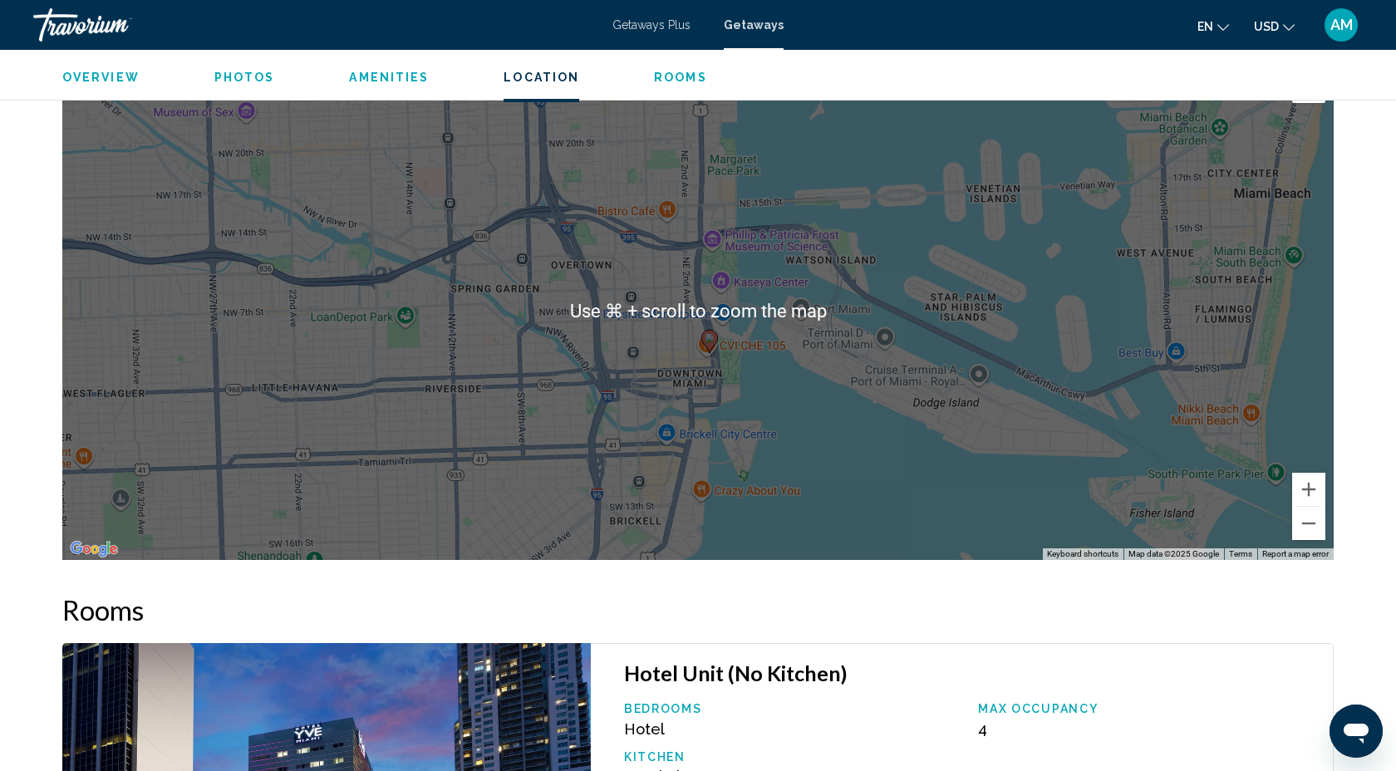
click at [729, 361] on div "To activate drag with keyboard, press Alt + Enter. Once in keyboard drag state,…" at bounding box center [697, 310] width 1271 height 498
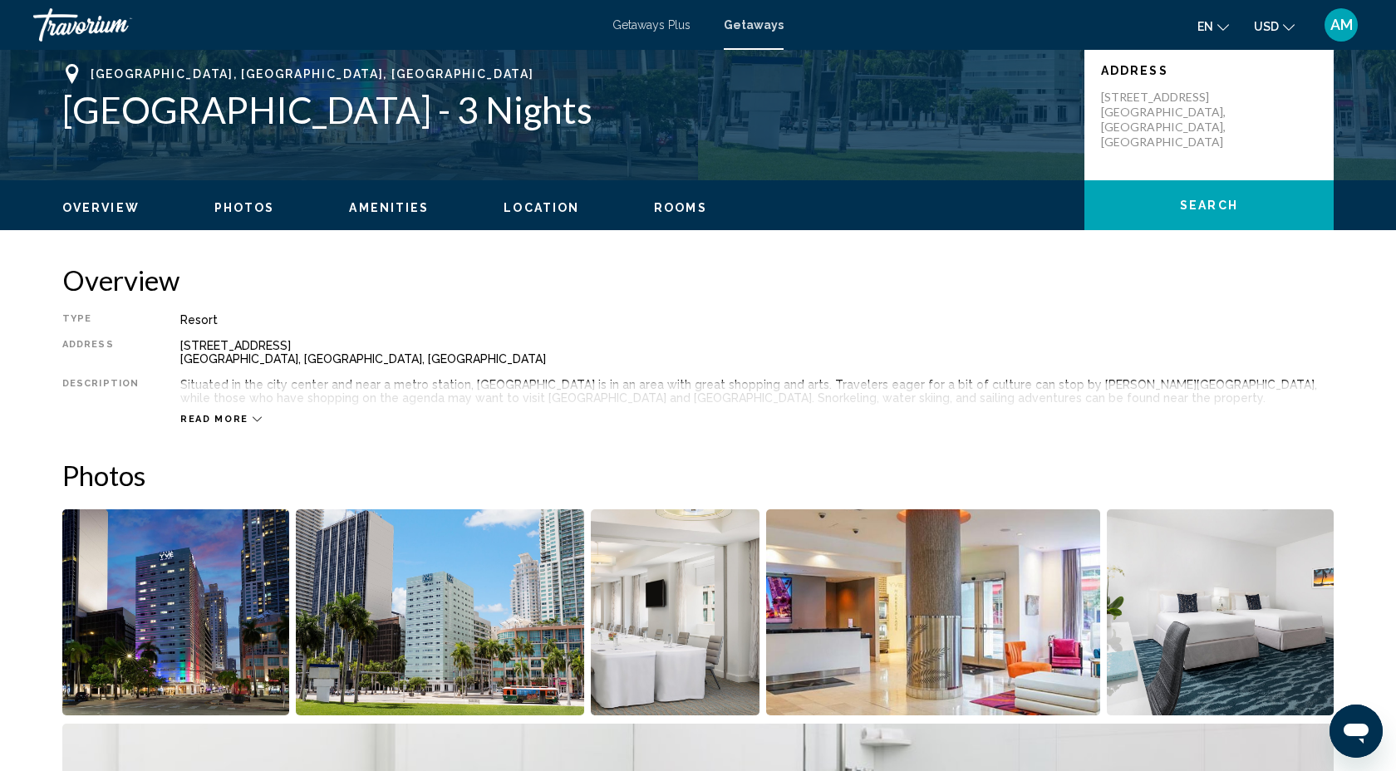
scroll to position [0, 0]
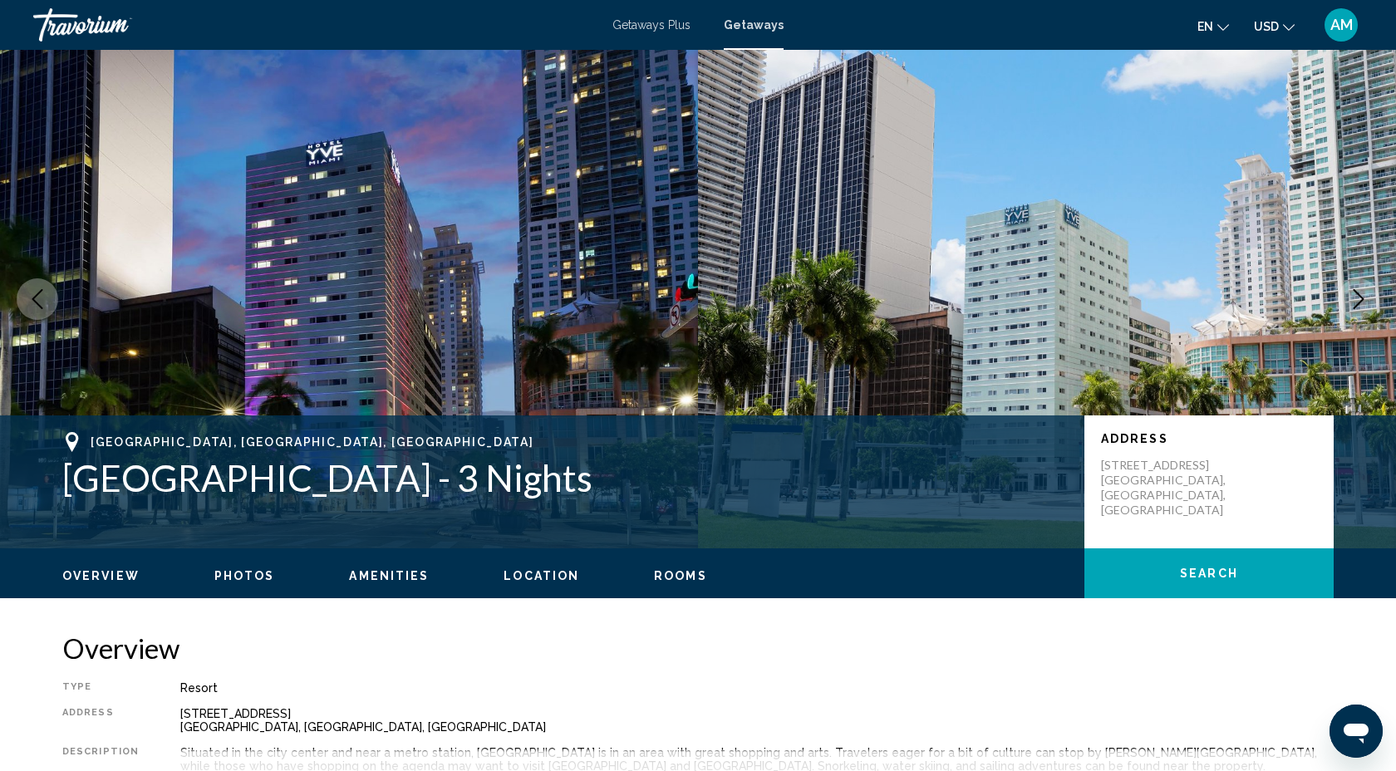
click at [1364, 296] on icon "Next image" at bounding box center [1358, 299] width 20 height 20
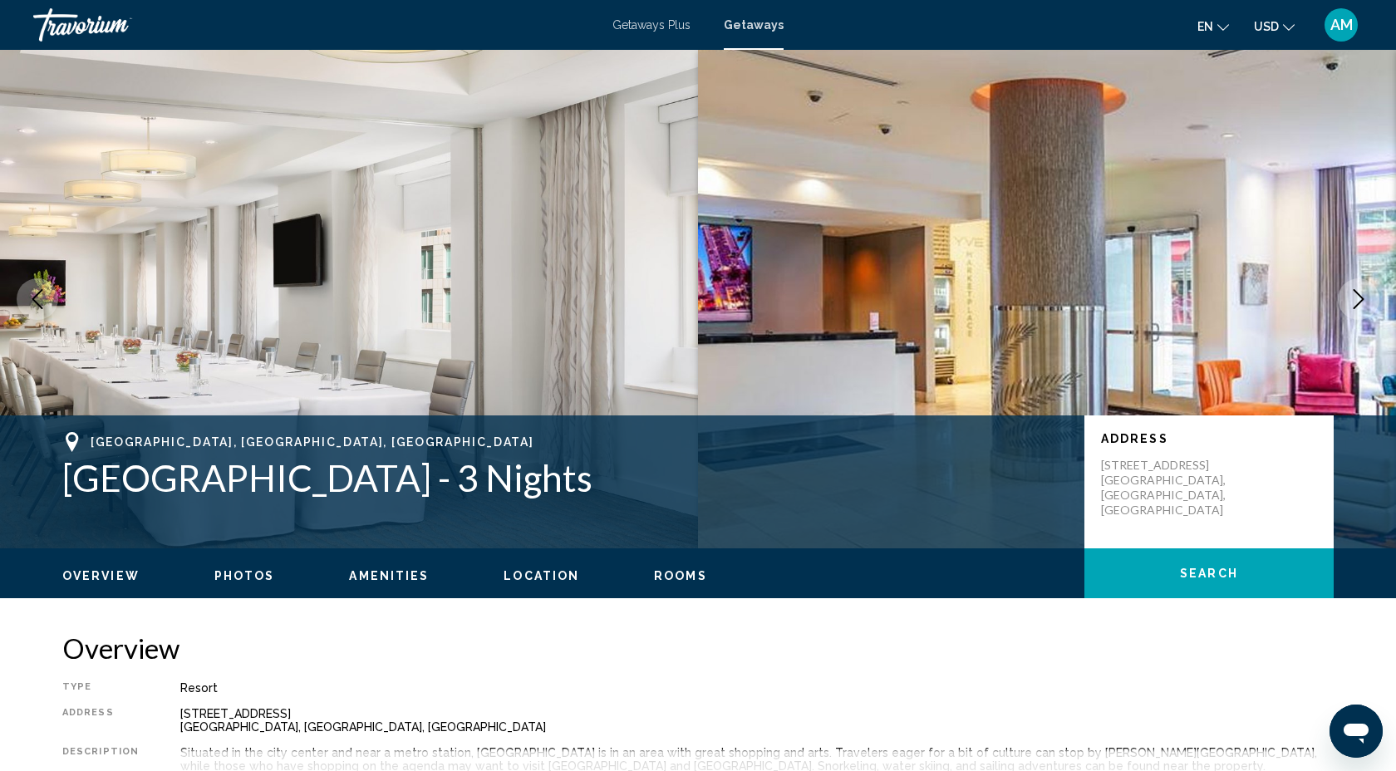
click at [1364, 297] on icon "Next image" at bounding box center [1358, 299] width 20 height 20
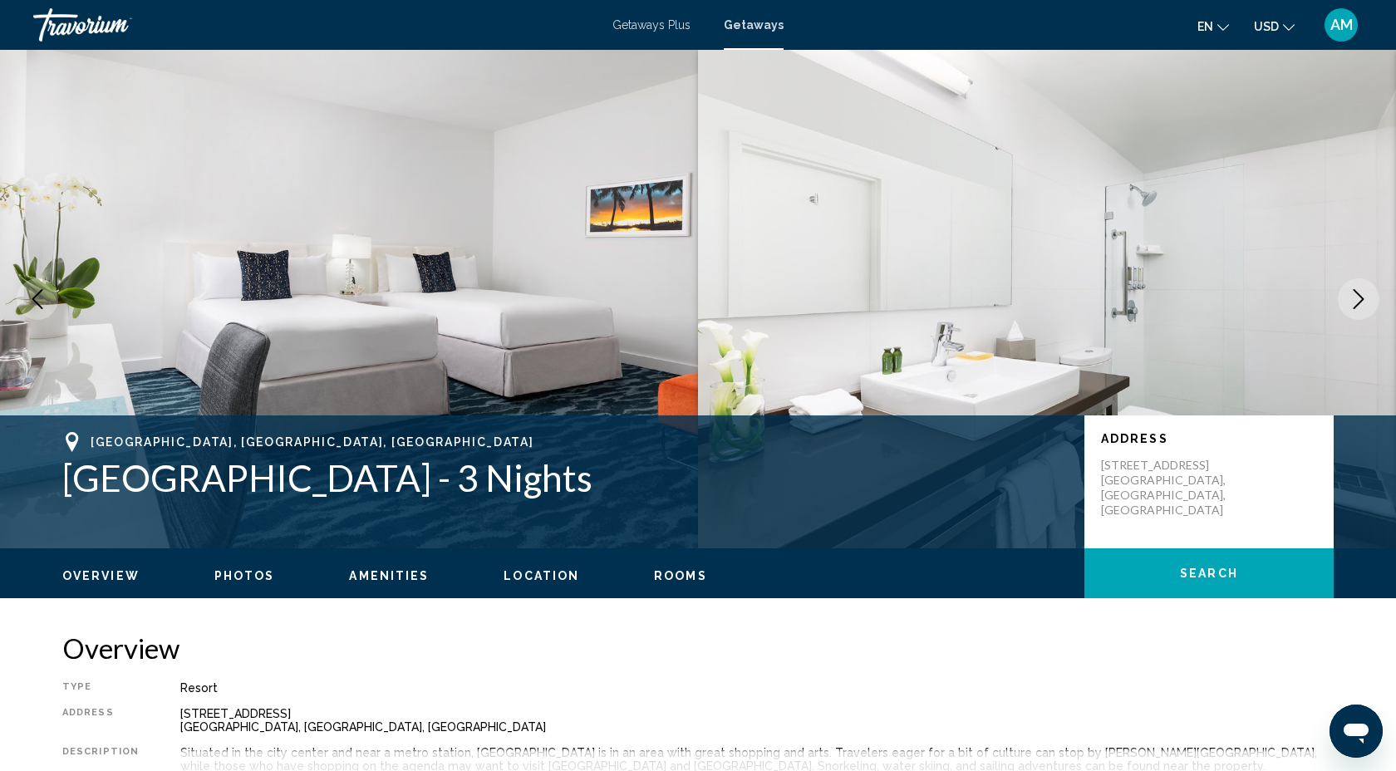
click at [1364, 297] on icon "Next image" at bounding box center [1358, 299] width 20 height 20
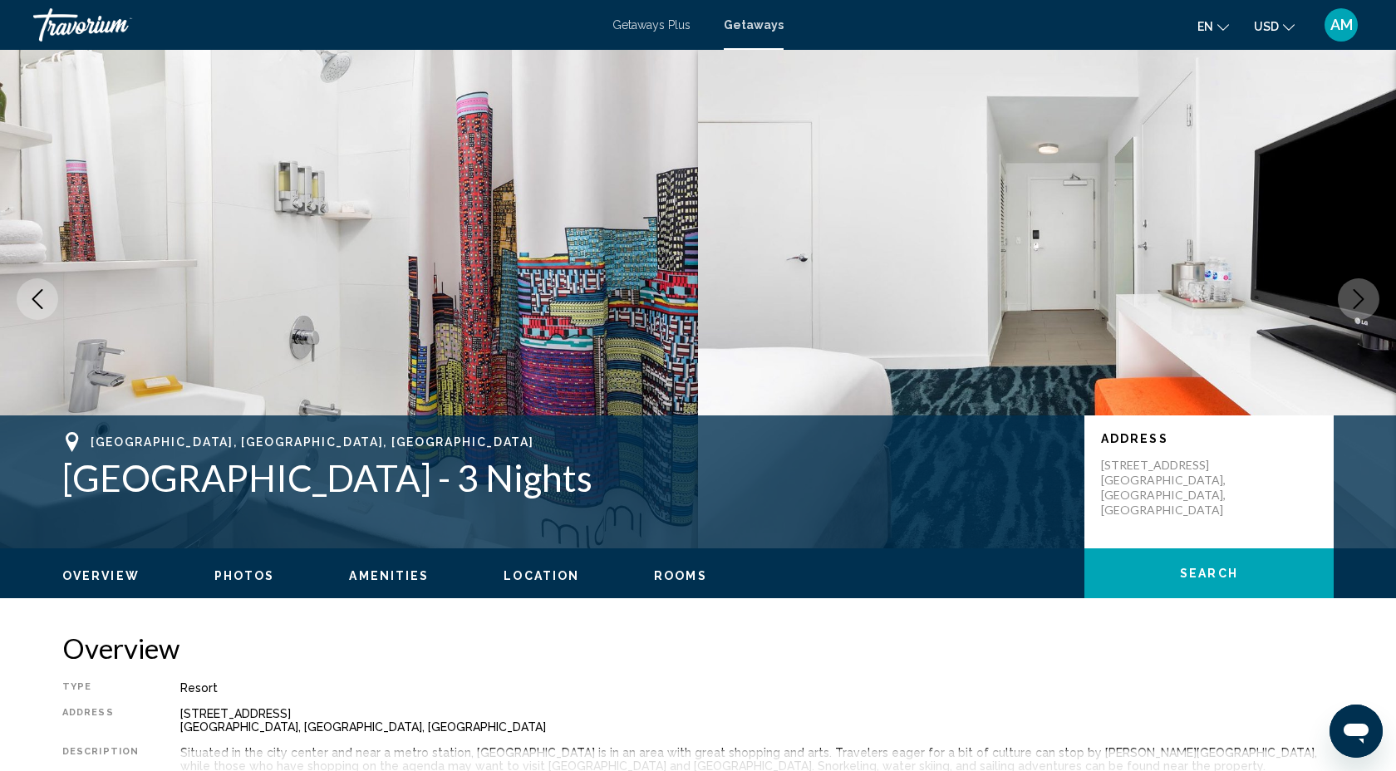
click at [1364, 298] on icon "Next image" at bounding box center [1358, 299] width 20 height 20
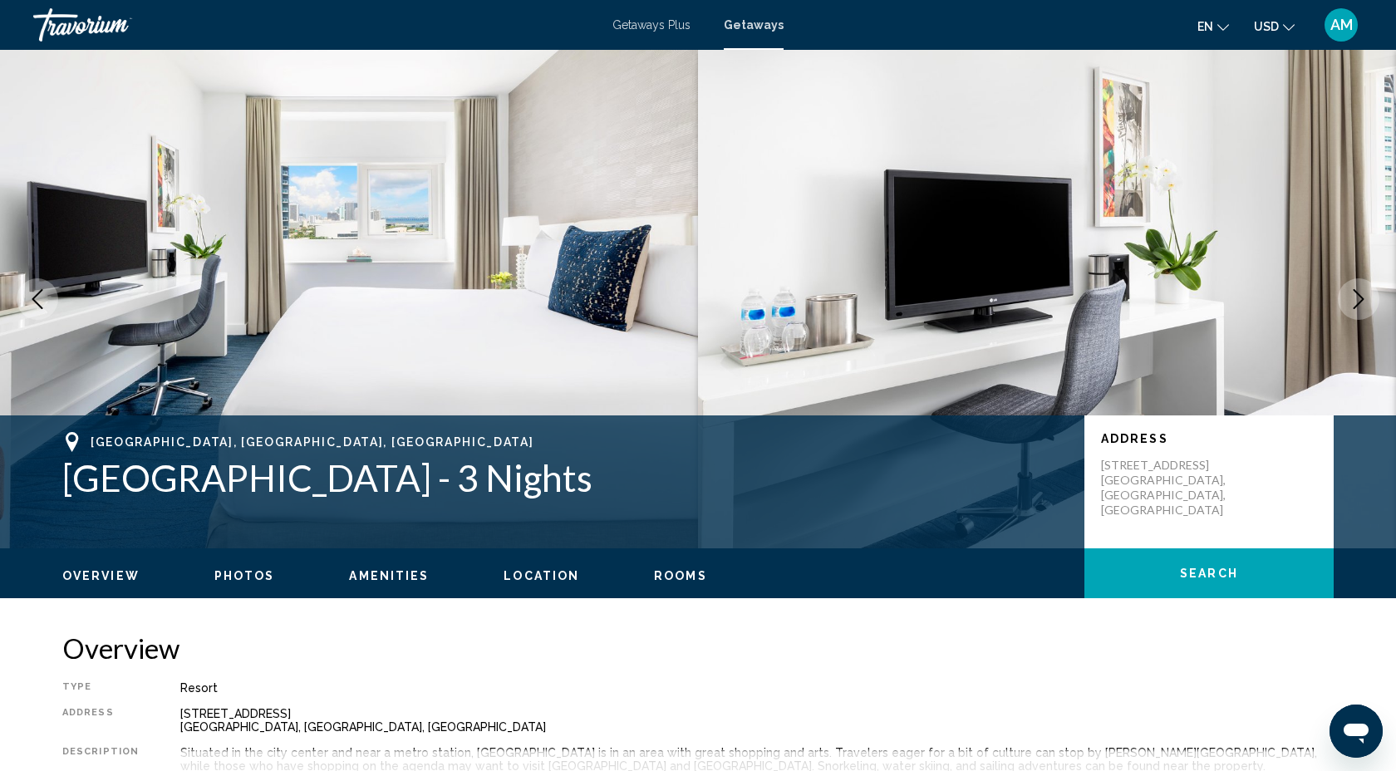
click at [1364, 298] on icon "Next image" at bounding box center [1358, 299] width 20 height 20
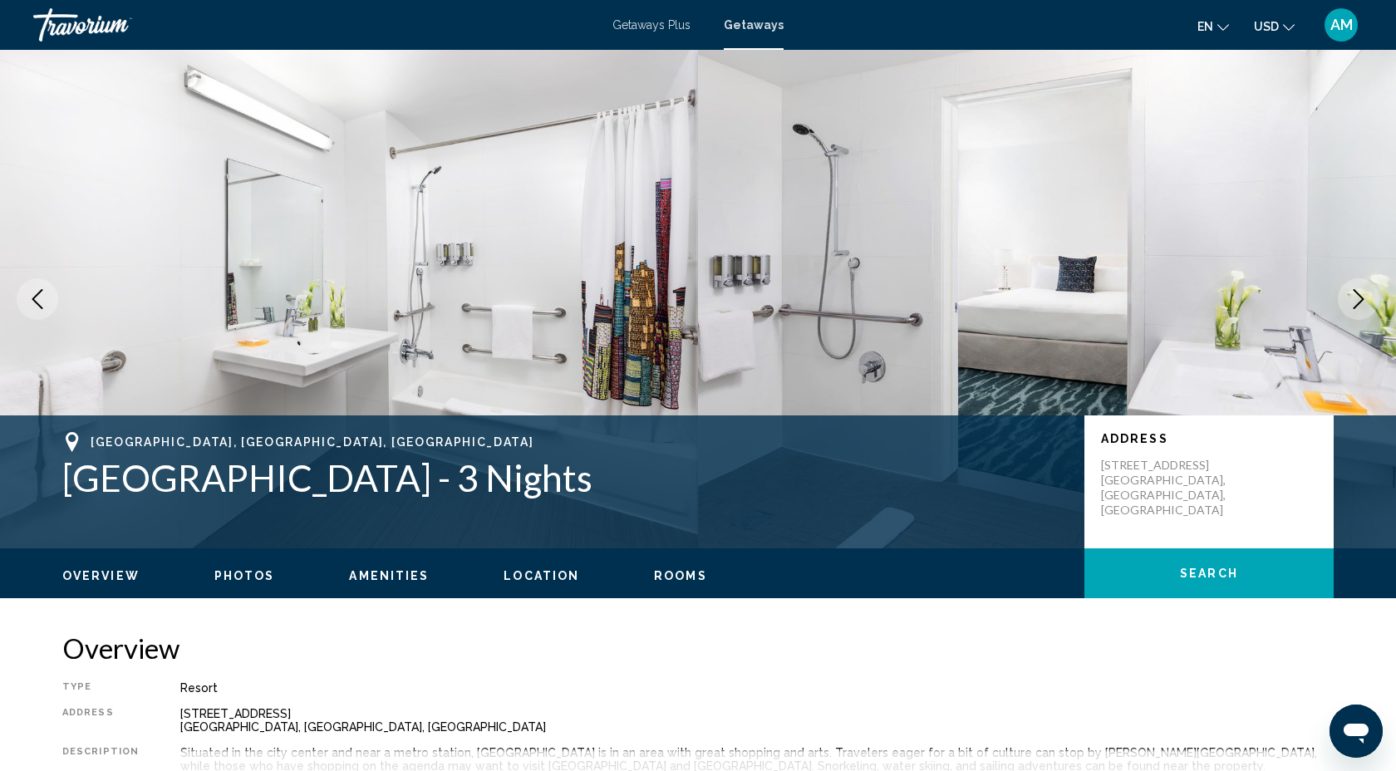
click at [1364, 300] on icon "Next image" at bounding box center [1358, 299] width 20 height 20
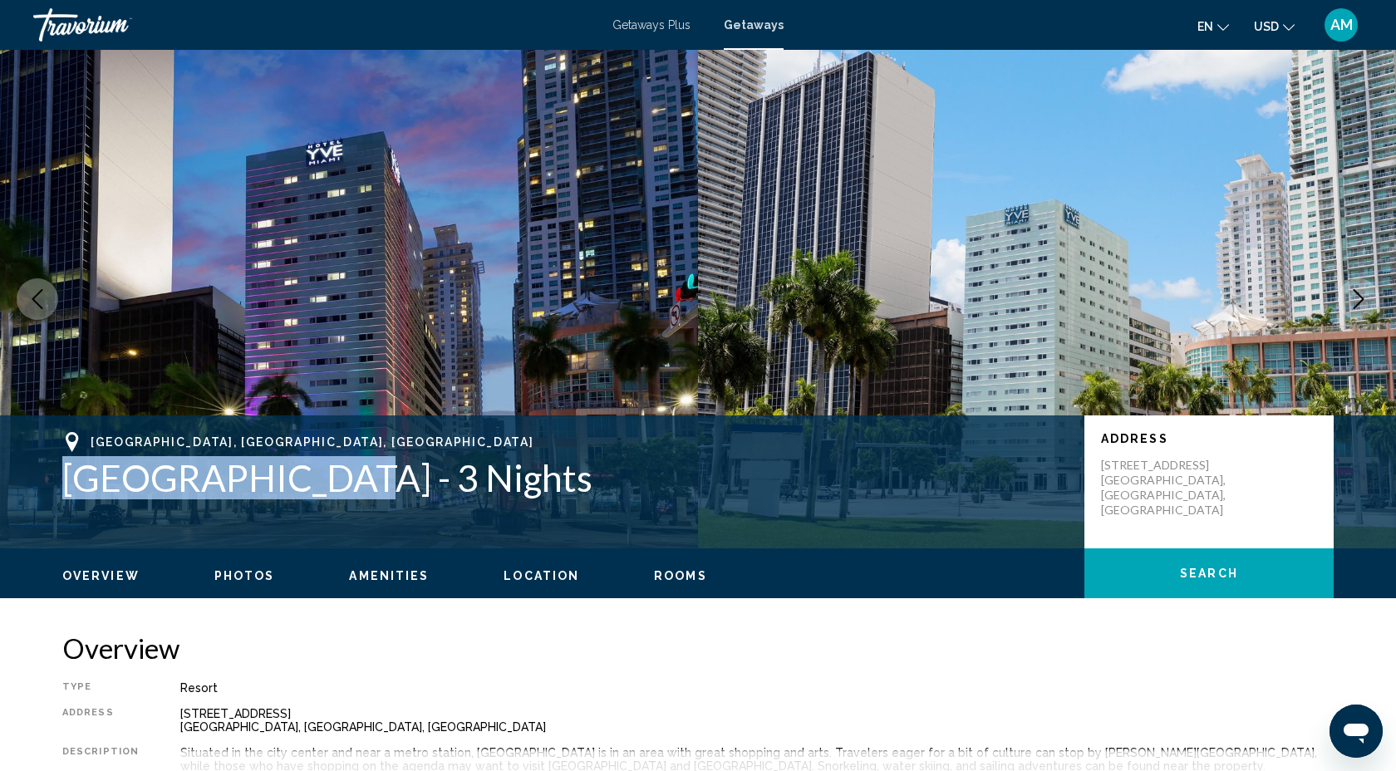
drag, startPoint x: 65, startPoint y: 474, endPoint x: 336, endPoint y: 487, distance: 271.1
click at [336, 488] on h1 "YVE Hotel Miami - 3 Nights" at bounding box center [564, 477] width 1005 height 43
copy h1 "YVE Hotel Miami"
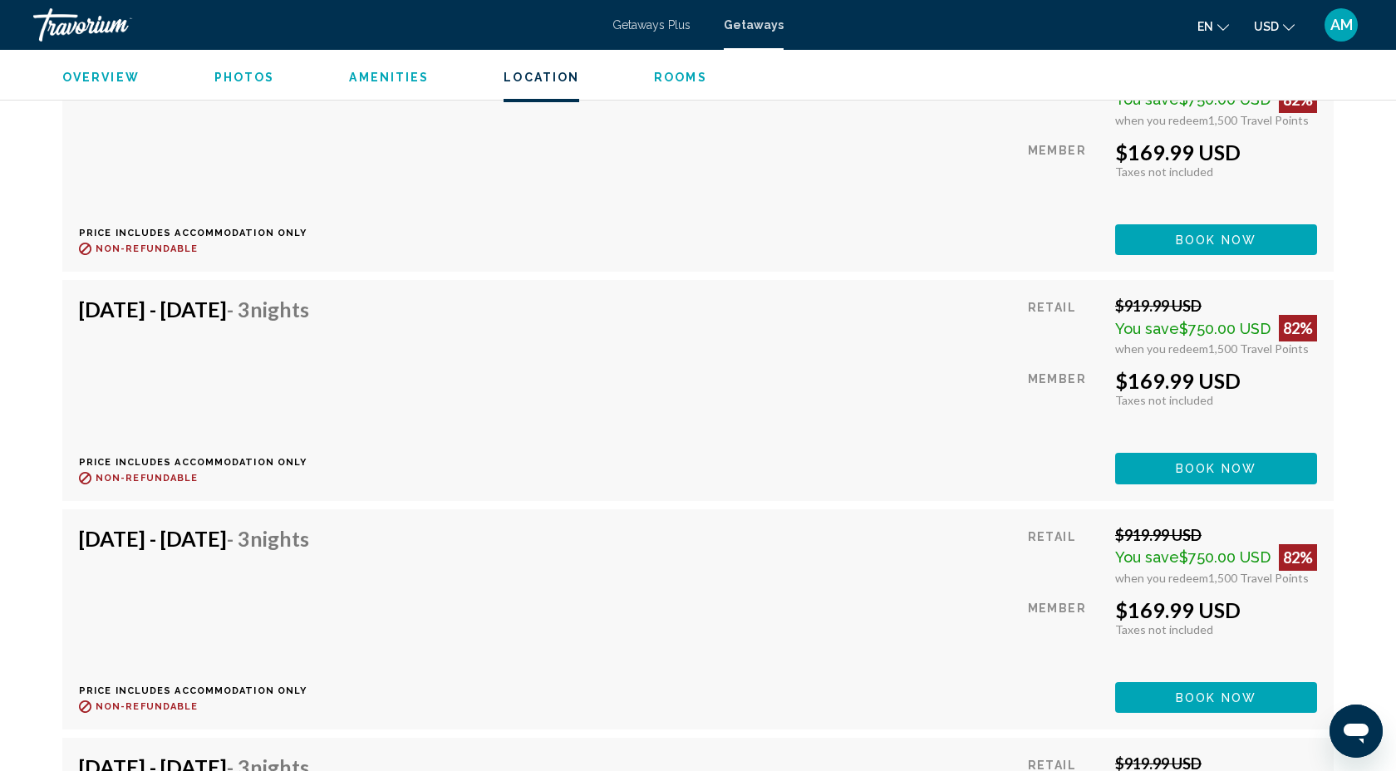
scroll to position [8301, 0]
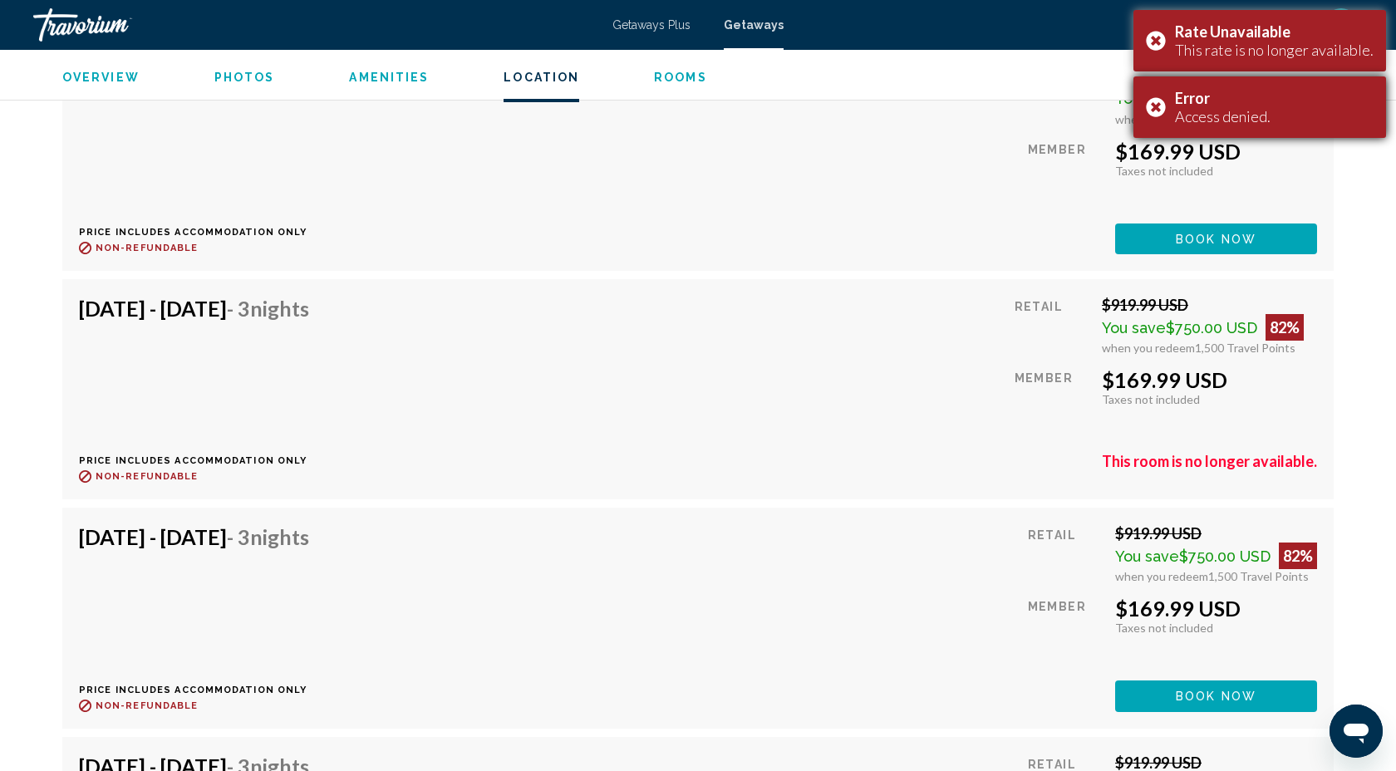
click at [1163, 103] on div "Error Access denied." at bounding box center [1259, 106] width 253 height 61
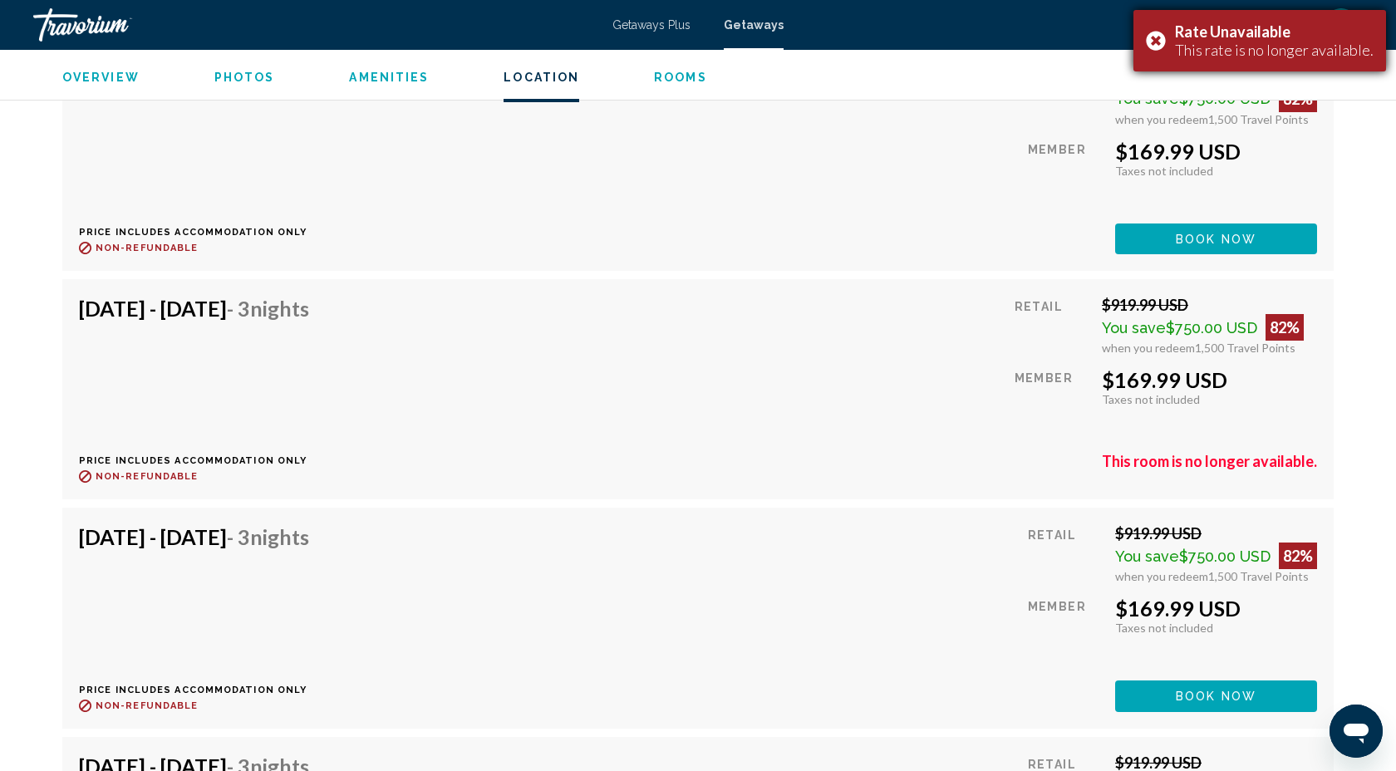
click at [1159, 42] on div "Rate Unavailable This rate is no longer available." at bounding box center [1259, 40] width 253 height 61
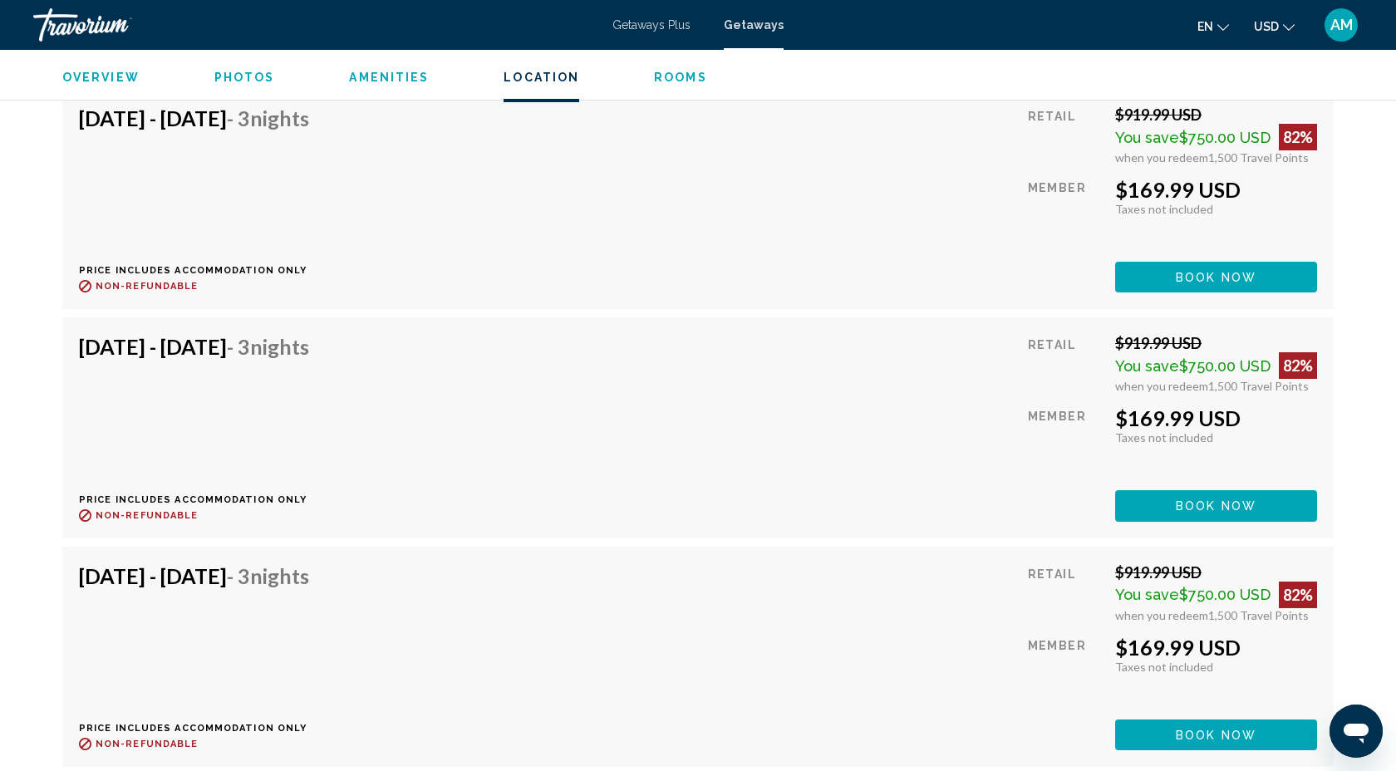
scroll to position [7027, 0]
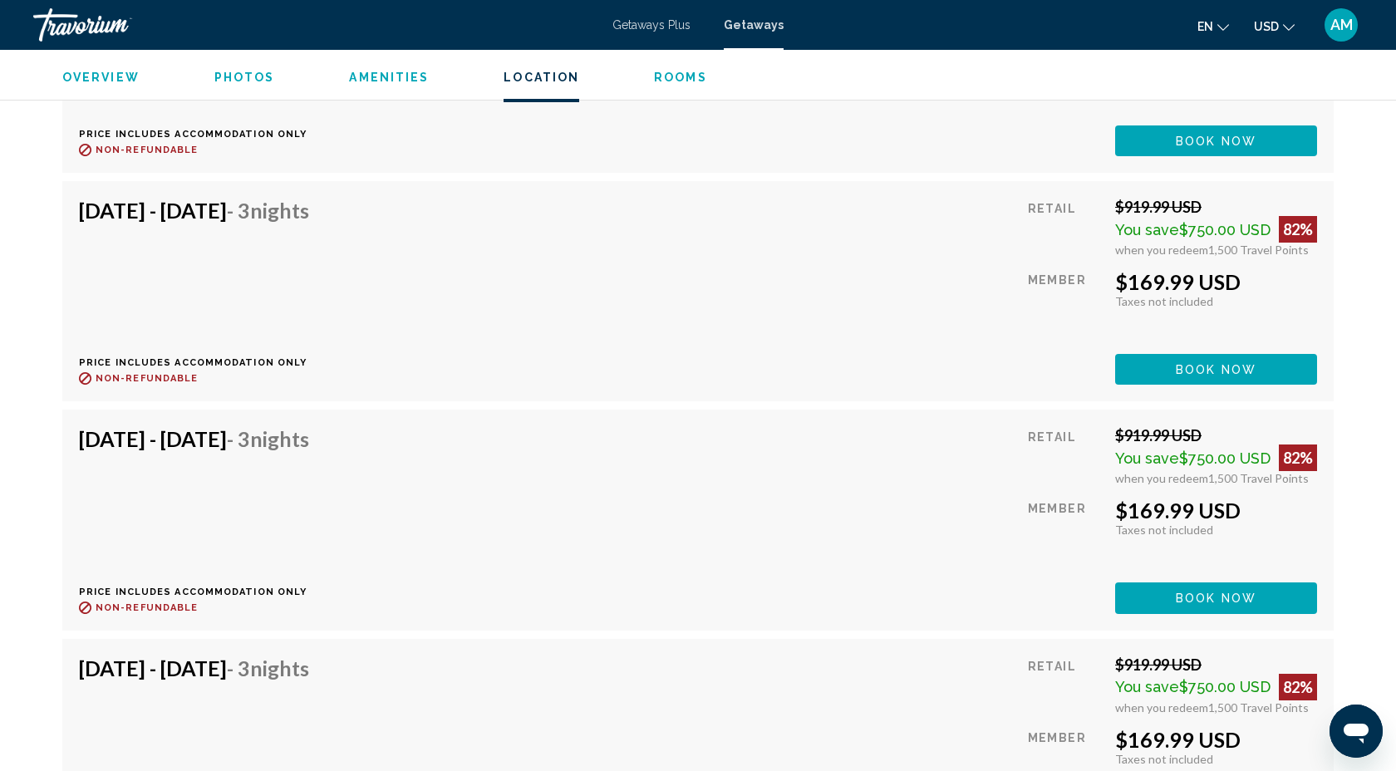
click at [648, 35] on div "Getaways Plus Getaways en English Español Français Italiano Português русский U…" at bounding box center [698, 24] width 1396 height 35
click at [656, 27] on span "Getaways Plus" at bounding box center [651, 24] width 78 height 13
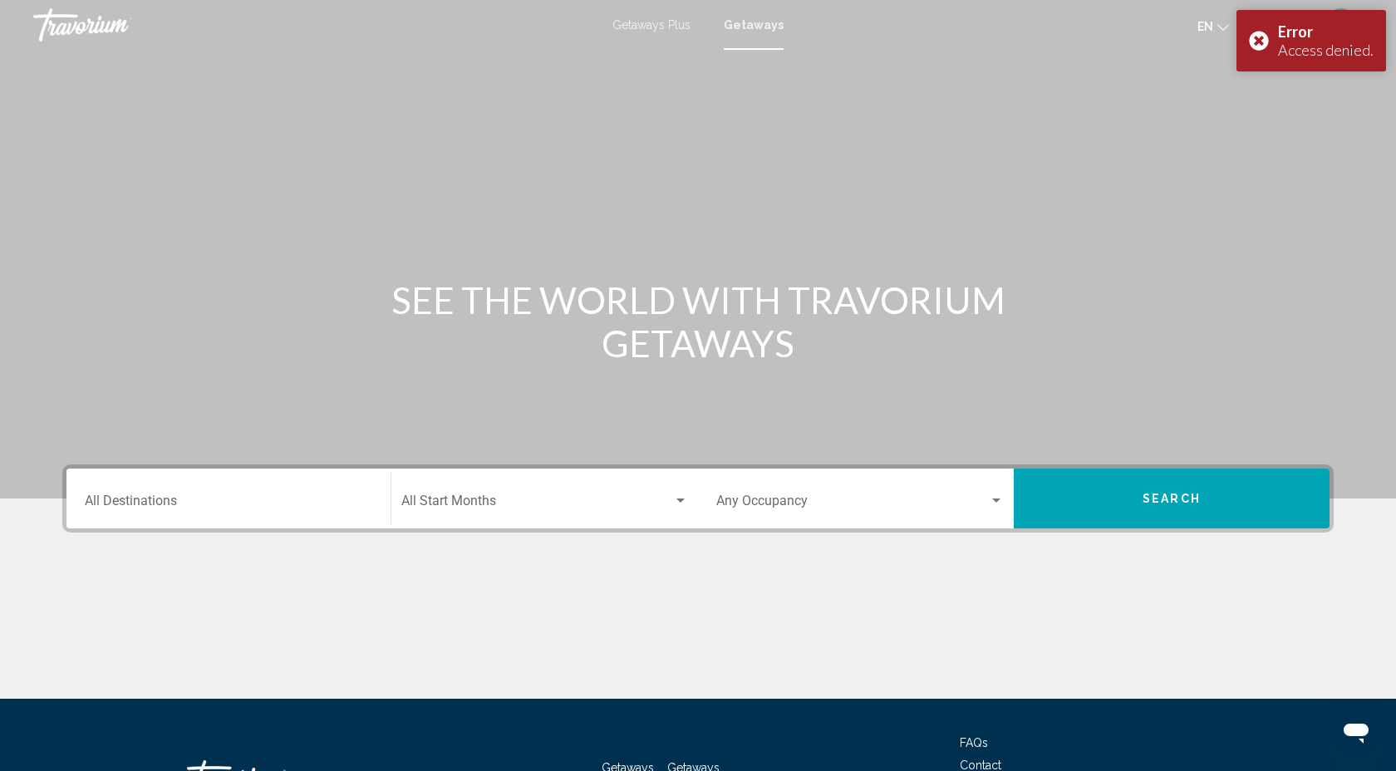
click at [747, 27] on span "Getaways" at bounding box center [754, 24] width 60 height 13
click at [1264, 40] on div "Error Access denied." at bounding box center [1311, 40] width 150 height 61
click at [749, 22] on span "Getaways" at bounding box center [754, 24] width 60 height 13
click at [754, 26] on span "Getaways" at bounding box center [754, 24] width 60 height 13
click at [142, 485] on div "Destination All Destinations" at bounding box center [228, 499] width 287 height 52
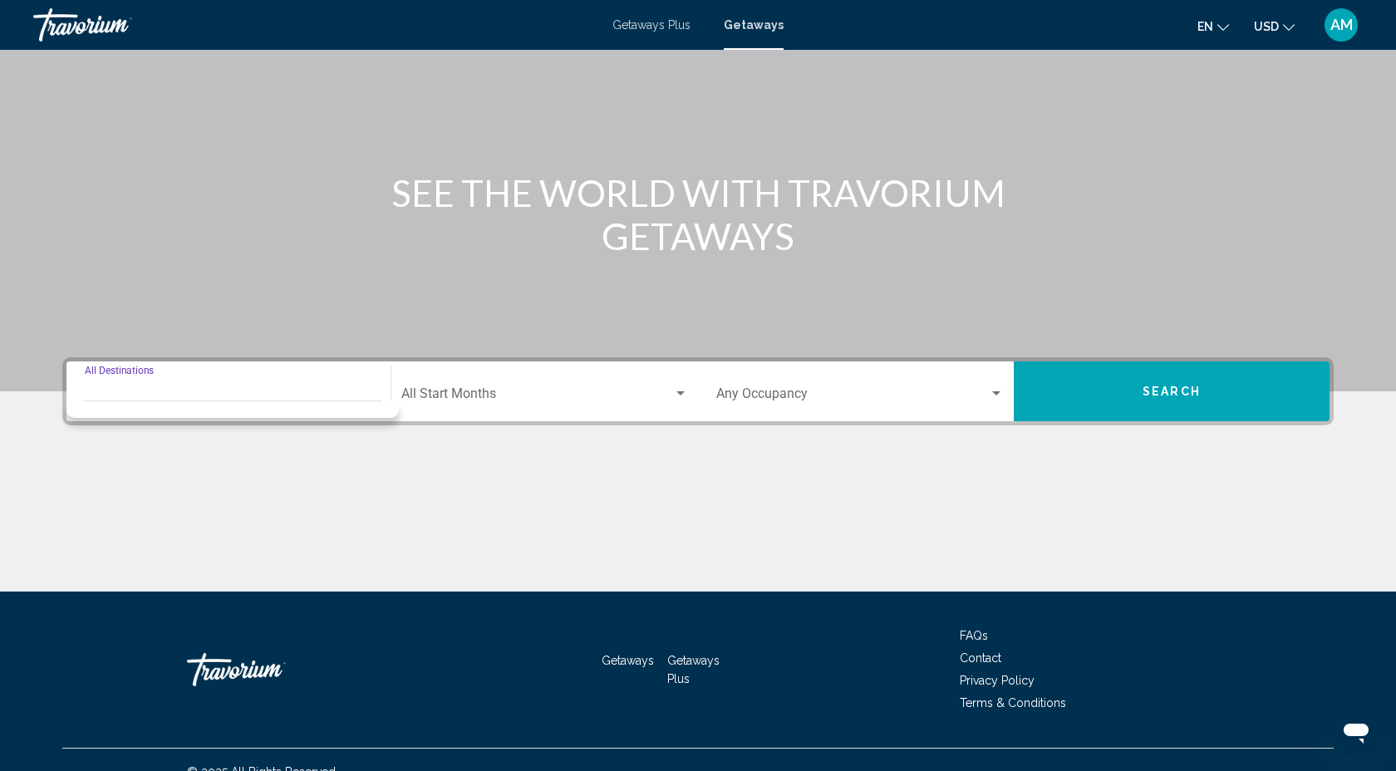
scroll to position [131, 0]
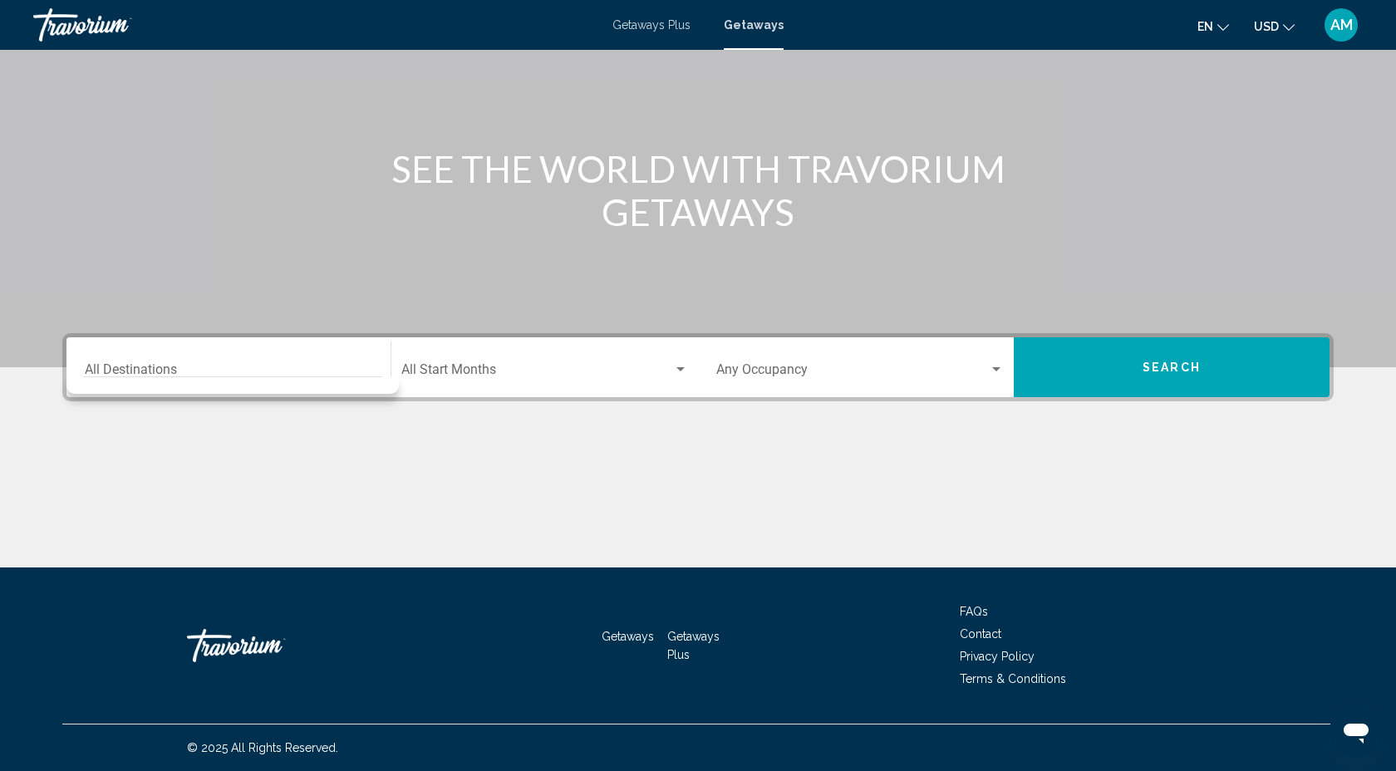
click at [229, 376] on mat-divider "Search widget" at bounding box center [232, 376] width 299 height 1
click at [223, 366] on input "Destination All Destinations" at bounding box center [228, 373] width 287 height 15
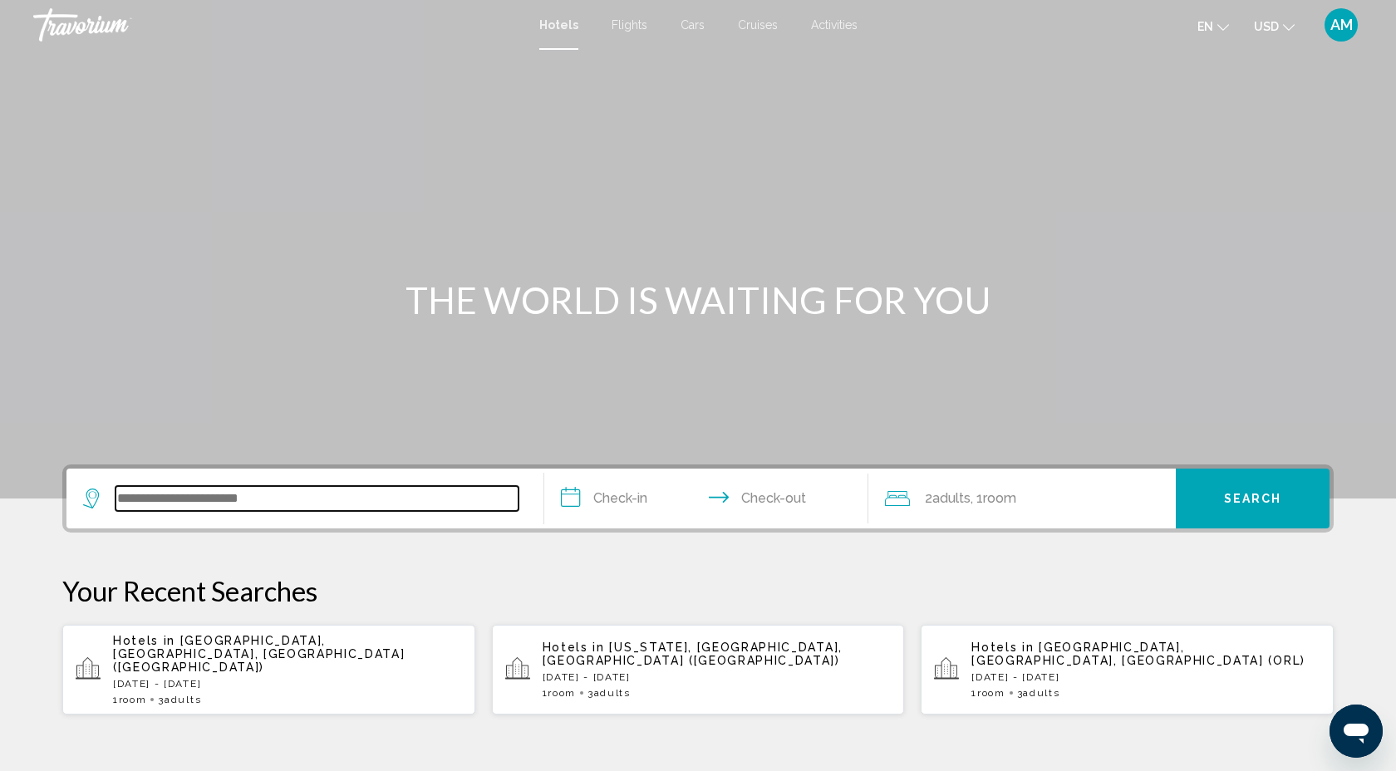
click at [139, 493] on input "Search widget" at bounding box center [316, 498] width 403 height 25
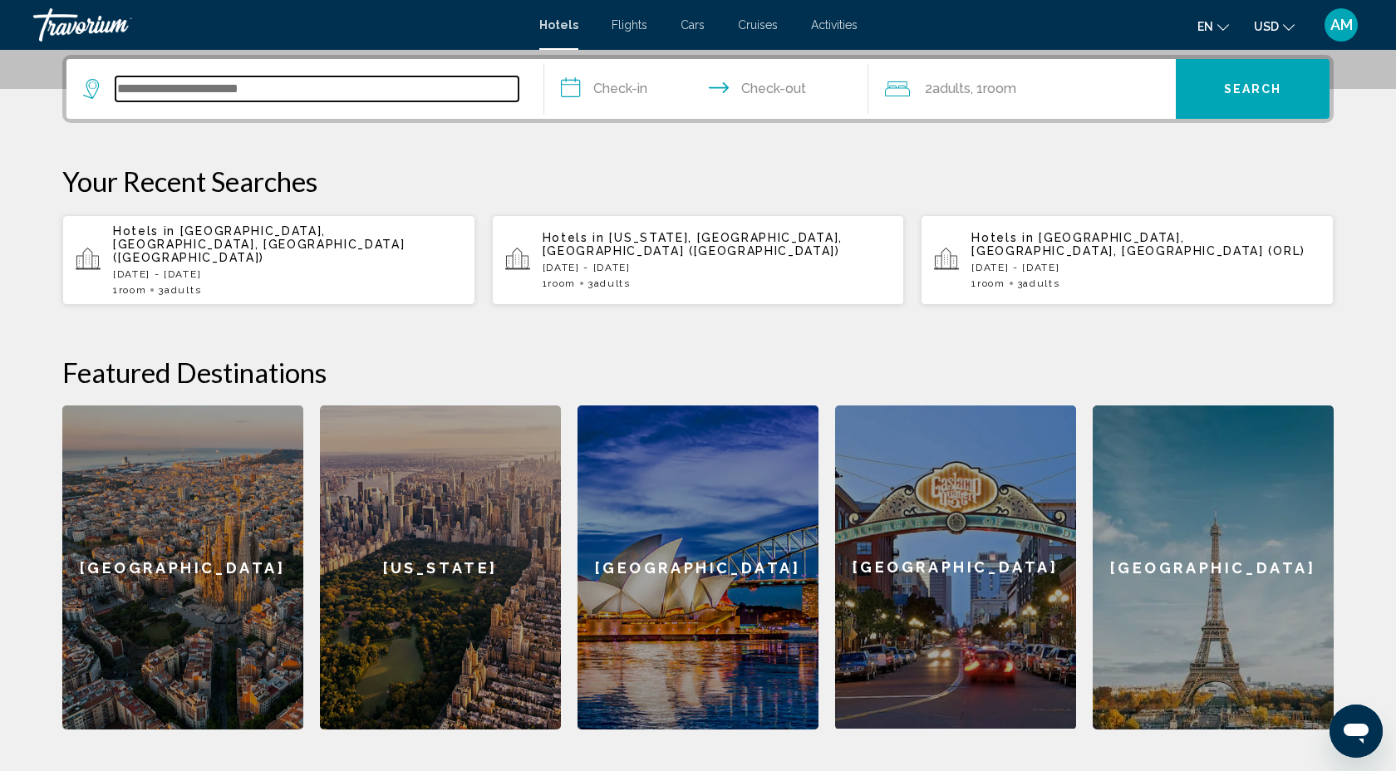
scroll to position [410, 0]
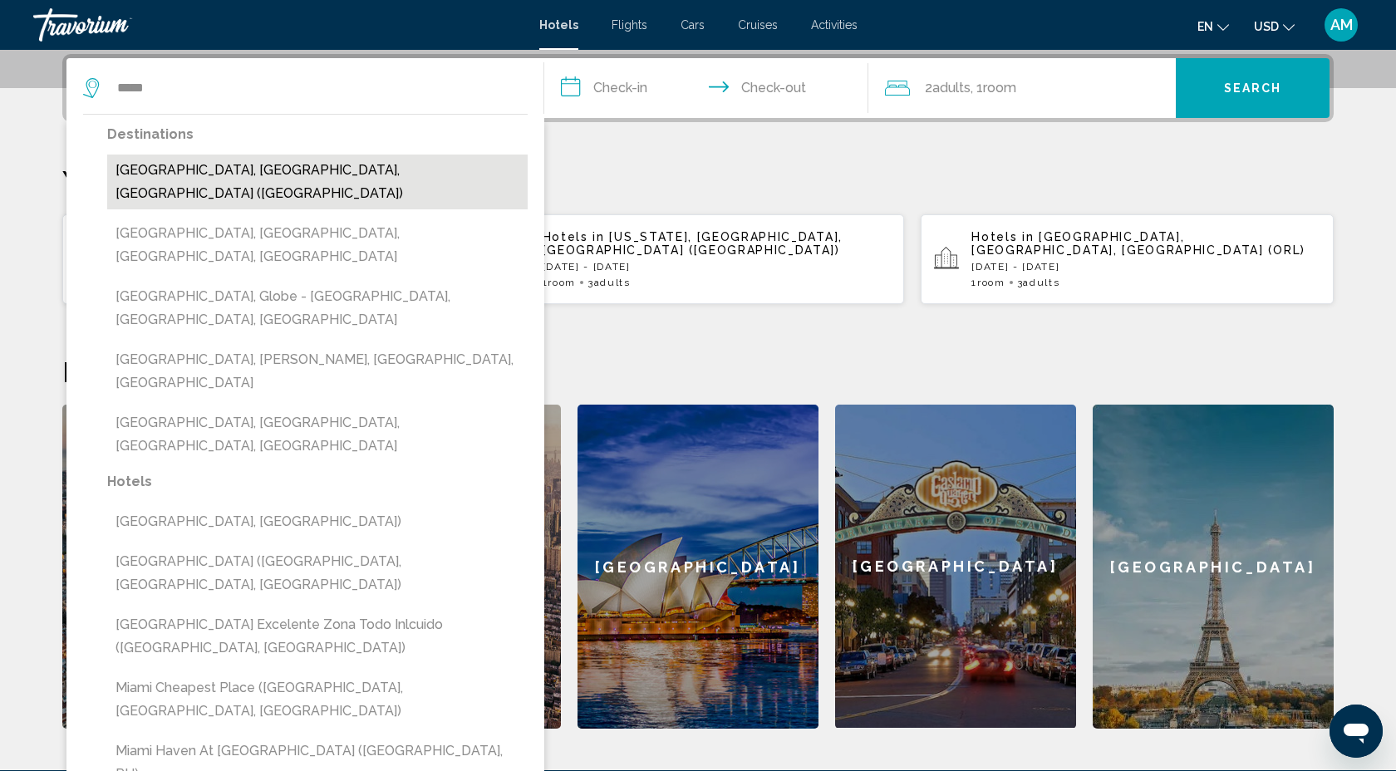
click at [220, 170] on button "[GEOGRAPHIC_DATA], [GEOGRAPHIC_DATA], [GEOGRAPHIC_DATA] ([GEOGRAPHIC_DATA])" at bounding box center [317, 182] width 420 height 55
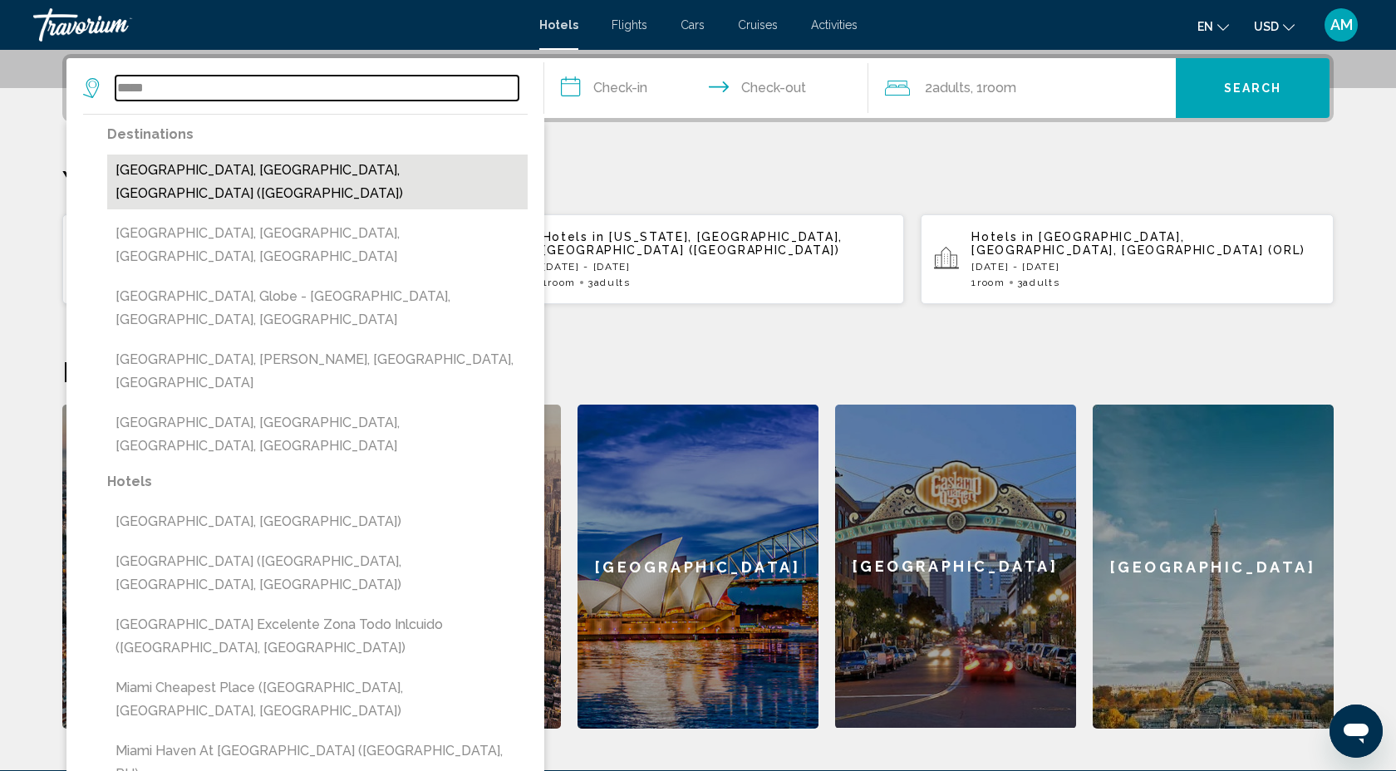
type input "**********"
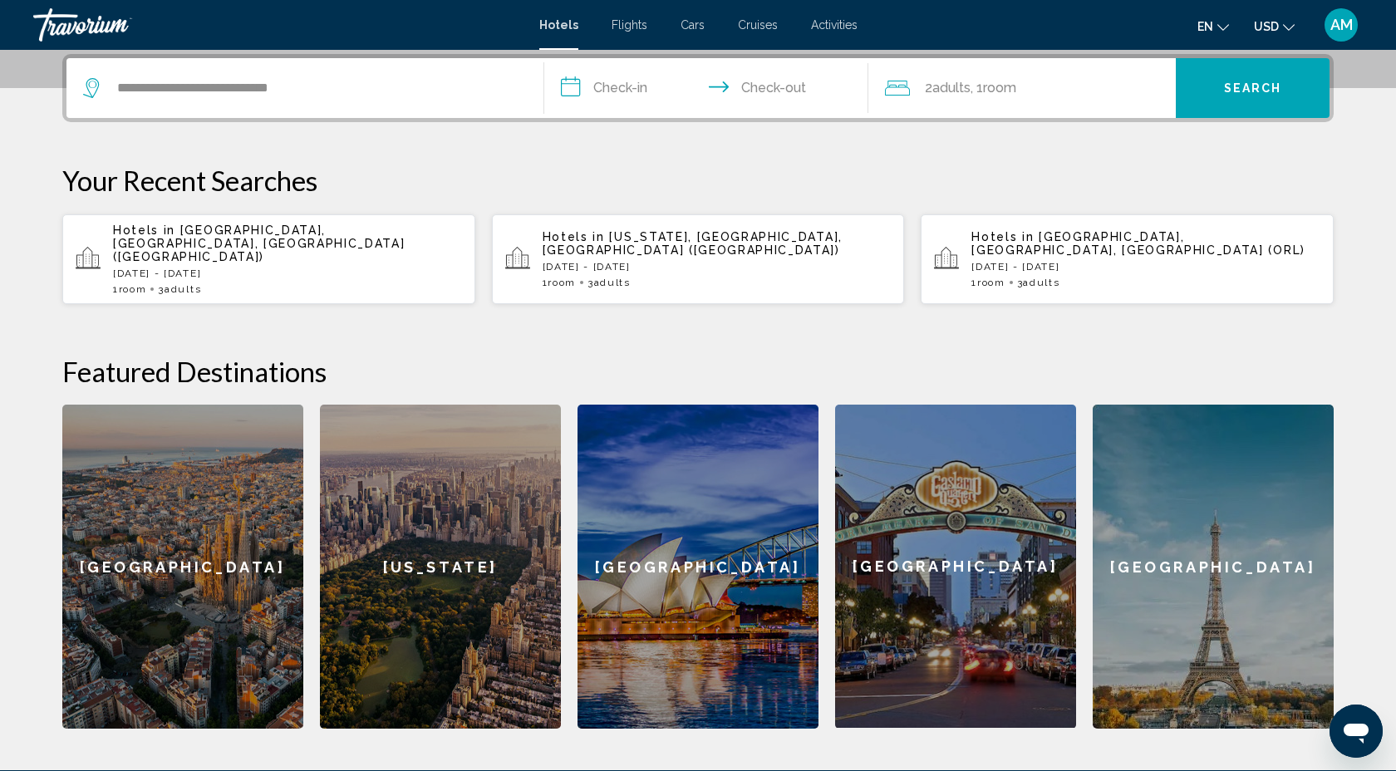
click at [573, 86] on input "**********" at bounding box center [709, 90] width 331 height 65
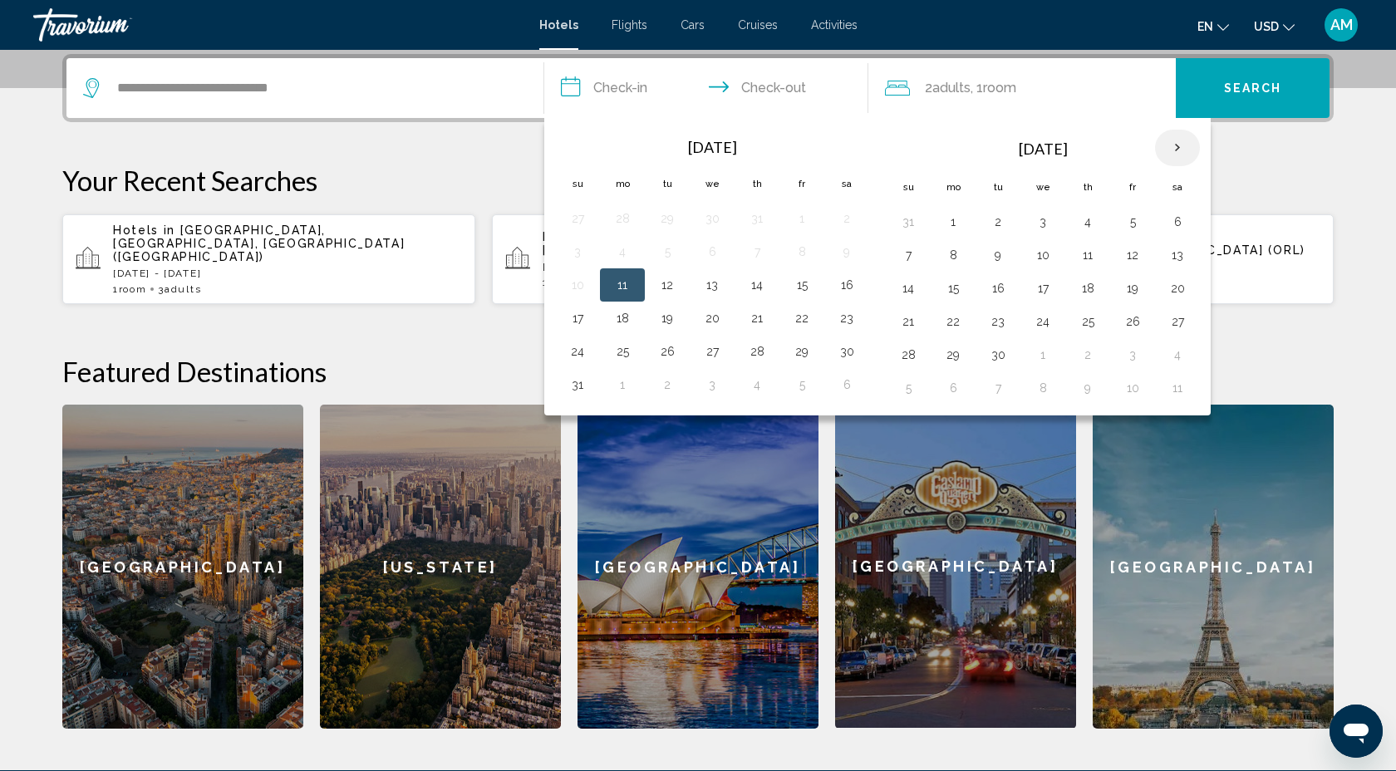
click at [1179, 145] on th "Next month" at bounding box center [1177, 148] width 45 height 37
click at [1179, 146] on th "Next month" at bounding box center [1177, 148] width 45 height 37
click at [995, 356] on button "25" at bounding box center [998, 354] width 27 height 23
click at [1041, 359] on button "26" at bounding box center [1042, 354] width 27 height 23
type input "**********"
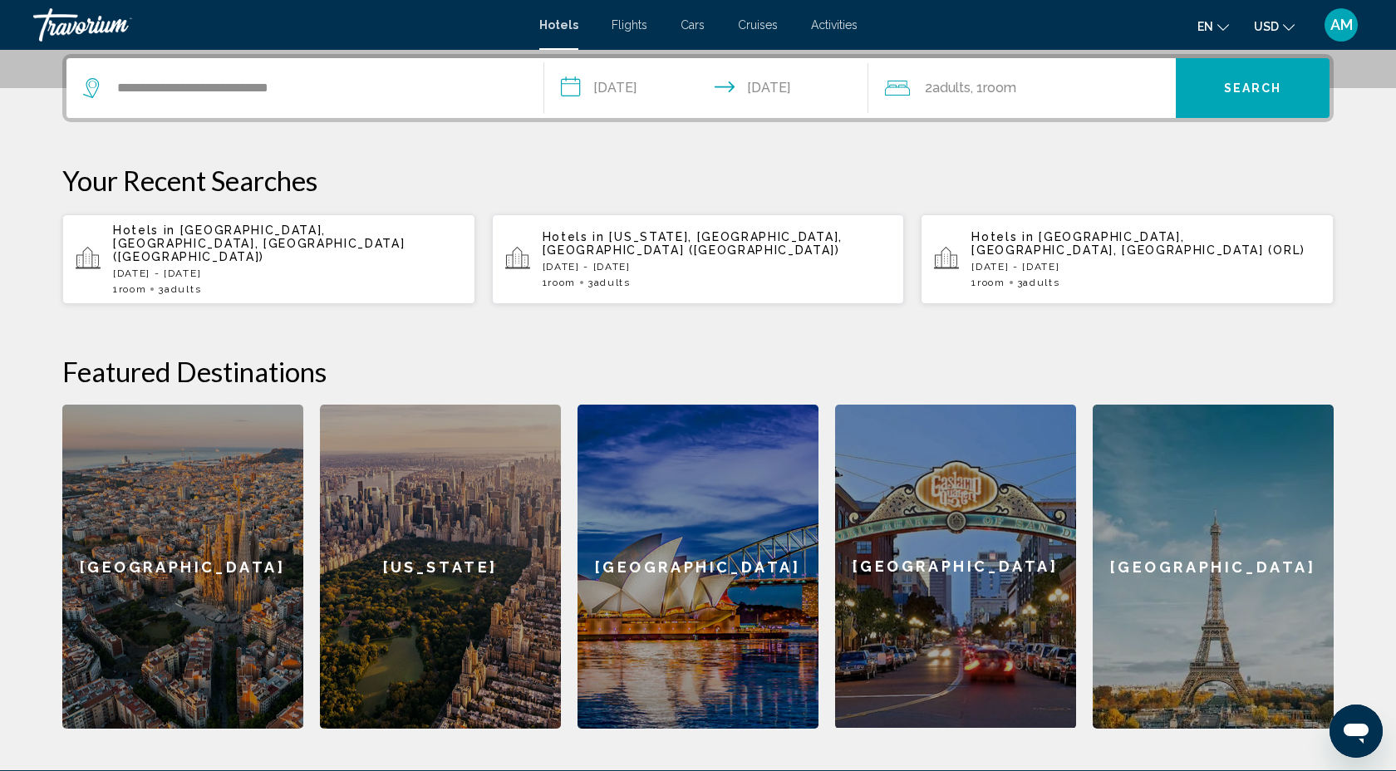
click at [1067, 106] on div "2 Adult Adults , 1 Room rooms" at bounding box center [1030, 88] width 291 height 60
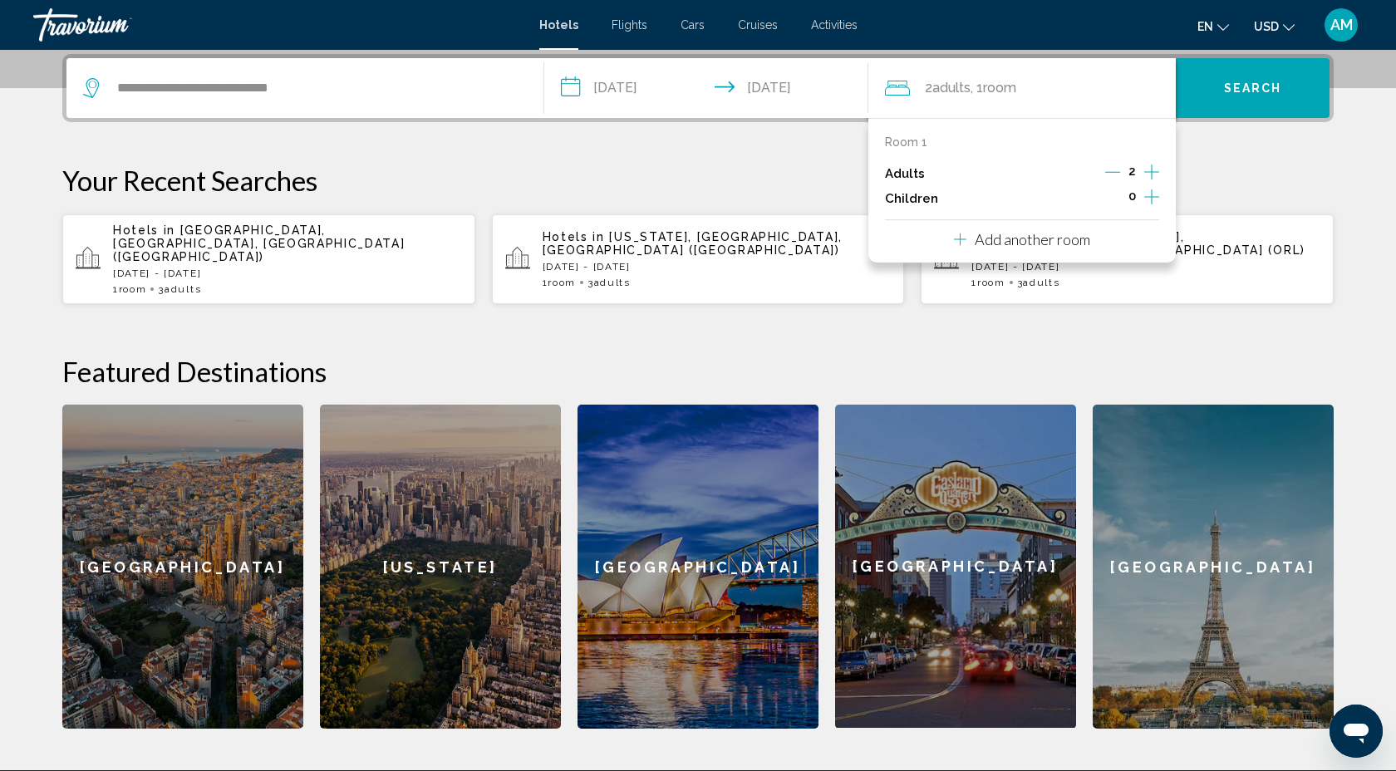
click at [1147, 169] on icon "Increment adults" at bounding box center [1151, 172] width 15 height 20
click at [1226, 94] on span "Search" at bounding box center [1253, 88] width 58 height 13
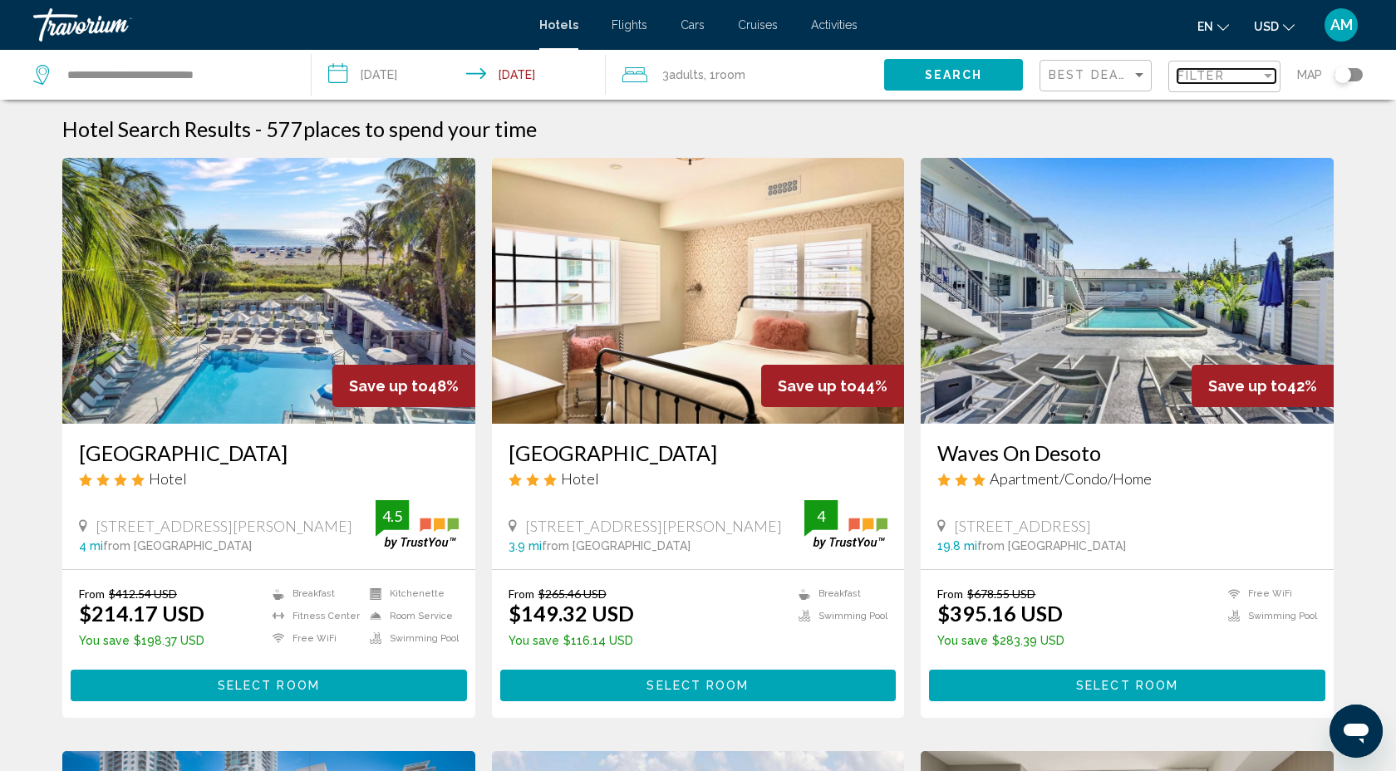
click at [1273, 77] on div "Filter" at bounding box center [1267, 75] width 15 height 13
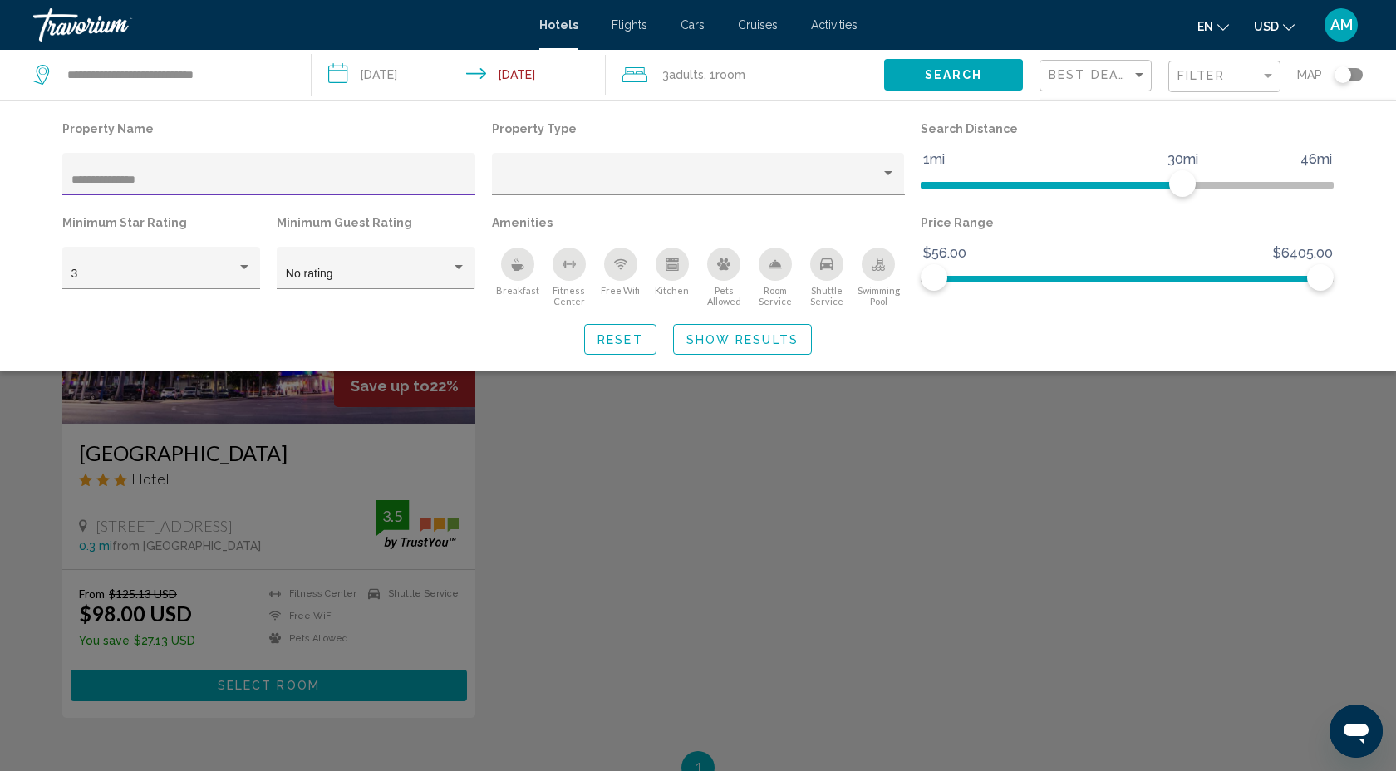
type input "**********"
click at [710, 334] on span "Show Results" at bounding box center [742, 339] width 112 height 13
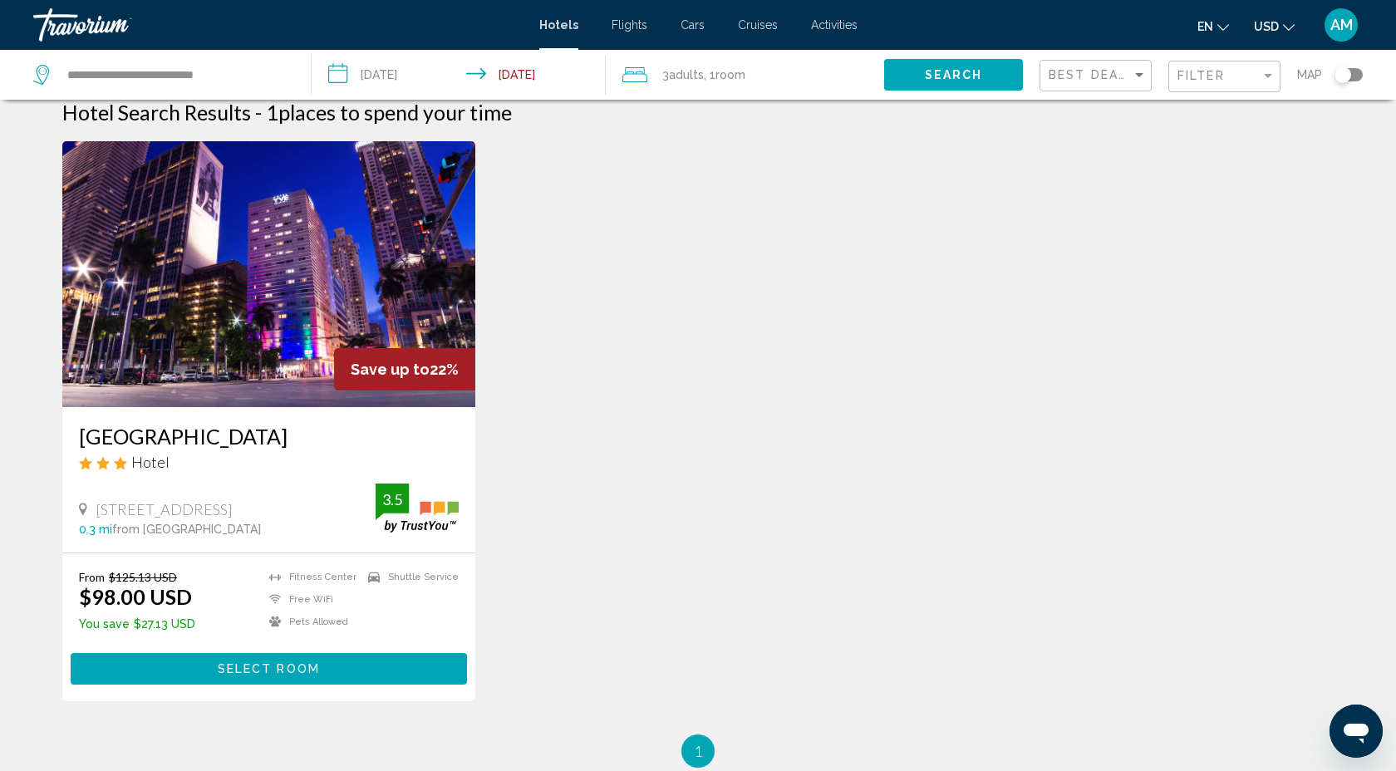
scroll to position [22, 0]
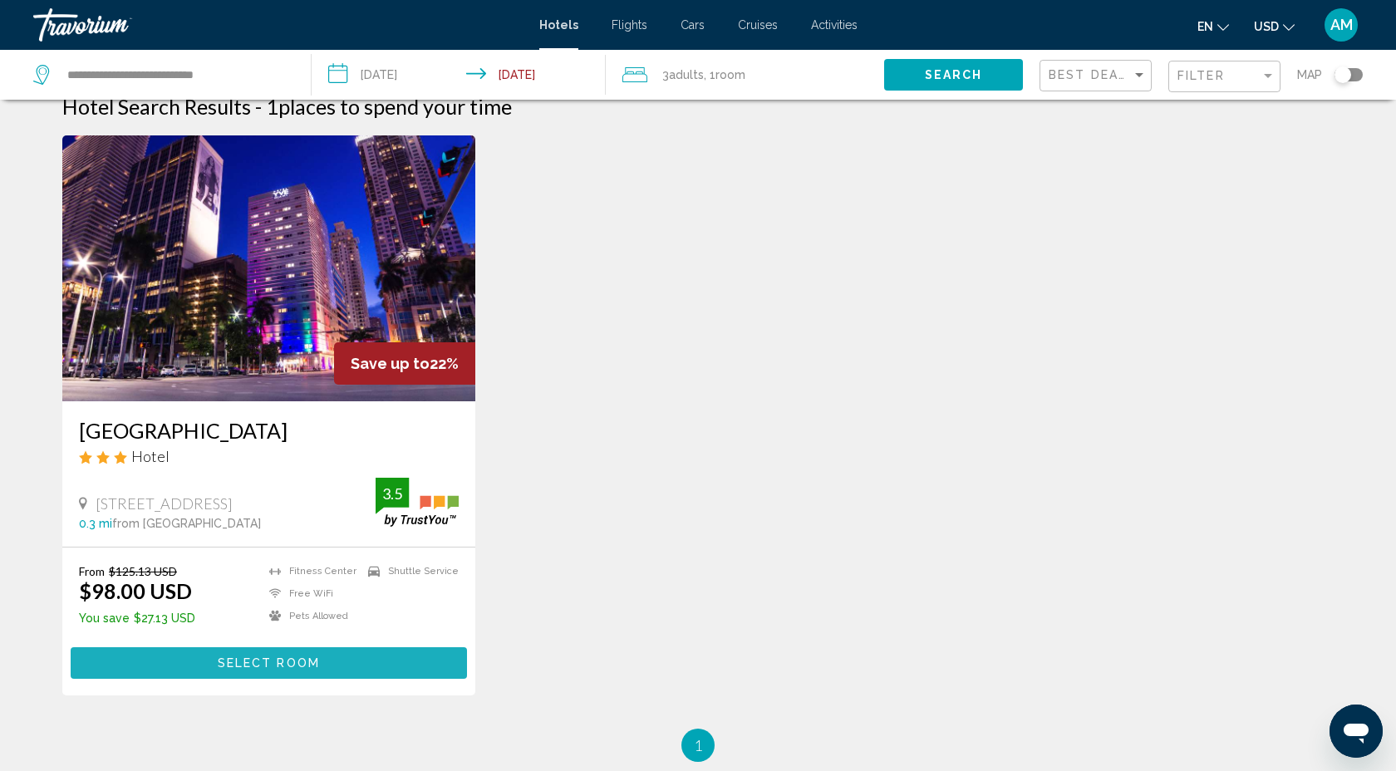
click at [310, 660] on span "Select Room" at bounding box center [269, 663] width 102 height 13
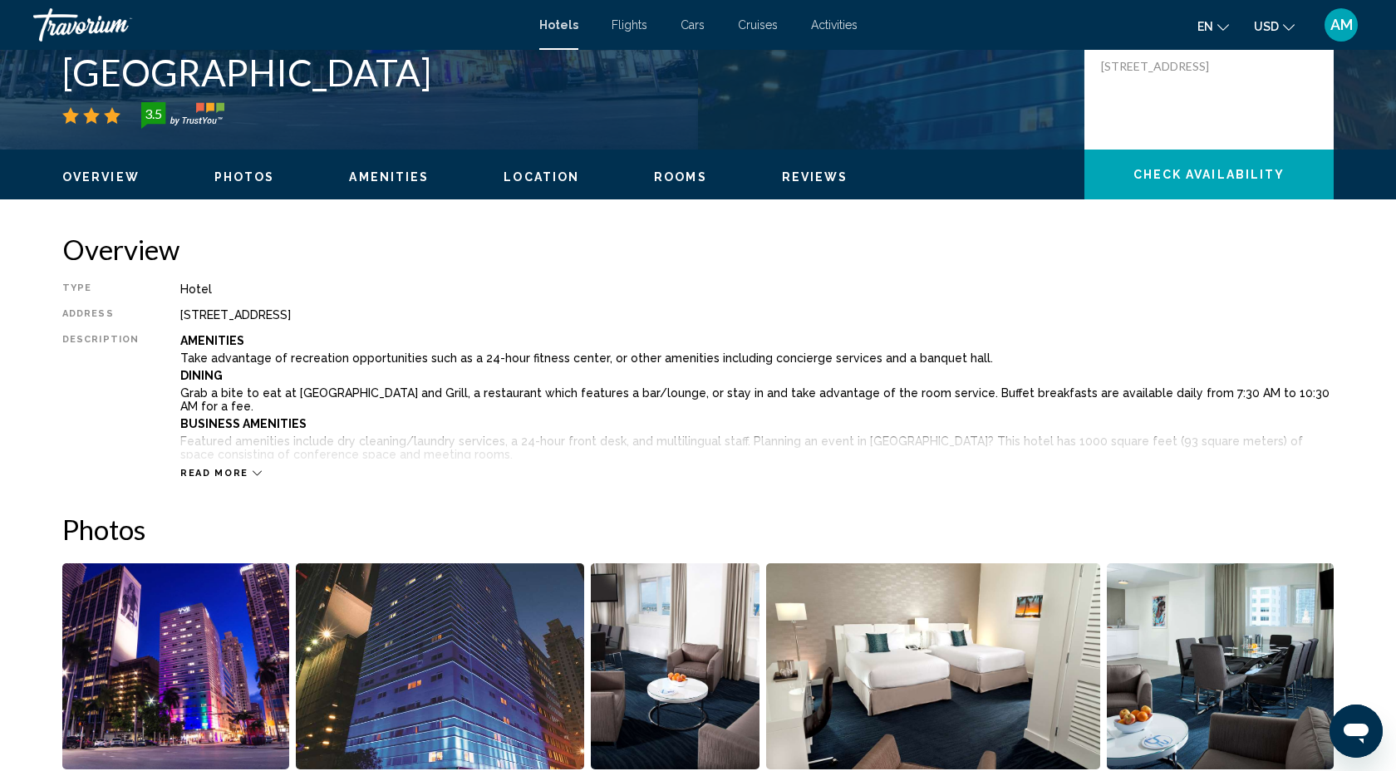
scroll to position [431, 0]
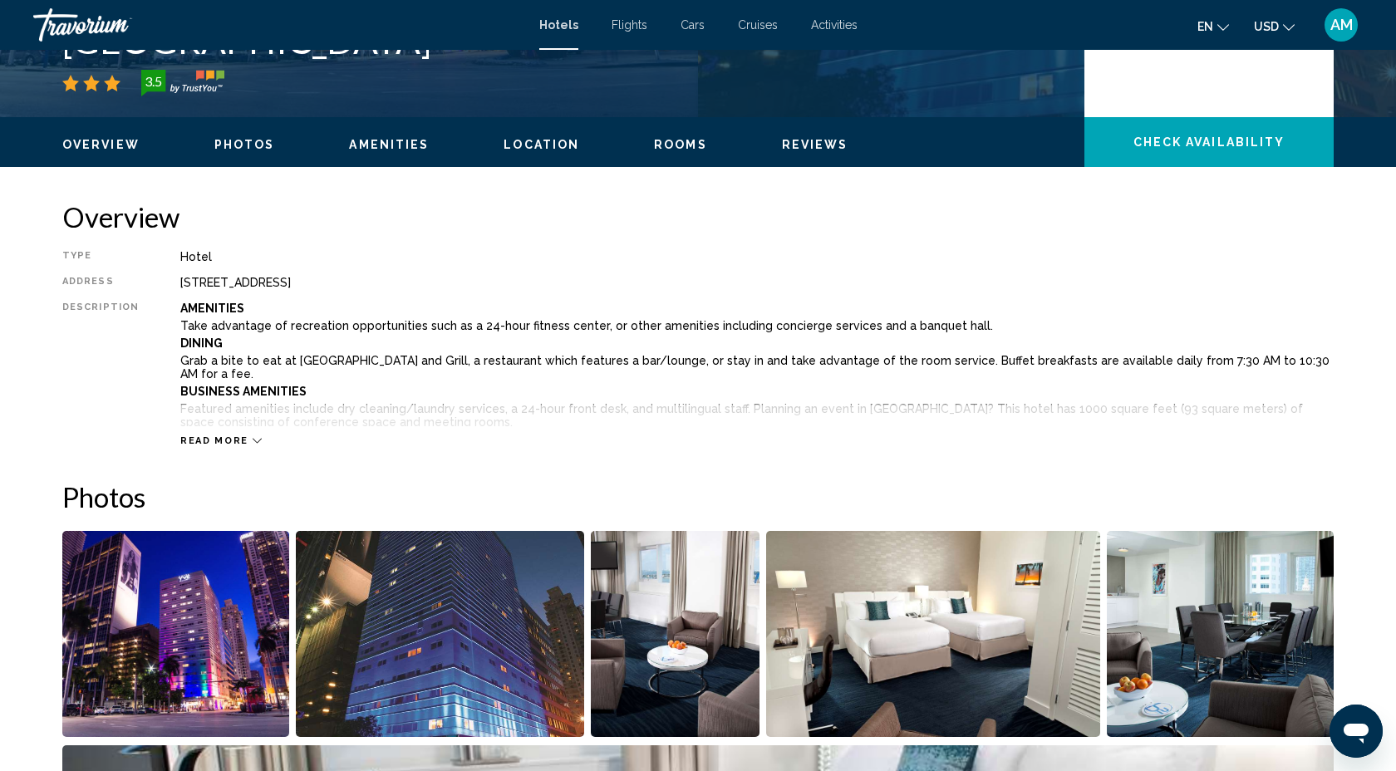
click at [220, 438] on span "Read more" at bounding box center [214, 440] width 68 height 11
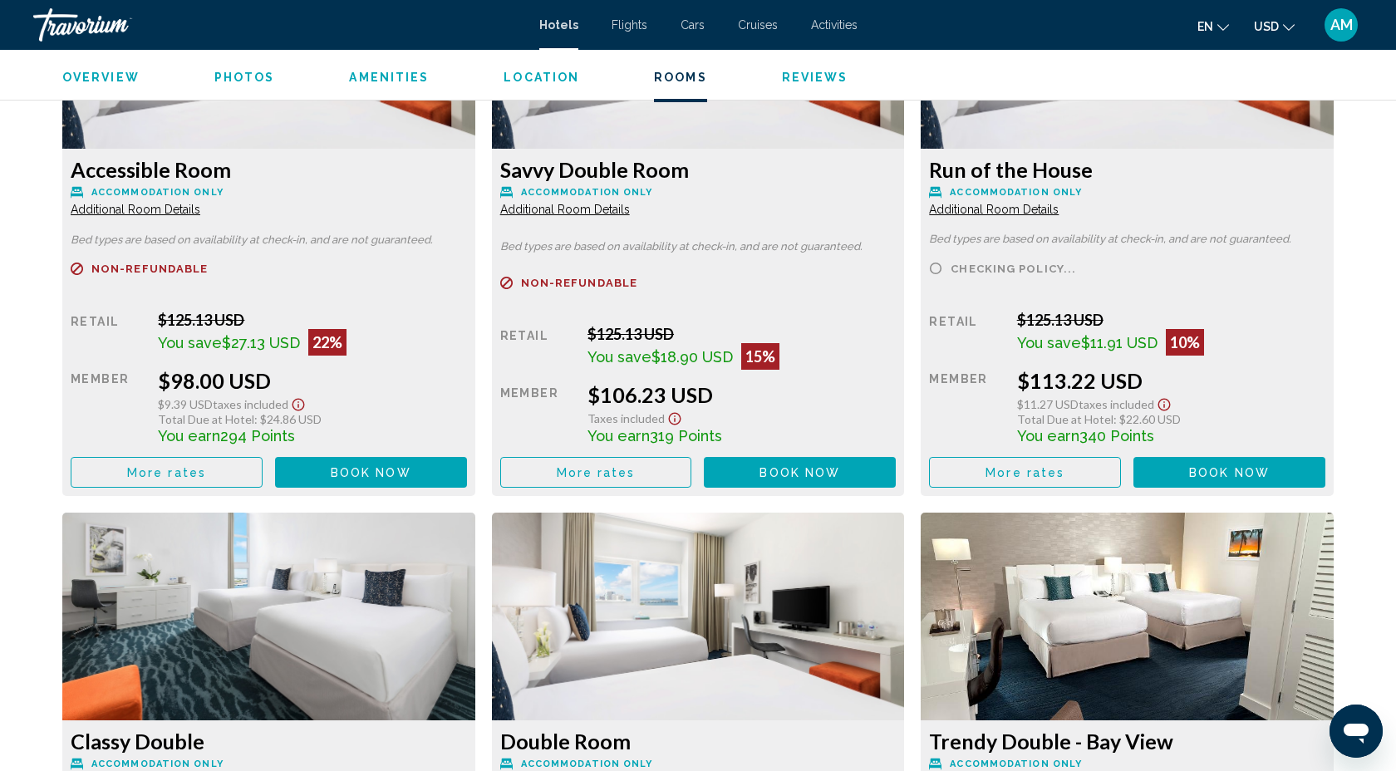
scroll to position [3465, 0]
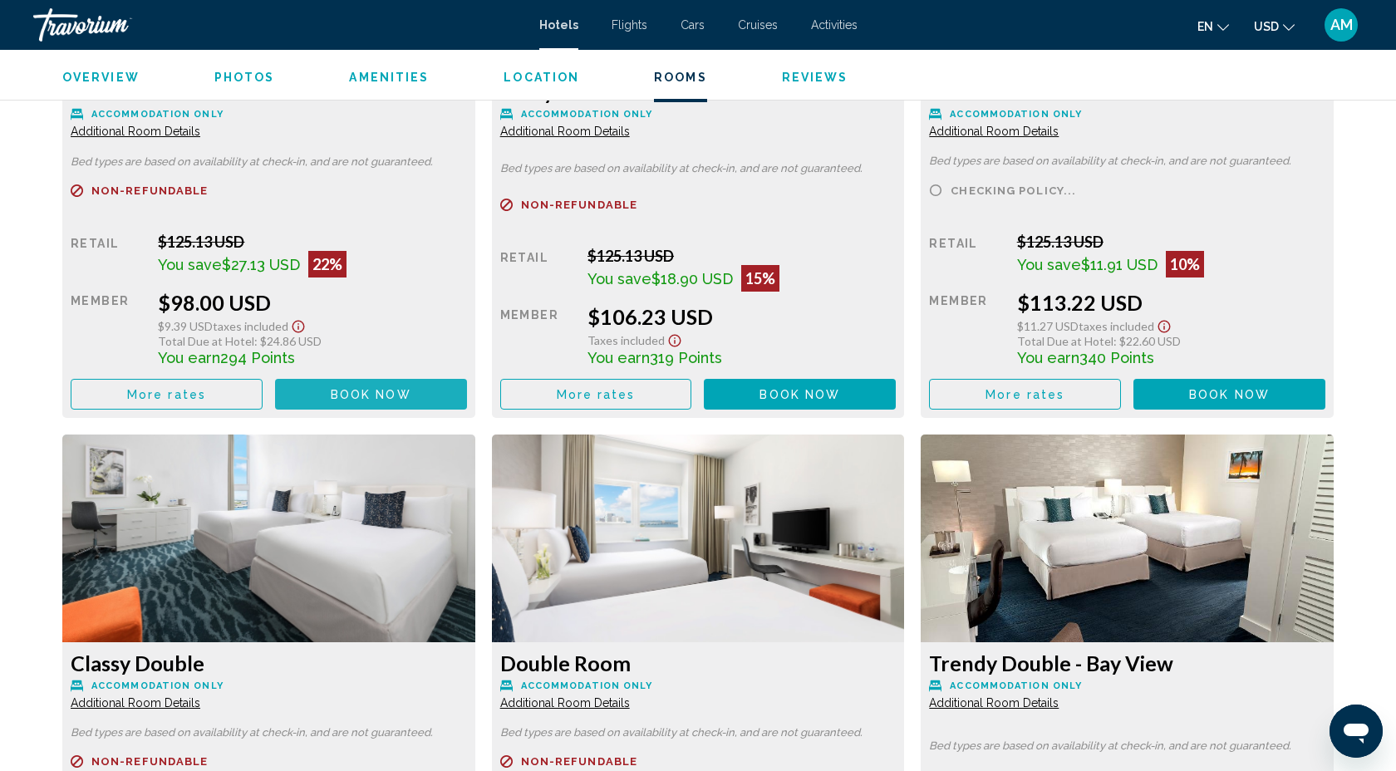
click at [367, 388] on span "Book now" at bounding box center [371, 394] width 81 height 13
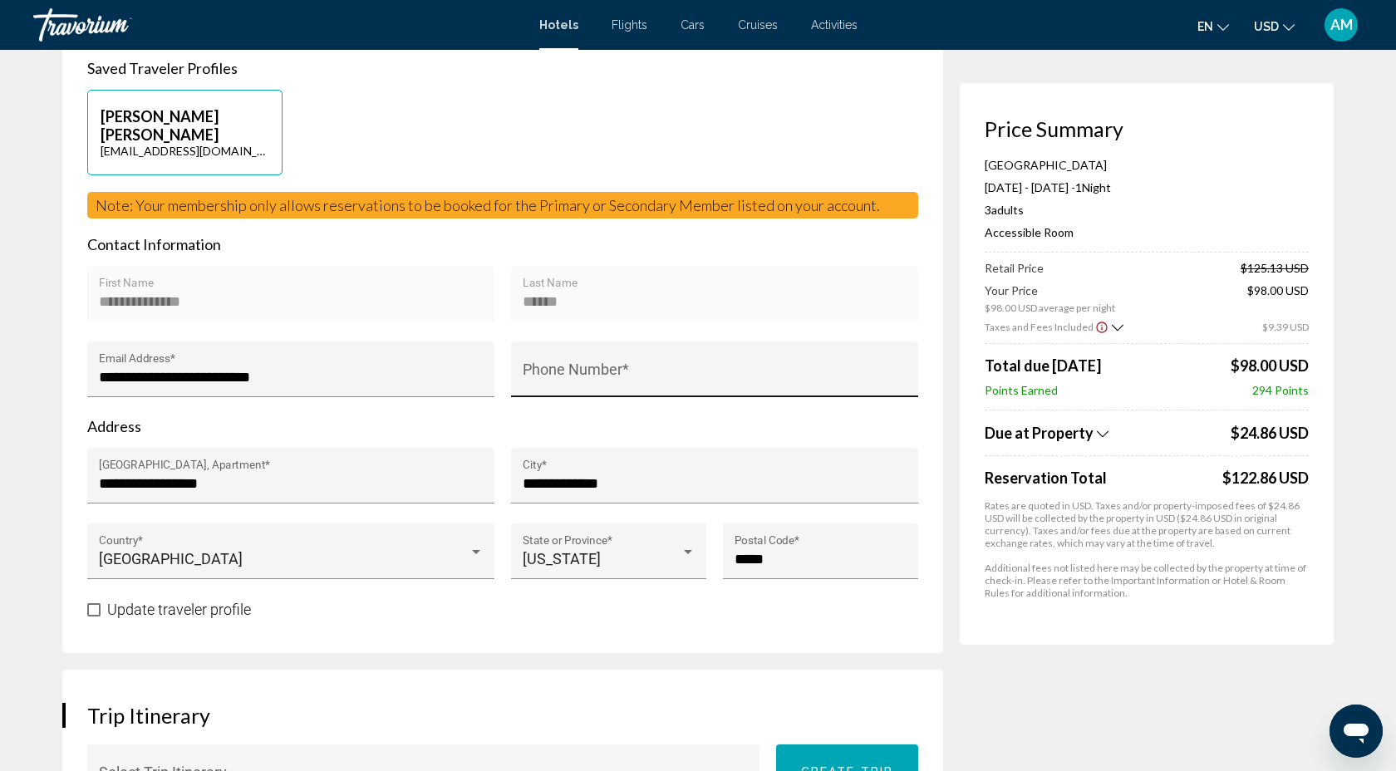
scroll to position [433, 0]
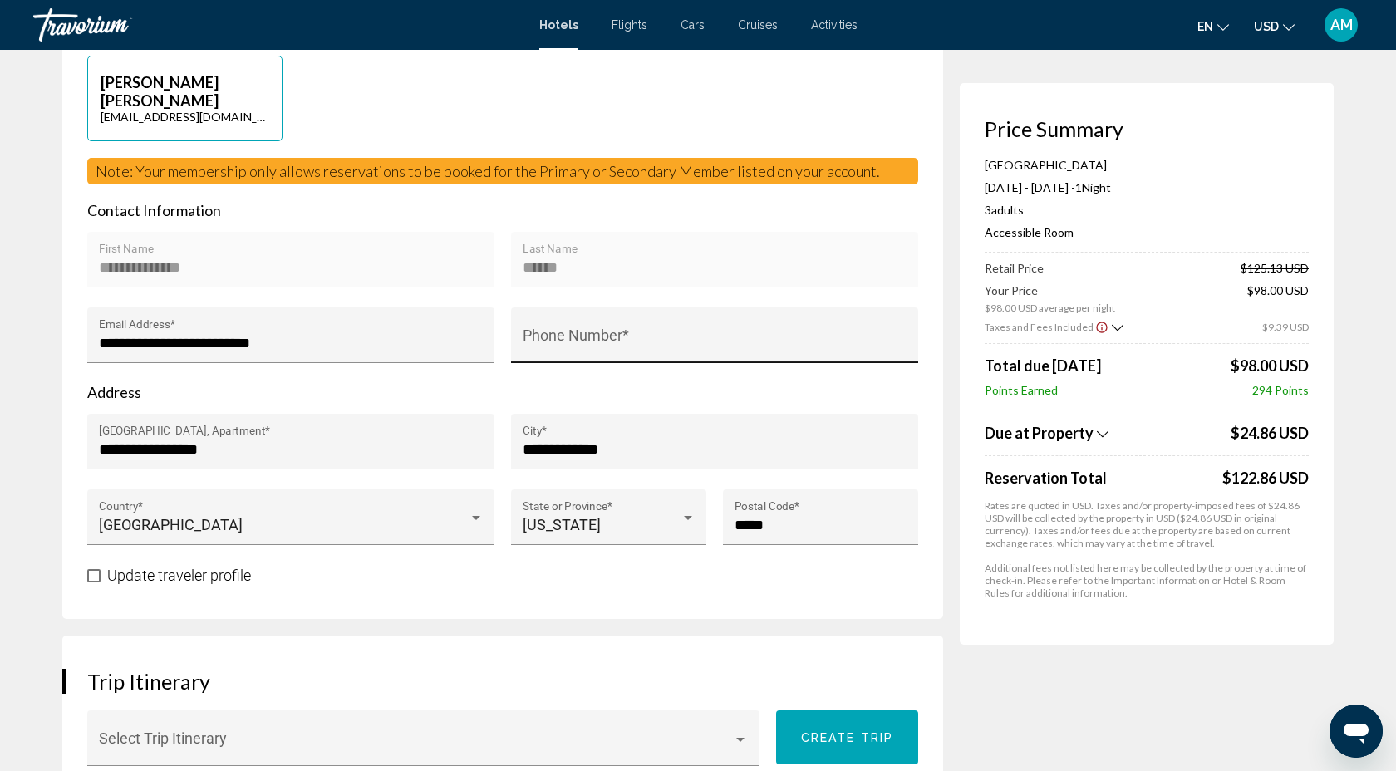
click at [565, 336] on input "Phone Number *" at bounding box center [715, 343] width 385 height 17
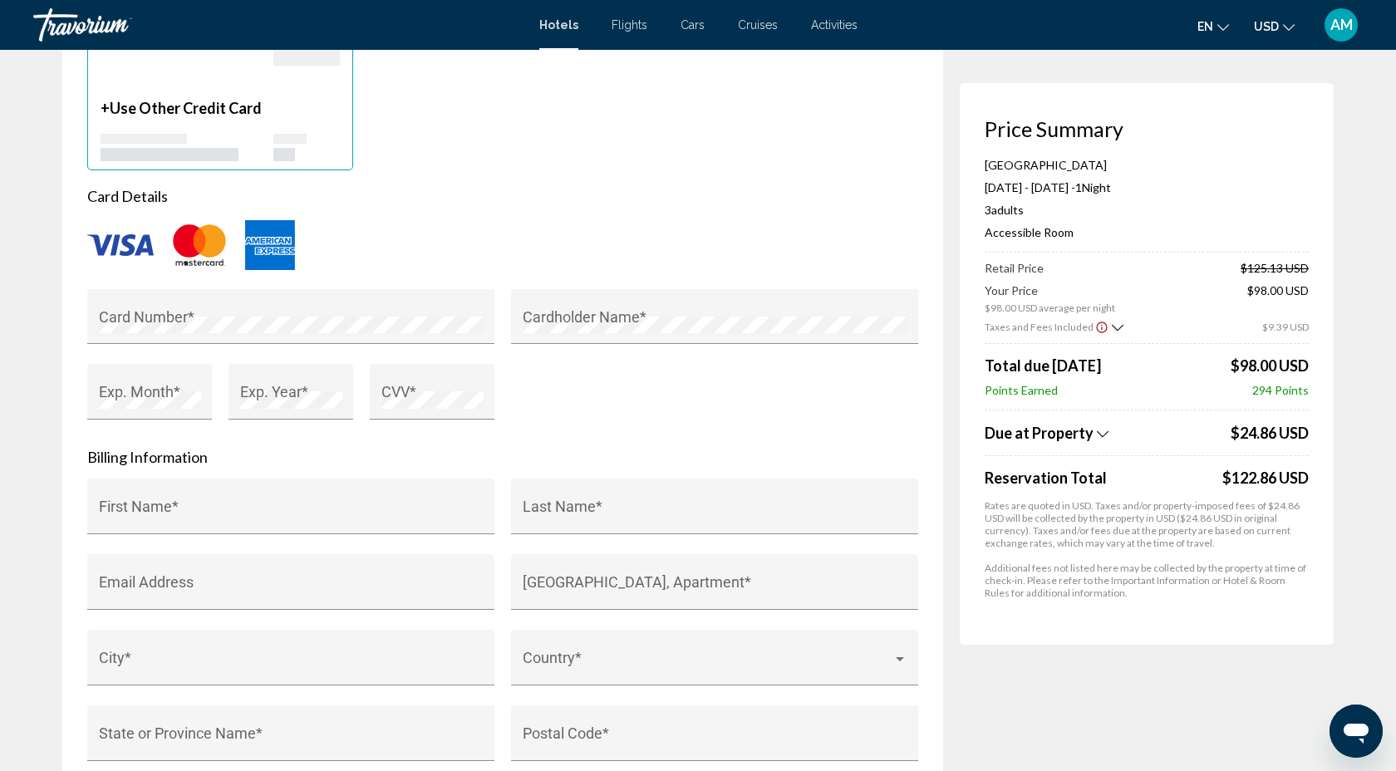
scroll to position [1362, 0]
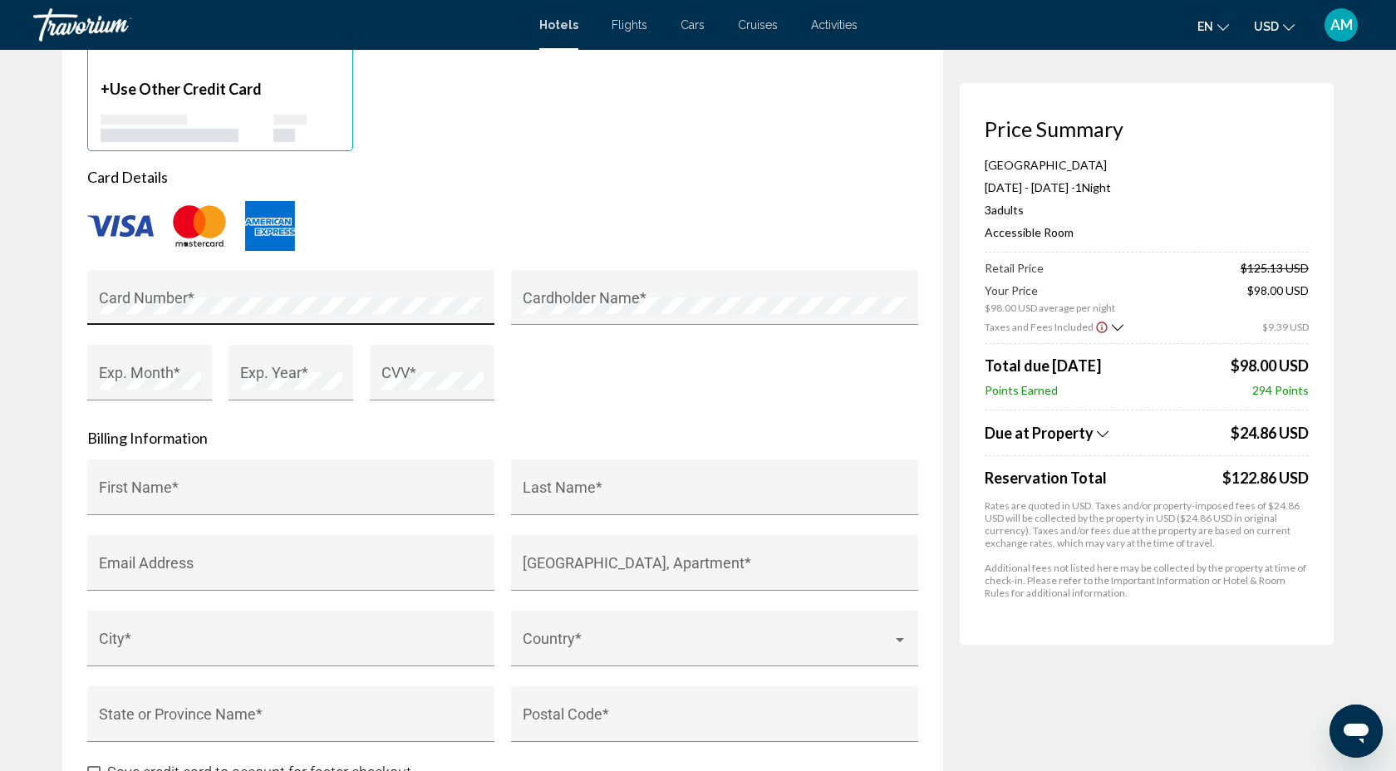
type input "**********"
click at [150, 296] on div "Card Number *" at bounding box center [291, 303] width 385 height 44
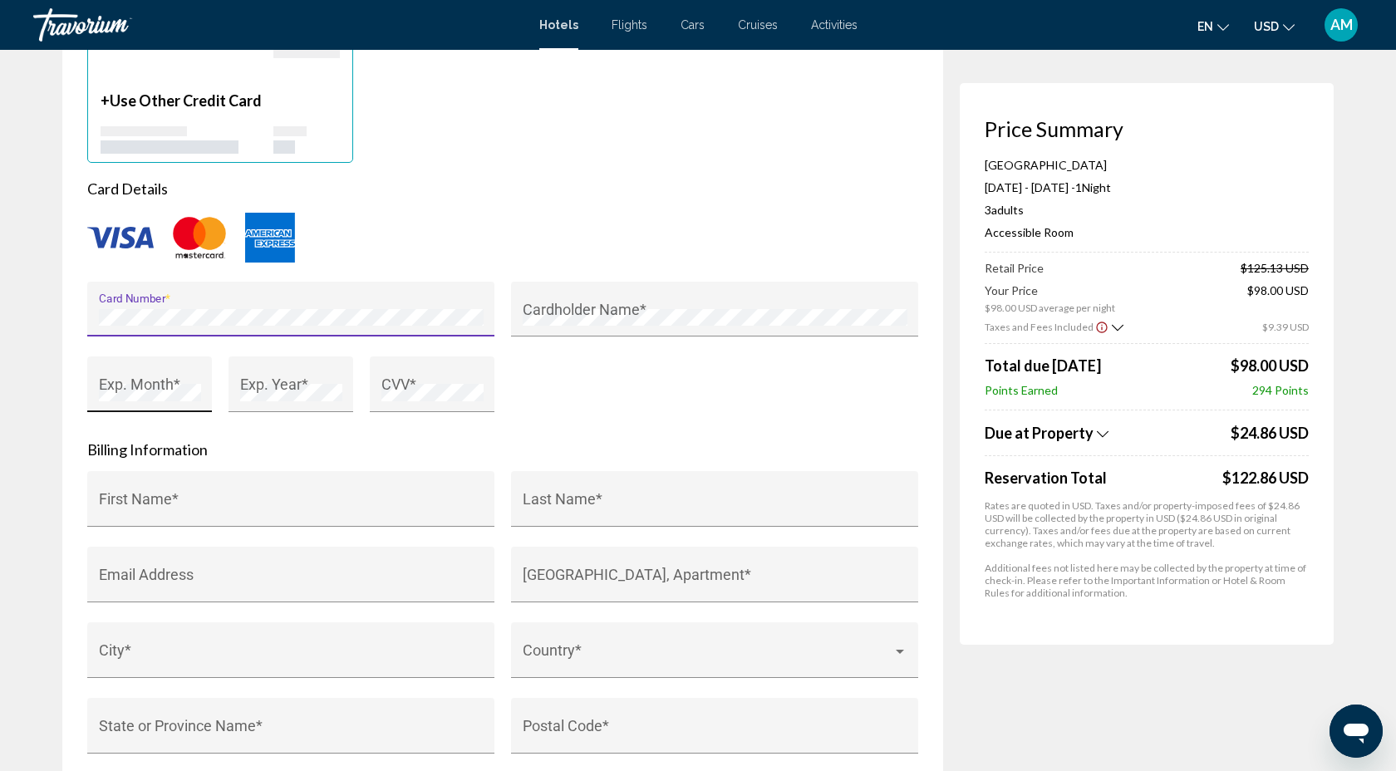
scroll to position [1347, 0]
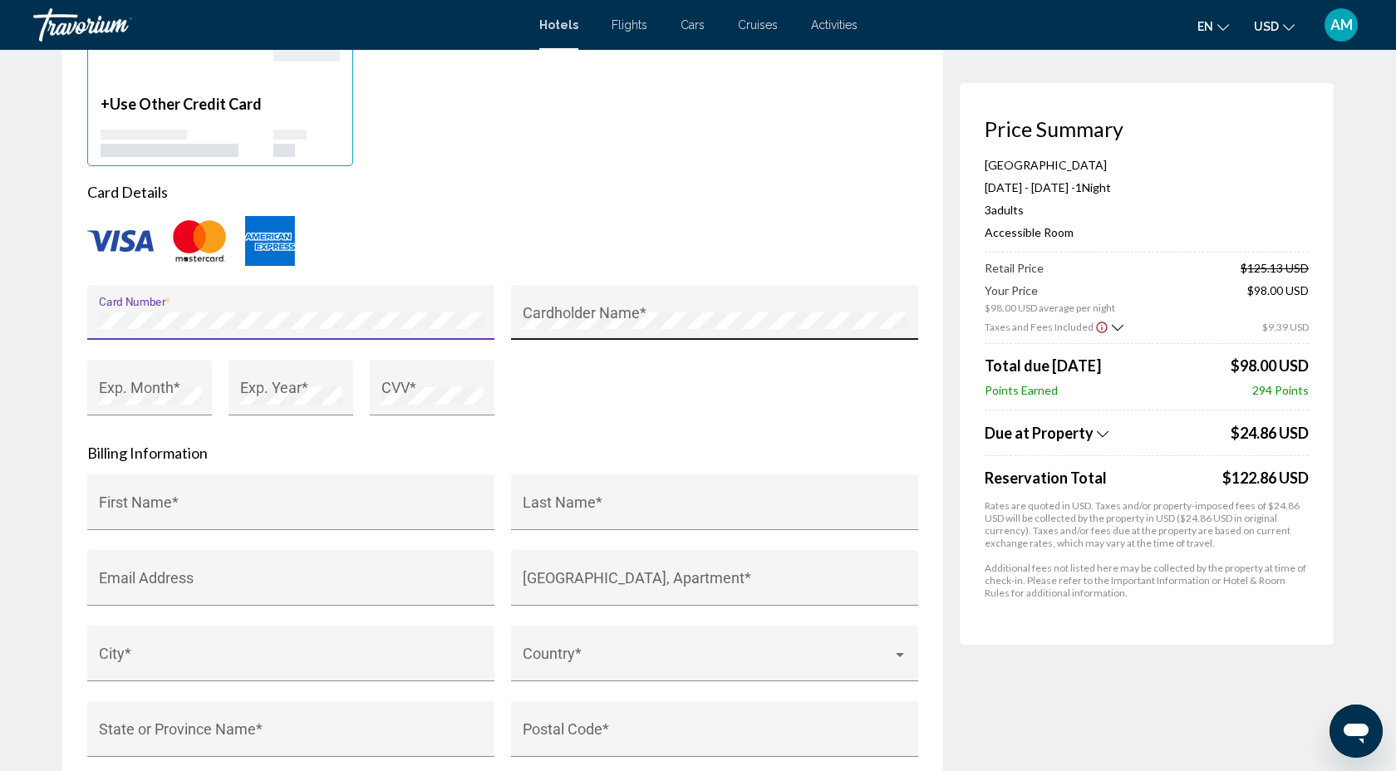
click at [523, 310] on div "Cardholder Name *" at bounding box center [715, 318] width 385 height 44
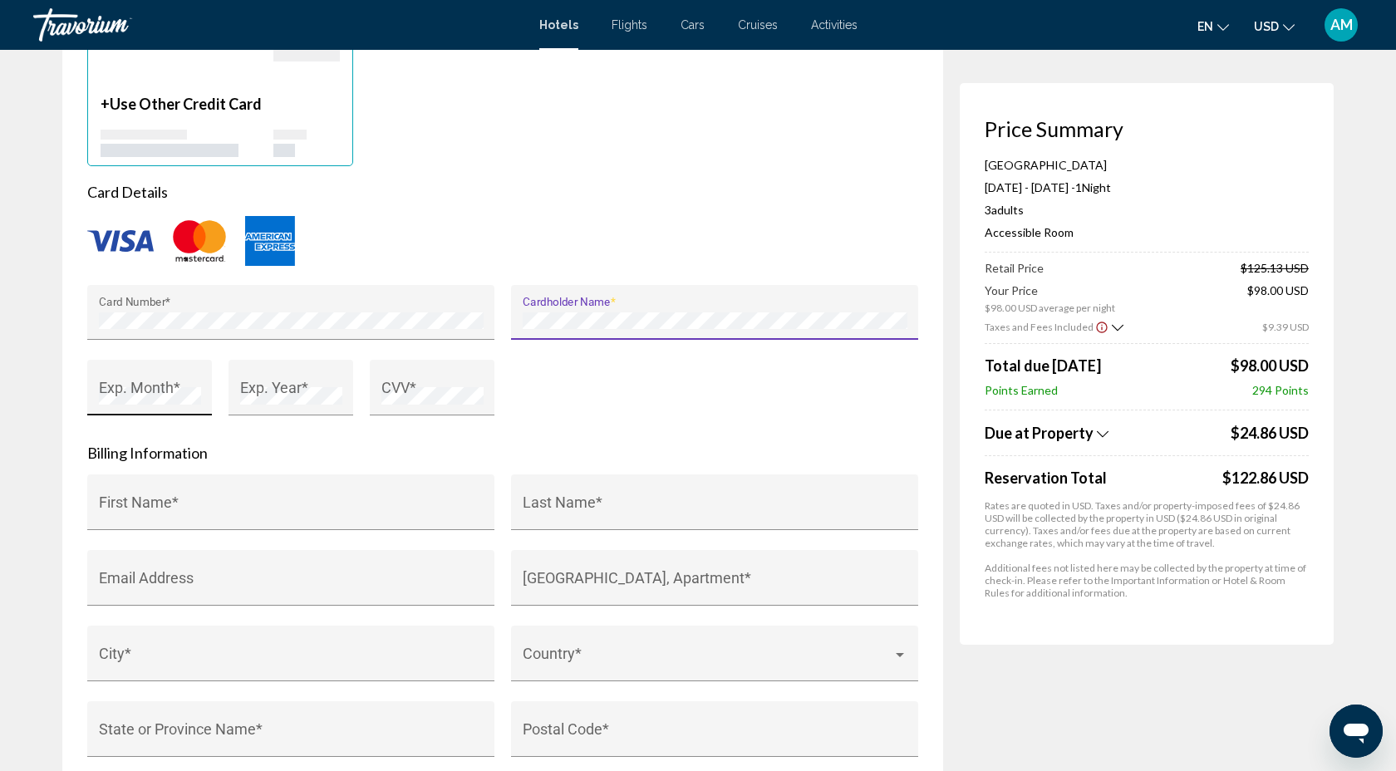
click at [139, 385] on div "Exp. Month *" at bounding box center [150, 393] width 102 height 44
click at [250, 386] on div "Exp. Year *" at bounding box center [291, 393] width 102 height 44
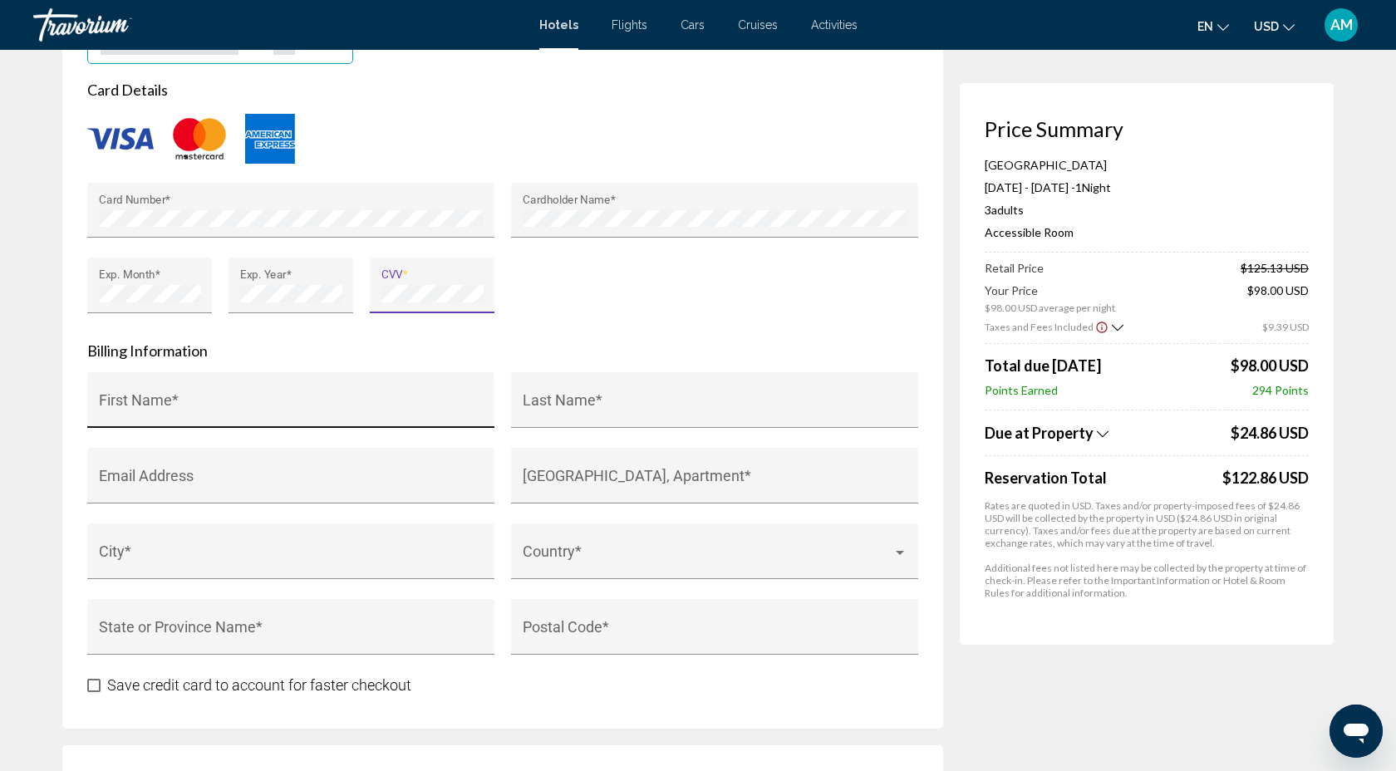
scroll to position [1461, 0]
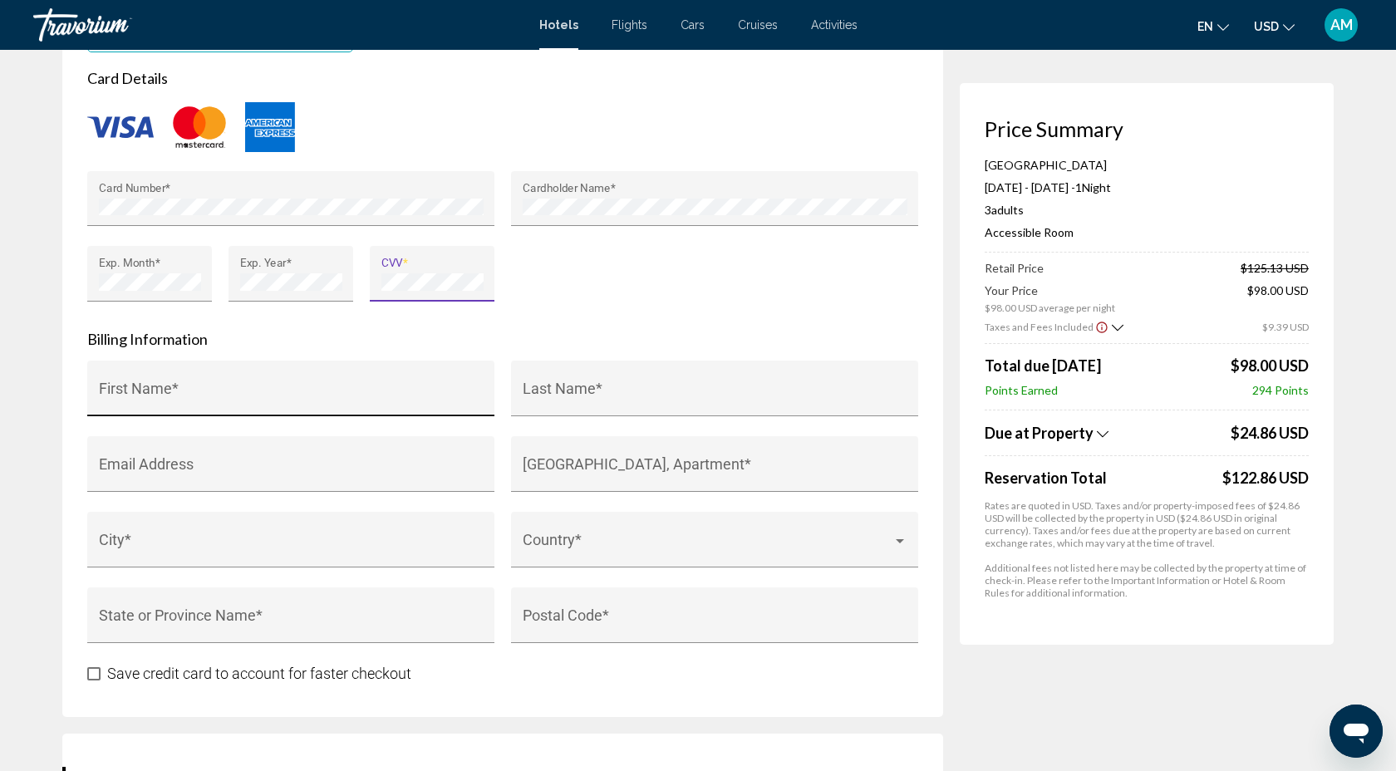
click at [166, 393] on input "First Name *" at bounding box center [291, 396] width 385 height 17
type input "**********"
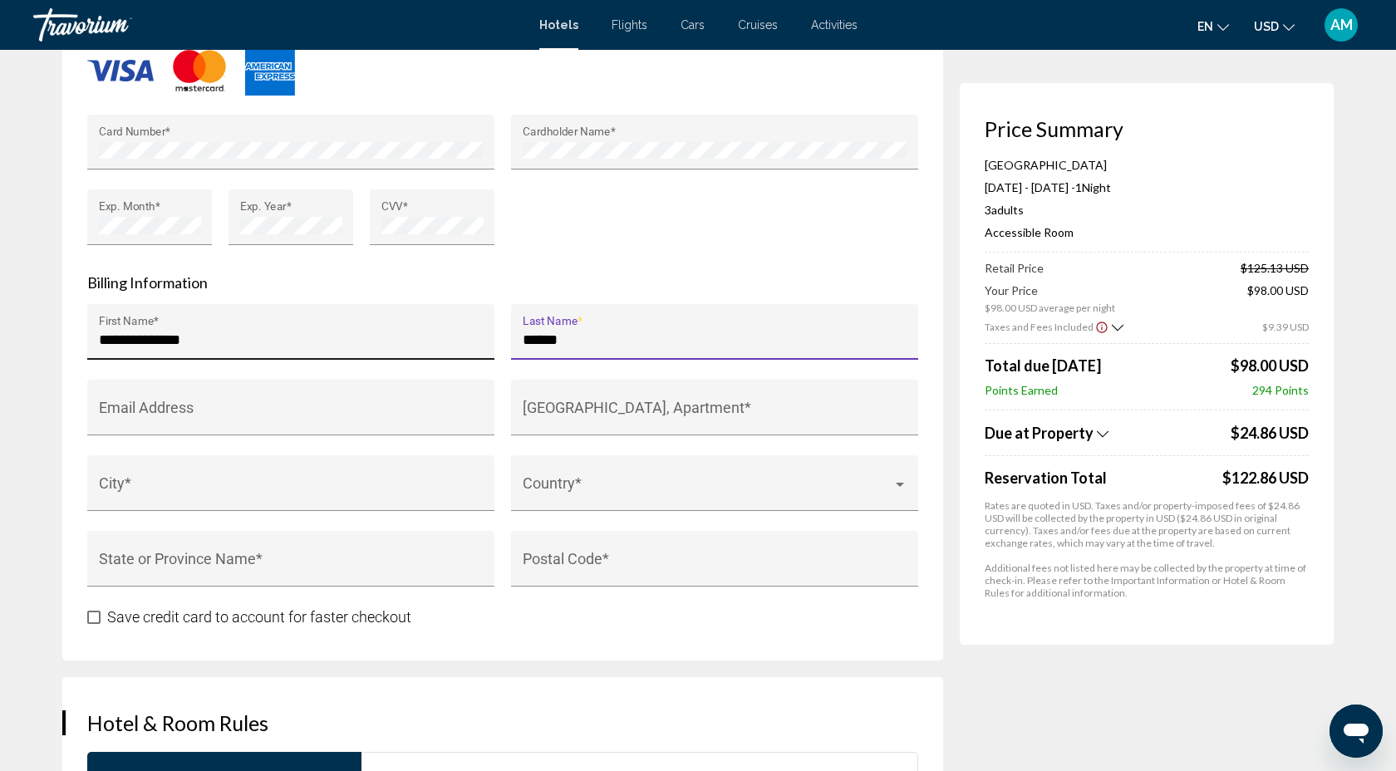
scroll to position [1521, 0]
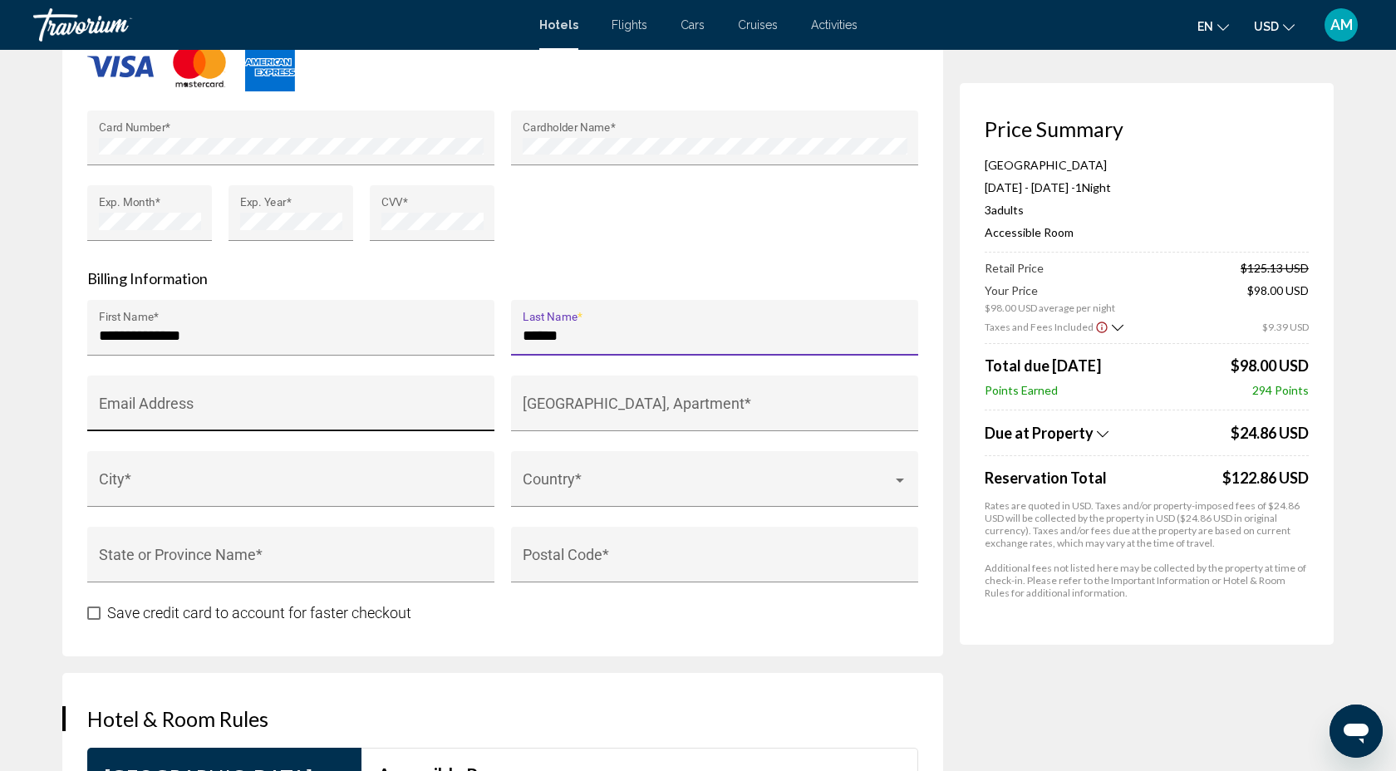
type input "******"
click at [122, 410] on input "Email Address" at bounding box center [291, 411] width 385 height 17
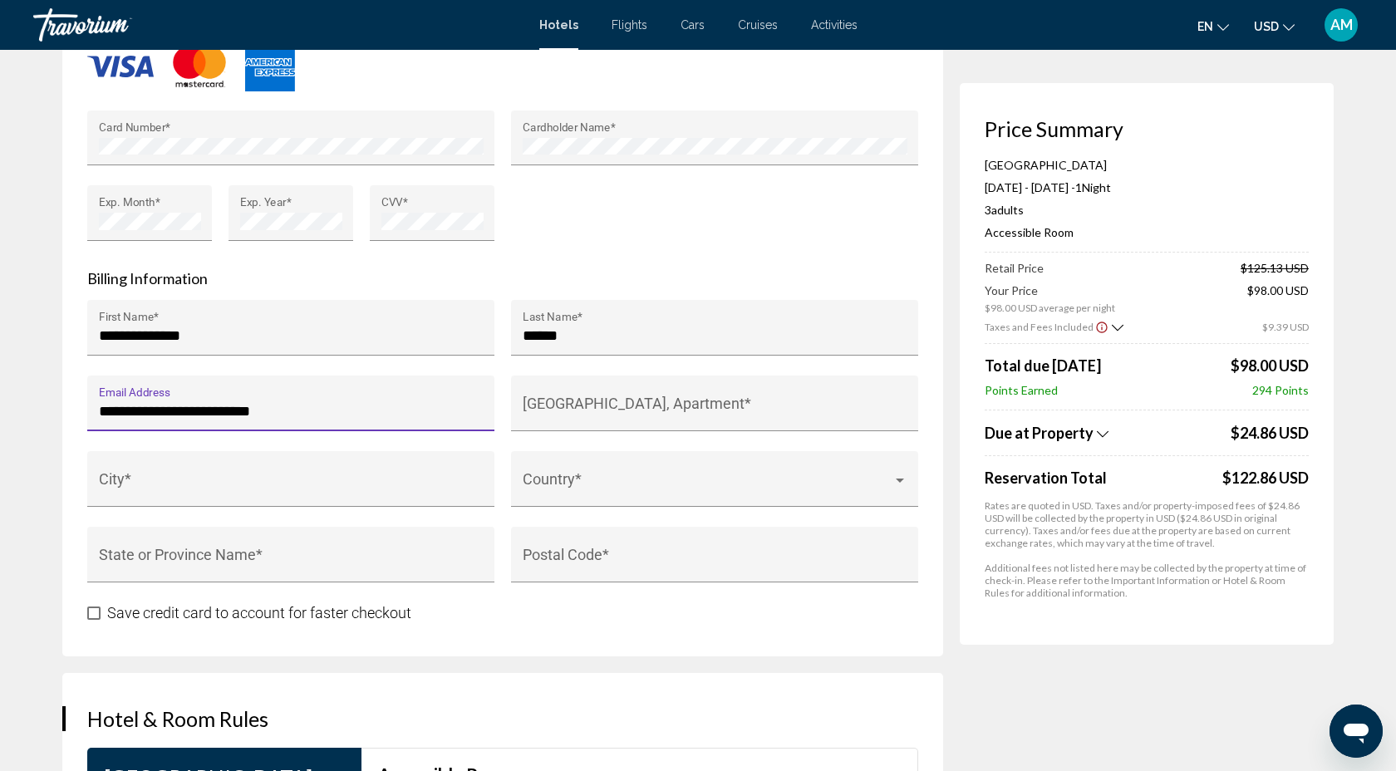
type input "**********"
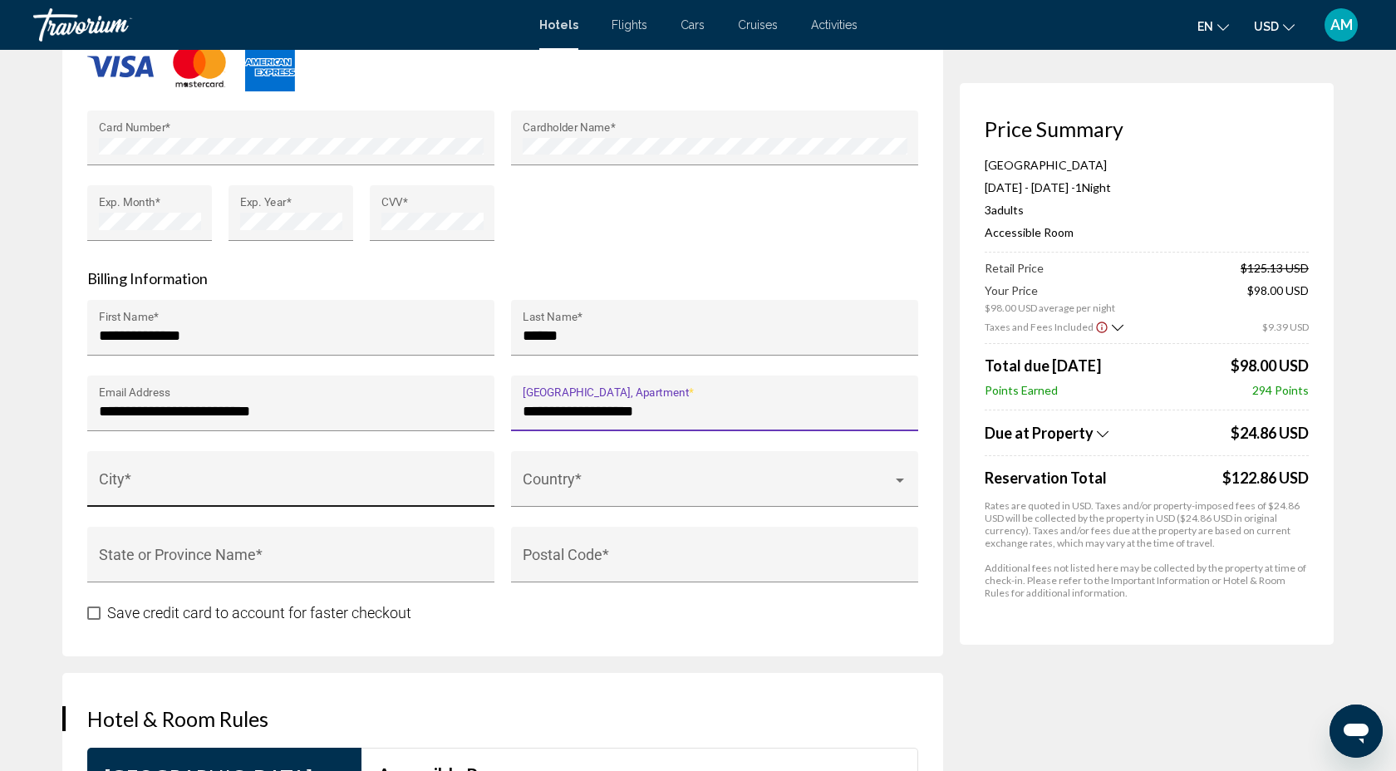
type input "**********"
click at [115, 493] on input "City *" at bounding box center [291, 487] width 385 height 17
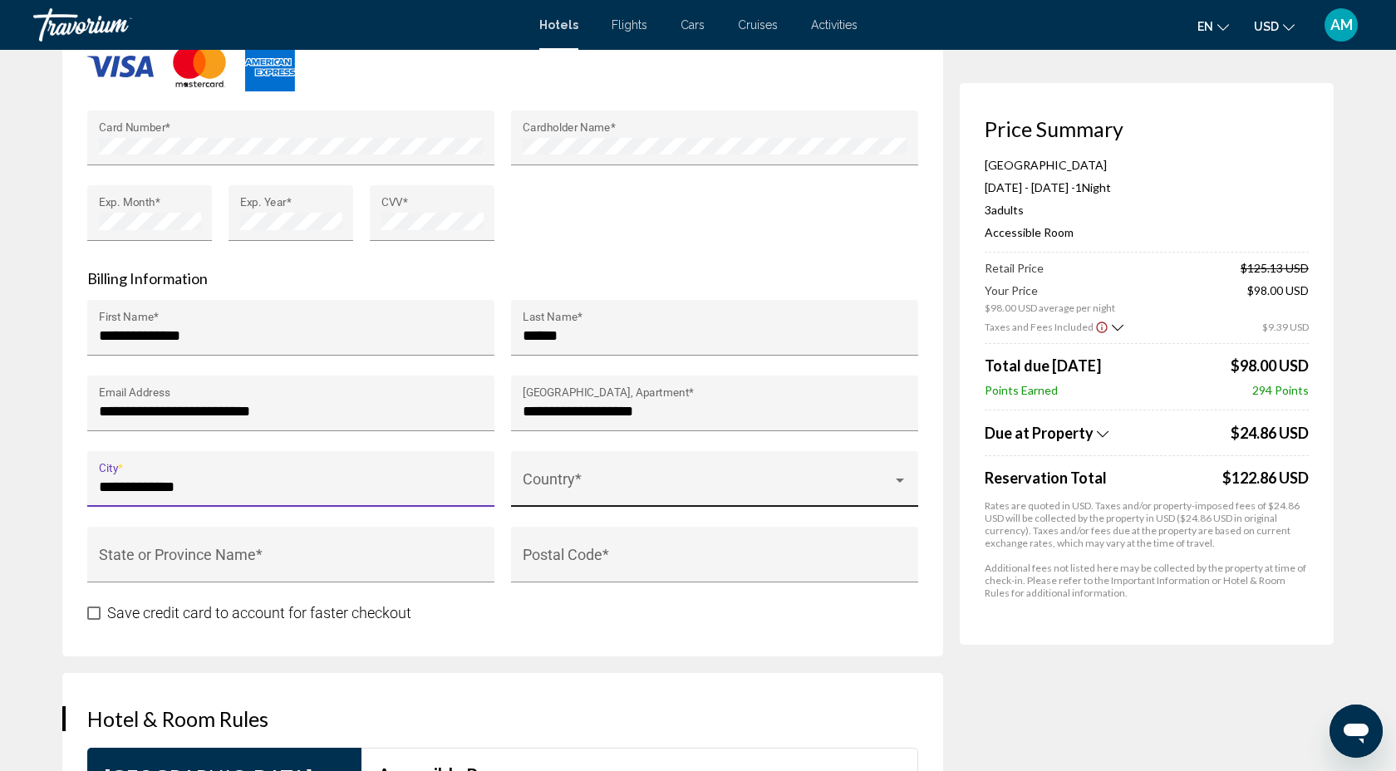
type input "**********"
click at [521, 489] on div "Country *" at bounding box center [714, 479] width 407 height 56
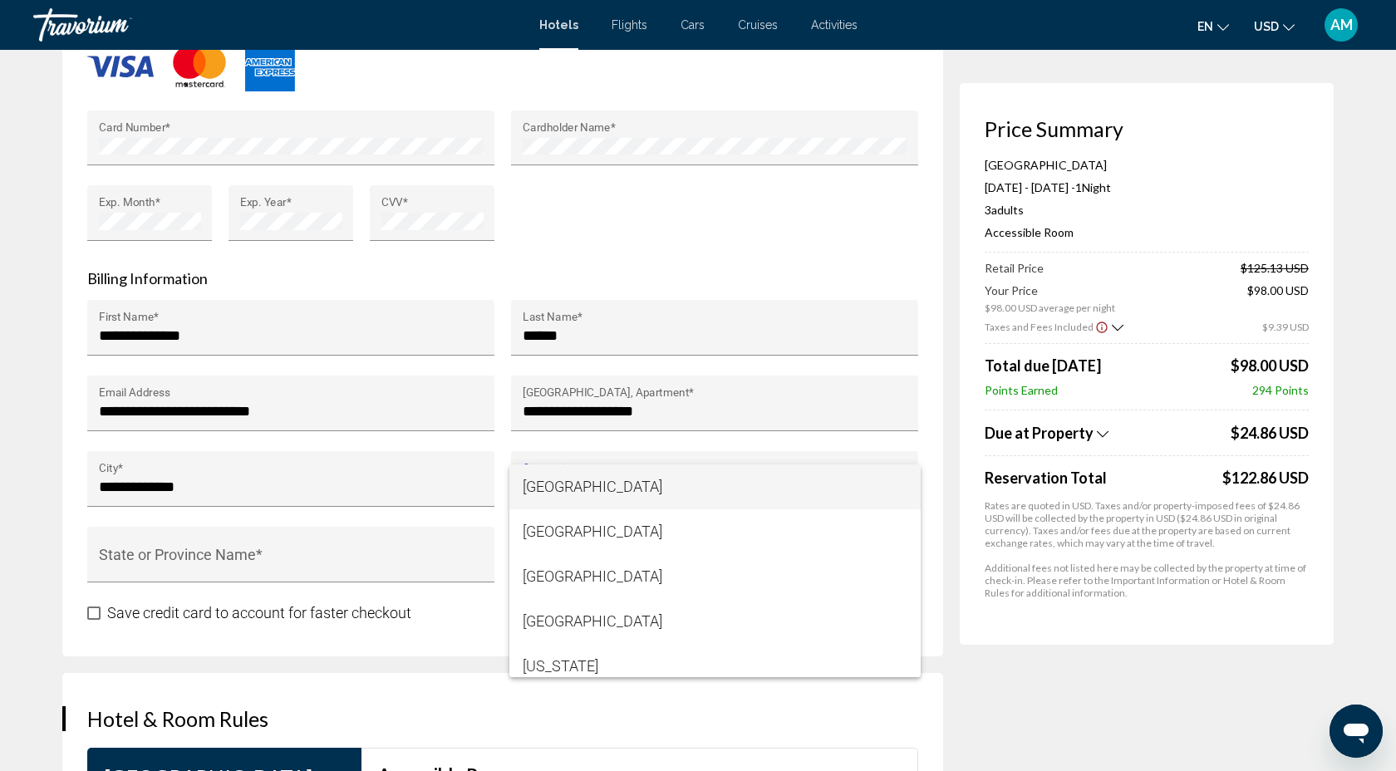
click at [521, 489] on mat-option "[GEOGRAPHIC_DATA]" at bounding box center [714, 486] width 411 height 45
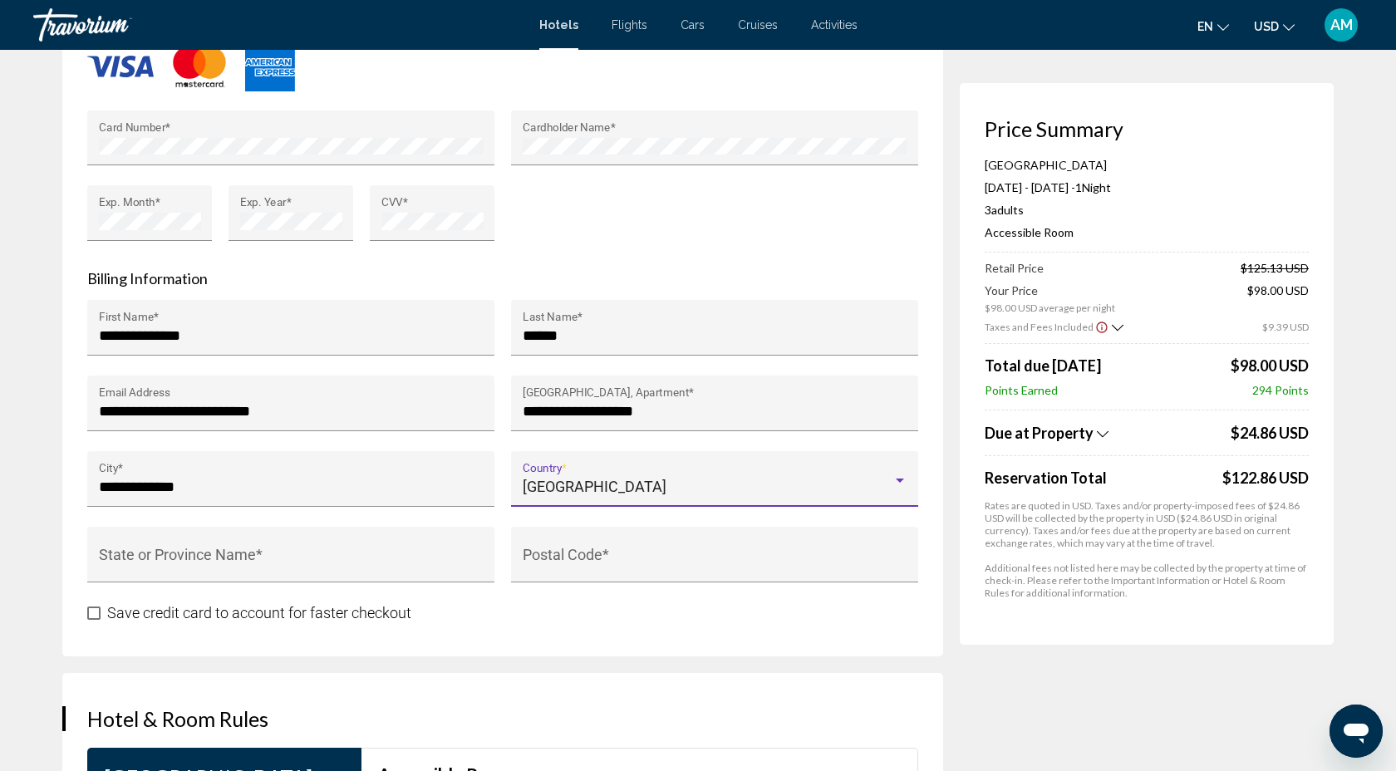
click at [578, 487] on span "[GEOGRAPHIC_DATA]" at bounding box center [595, 486] width 144 height 17
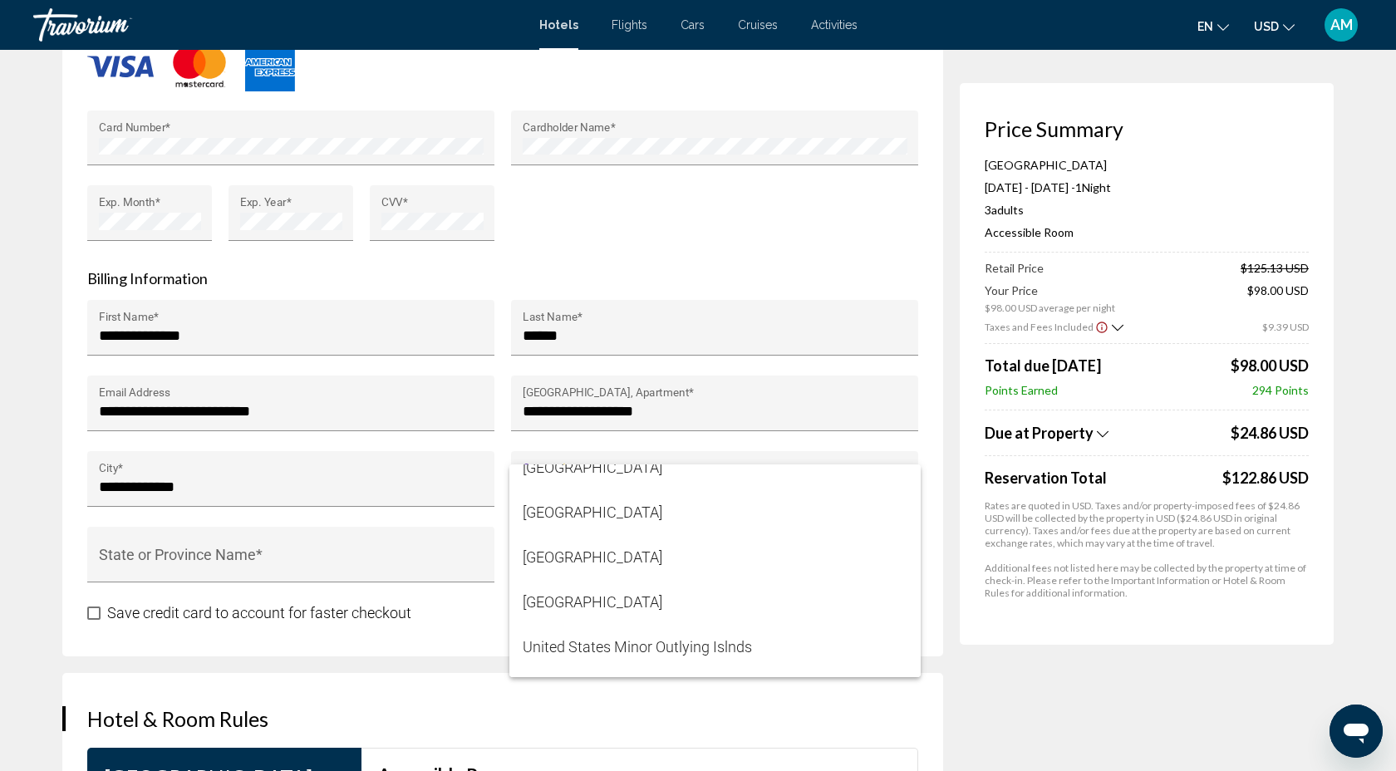
scroll to position [10754, 0]
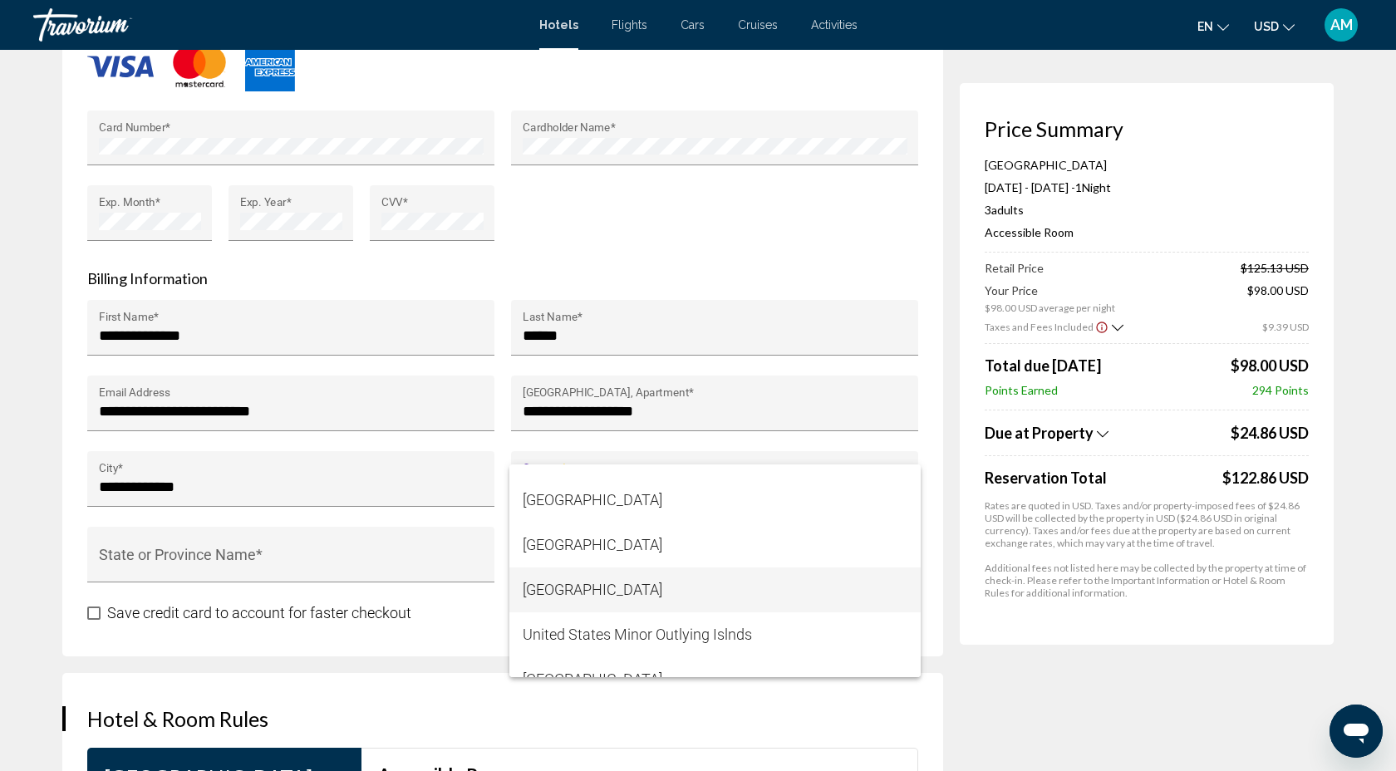
click at [596, 588] on span "[GEOGRAPHIC_DATA]" at bounding box center [715, 589] width 385 height 45
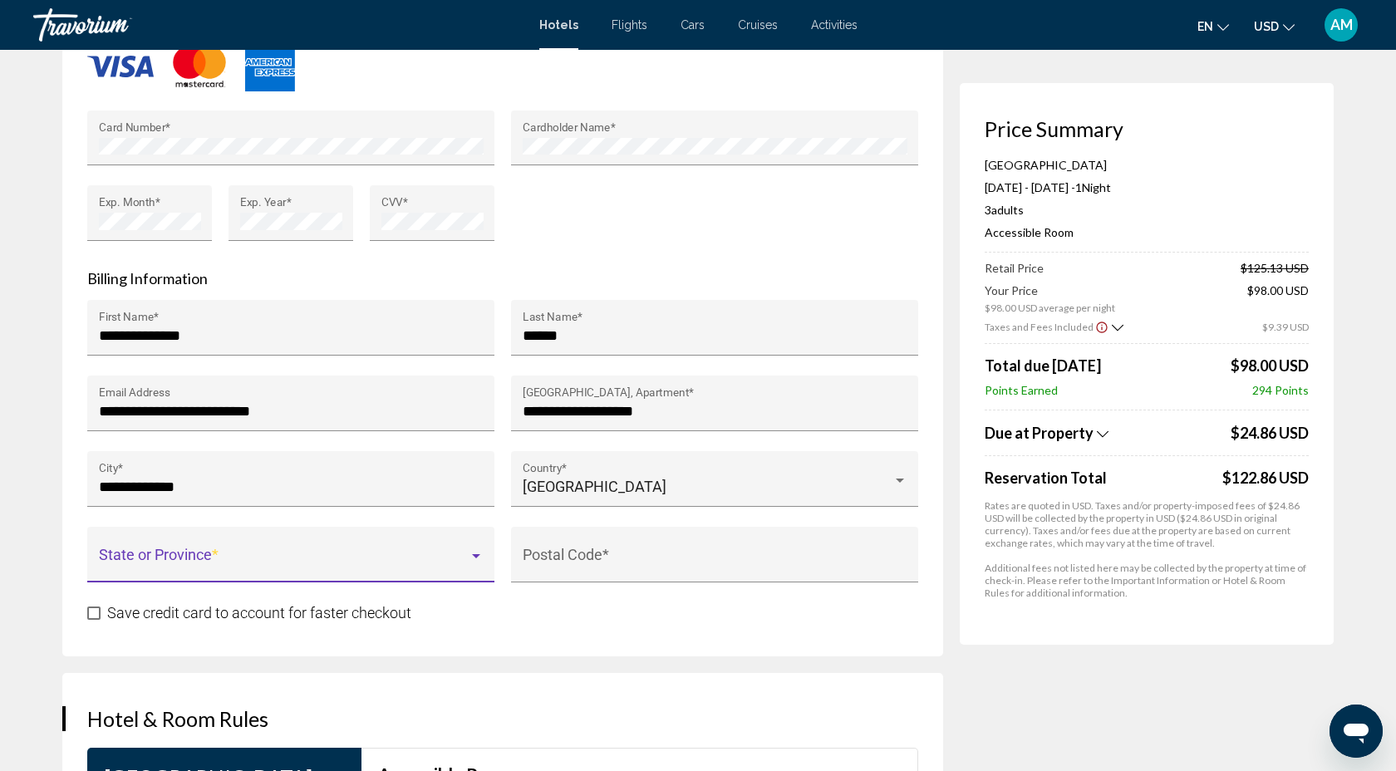
click at [333, 554] on span "Main content" at bounding box center [284, 562] width 370 height 17
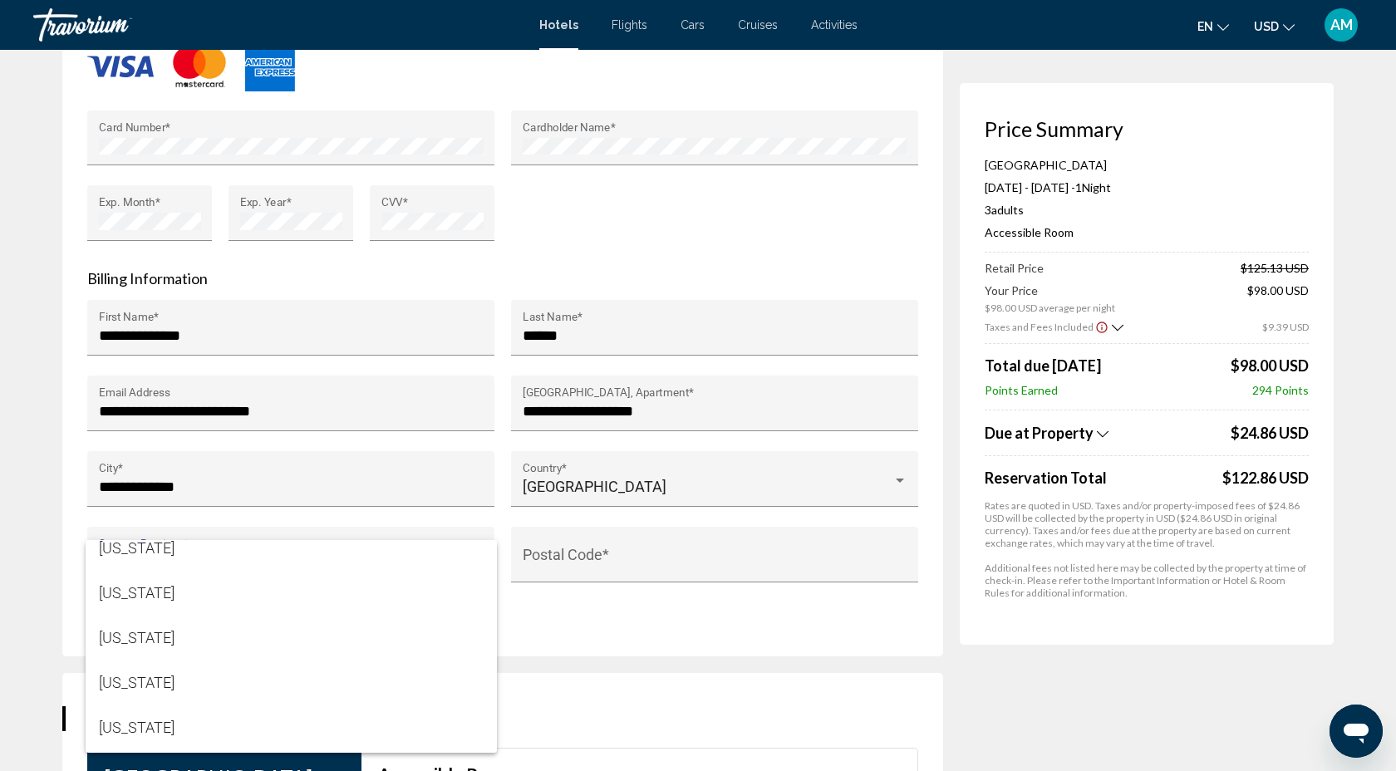
scroll to position [1467, 0]
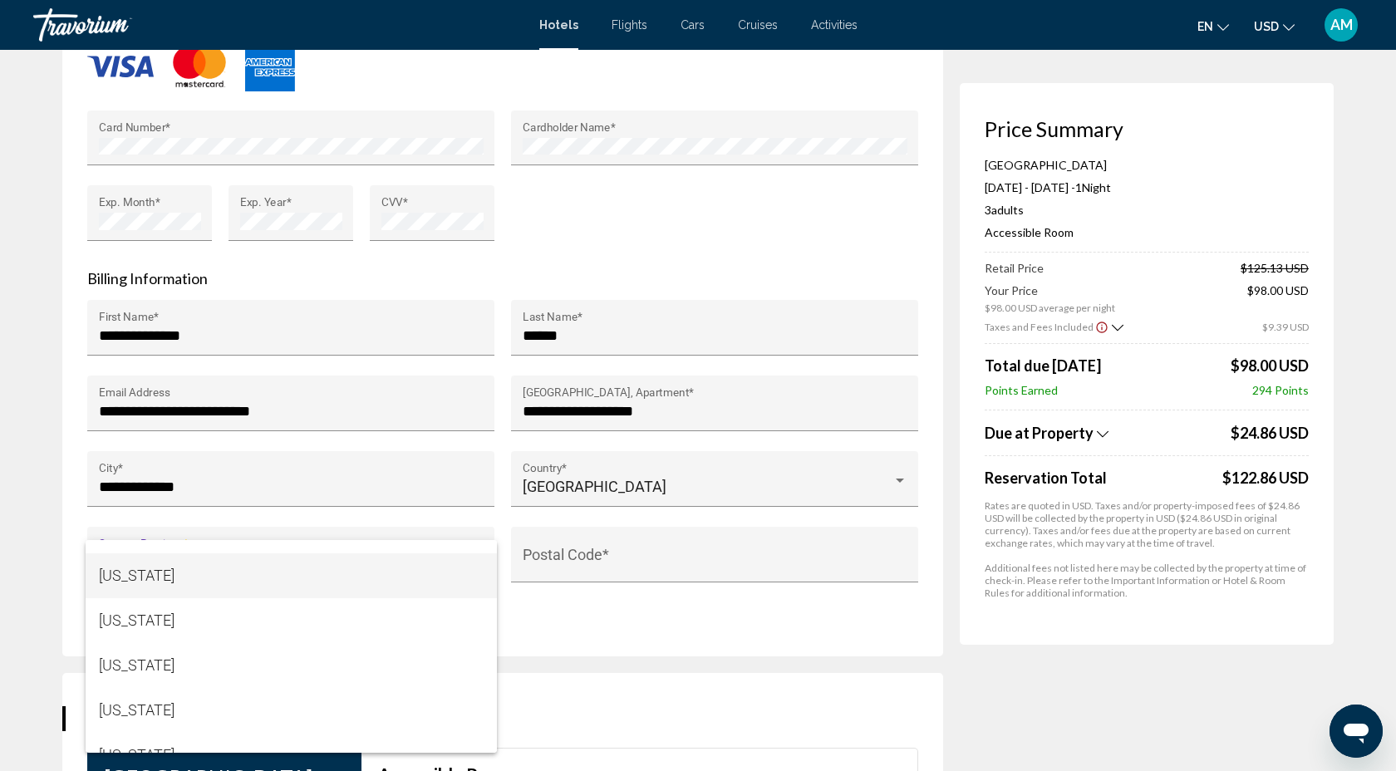
click at [216, 572] on span "[US_STATE]" at bounding box center [291, 575] width 385 height 45
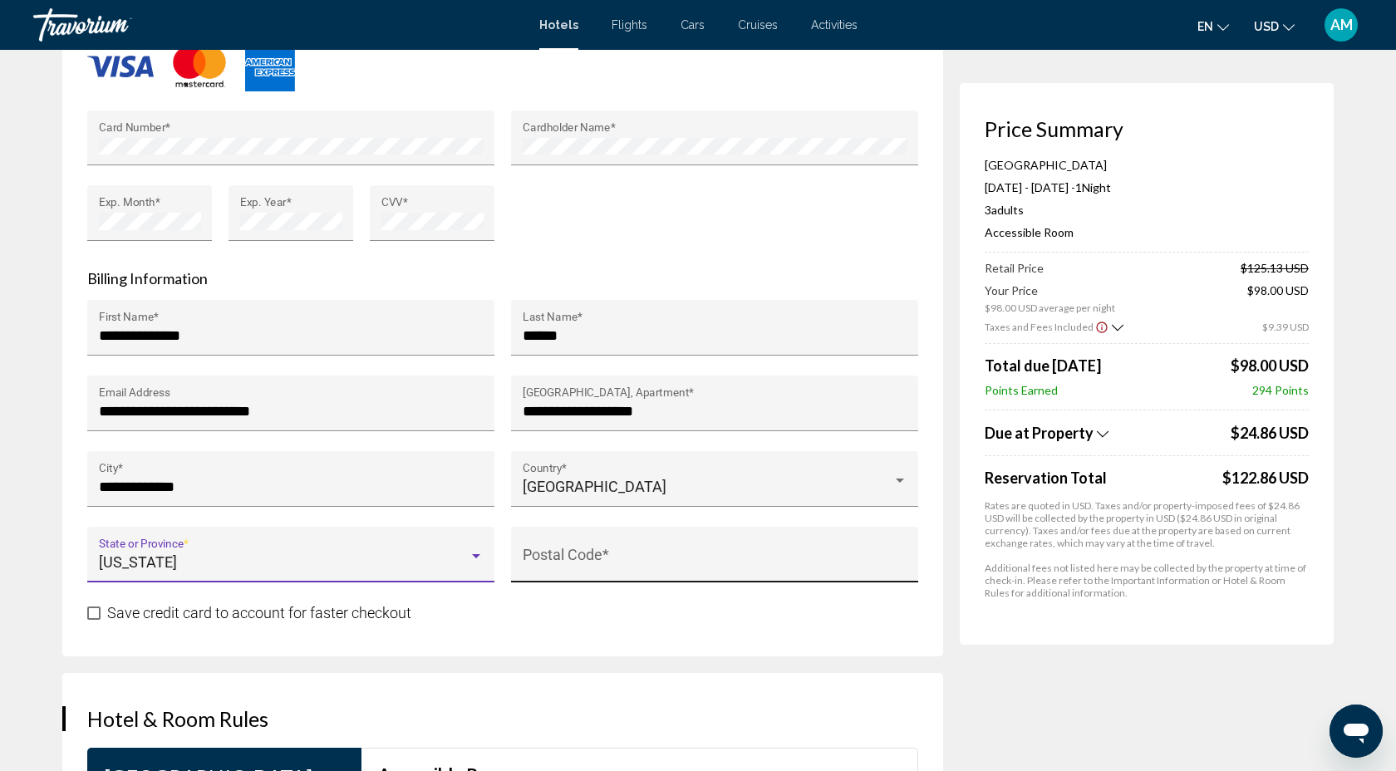
click at [538, 557] on input "Postal Code *" at bounding box center [715, 562] width 385 height 17
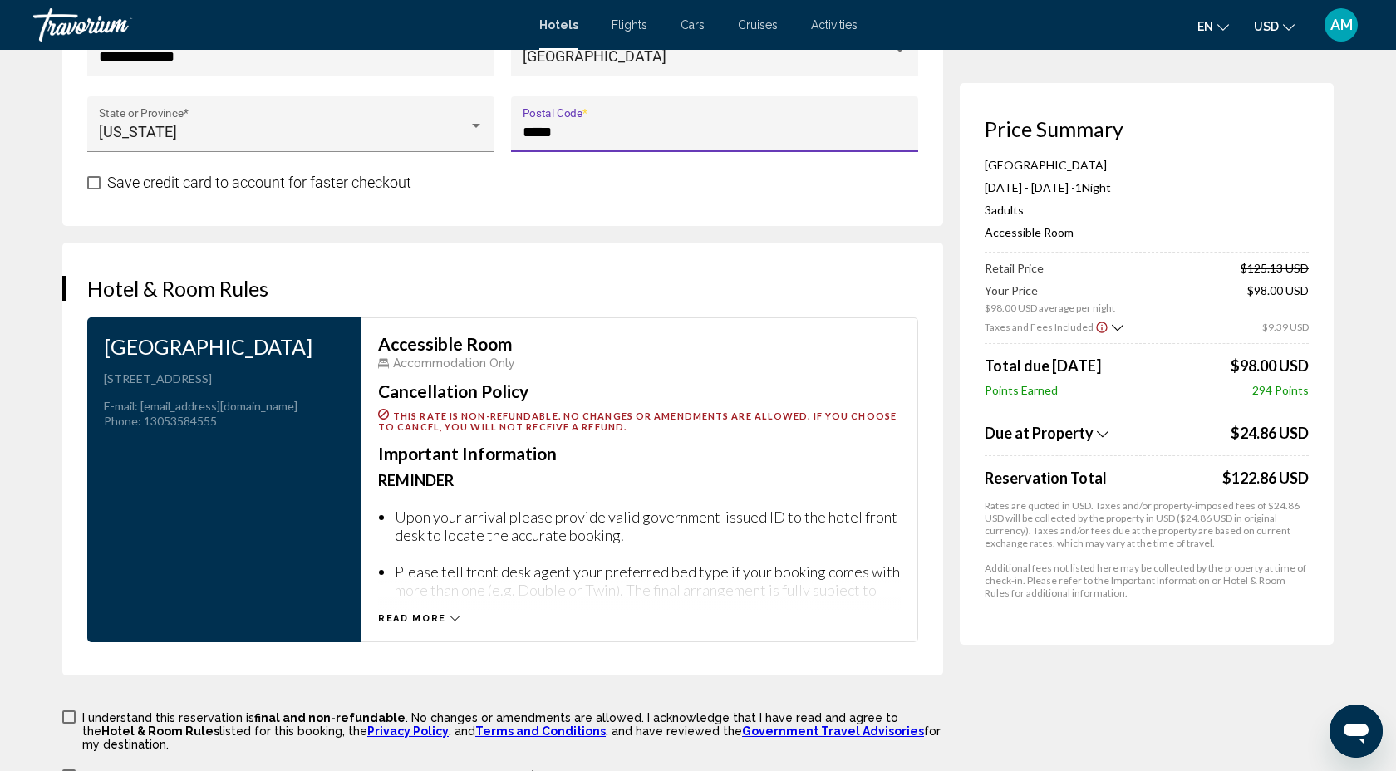
scroll to position [1940, 0]
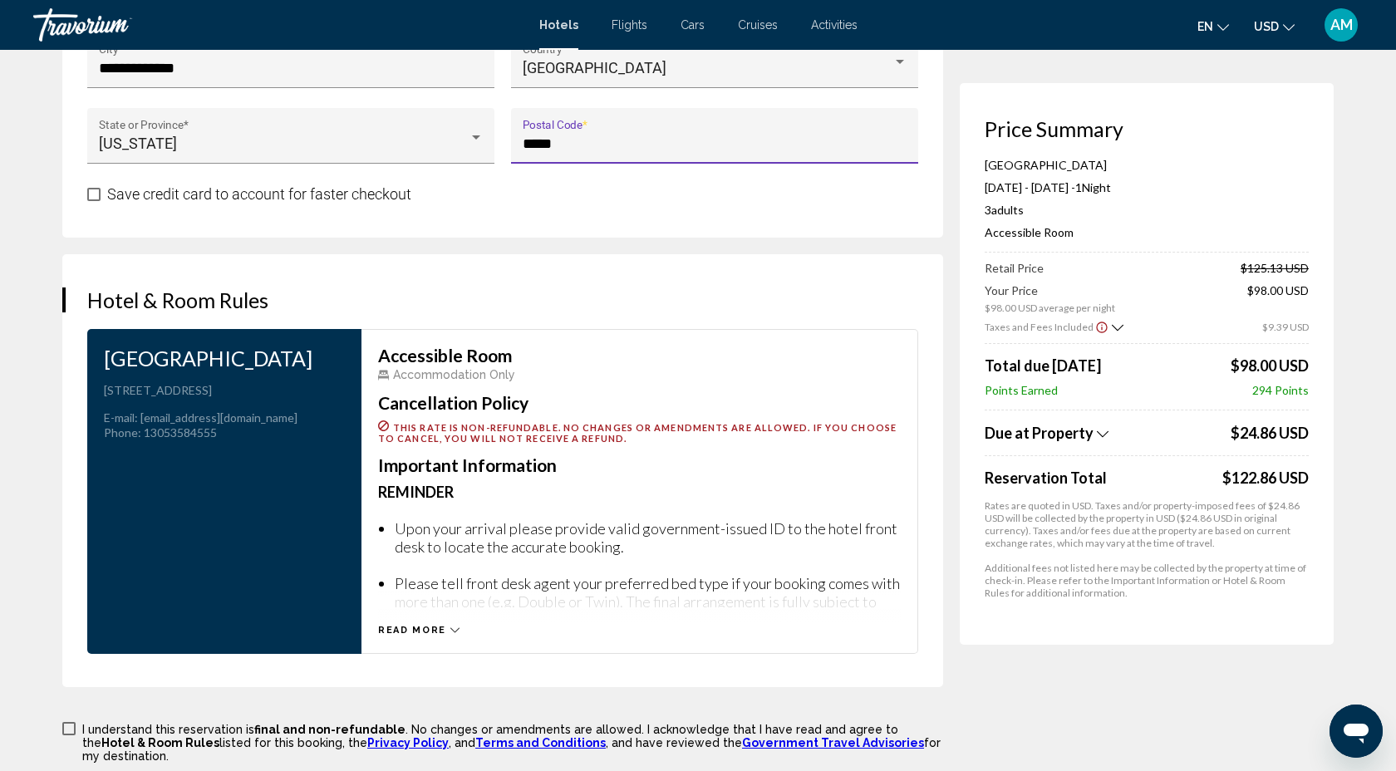
type input "*****"
click at [99, 196] on span "Main content" at bounding box center [93, 194] width 13 height 13
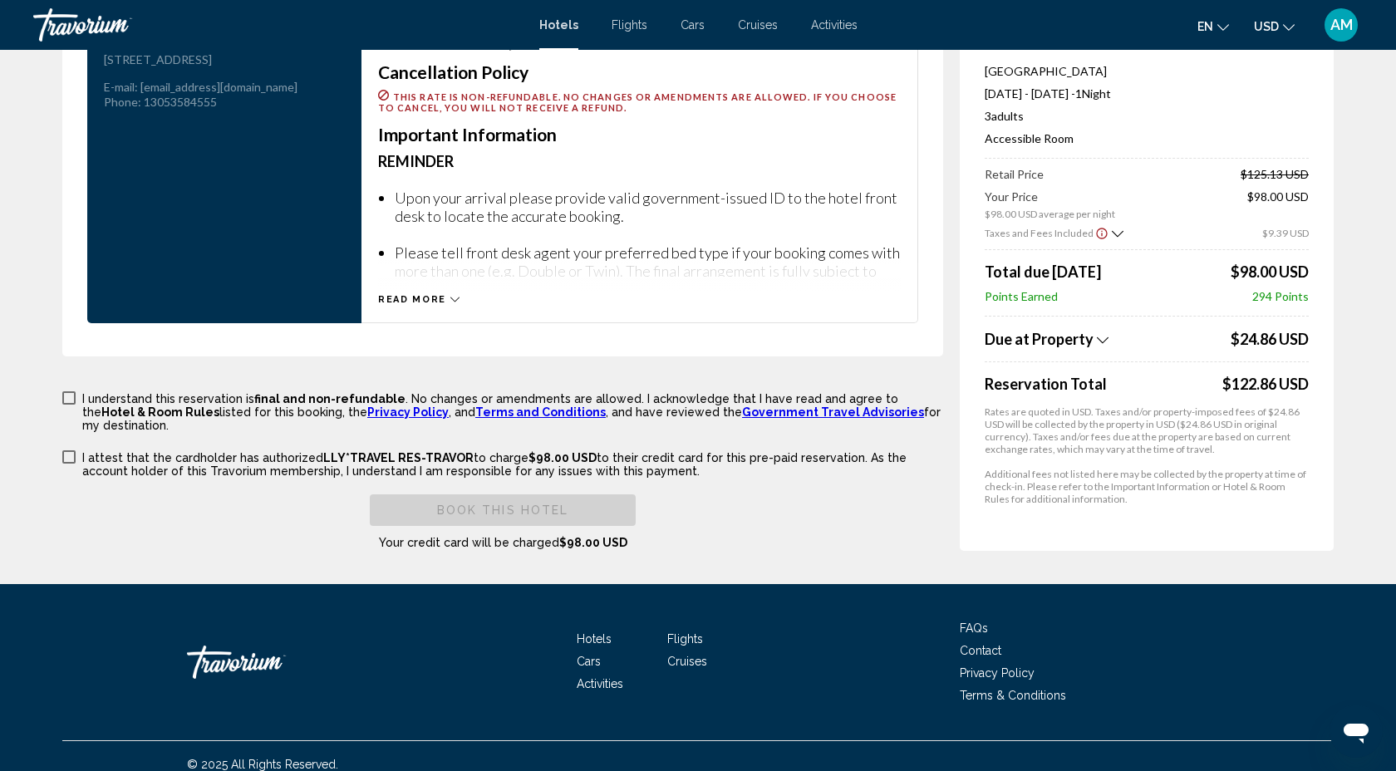
scroll to position [2275, 0]
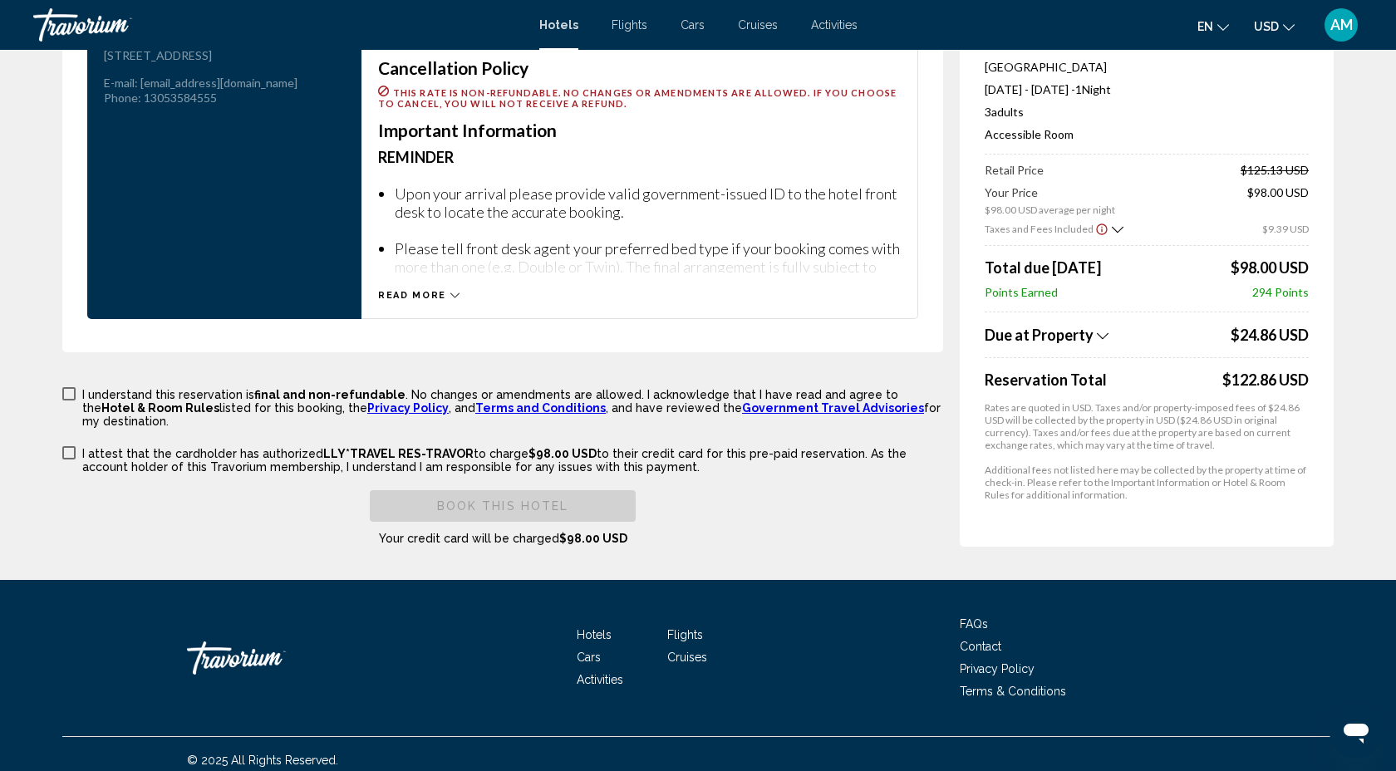
click at [72, 389] on span "Main content" at bounding box center [68, 393] width 13 height 13
click at [70, 446] on span "Main content" at bounding box center [68, 452] width 13 height 13
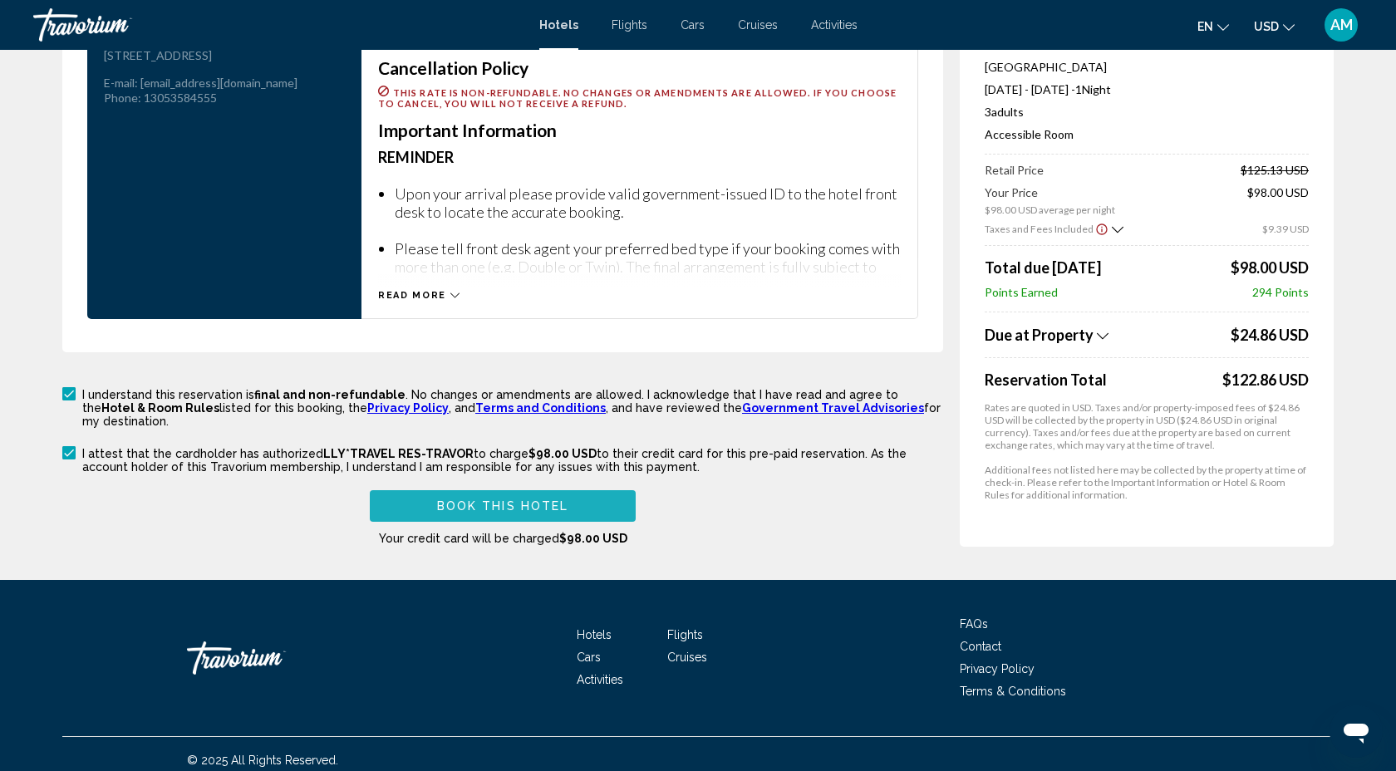
click at [533, 500] on span "Book this hotel" at bounding box center [503, 506] width 132 height 13
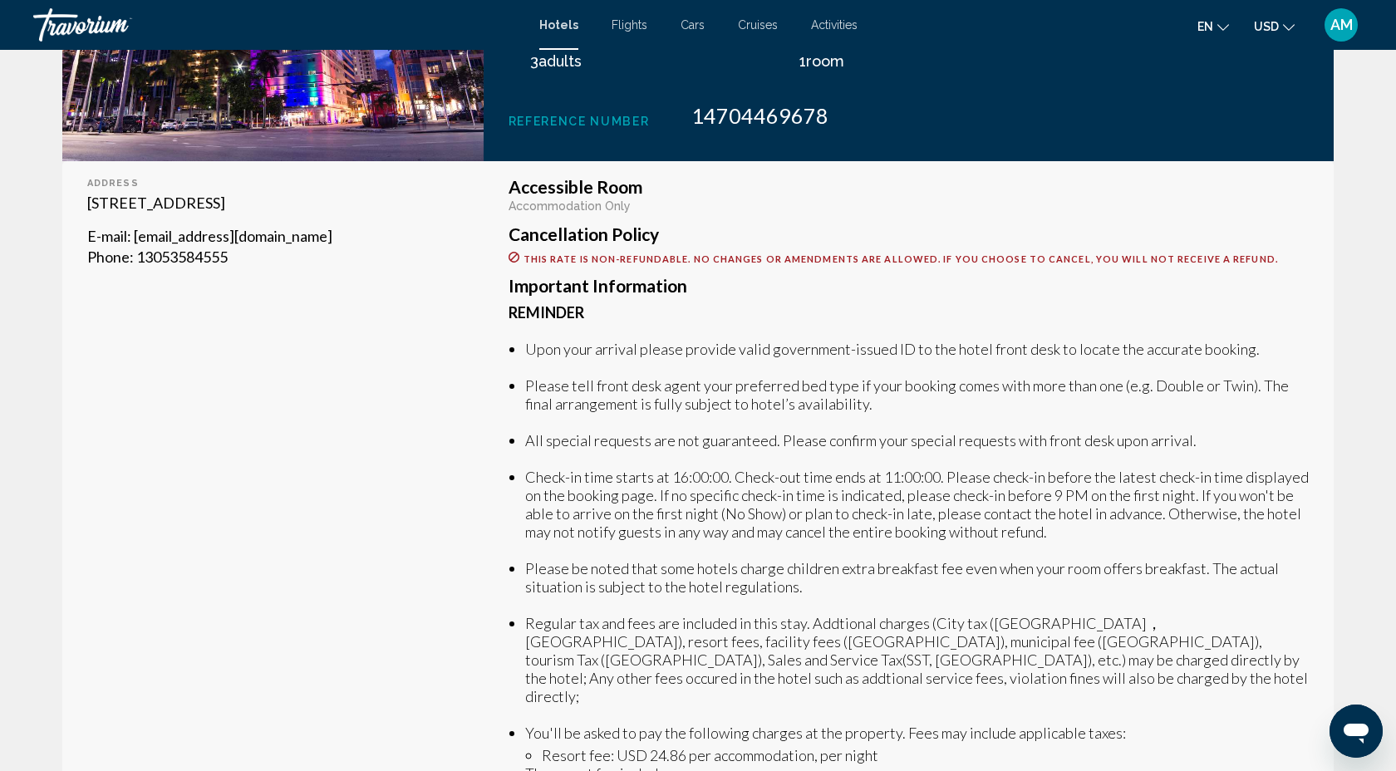
scroll to position [388, 0]
